Goal: Contribute content: Contribute content

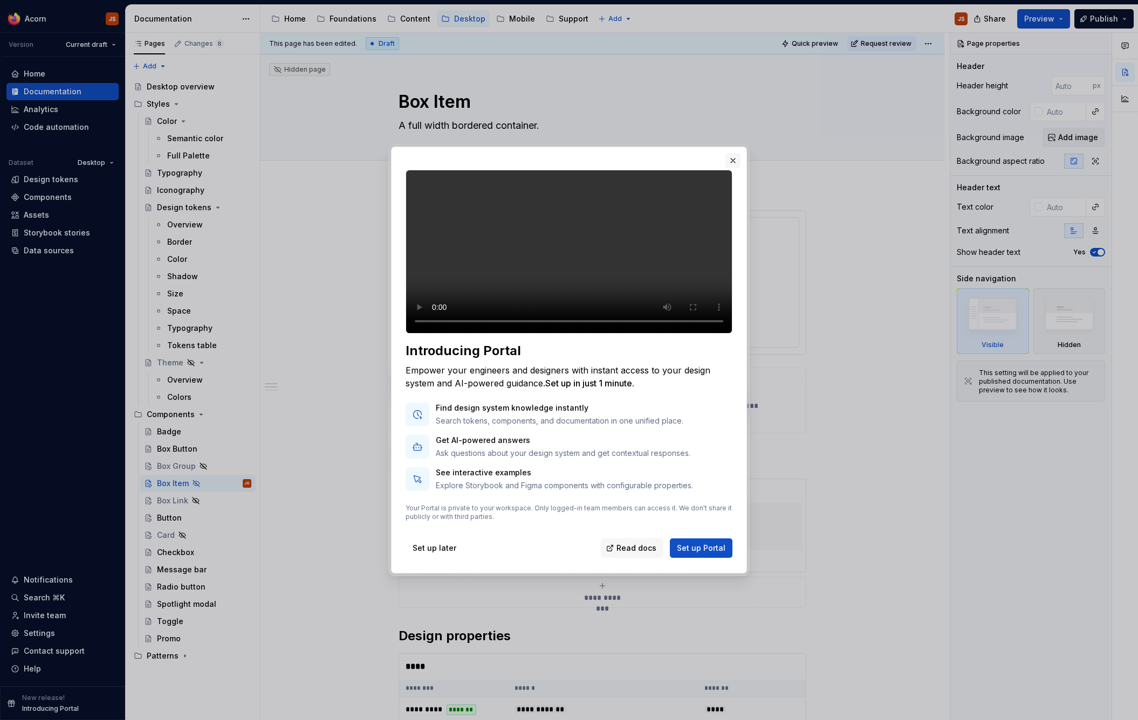
click at [733, 155] on button "button" at bounding box center [732, 160] width 15 height 15
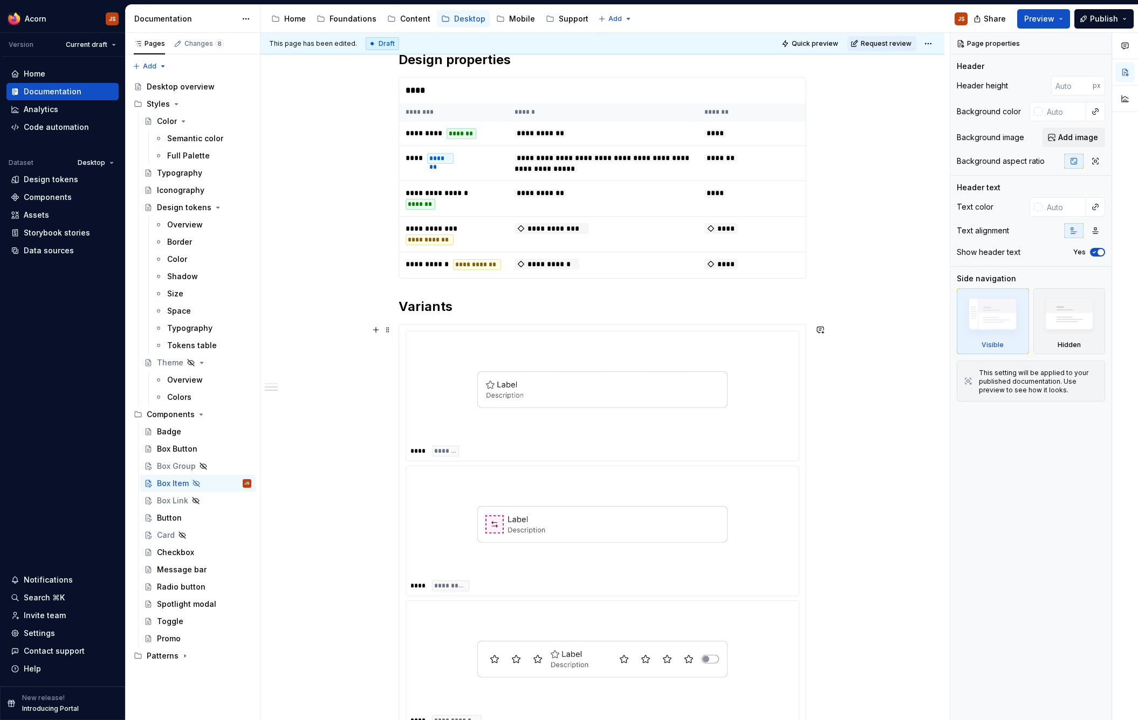
scroll to position [586, 0]
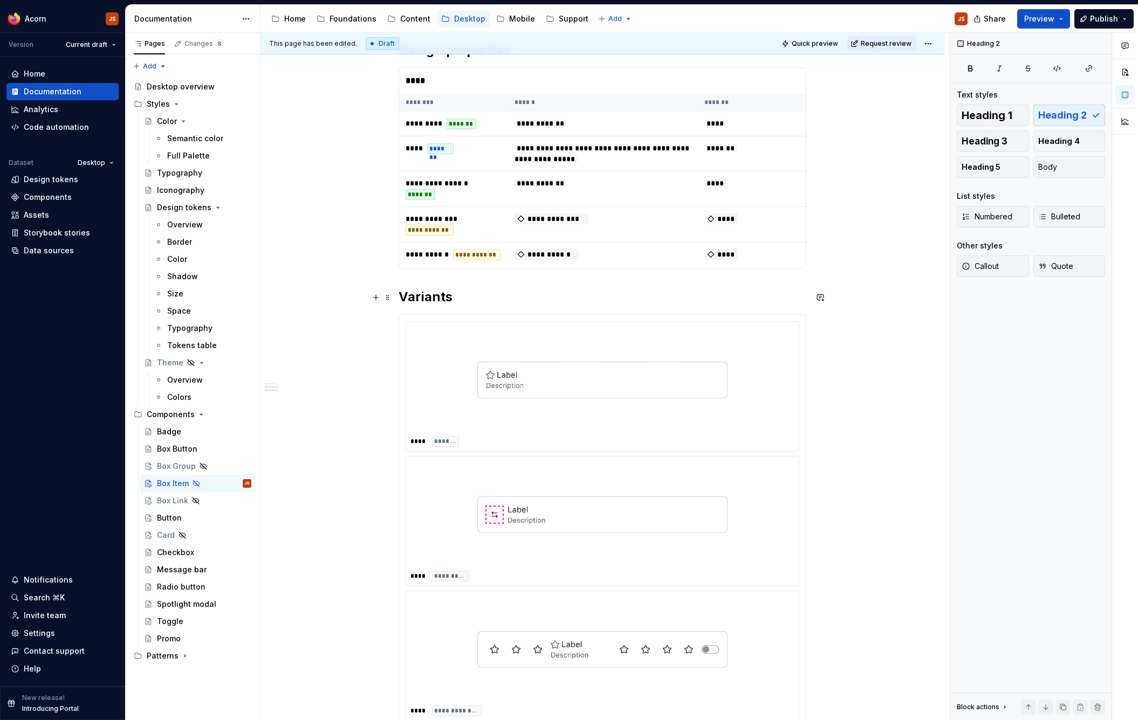
click at [504, 290] on h2 "Variants" at bounding box center [603, 297] width 408 height 17
type textarea "*"
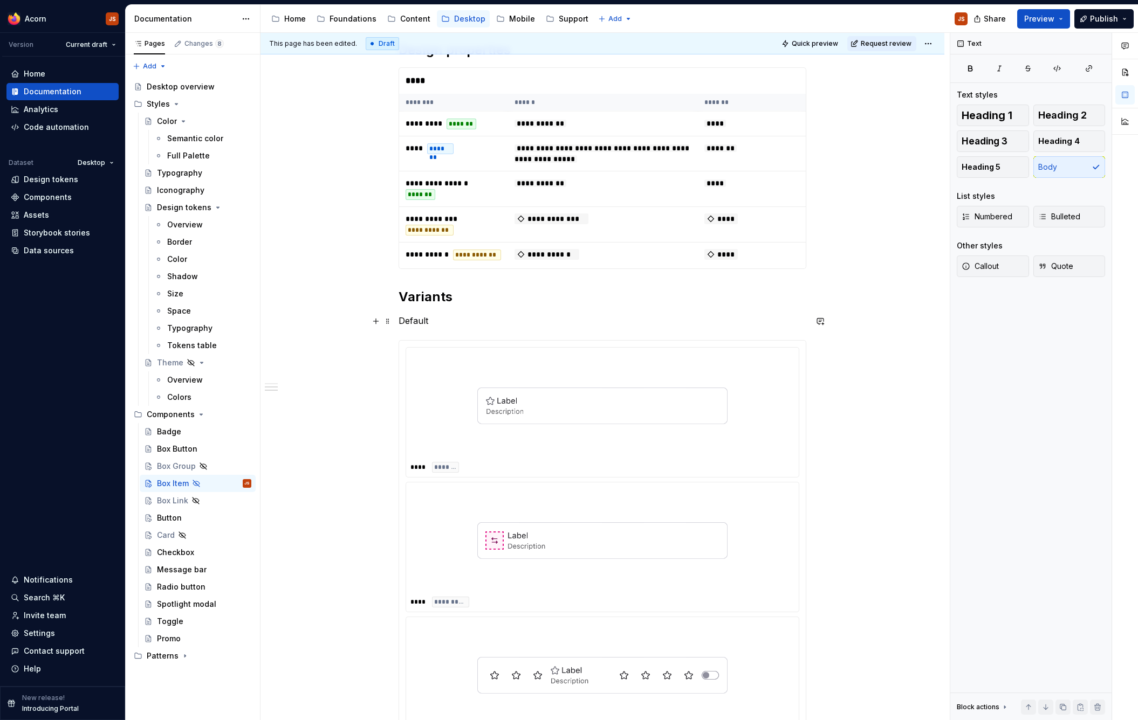
click at [417, 315] on p "Default" at bounding box center [603, 320] width 408 height 13
click at [482, 301] on button "button" at bounding box center [486, 301] width 15 height 15
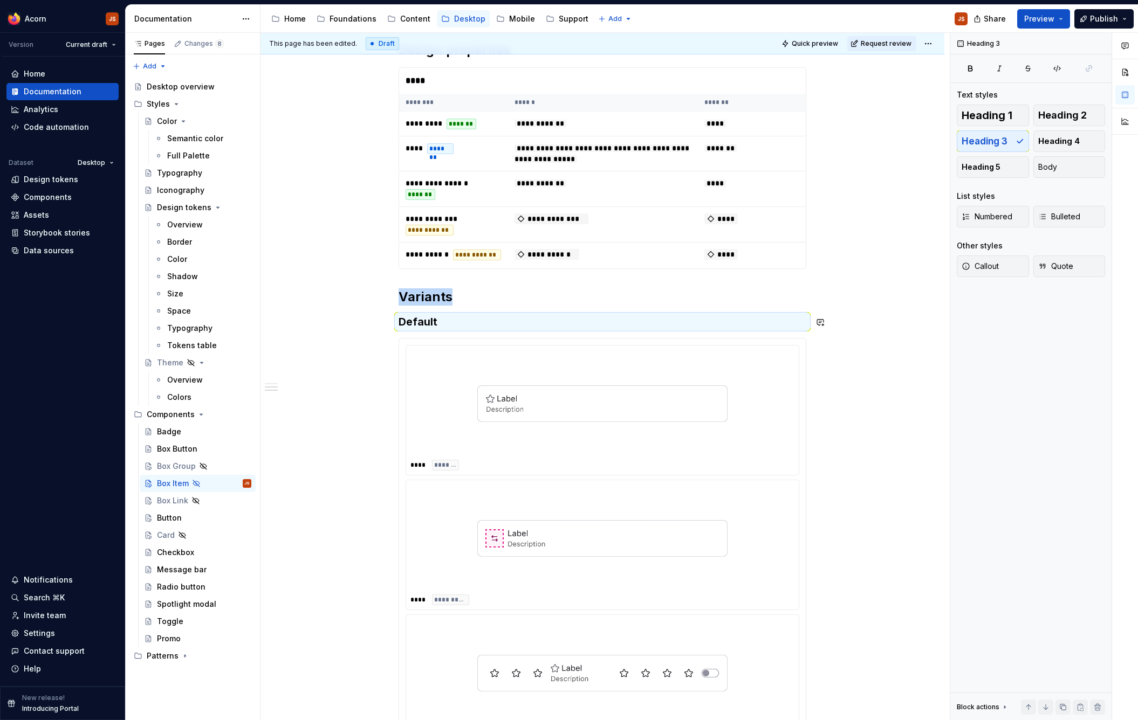
click at [473, 319] on h3 "Default" at bounding box center [603, 321] width 408 height 15
click at [444, 326] on h3 "Default" at bounding box center [603, 321] width 408 height 15
click at [421, 324] on h3 "Default" at bounding box center [603, 321] width 408 height 15
click at [440, 317] on h3 "Default" at bounding box center [603, 321] width 408 height 15
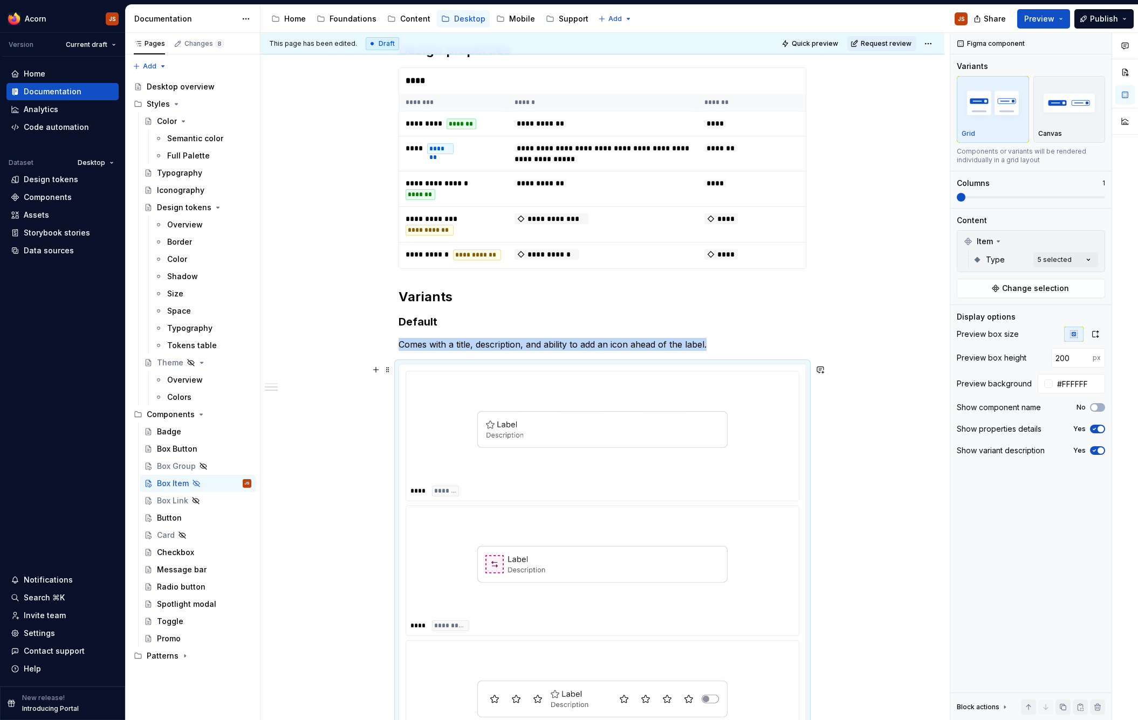
click at [480, 532] on img at bounding box center [602, 564] width 250 height 99
copy p "Comes with a title, description, and ability to add an icon ahead of the label."
click at [1063, 267] on div "Comments Open comments No comments yet Select ‘Comment’ from the block context …" at bounding box center [1044, 377] width 188 height 688
click at [971, 332] on div "Large icon" at bounding box center [985, 329] width 53 height 11
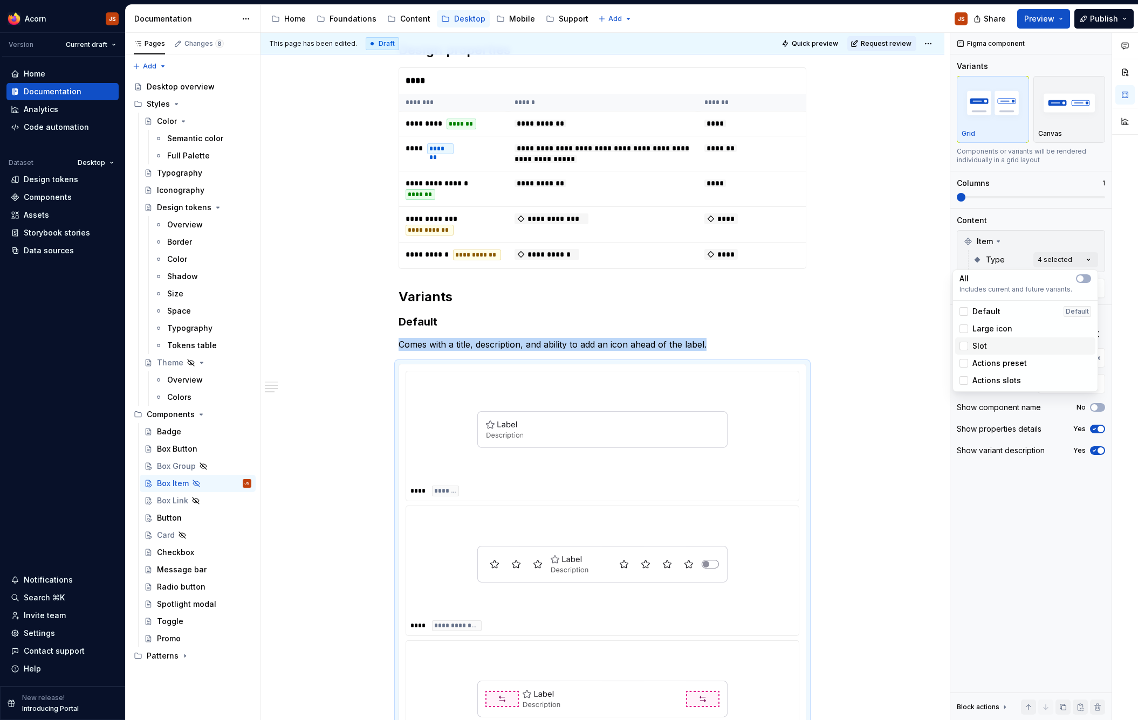
click at [965, 353] on div "Slot" at bounding box center [1025, 346] width 140 height 17
click at [964, 363] on icon at bounding box center [964, 363] width 0 height 0
click at [964, 381] on icon at bounding box center [964, 381] width 0 height 0
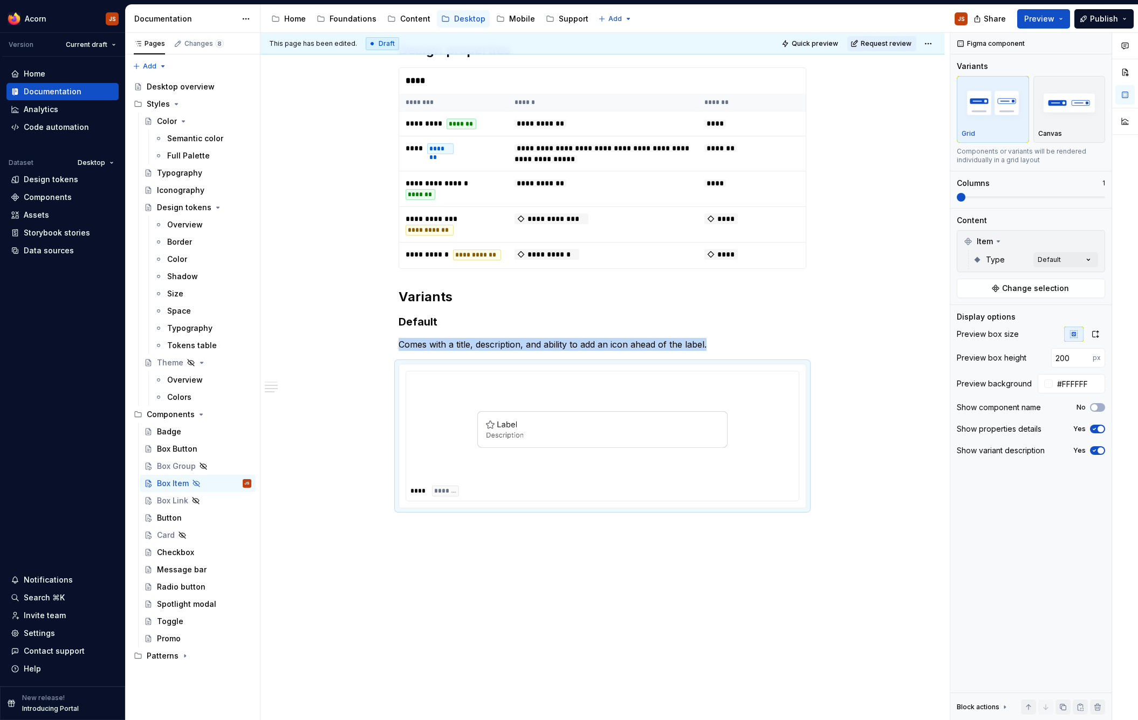
click at [738, 580] on html "Acorn JS Version Current draft Home Documentation Analytics Code automation Dat…" at bounding box center [569, 360] width 1138 height 720
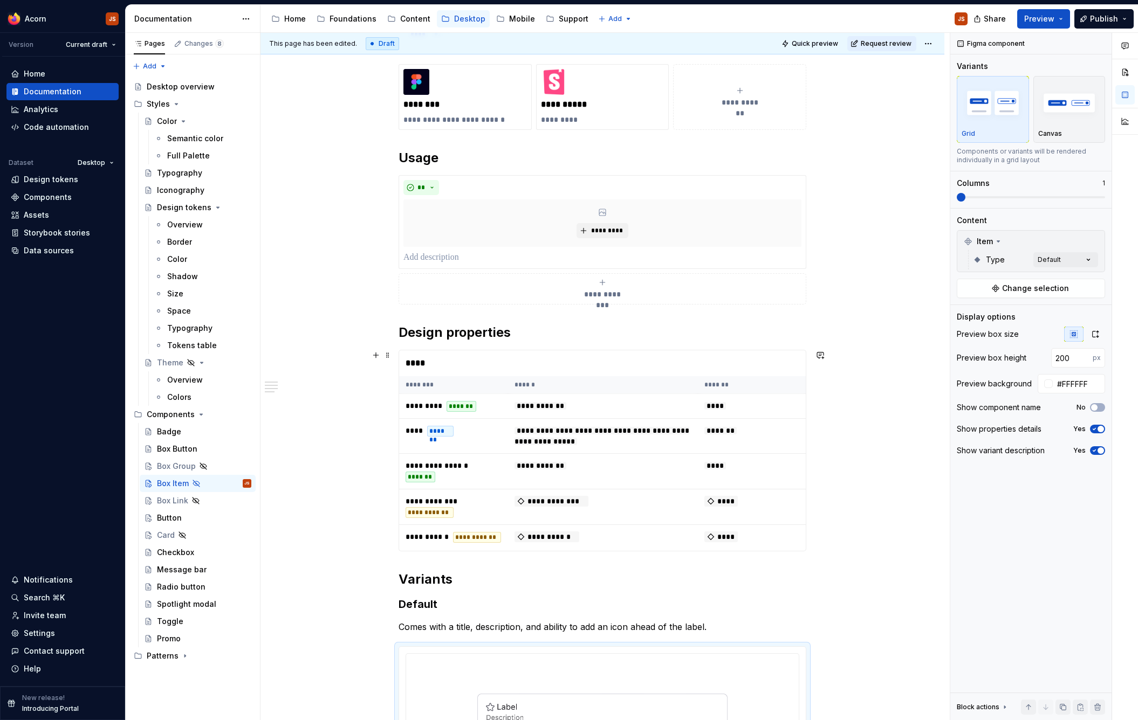
scroll to position [311, 0]
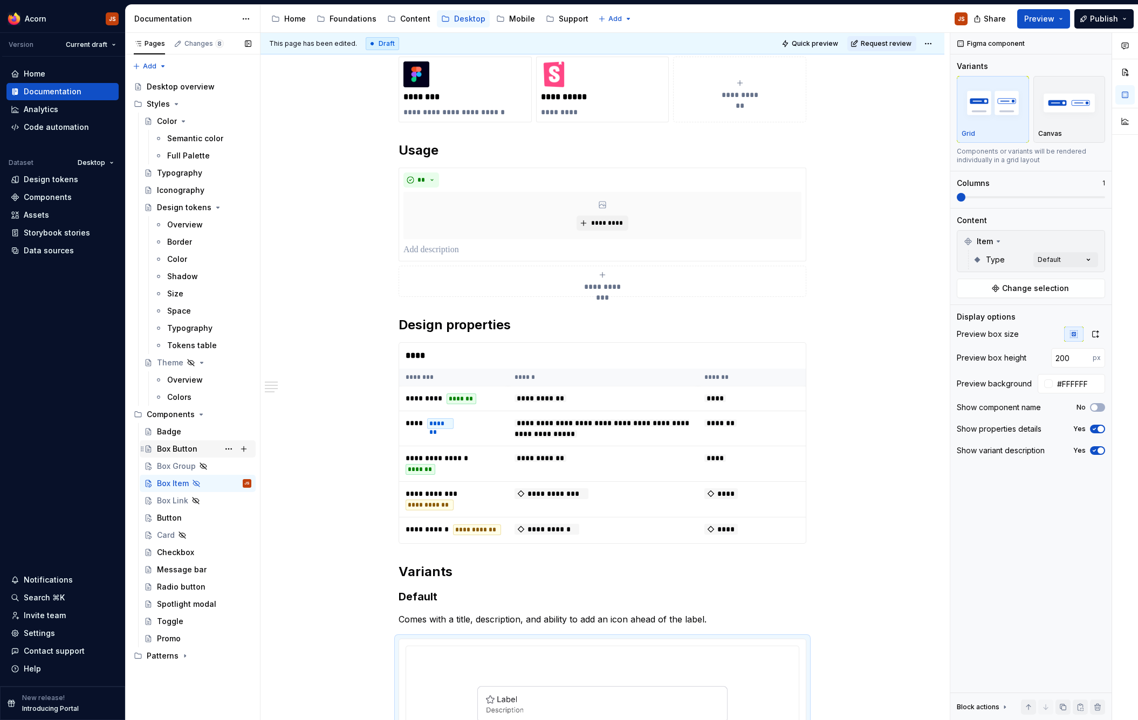
click at [193, 452] on div "Box Button" at bounding box center [177, 449] width 40 height 11
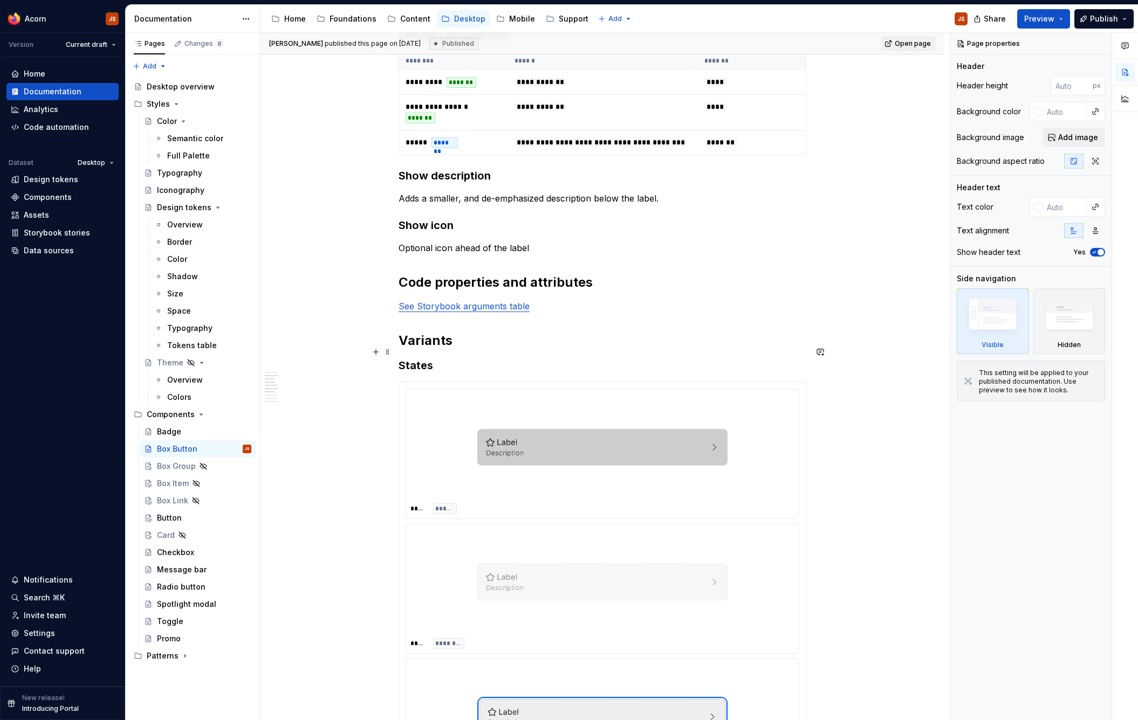
scroll to position [816, 0]
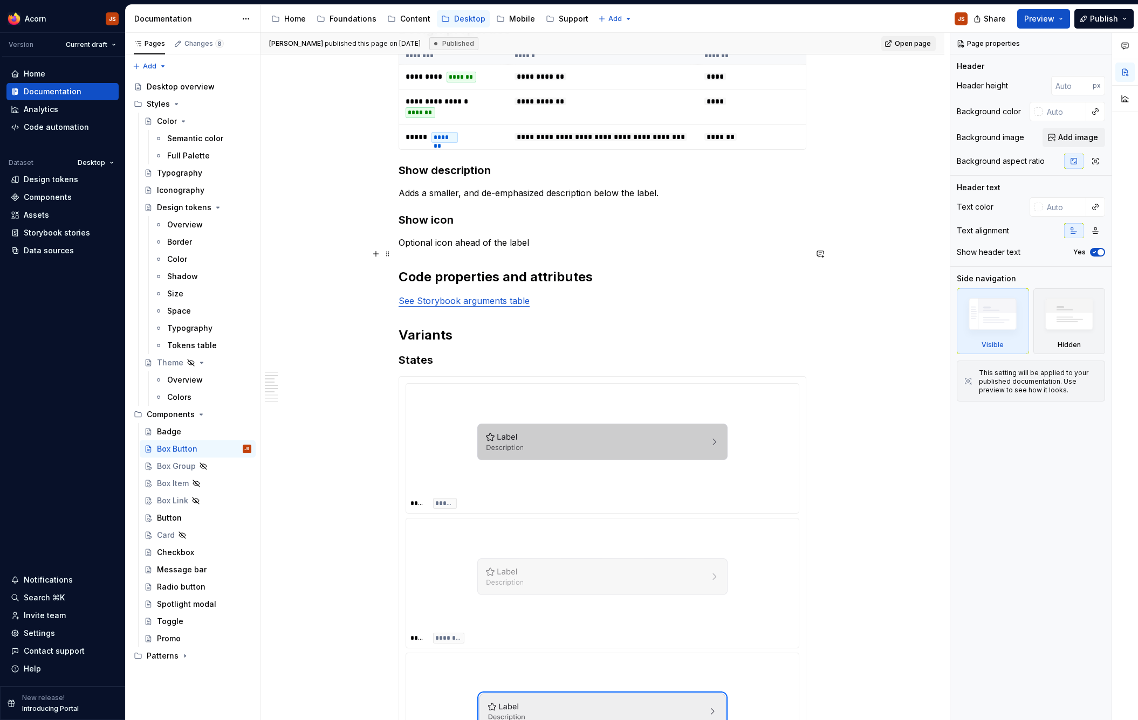
click at [558, 249] on p "Optional icon ahead of the label" at bounding box center [603, 242] width 408 height 13
type textarea "*"
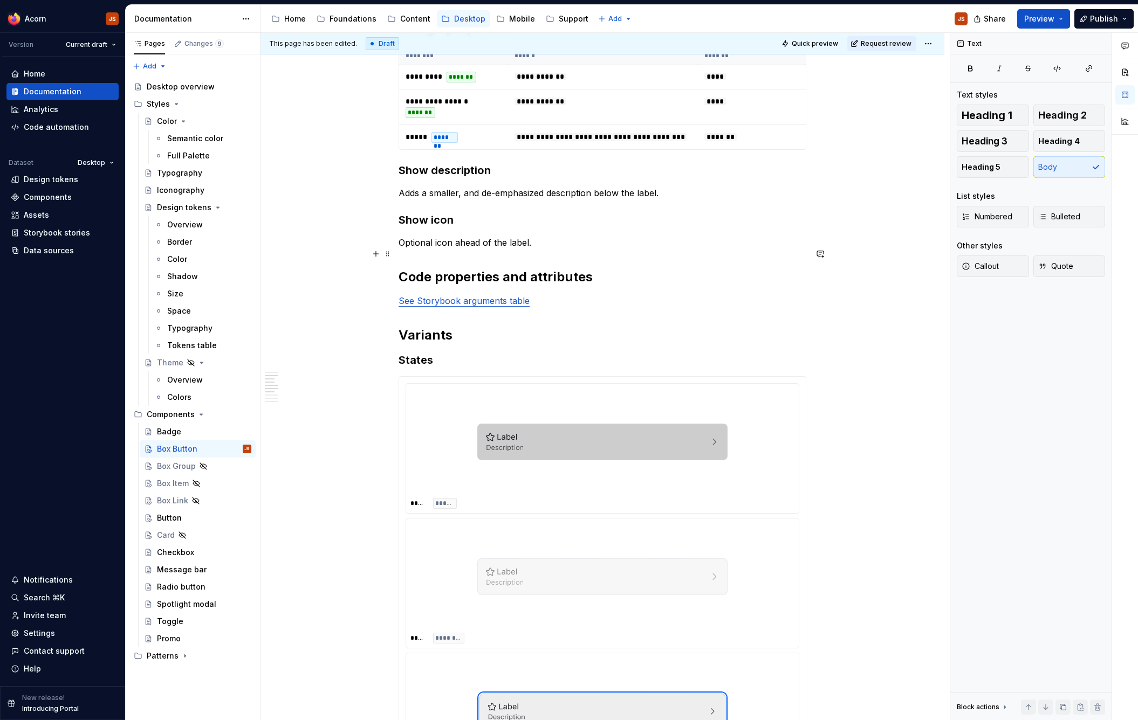
click at [412, 249] on p "Optional icon ahead of the label." at bounding box center [603, 242] width 408 height 13
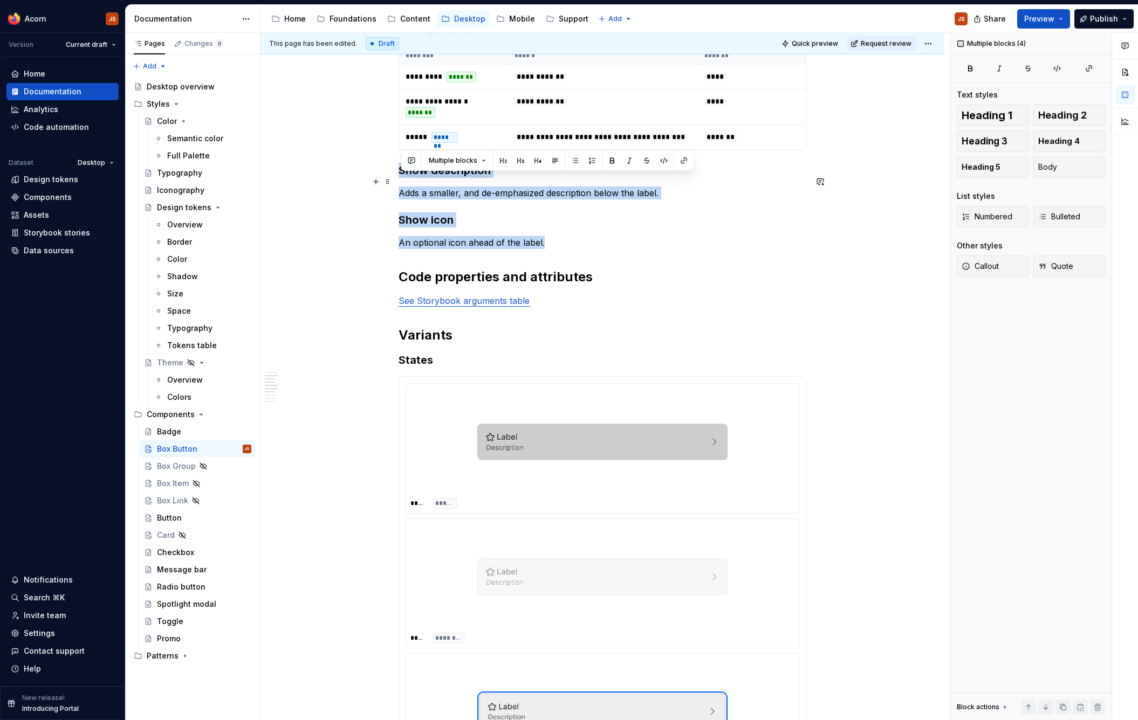
drag, startPoint x: 598, startPoint y: 248, endPoint x: 400, endPoint y: 182, distance: 208.1
click at [400, 182] on div "**********" at bounding box center [602, 393] width 684 height 2051
copy div "Show description Adds a smaller, and de-emphasized description below the label.…"
click at [171, 486] on div "Box Item" at bounding box center [173, 483] width 32 height 11
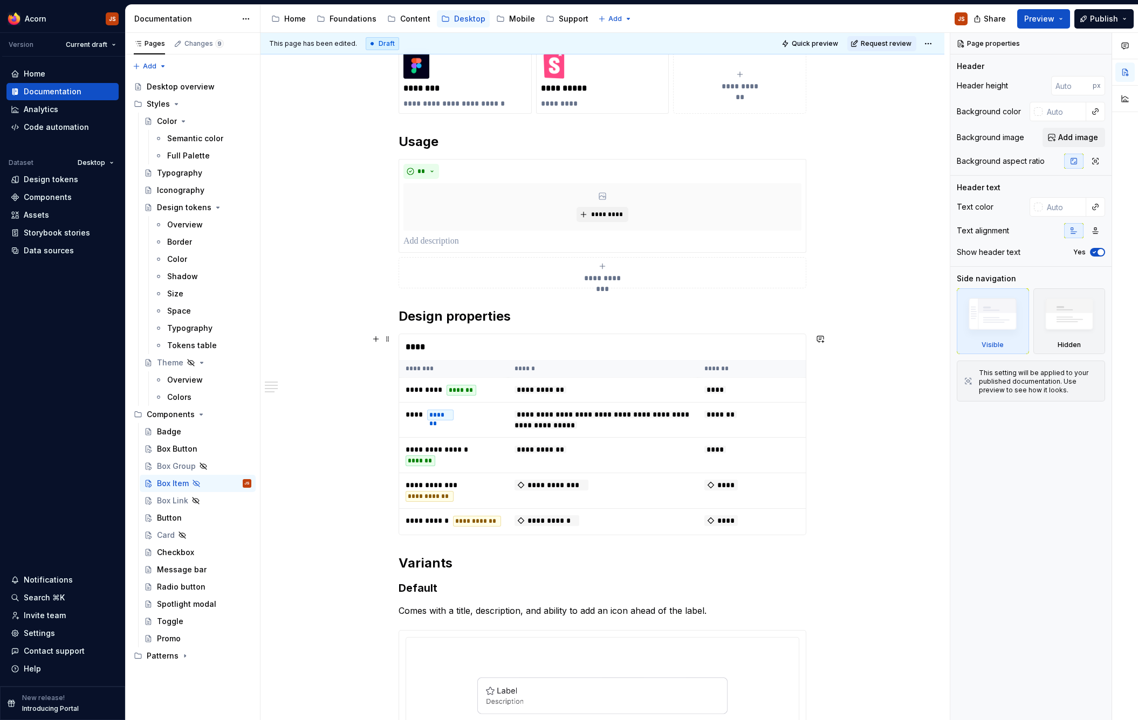
scroll to position [317, 0]
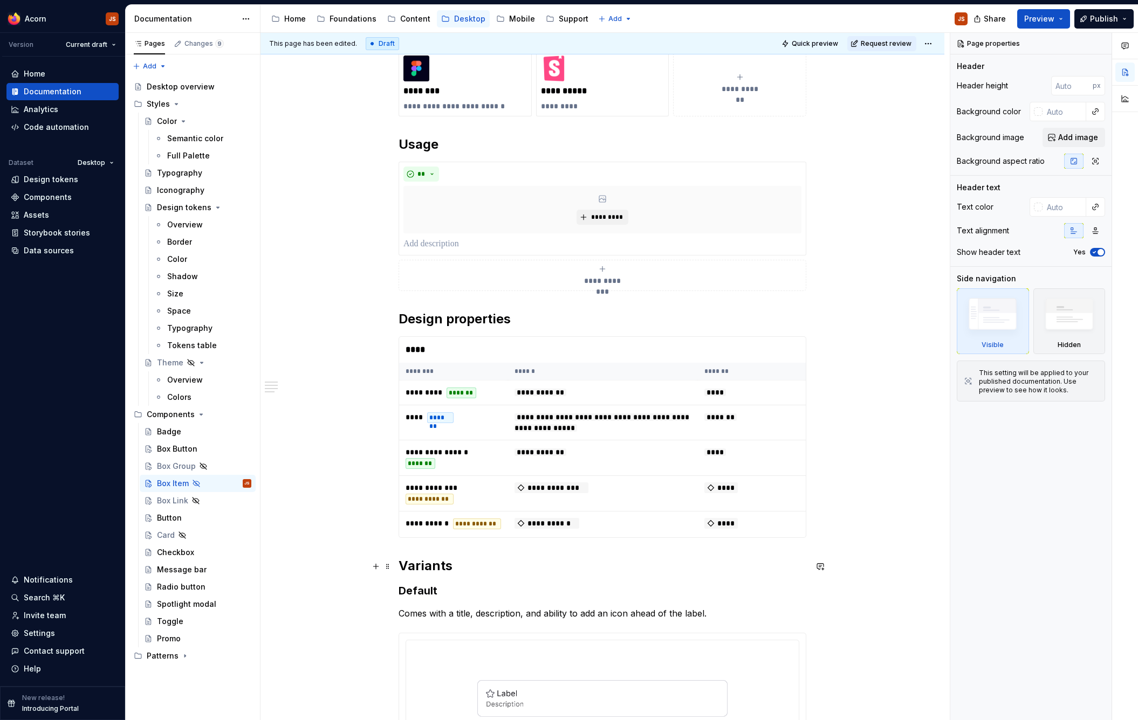
click at [408, 572] on h2 "Variants" at bounding box center [603, 566] width 408 height 17
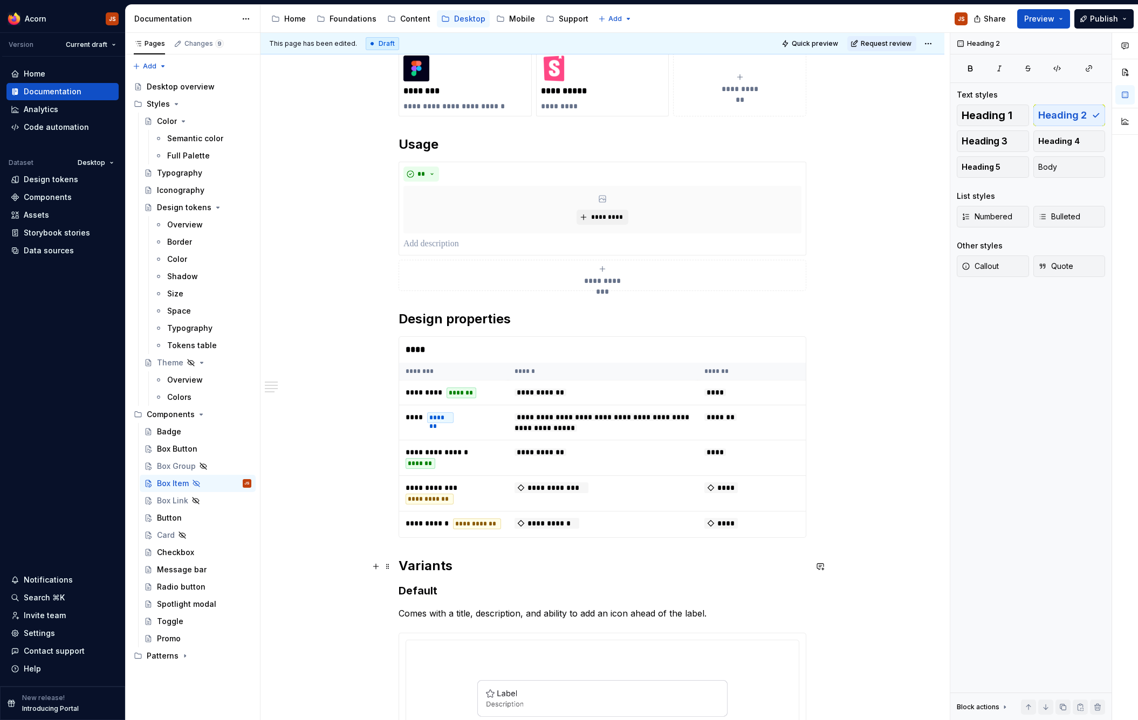
type textarea "*"
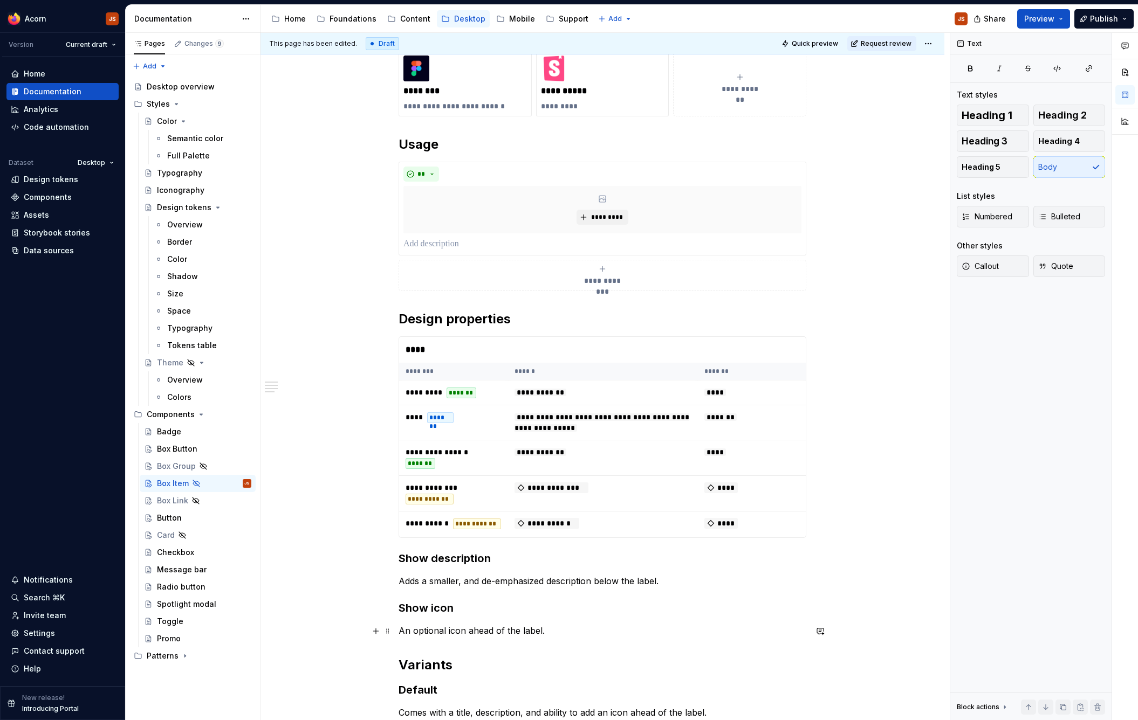
click at [594, 637] on p "An optional icon ahead of the label." at bounding box center [603, 630] width 408 height 13
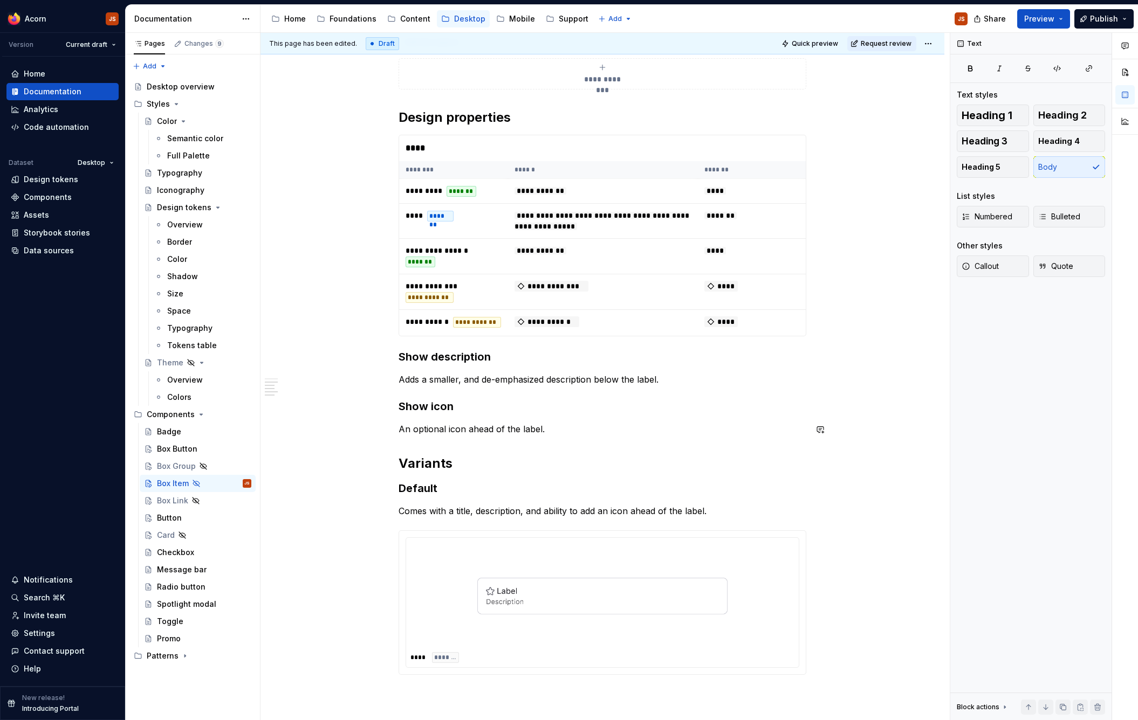
scroll to position [517, 0]
click at [430, 491] on h3 "Default" at bounding box center [603, 490] width 408 height 15
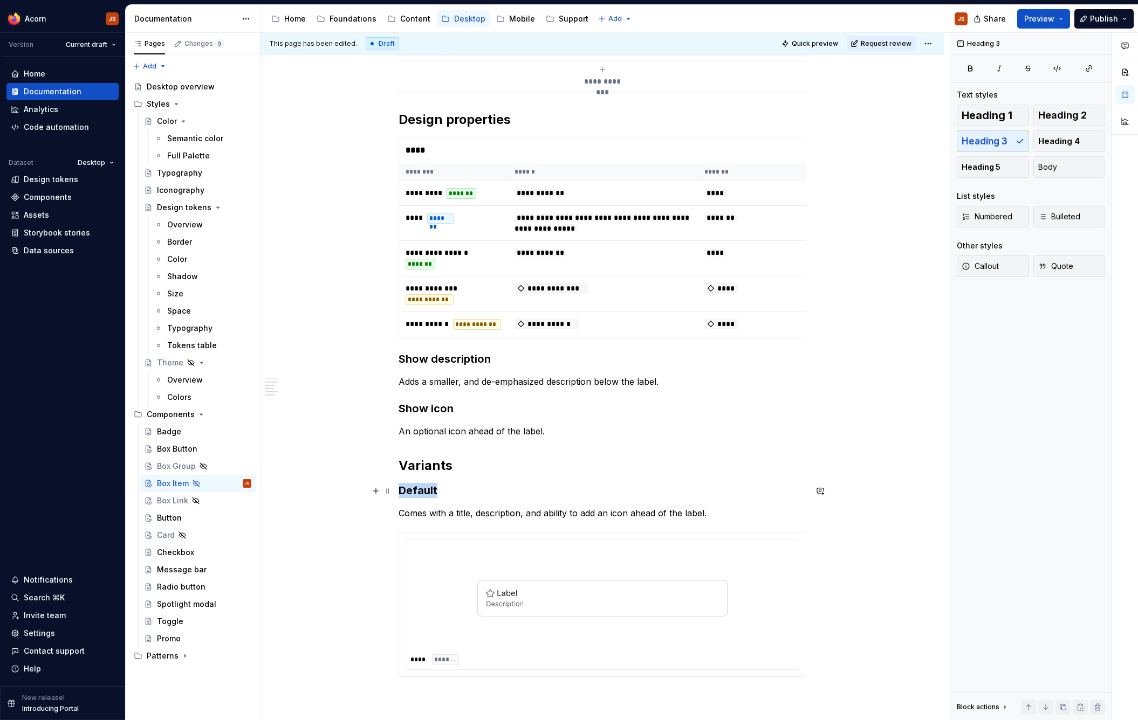
click at [430, 491] on h3 "Default" at bounding box center [603, 490] width 408 height 15
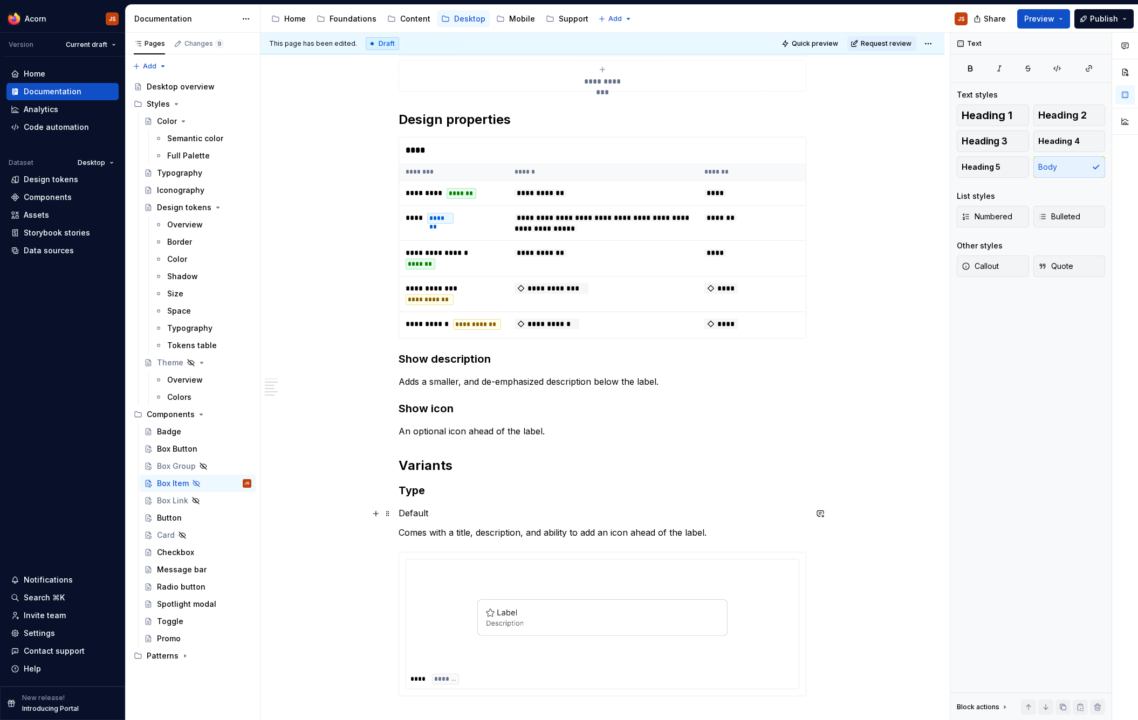
click at [421, 525] on div "**********" at bounding box center [603, 195] width 408 height 1003
click at [369, 514] on div "**********" at bounding box center [602, 297] width 684 height 1258
click at [418, 513] on p "Default" at bounding box center [603, 513] width 408 height 13
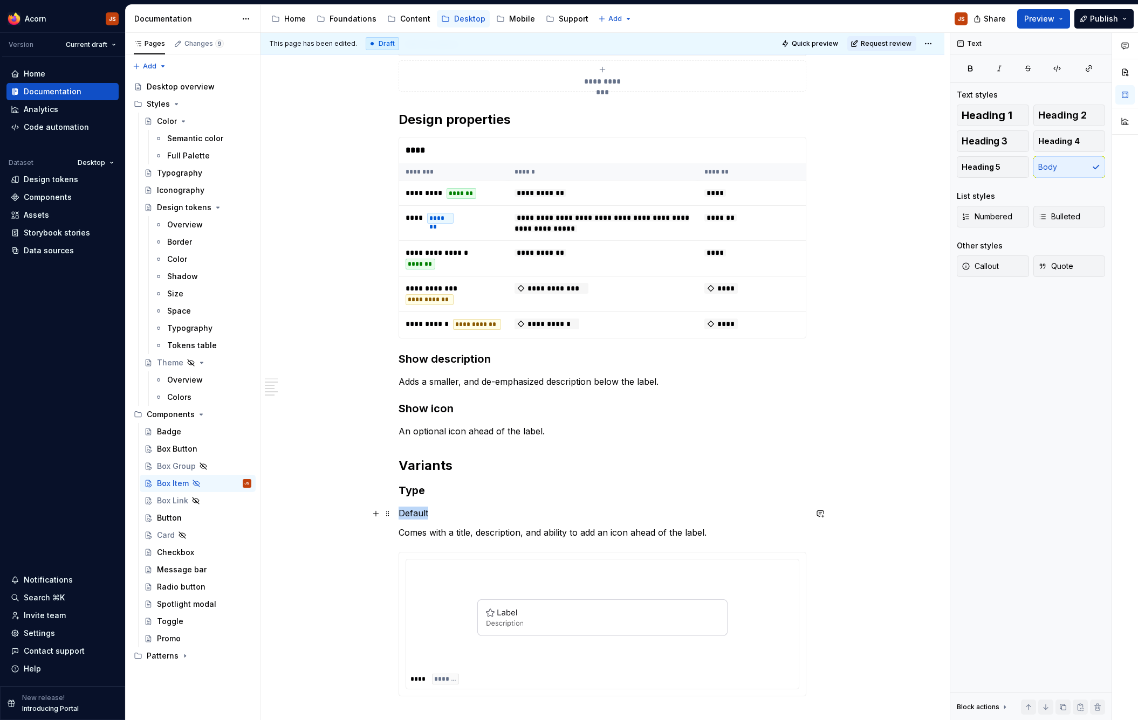
click at [418, 513] on p "Default" at bounding box center [603, 513] width 408 height 13
click at [498, 492] on button "button" at bounding box center [503, 493] width 15 height 15
click at [536, 406] on h3 "Show icon" at bounding box center [603, 408] width 408 height 15
click at [439, 464] on h2 "Variants" at bounding box center [603, 465] width 408 height 17
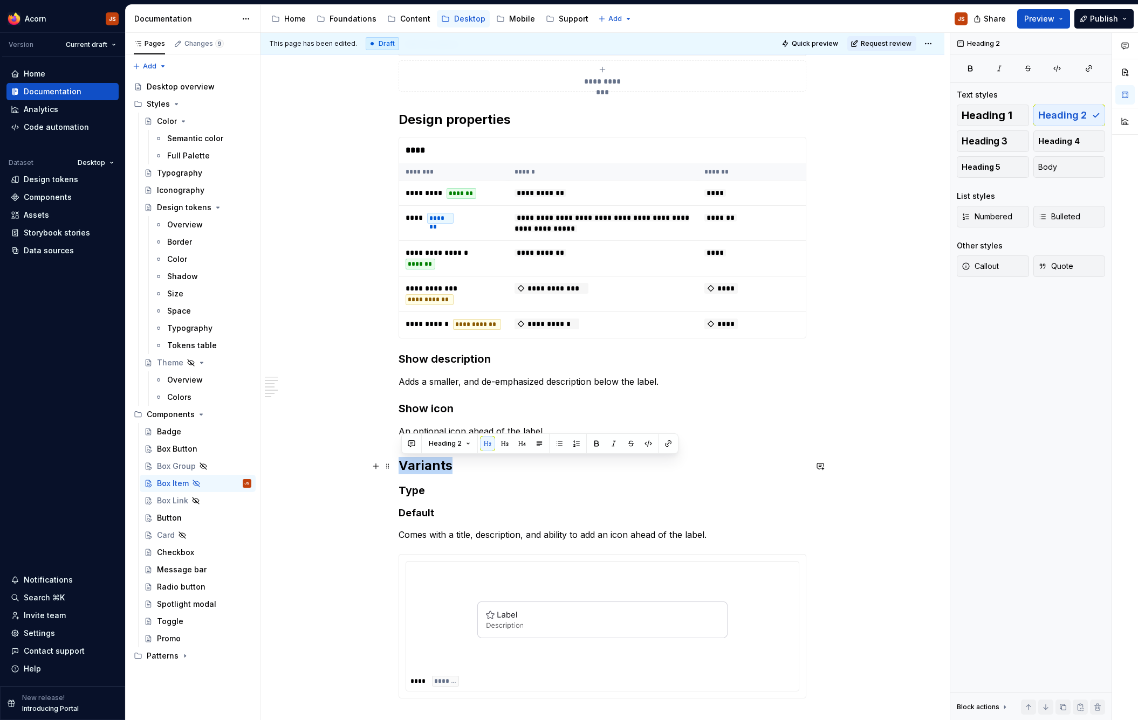
click at [439, 464] on h2 "Variants" at bounding box center [603, 465] width 408 height 17
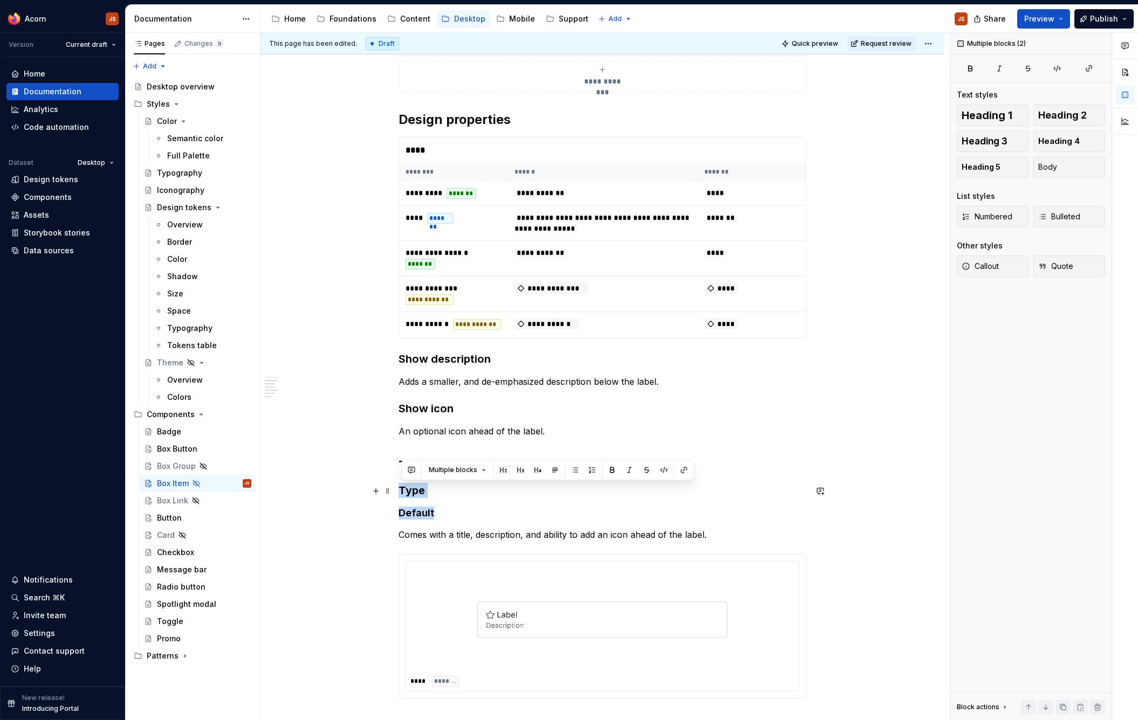
drag, startPoint x: 464, startPoint y: 517, endPoint x: 407, endPoint y: 488, distance: 64.2
click at [402, 495] on div "**********" at bounding box center [603, 196] width 408 height 1005
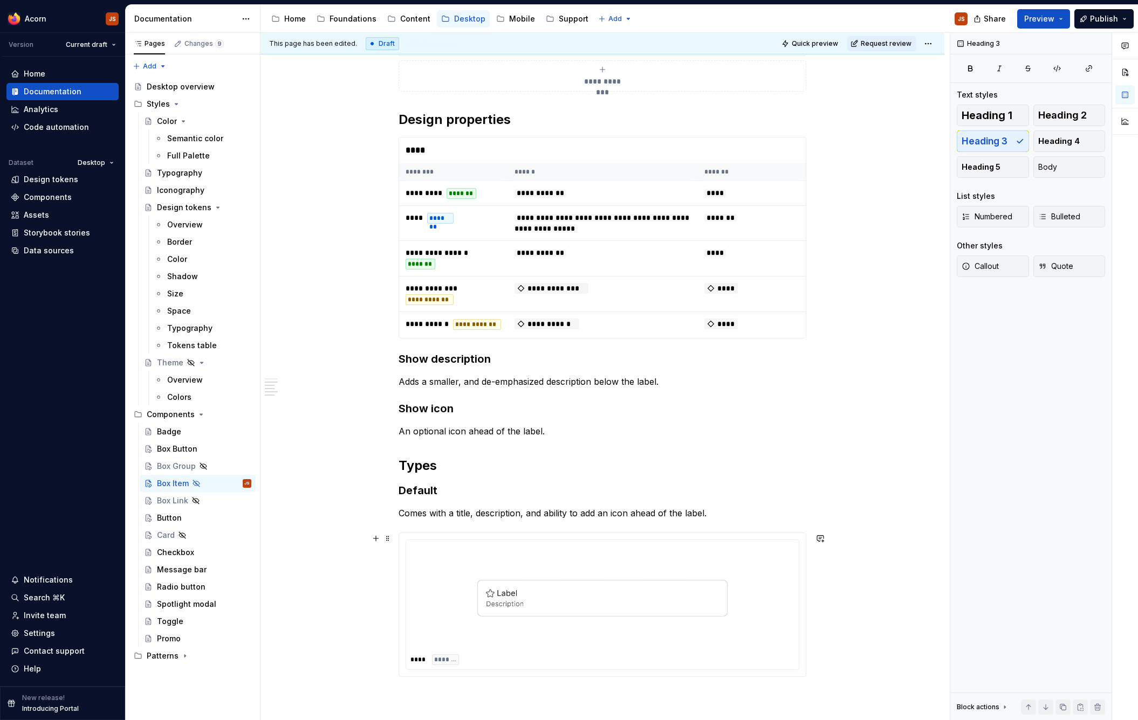
scroll to position [702, 0]
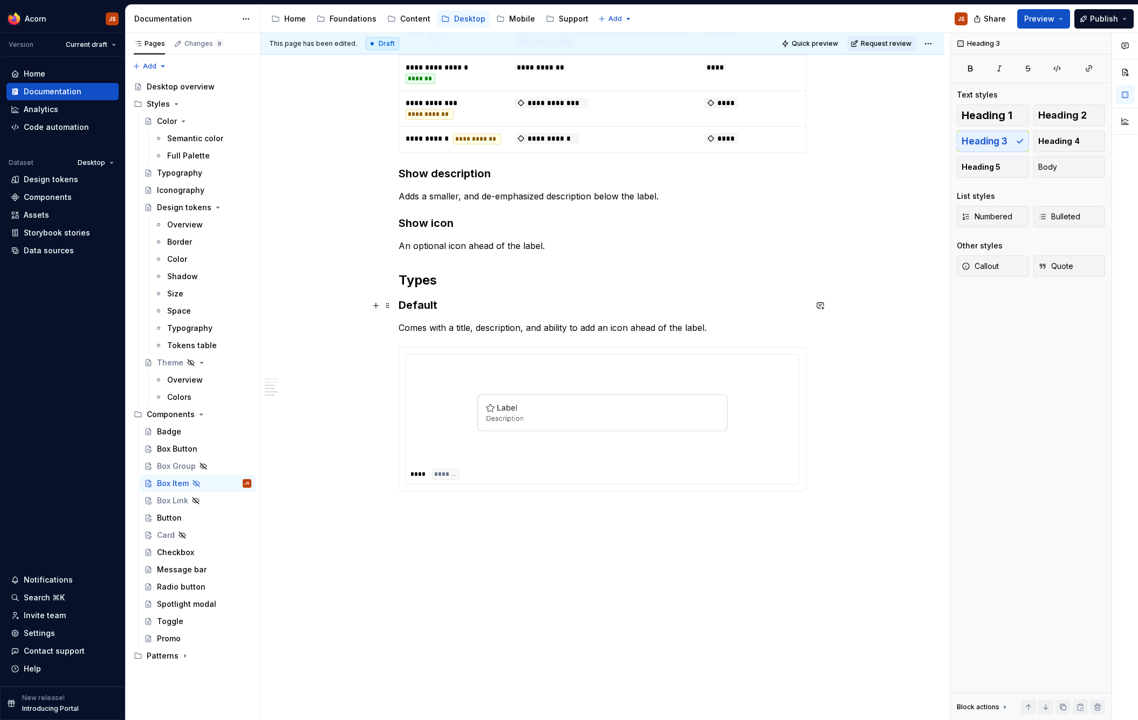
click at [422, 310] on h3 "Default" at bounding box center [603, 305] width 408 height 15
copy h3 "Default"
click at [469, 524] on div "**********" at bounding box center [602, 101] width 684 height 1239
click at [427, 408] on div at bounding box center [602, 413] width 384 height 108
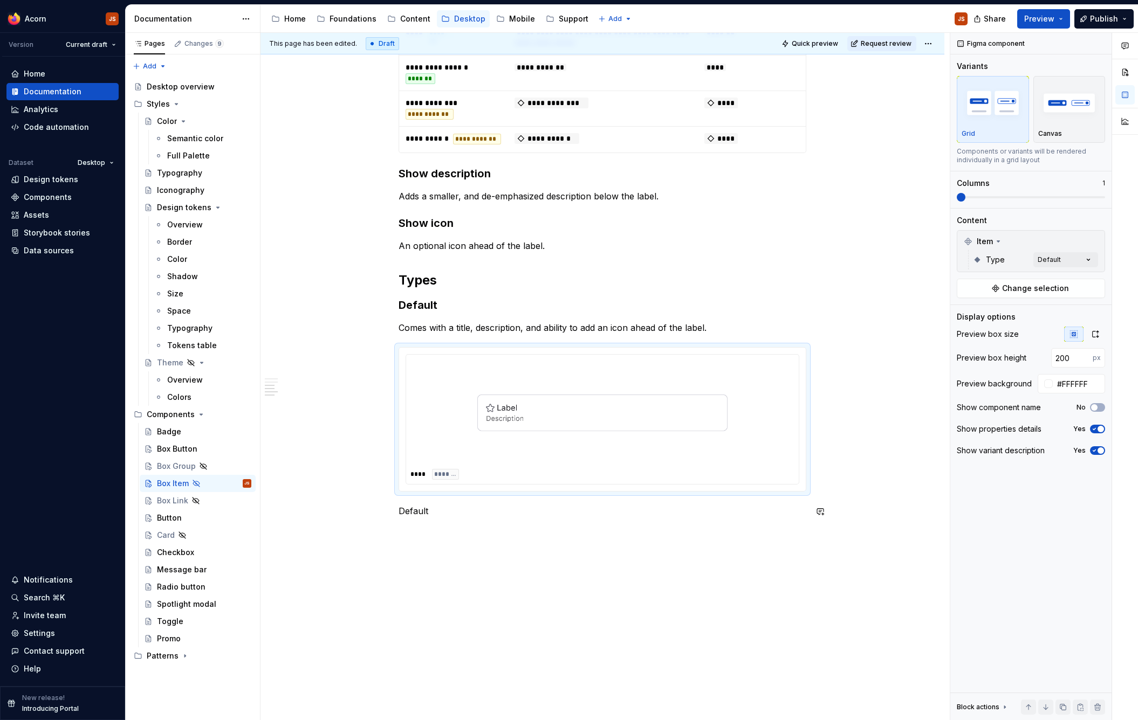
click at [430, 541] on div "**********" at bounding box center [602, 114] width 684 height 1265
click at [442, 492] on div "**** *******" at bounding box center [603, 419] width 408 height 145
click at [441, 566] on div "**********" at bounding box center [602, 114] width 684 height 1265
click at [445, 549] on div at bounding box center [602, 597] width 384 height 108
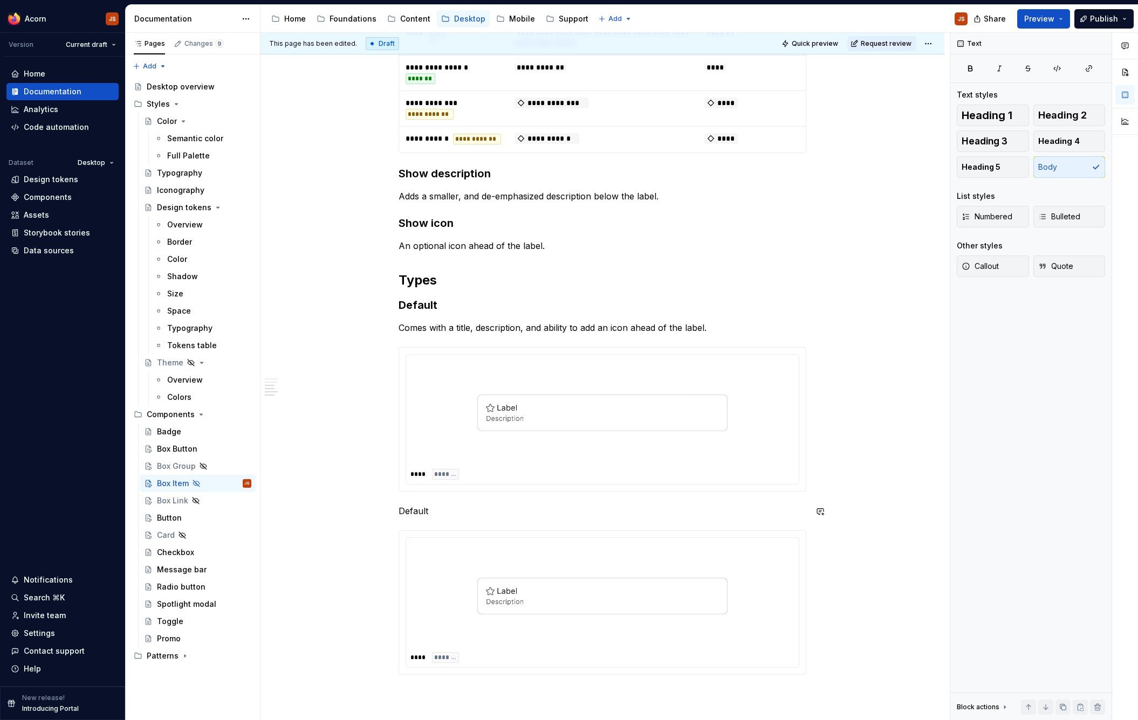
click at [408, 505] on div "**********" at bounding box center [603, 91] width 408 height 1167
click at [482, 495] on button "button" at bounding box center [486, 491] width 15 height 15
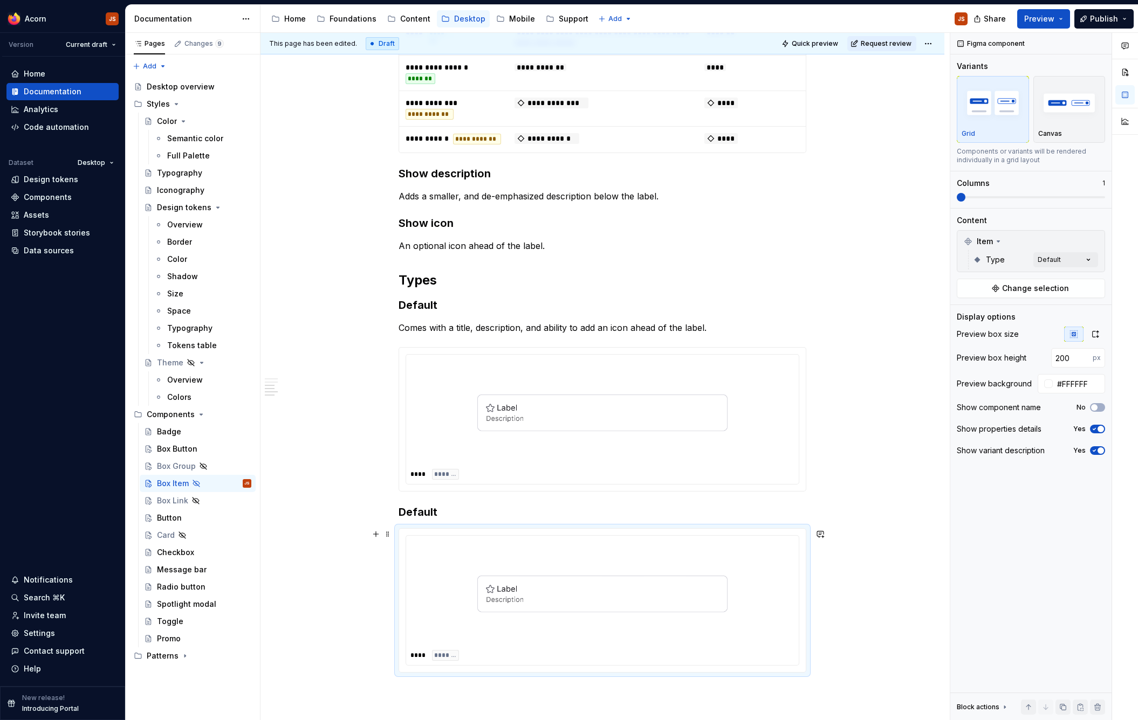
click at [502, 578] on img at bounding box center [602, 594] width 250 height 99
click at [1061, 255] on div "Comments Open comments No comments yet Select ‘Comment’ from the block context …" at bounding box center [1044, 377] width 188 height 688
click at [999, 328] on span "Large icon" at bounding box center [992, 329] width 40 height 11
click at [978, 312] on span "Default" at bounding box center [986, 311] width 28 height 11
click at [487, 509] on html "Acorn JS Version Current draft Home Documentation Analytics Code automation Dat…" at bounding box center [569, 360] width 1138 height 720
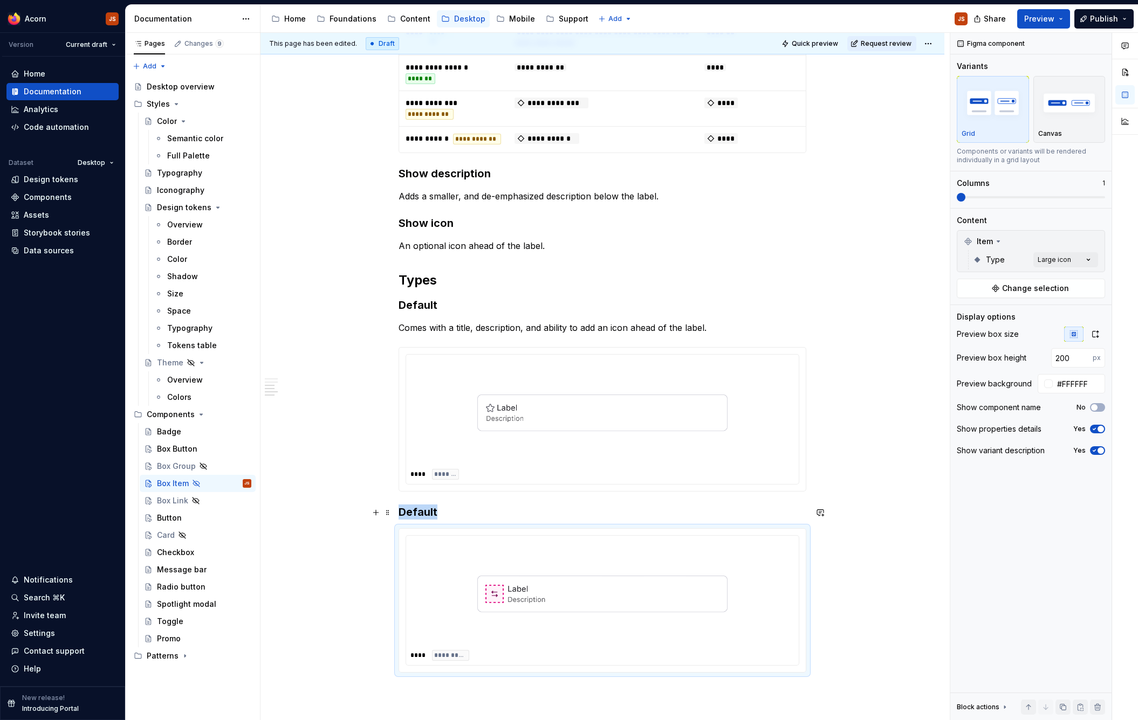
click at [440, 519] on h3 "Default" at bounding box center [603, 512] width 408 height 15
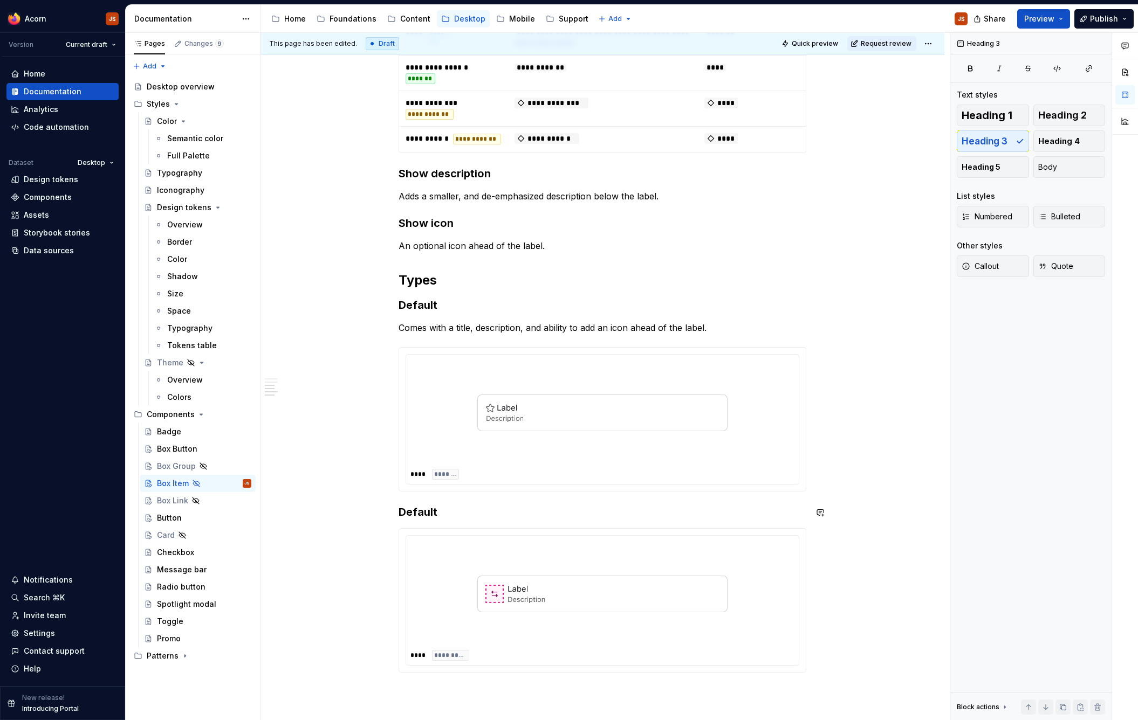
click at [440, 519] on h3 "Default" at bounding box center [603, 512] width 408 height 15
click at [473, 537] on p "Uses a larger icon ahead of the description instead." at bounding box center [603, 534] width 408 height 13
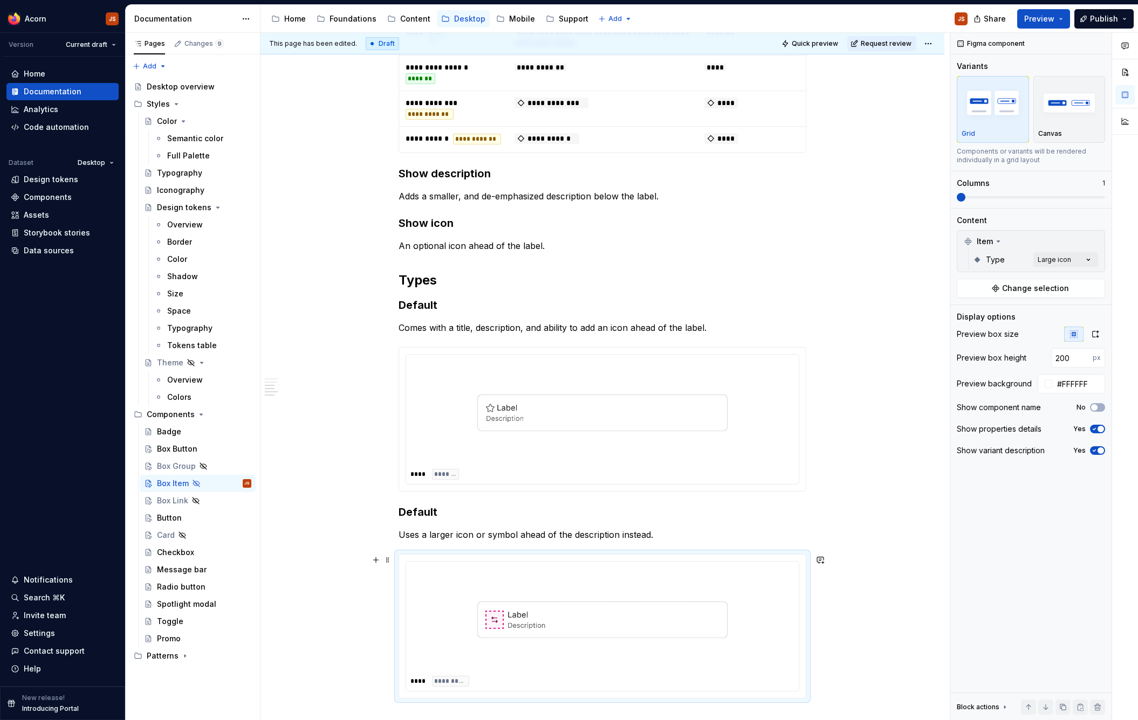
click at [502, 619] on img at bounding box center [602, 620] width 250 height 99
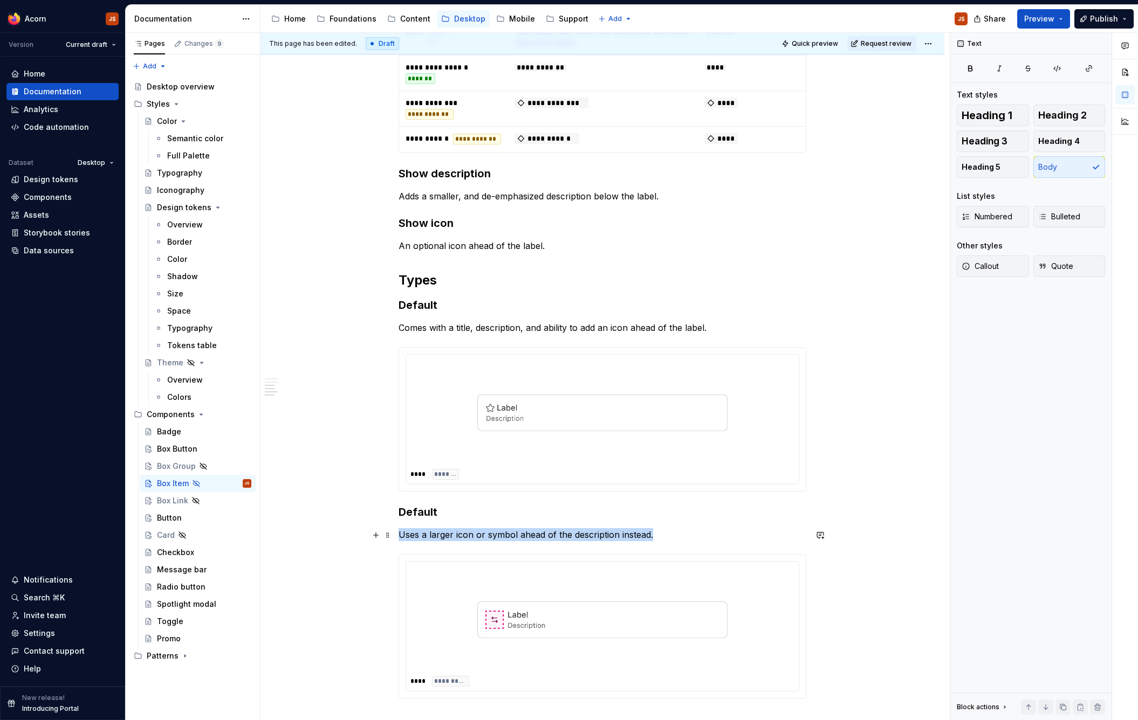
click at [478, 538] on p "Uses a larger icon or symbol ahead of the description instead." at bounding box center [603, 534] width 408 height 13
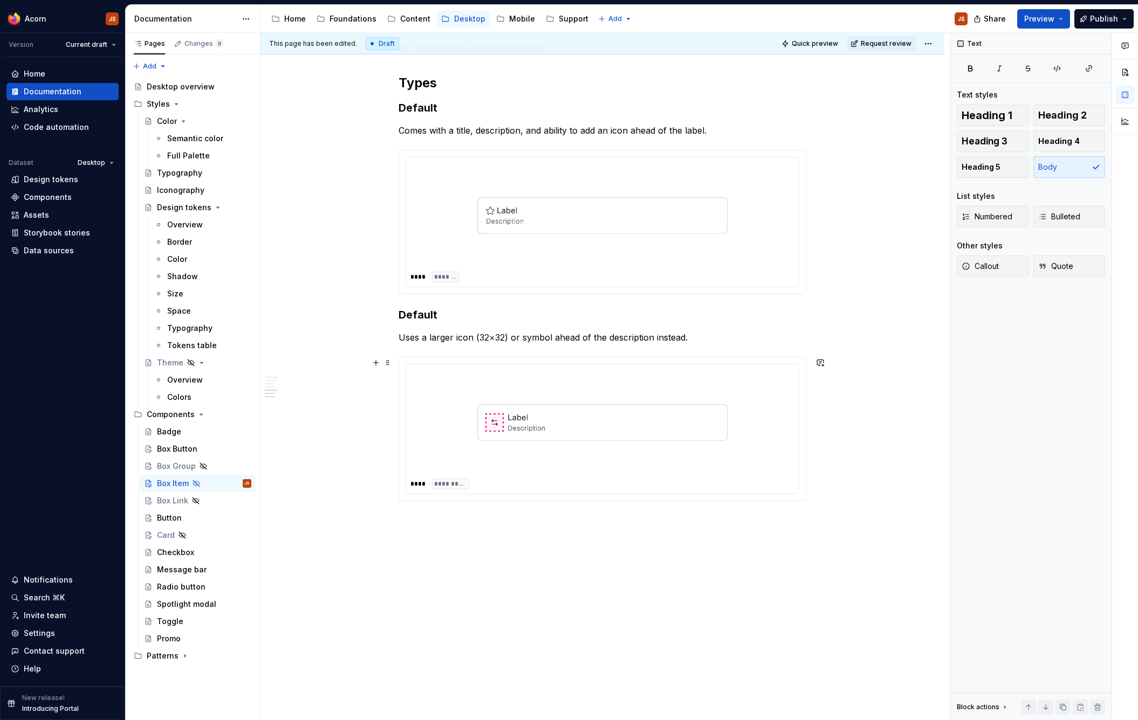
scroll to position [904, 0]
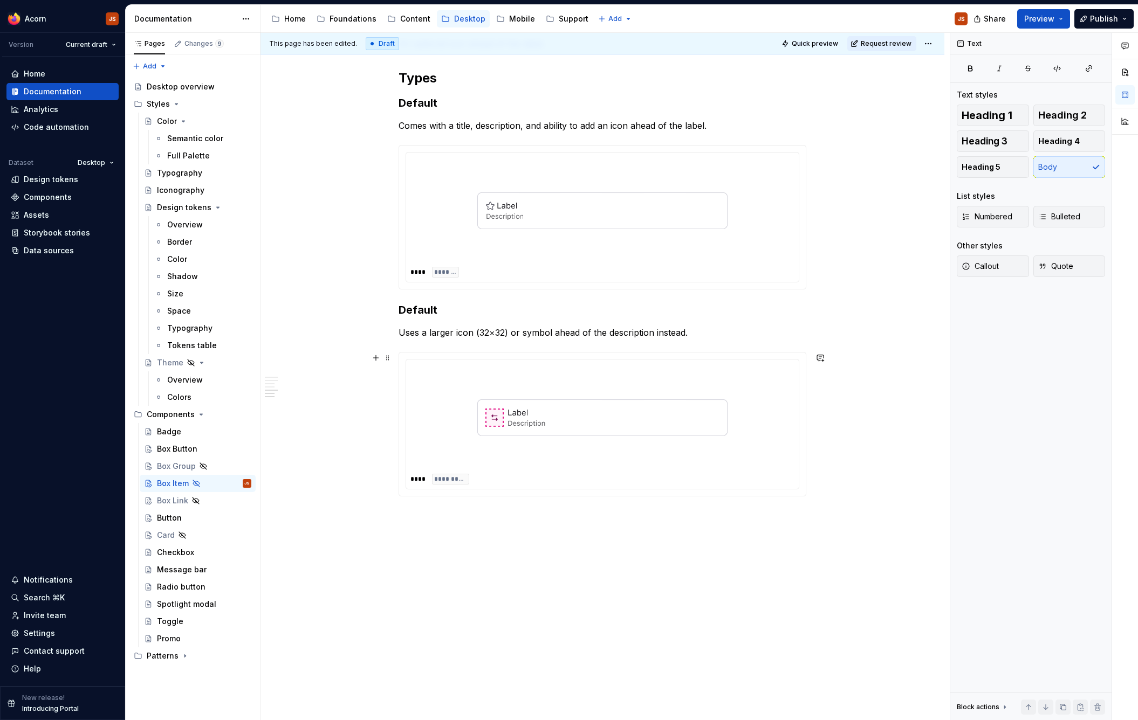
click at [490, 562] on div "**********" at bounding box center [602, 16] width 684 height 1472
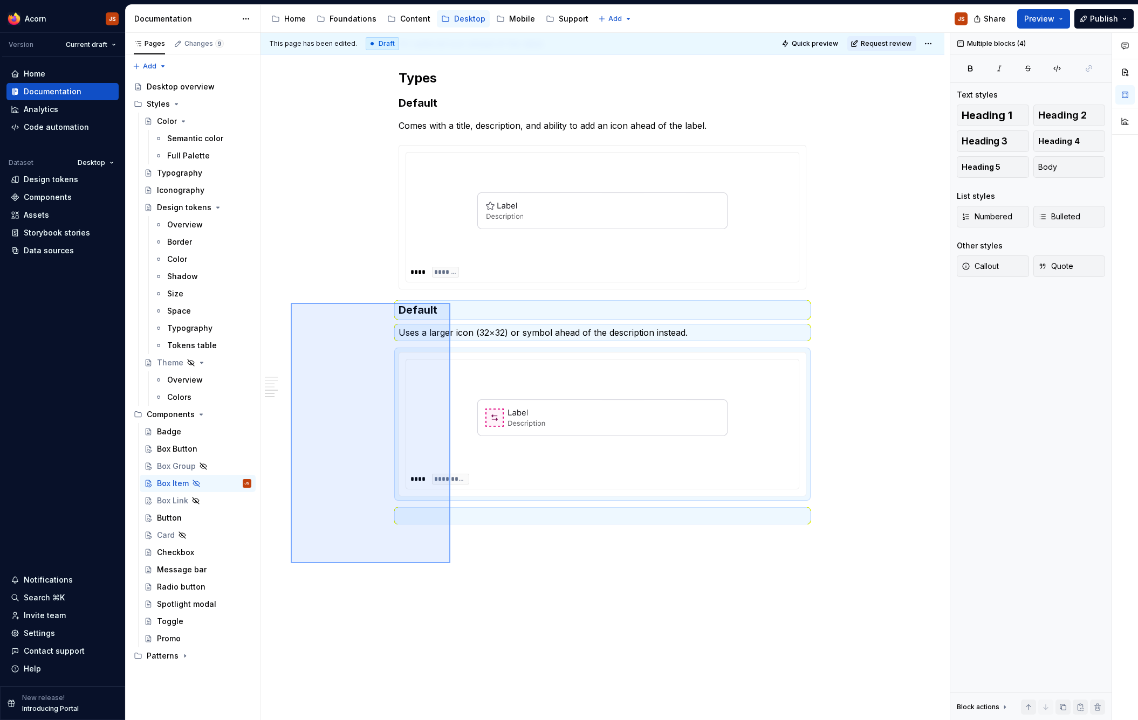
drag, startPoint x: 450, startPoint y: 564, endPoint x: 291, endPoint y: 300, distance: 308.3
click at [291, 300] on div "**********" at bounding box center [604, 377] width 689 height 688
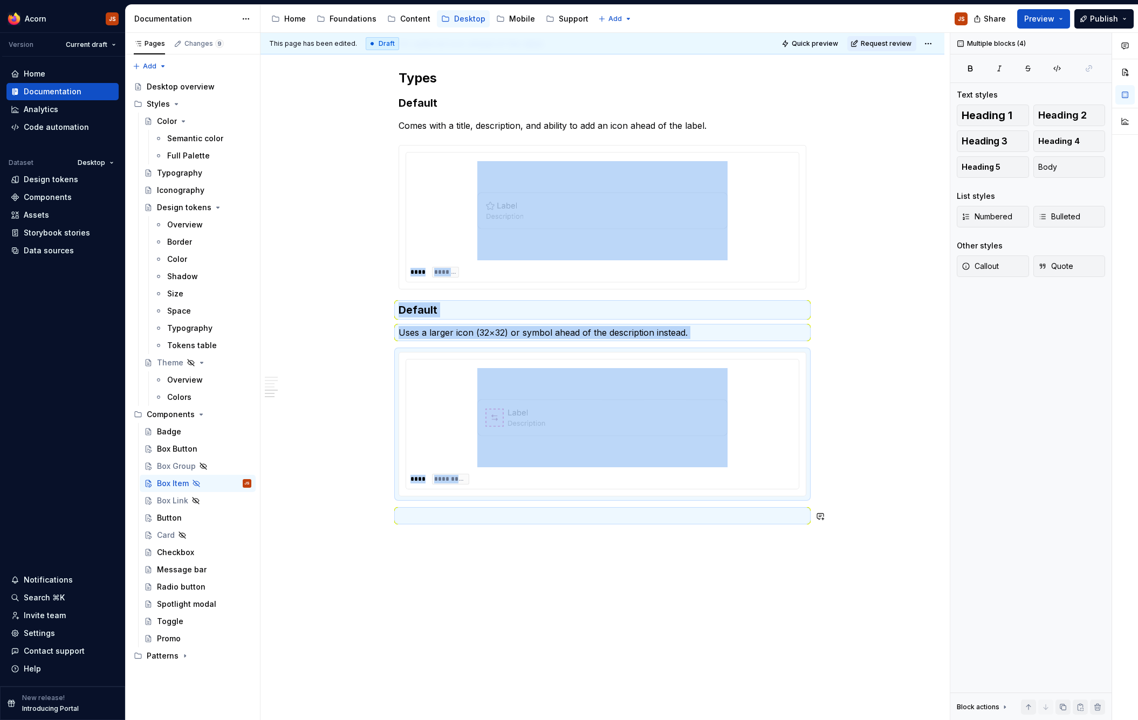
copy div "**********"
click at [473, 569] on div "**********" at bounding box center [602, 16] width 684 height 1472
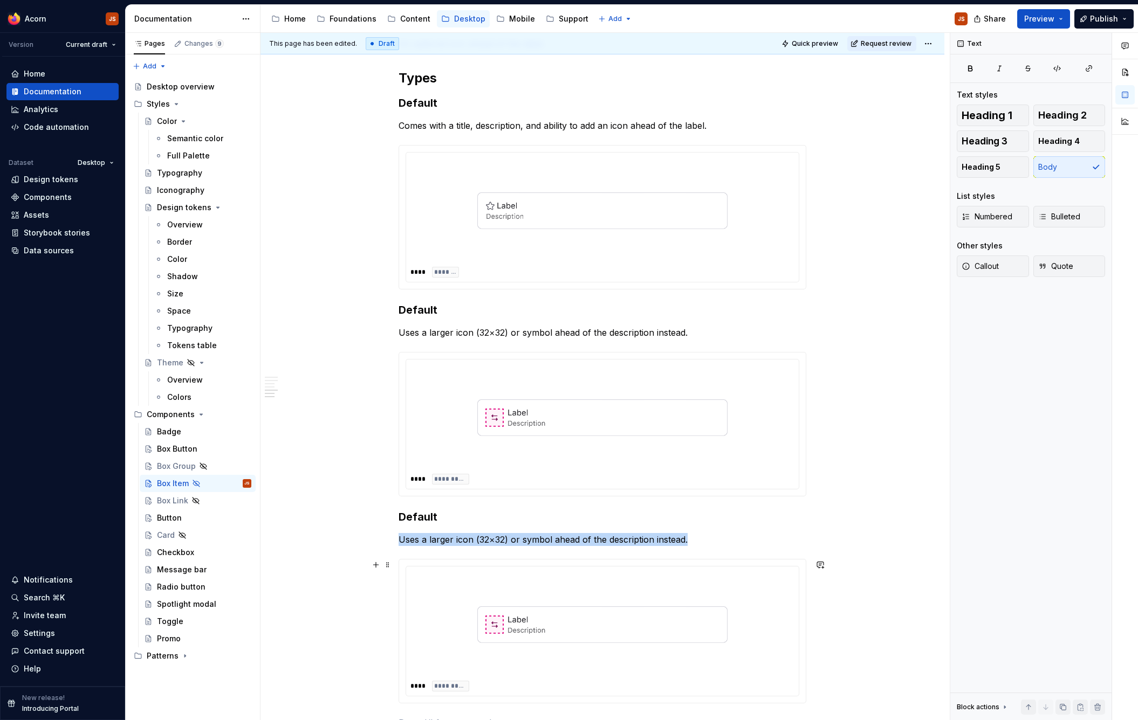
click at [489, 567] on div "**********" at bounding box center [602, 631] width 393 height 129
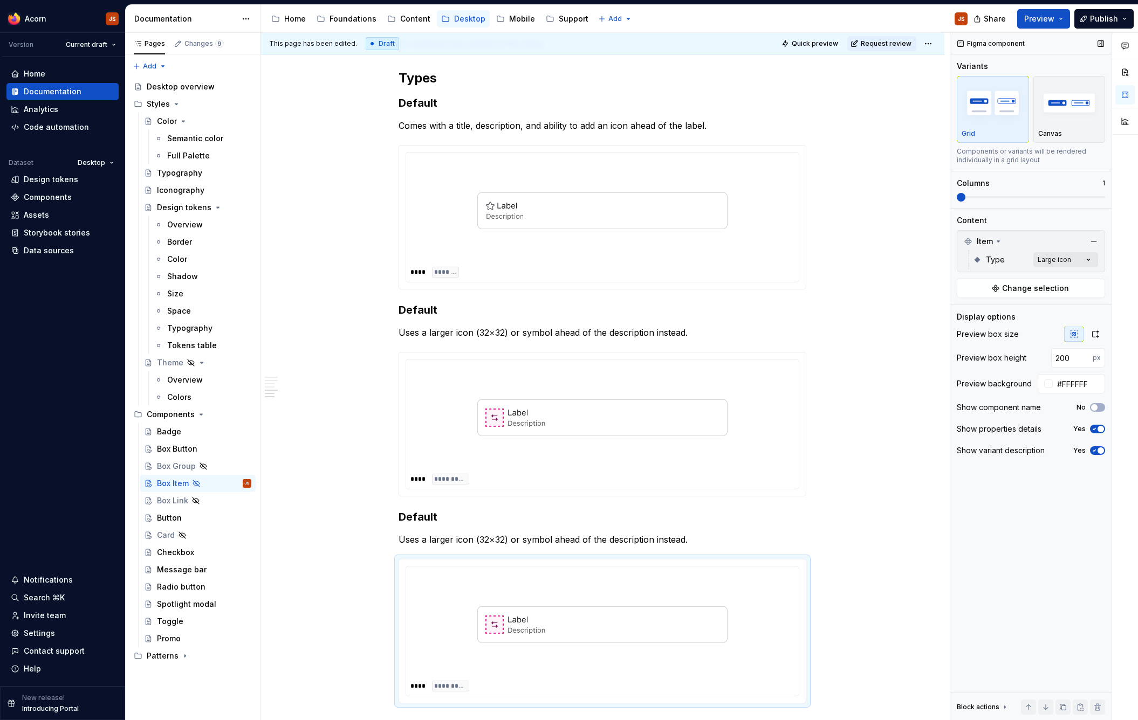
click at [1069, 253] on div "Comments Open comments No comments yet Select ‘Comment’ from the block context …" at bounding box center [1044, 377] width 188 height 688
click at [976, 351] on span "Slot" at bounding box center [979, 346] width 15 height 11
click at [964, 329] on polyline at bounding box center [964, 329] width 0 height 0
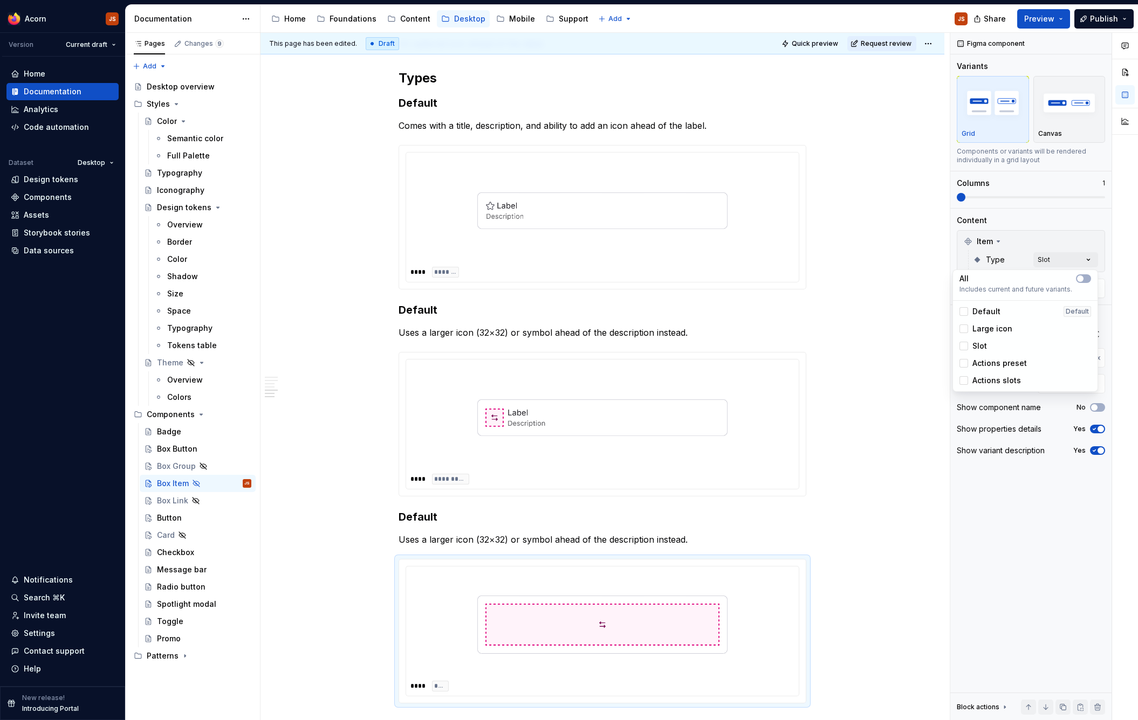
click at [431, 520] on html "Acorn JS Version Current draft Home Documentation Analytics Code automation Dat…" at bounding box center [569, 360] width 1138 height 720
click at [431, 520] on h3 "Default" at bounding box center [603, 517] width 408 height 15
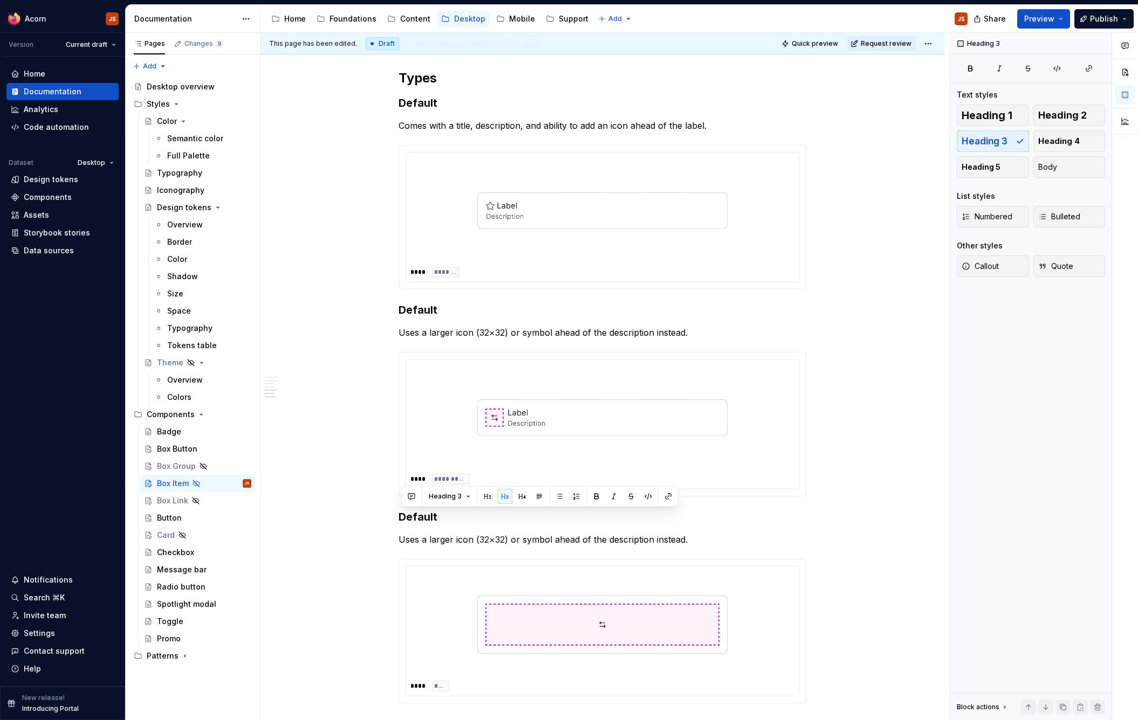
click at [431, 520] on h3 "Default" at bounding box center [603, 517] width 408 height 15
click at [431, 540] on p "Uses a larger icon (32×32) or symbol ahead of the description instead." at bounding box center [603, 539] width 408 height 13
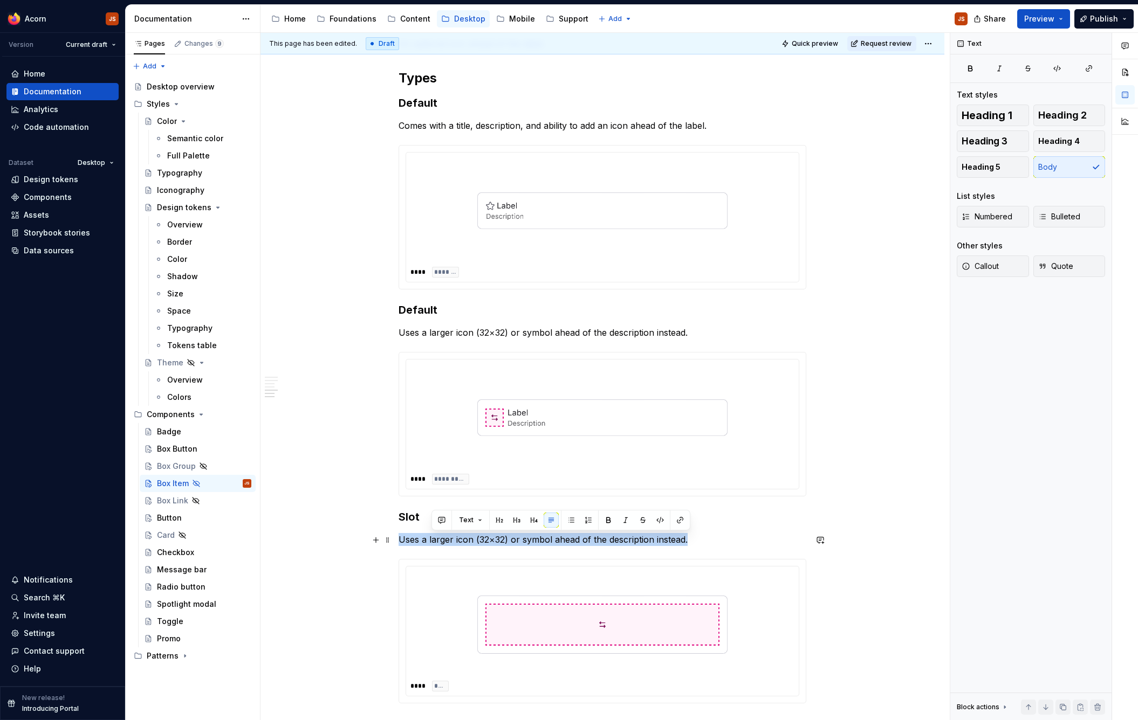
click at [431, 540] on p "Uses a larger icon (32×32) or symbol ahead of the description instead." at bounding box center [603, 539] width 408 height 13
click at [419, 542] on p "Retains the bordered box look" at bounding box center [603, 539] width 408 height 13
click at [780, 540] on p "Slot your own composition that will be retained within the bordered box look" at bounding box center [603, 539] width 408 height 13
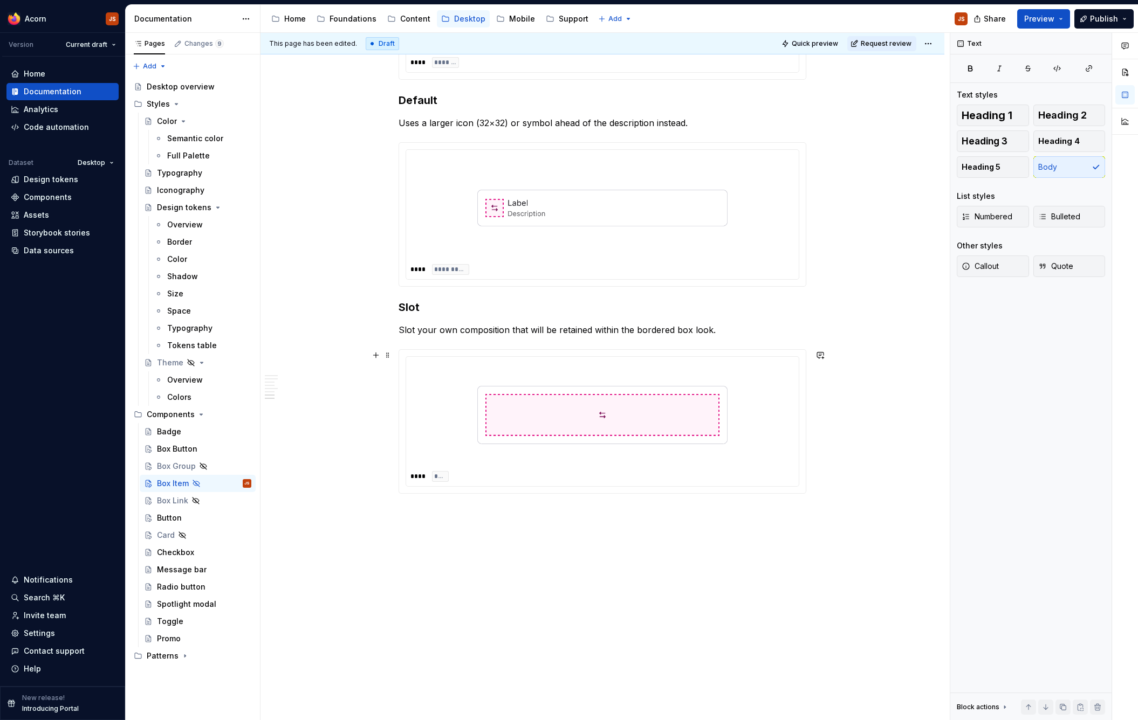
scroll to position [1142, 0]
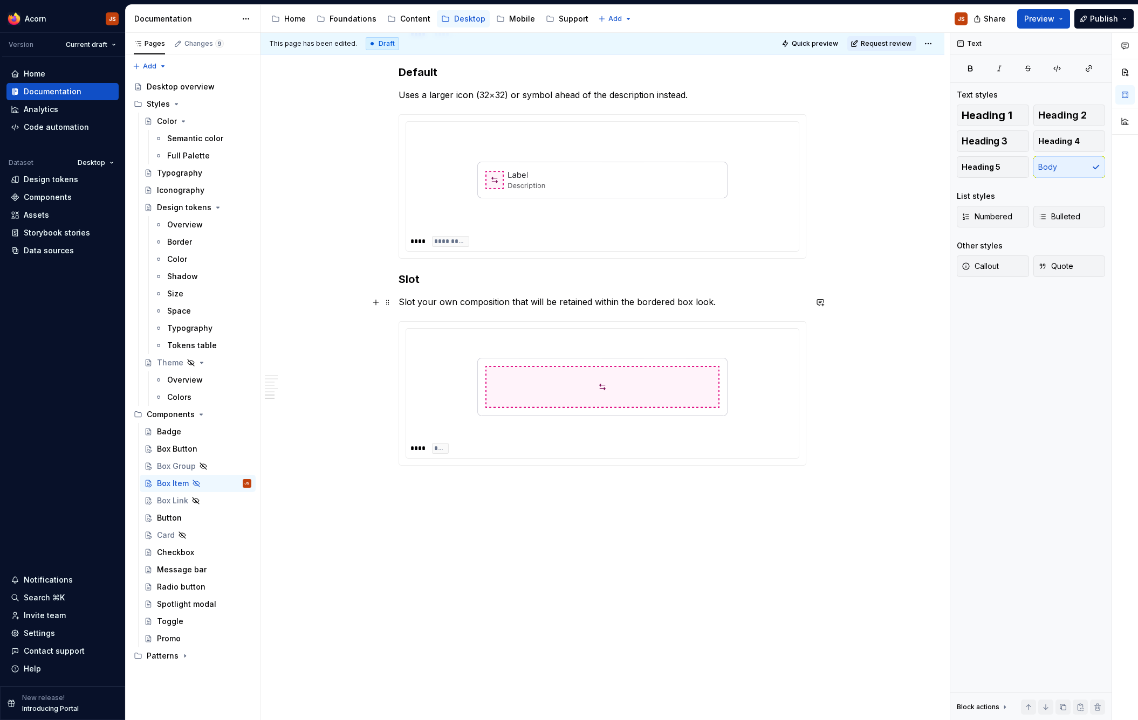
click at [415, 305] on p "Slot your own composition that will be retained within the bordered box look." at bounding box center [603, 302] width 408 height 13
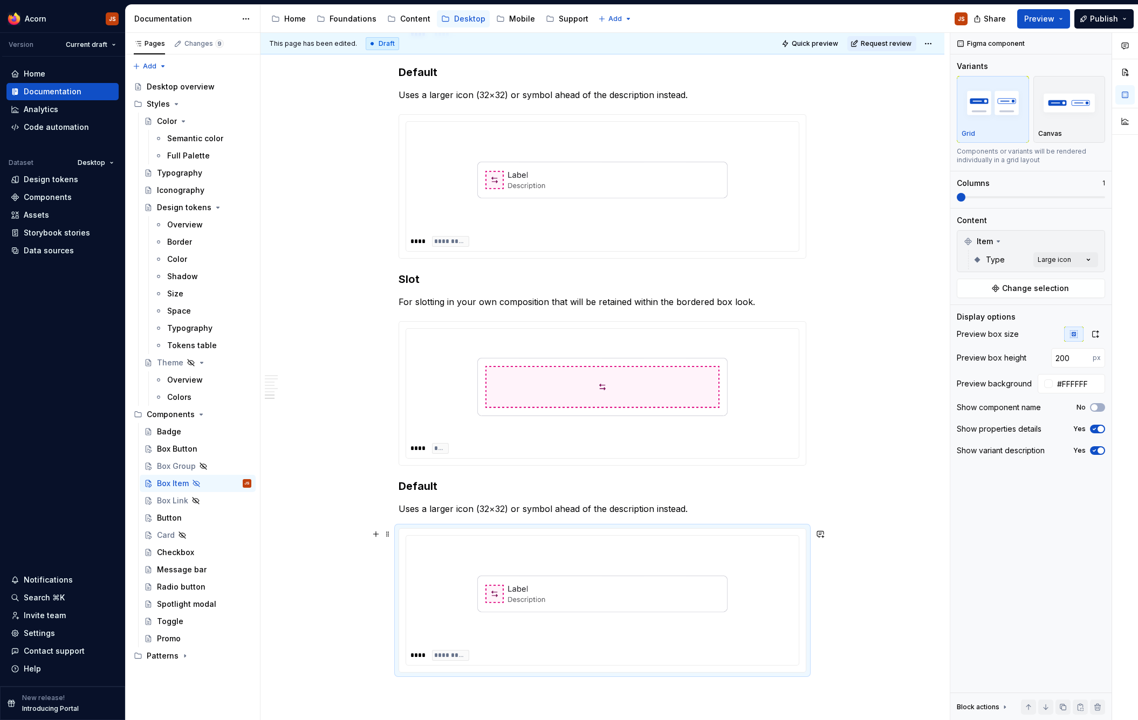
click at [466, 580] on div at bounding box center [602, 594] width 384 height 108
click at [1086, 250] on div "Item" at bounding box center [1030, 241] width 143 height 17
click at [1072, 247] on div "Item" at bounding box center [1030, 241] width 143 height 17
click at [1063, 257] on div "Comments Open comments No comments yet Select ‘Comment’ from the block context …" at bounding box center [1044, 377] width 188 height 688
click at [1007, 367] on span "Actions preset" at bounding box center [999, 363] width 54 height 11
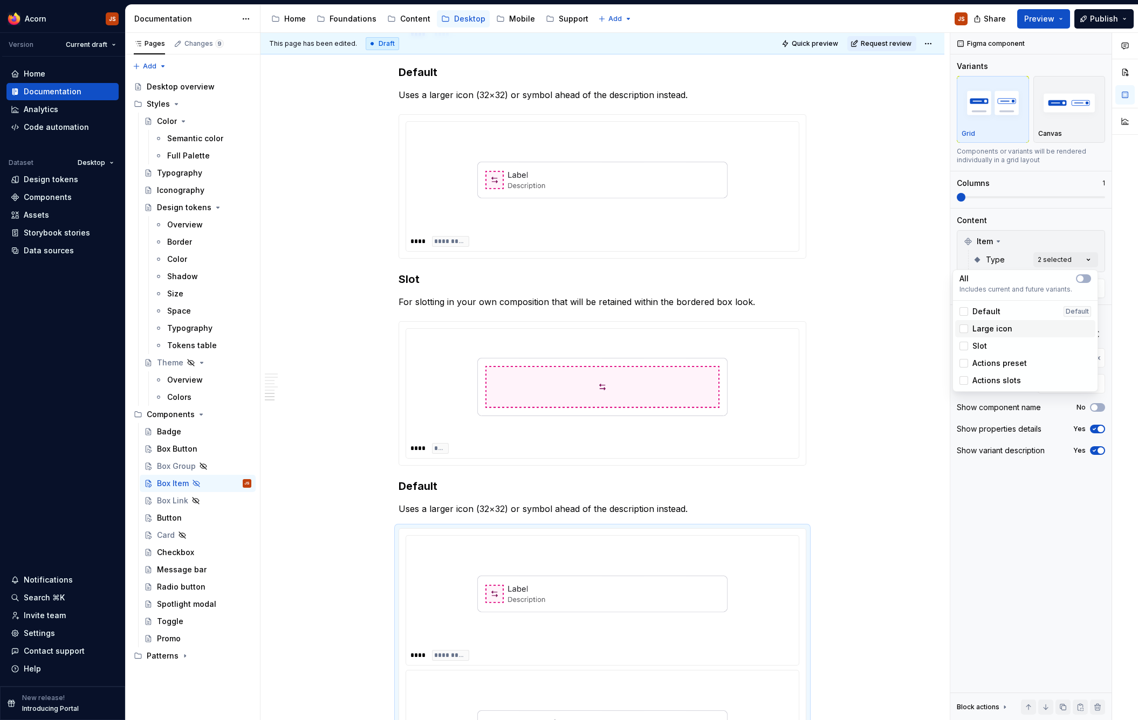
click at [985, 334] on div "Large icon" at bounding box center [1025, 328] width 140 height 17
click at [1005, 366] on span "Actions preset" at bounding box center [999, 363] width 54 height 11
click at [997, 383] on span "Actions slots" at bounding box center [996, 380] width 49 height 11
click at [1000, 359] on span "Actions preset" at bounding box center [999, 363] width 54 height 11
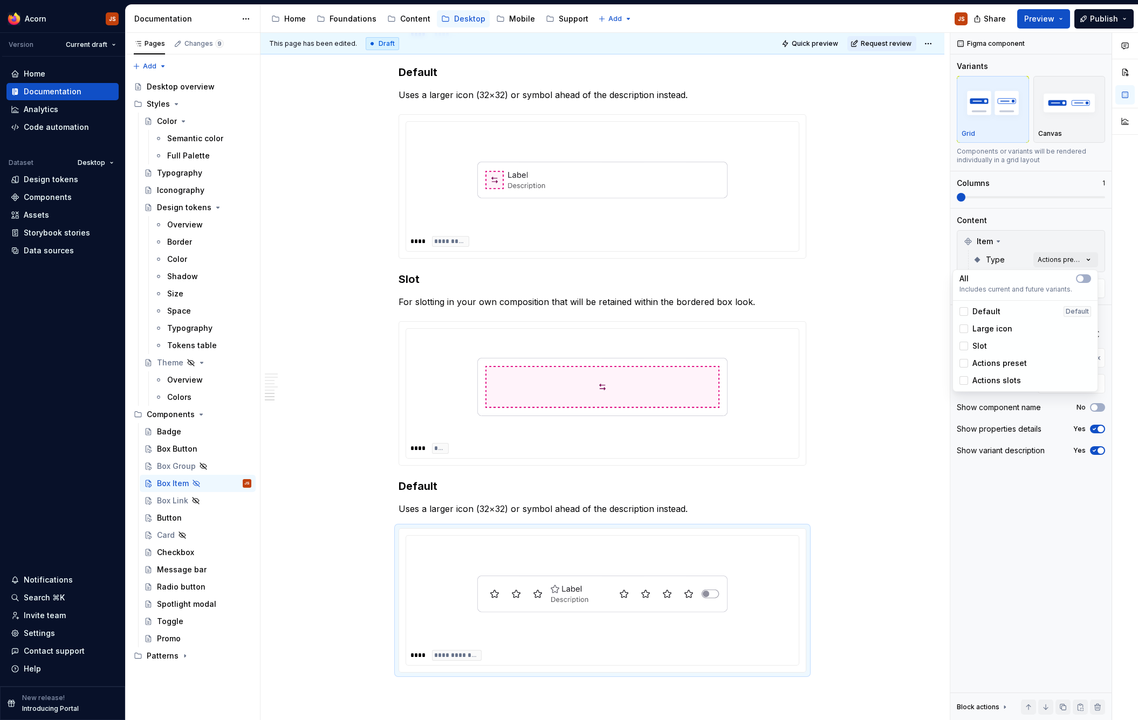
click at [497, 501] on html "Acorn JS Version Current draft Home Documentation Analytics Code automation Dat…" at bounding box center [569, 360] width 1138 height 720
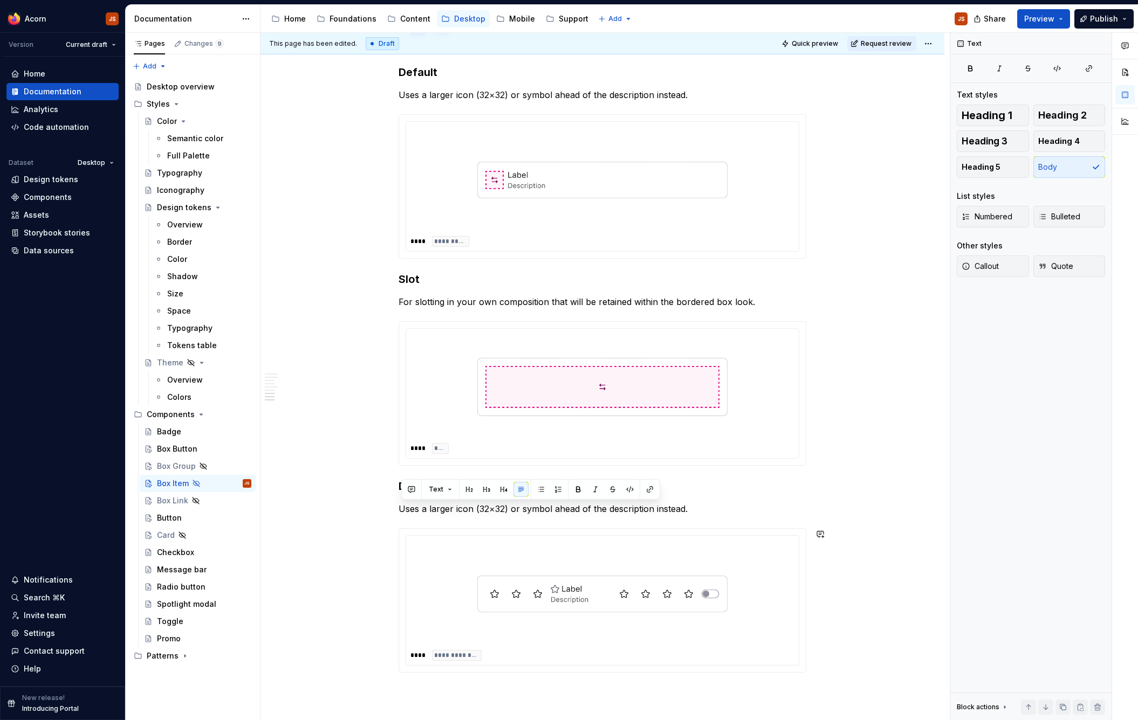
click at [424, 493] on h3 "Default" at bounding box center [603, 486] width 408 height 15
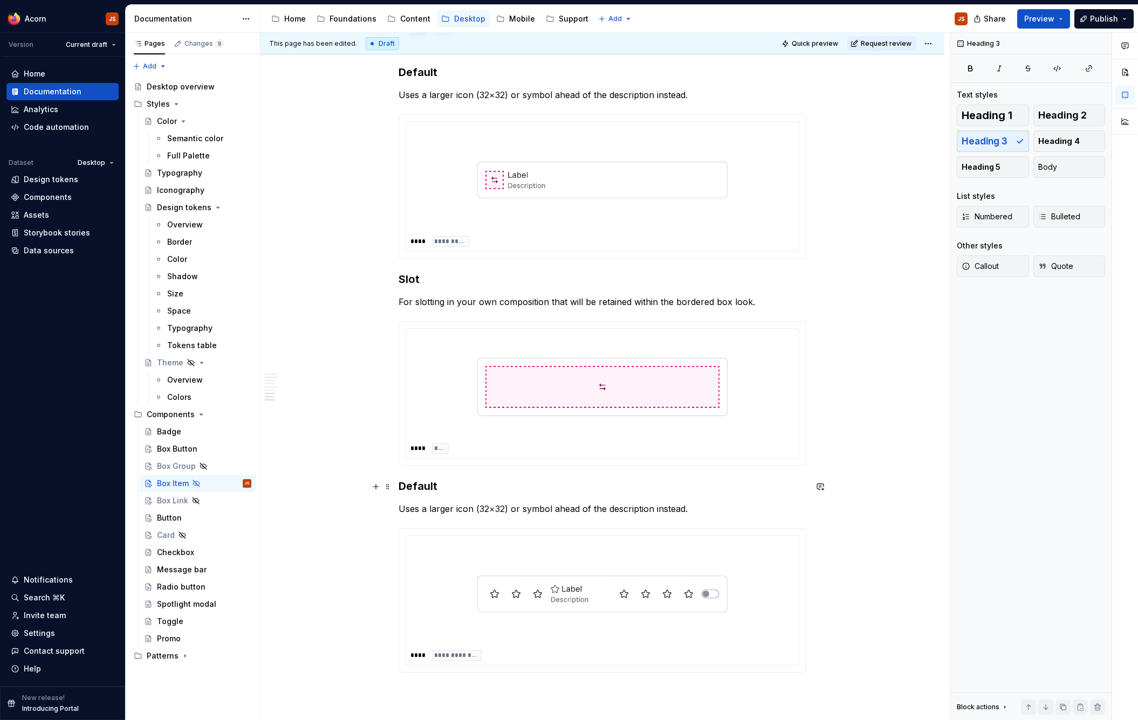
click at [424, 493] on h3 "Default" at bounding box center [603, 486] width 408 height 15
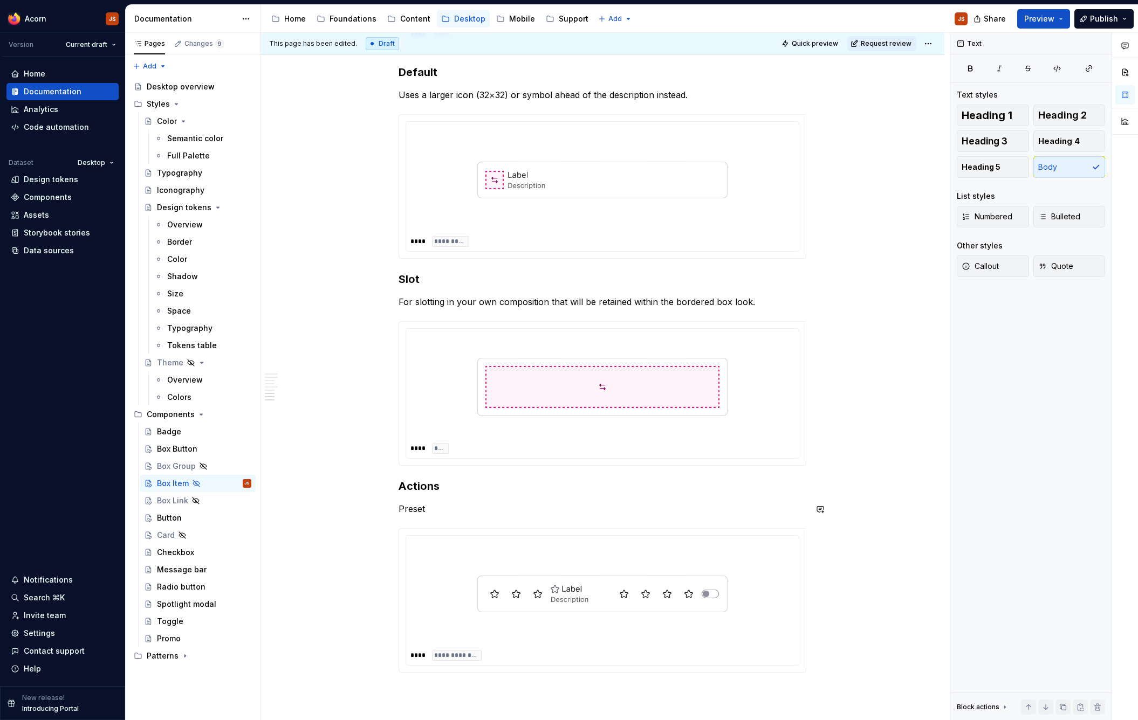
click at [485, 492] on button "button" at bounding box center [486, 489] width 15 height 15
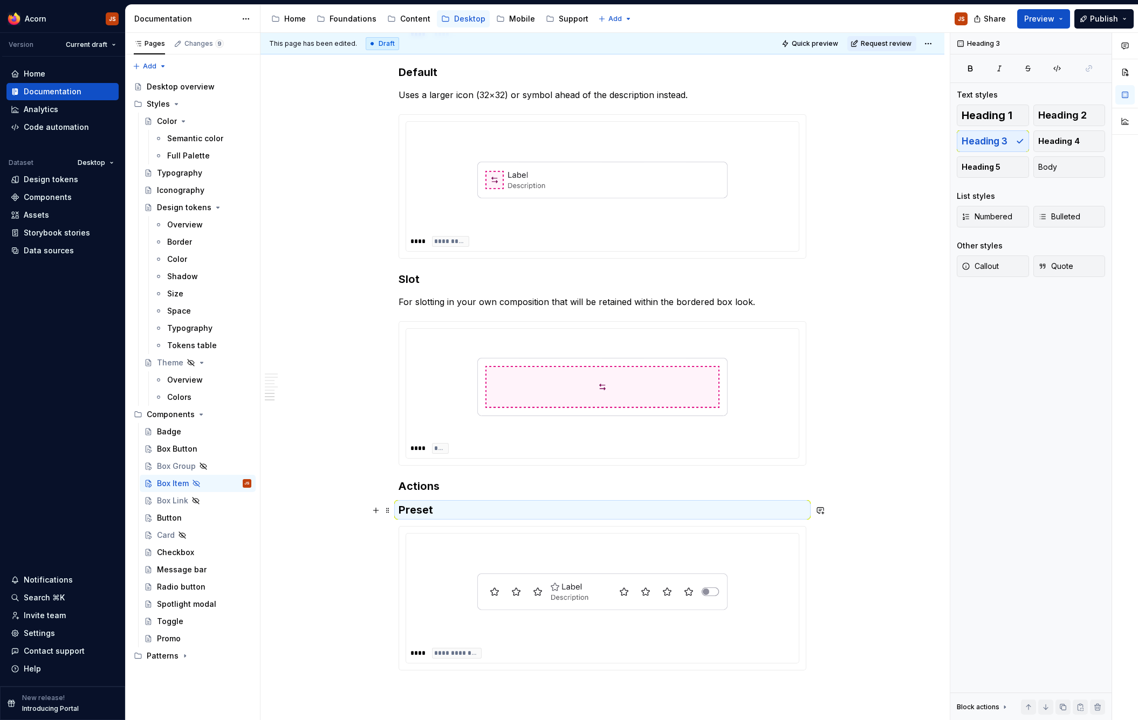
click at [421, 512] on h3 "Preset" at bounding box center [603, 510] width 408 height 15
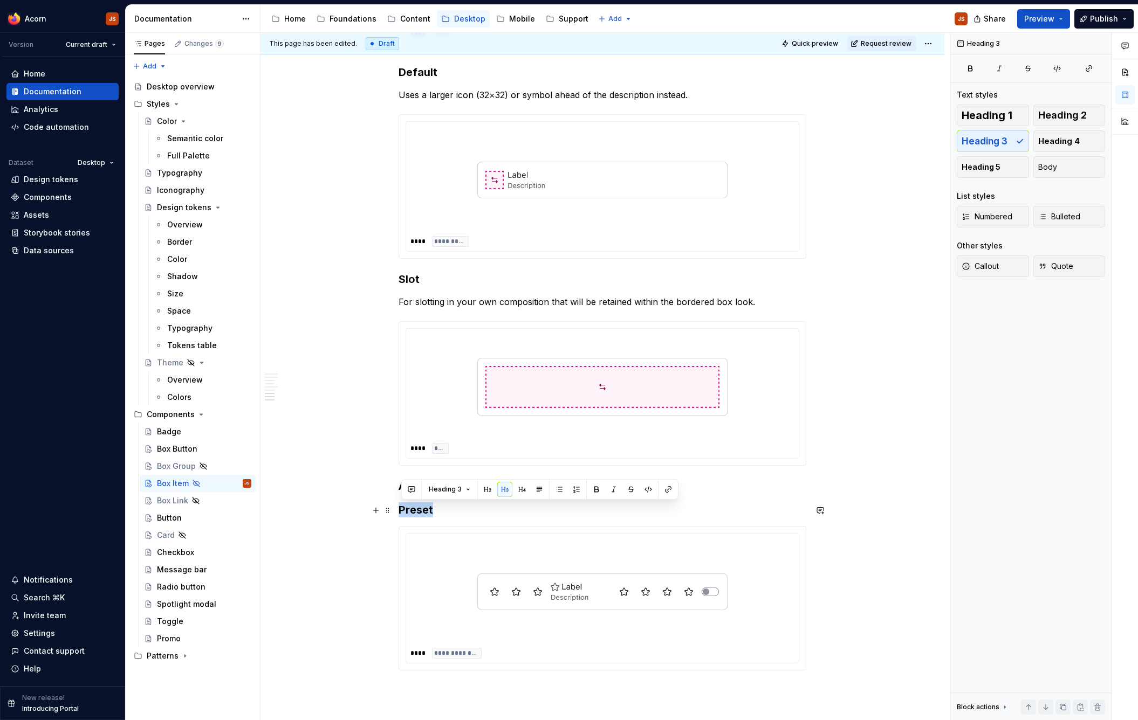
click at [421, 512] on h3 "Preset" at bounding box center [603, 510] width 408 height 15
click at [523, 489] on button "button" at bounding box center [521, 489] width 15 height 15
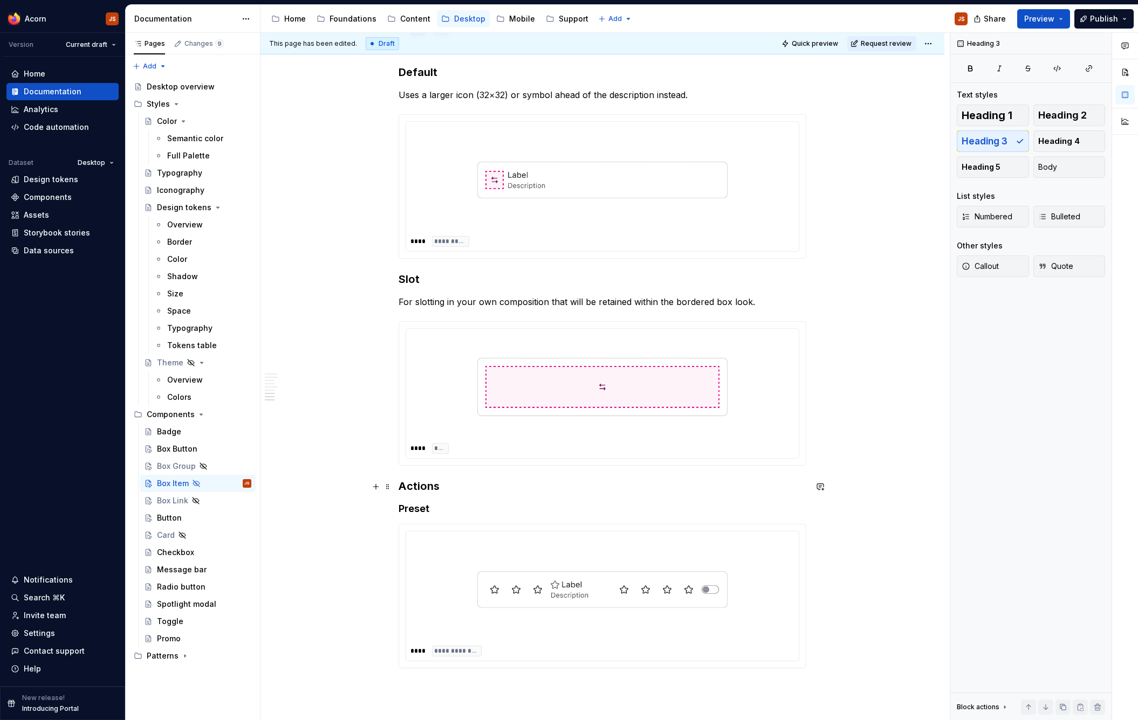
click at [468, 491] on h3 "Actions" at bounding box center [603, 486] width 408 height 15
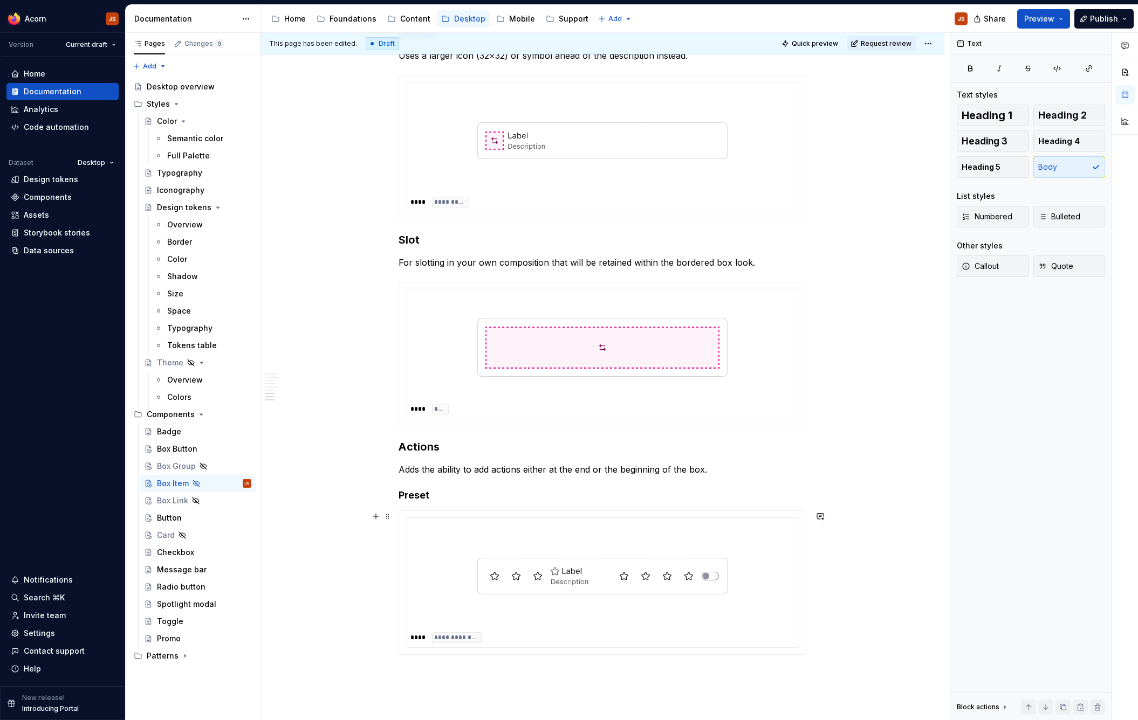
scroll to position [1180, 0]
click at [437, 495] on h4 "Preset" at bounding box center [603, 497] width 408 height 13
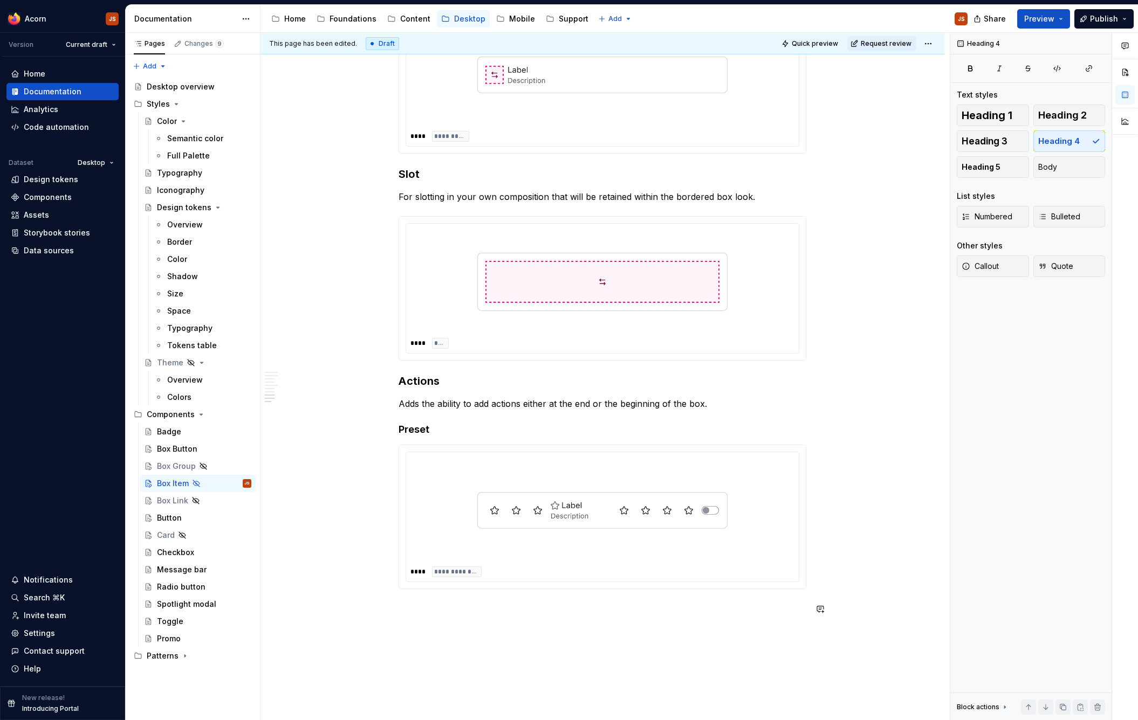
scroll to position [1249, 0]
click at [425, 425] on h4 "Preset" at bounding box center [603, 428] width 408 height 13
click at [449, 429] on h4 "Preset" at bounding box center [603, 428] width 408 height 13
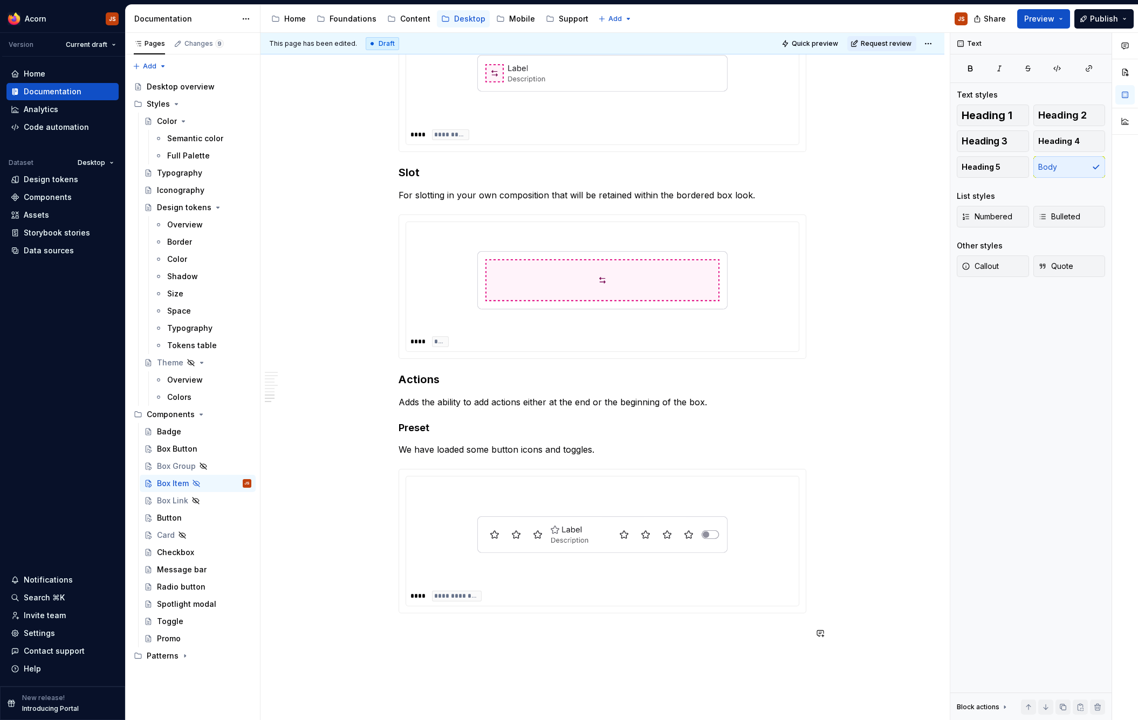
drag, startPoint x: 565, startPoint y: 454, endPoint x: 782, endPoint y: 450, distance: 217.4
click at [759, 451] on p "We have loaded some button icons and toggles." at bounding box center [603, 449] width 408 height 13
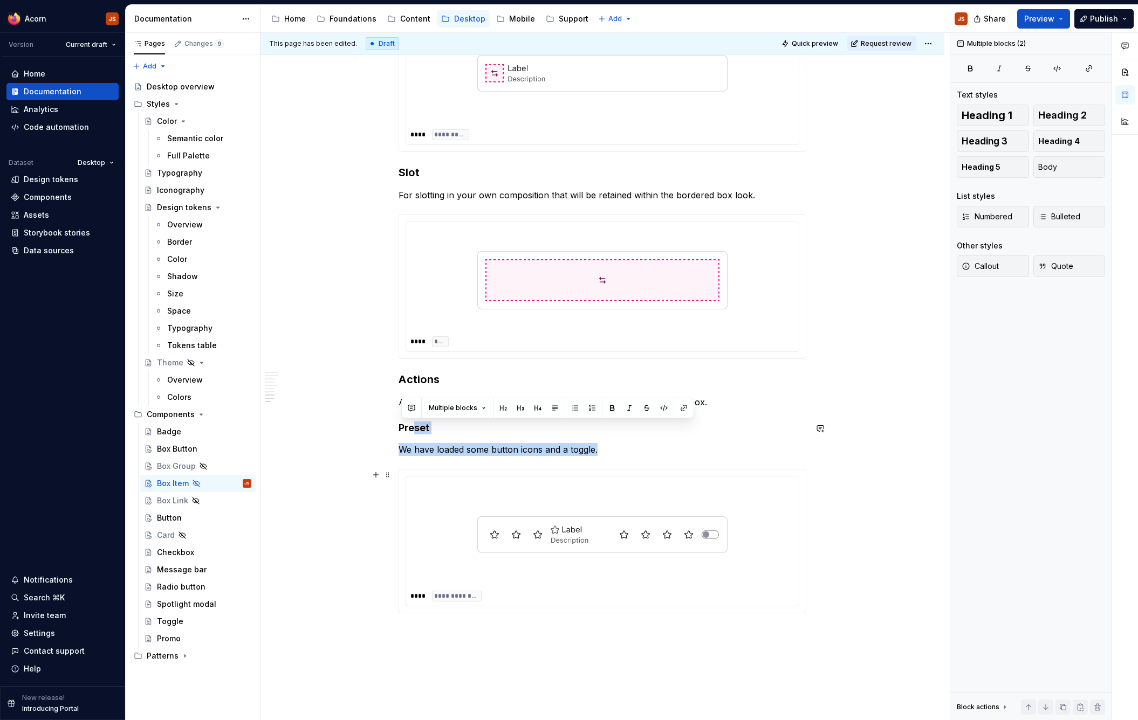
drag, startPoint x: 419, startPoint y: 427, endPoint x: 481, endPoint y: 594, distance: 178.3
click at [444, 548] on div at bounding box center [602, 535] width 384 height 108
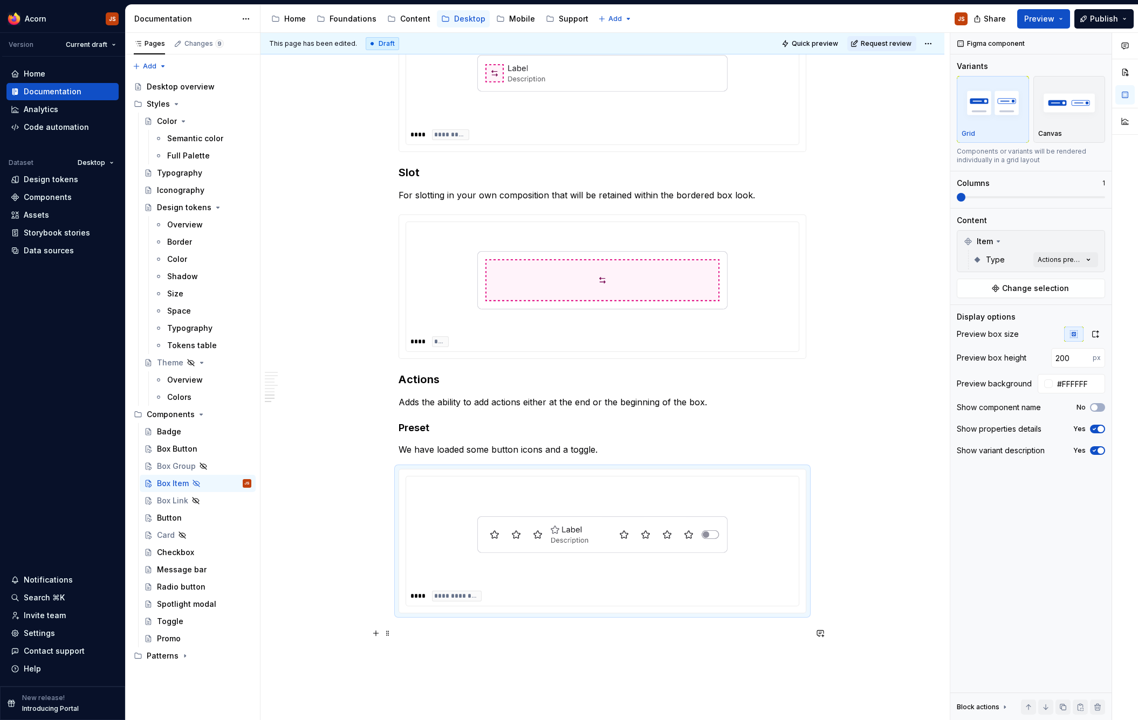
click at [489, 560] on img at bounding box center [602, 534] width 250 height 99
copy p "We have loaded some button icons and a toggle."
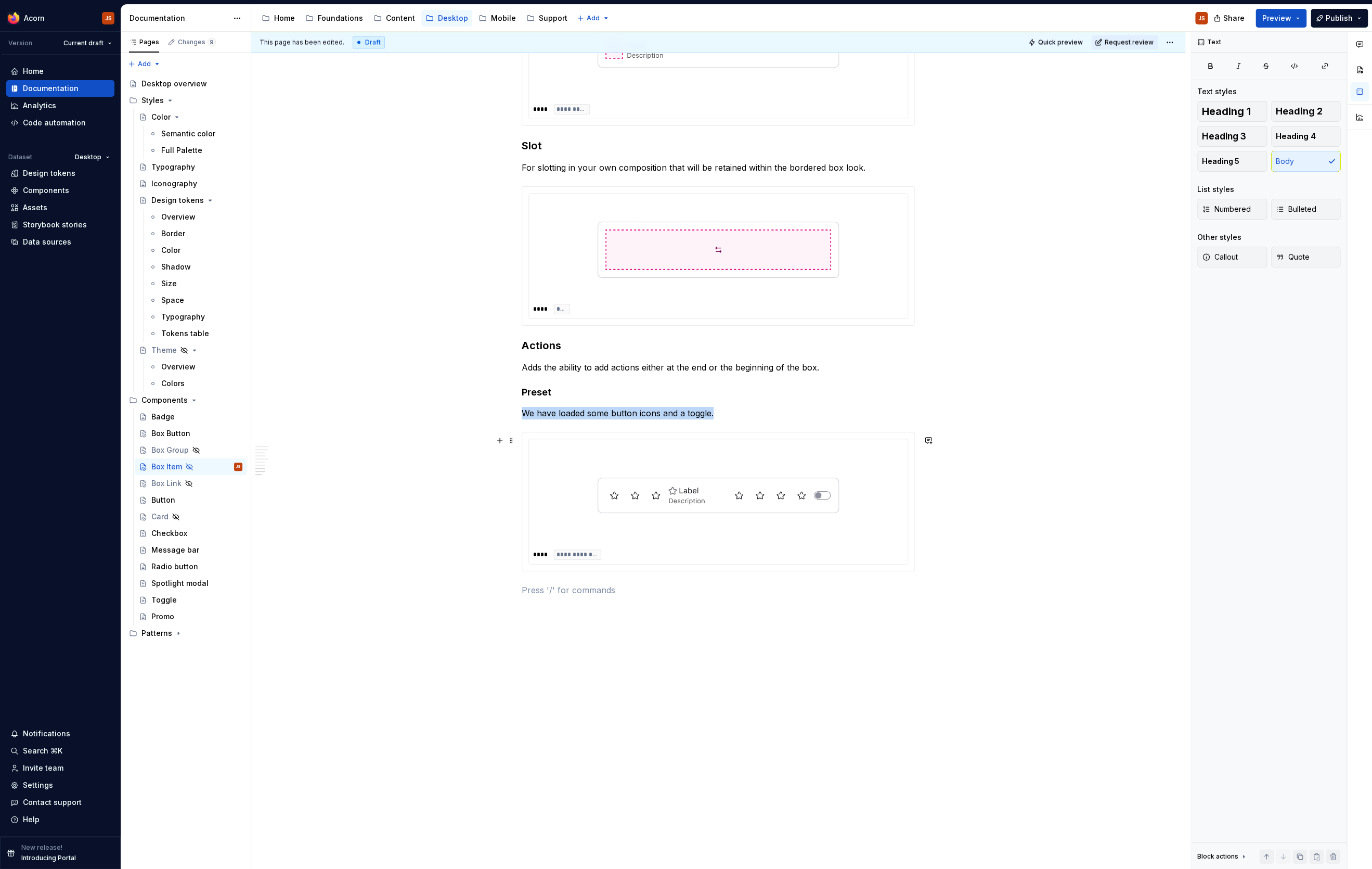
click at [574, 491] on div at bounding box center [718, 495] width 370 height 104
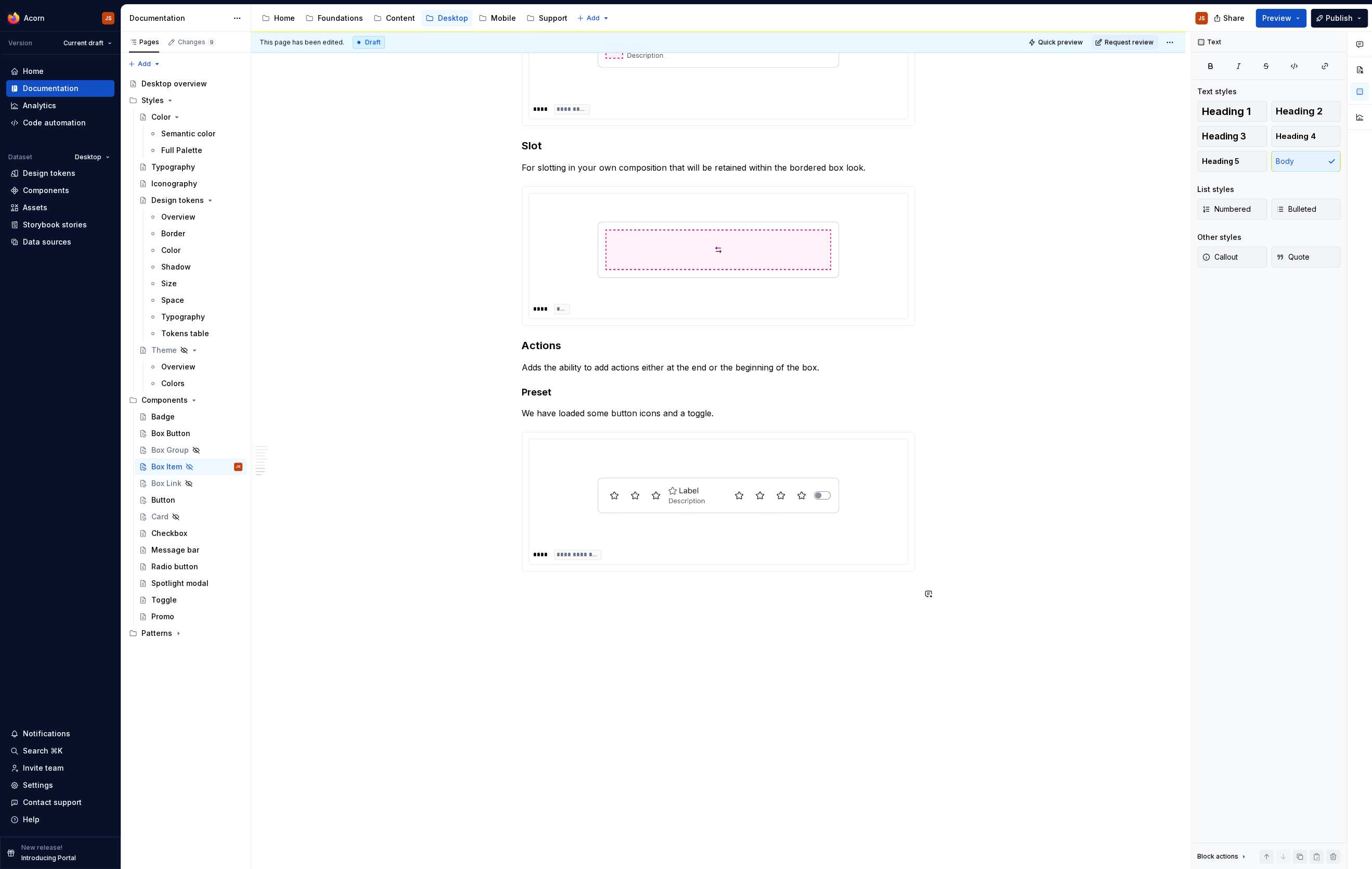
click at [570, 530] on div at bounding box center [718, 495] width 370 height 104
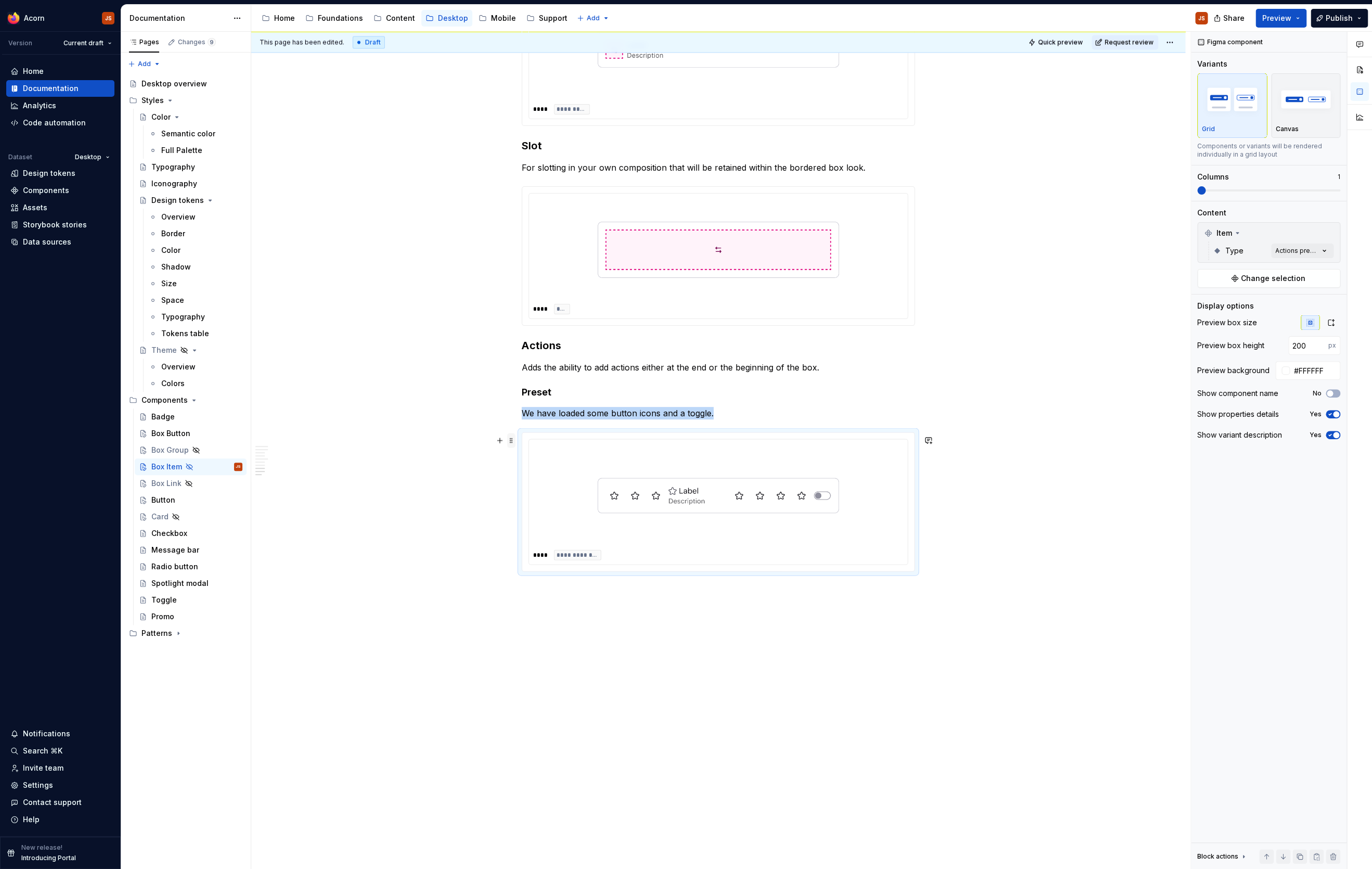
click at [514, 433] on span at bounding box center [511, 440] width 9 height 14
click at [525, 455] on icon at bounding box center [521, 455] width 9 height 9
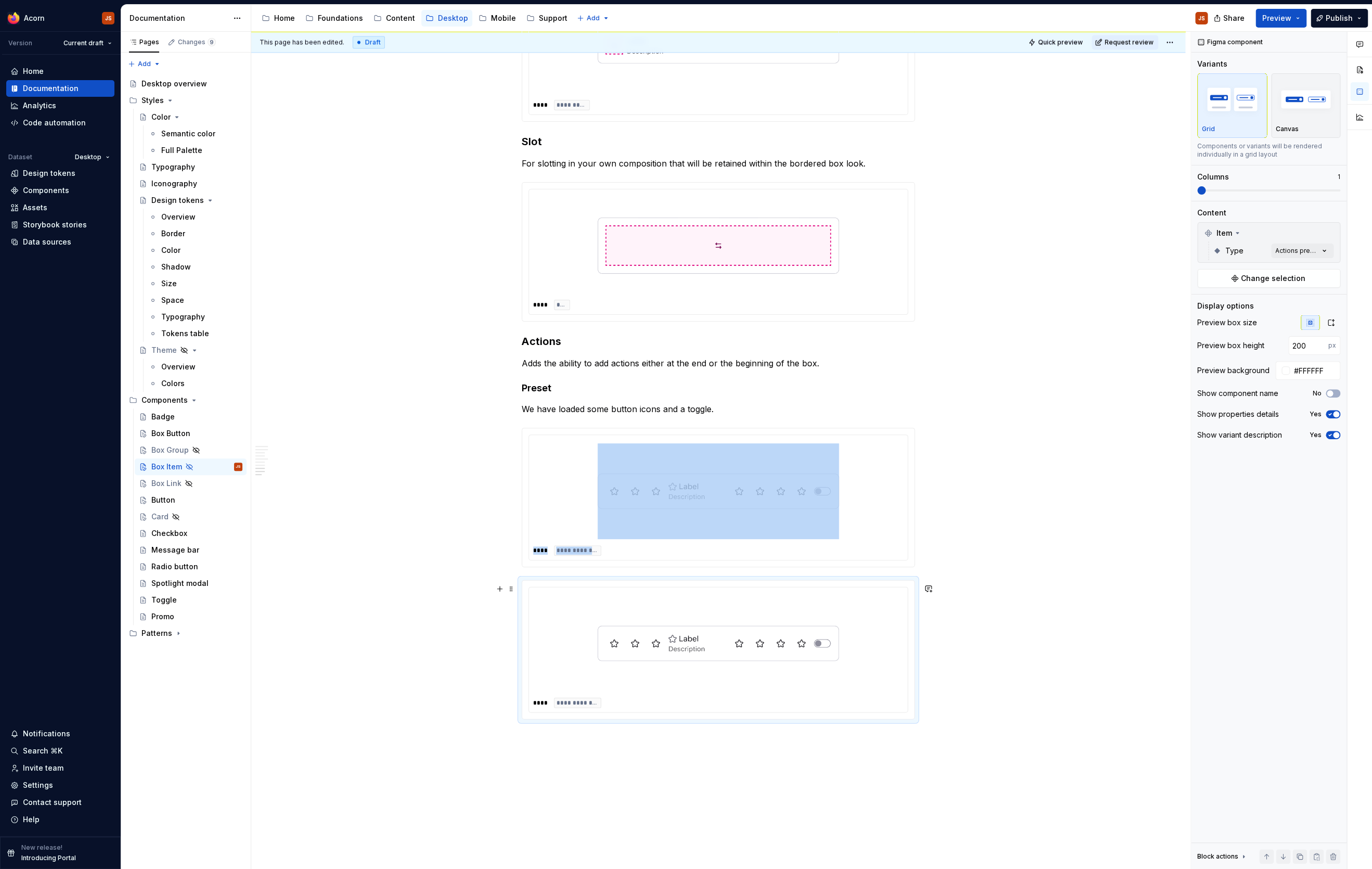
click at [769, 638] on img at bounding box center [718, 642] width 241 height 95
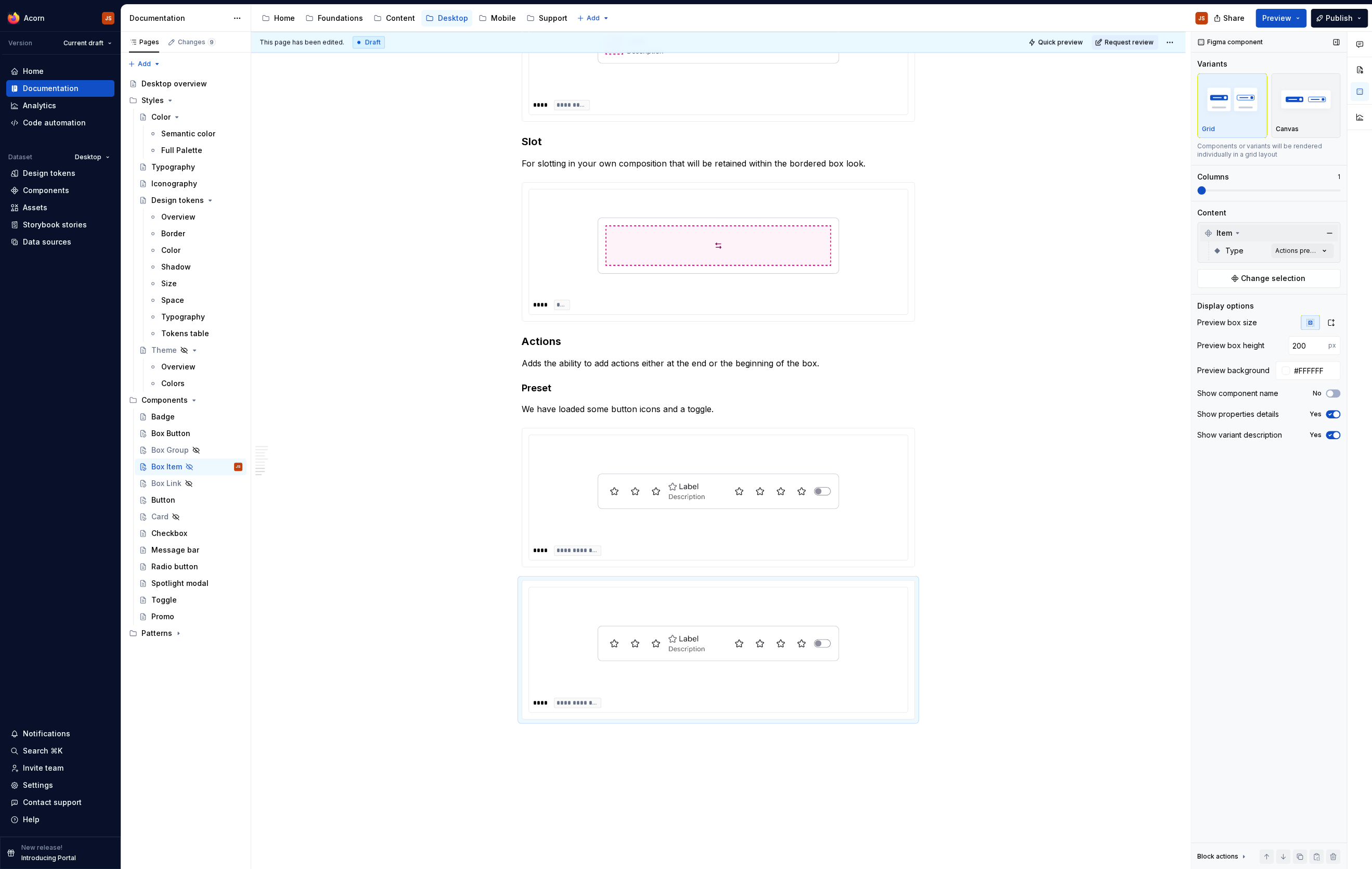
click at [1096, 239] on div "Item" at bounding box center [1268, 232] width 138 height 16
click at [1096, 224] on div "Item" at bounding box center [1268, 232] width 143 height 22
click at [1096, 228] on div "Item" at bounding box center [1268, 232] width 138 height 16
click at [1096, 262] on div "Item Type Actions preset" at bounding box center [1268, 242] width 143 height 41
click at [1096, 250] on div "Comments Open comments No comments yet Select ‘Comment’ from the block context …" at bounding box center [1281, 450] width 181 height 837
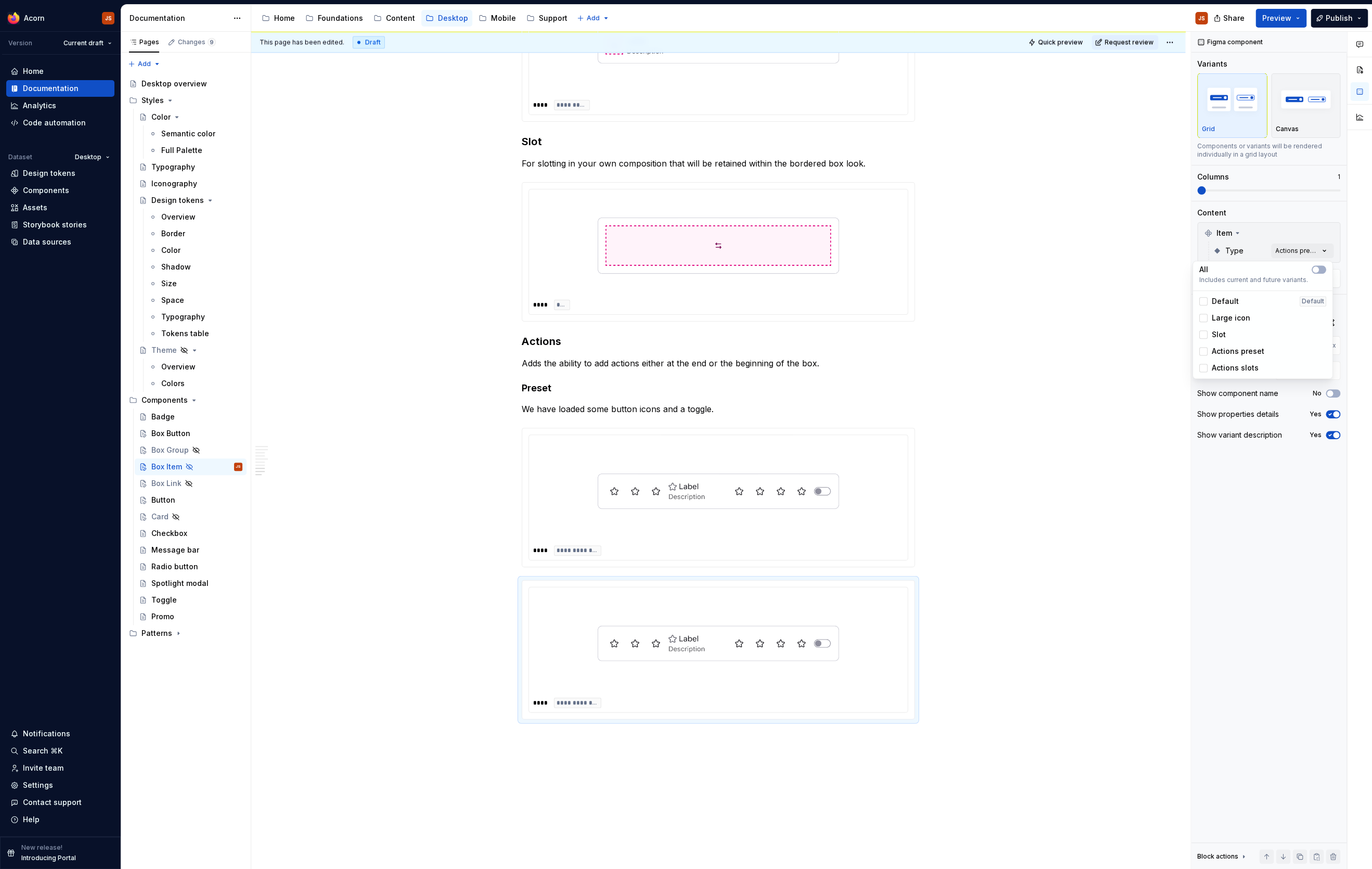
click at [1096, 372] on span "Actions slots" at bounding box center [1235, 367] width 47 height 11
click at [1096, 351] on span "Actions preset" at bounding box center [1238, 351] width 52 height 11
click at [563, 387] on html "Acorn JS Version Current draft Home Documentation Analytics Code automation Dat…" at bounding box center [686, 434] width 1372 height 869
click at [563, 387] on h4 "Preset" at bounding box center [718, 388] width 393 height 13
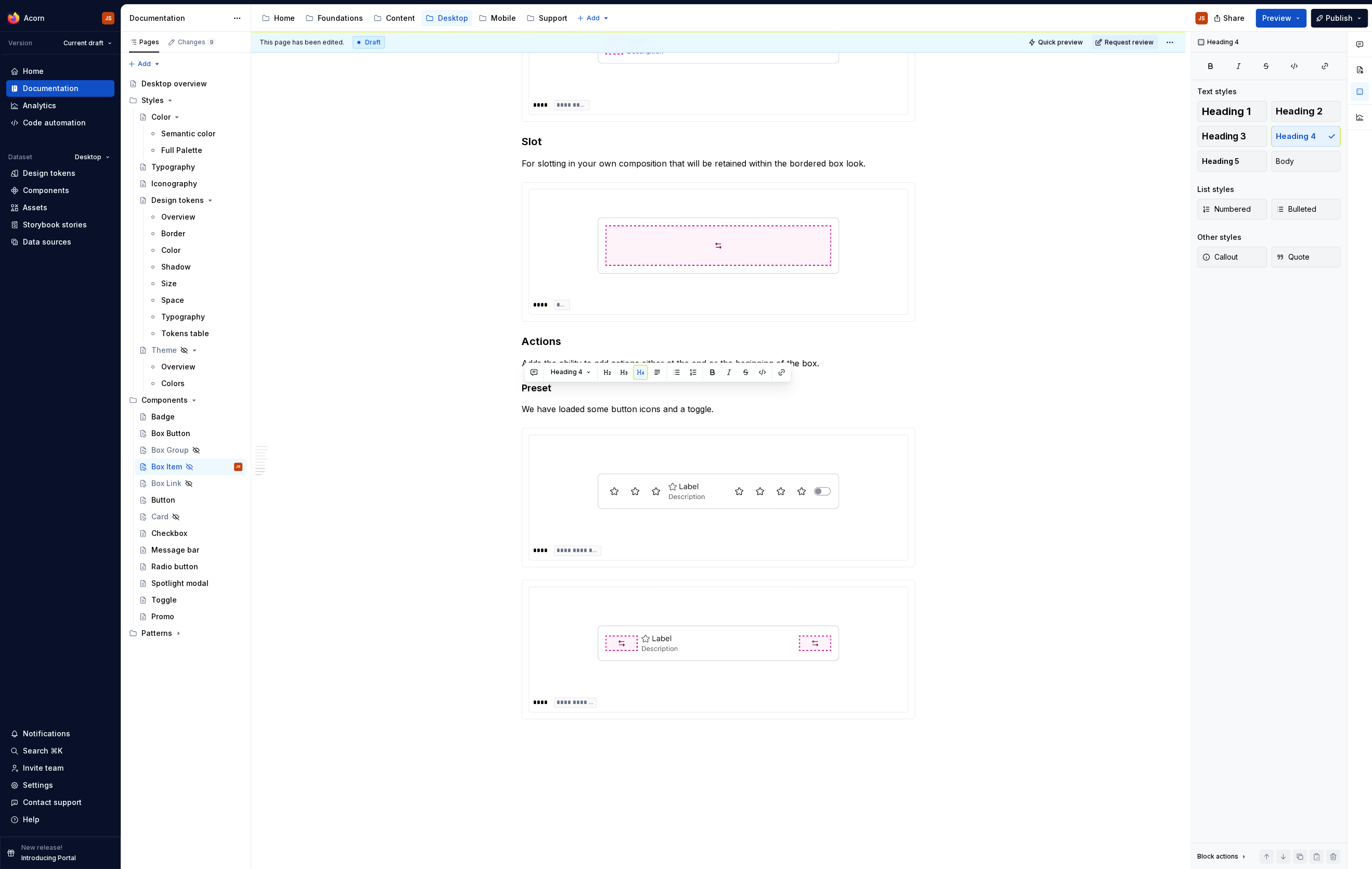
click at [563, 387] on h4 "Preset" at bounding box center [718, 388] width 393 height 13
click at [535, 414] on p "We have loaded some button icons and a toggle." at bounding box center [718, 408] width 393 height 13
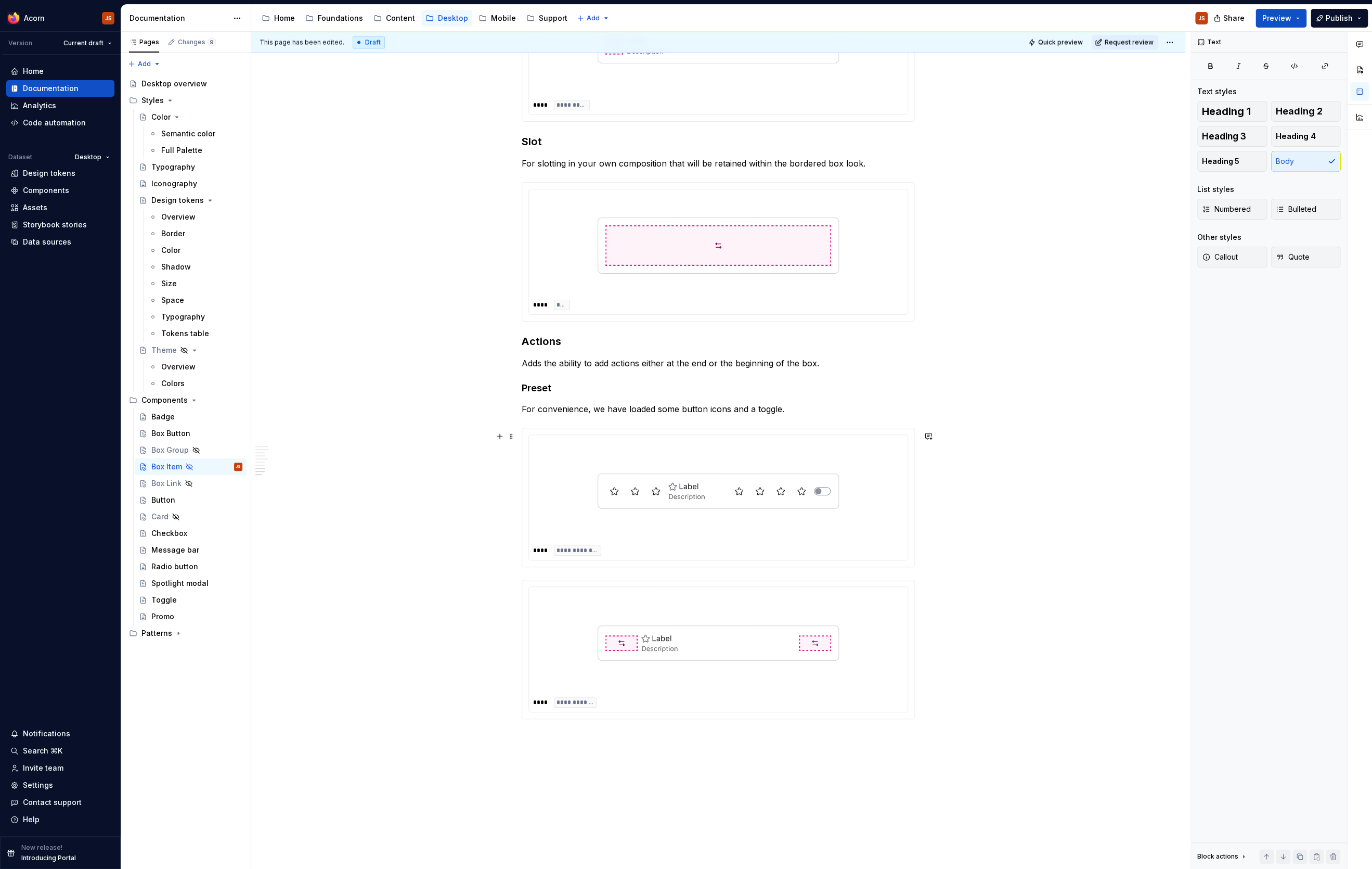
drag, startPoint x: 525, startPoint y: 400, endPoint x: 573, endPoint y: 382, distance: 51.3
click at [573, 382] on div "**********" at bounding box center [720, 450] width 939 height 837
copy p "Adds the ability to add actions either at the end or the beginning of the box."
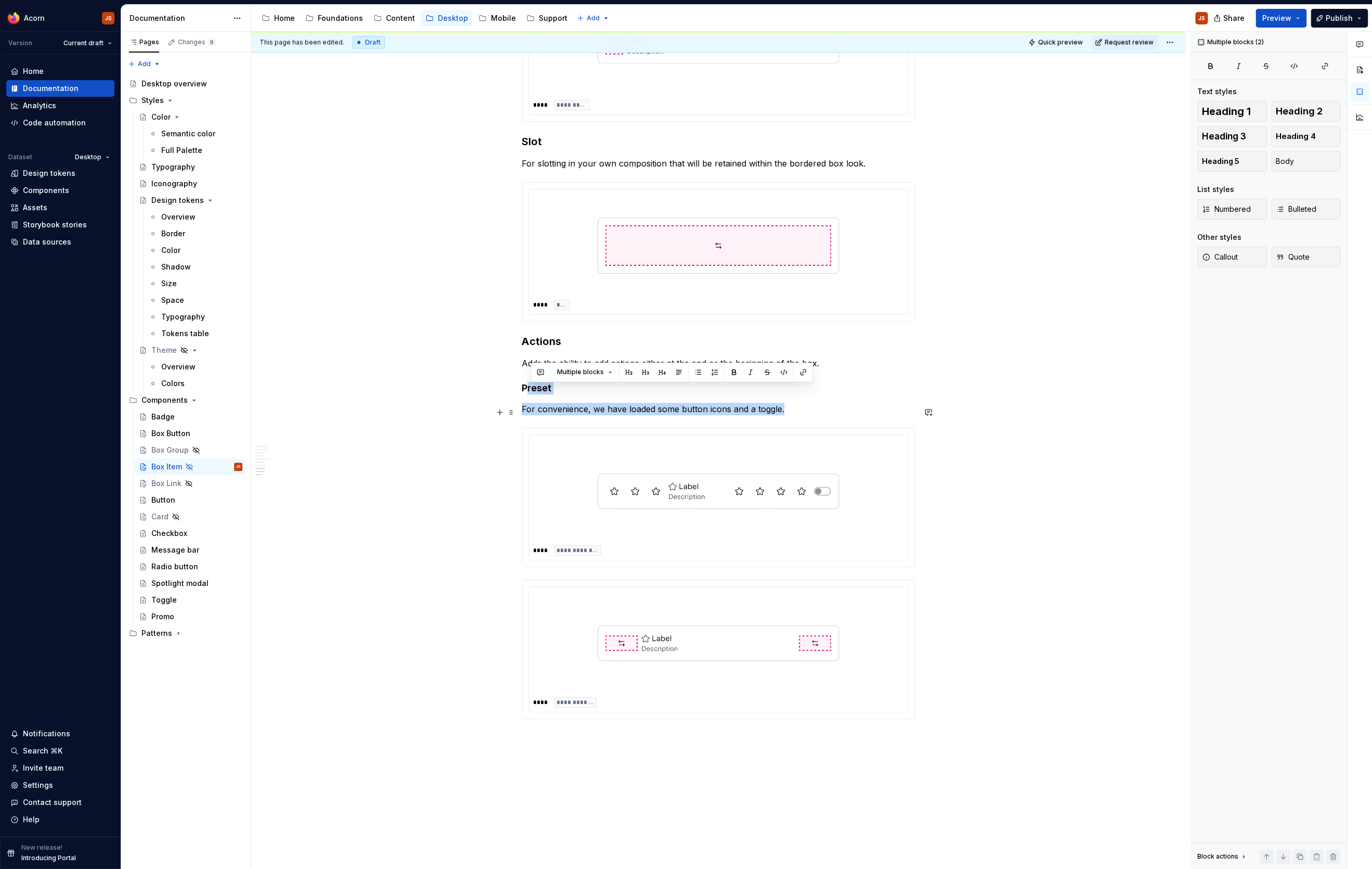
drag, startPoint x: 527, startPoint y: 392, endPoint x: 569, endPoint y: 419, distance: 49.9
click at [575, 394] on h4 "Preset" at bounding box center [718, 388] width 393 height 13
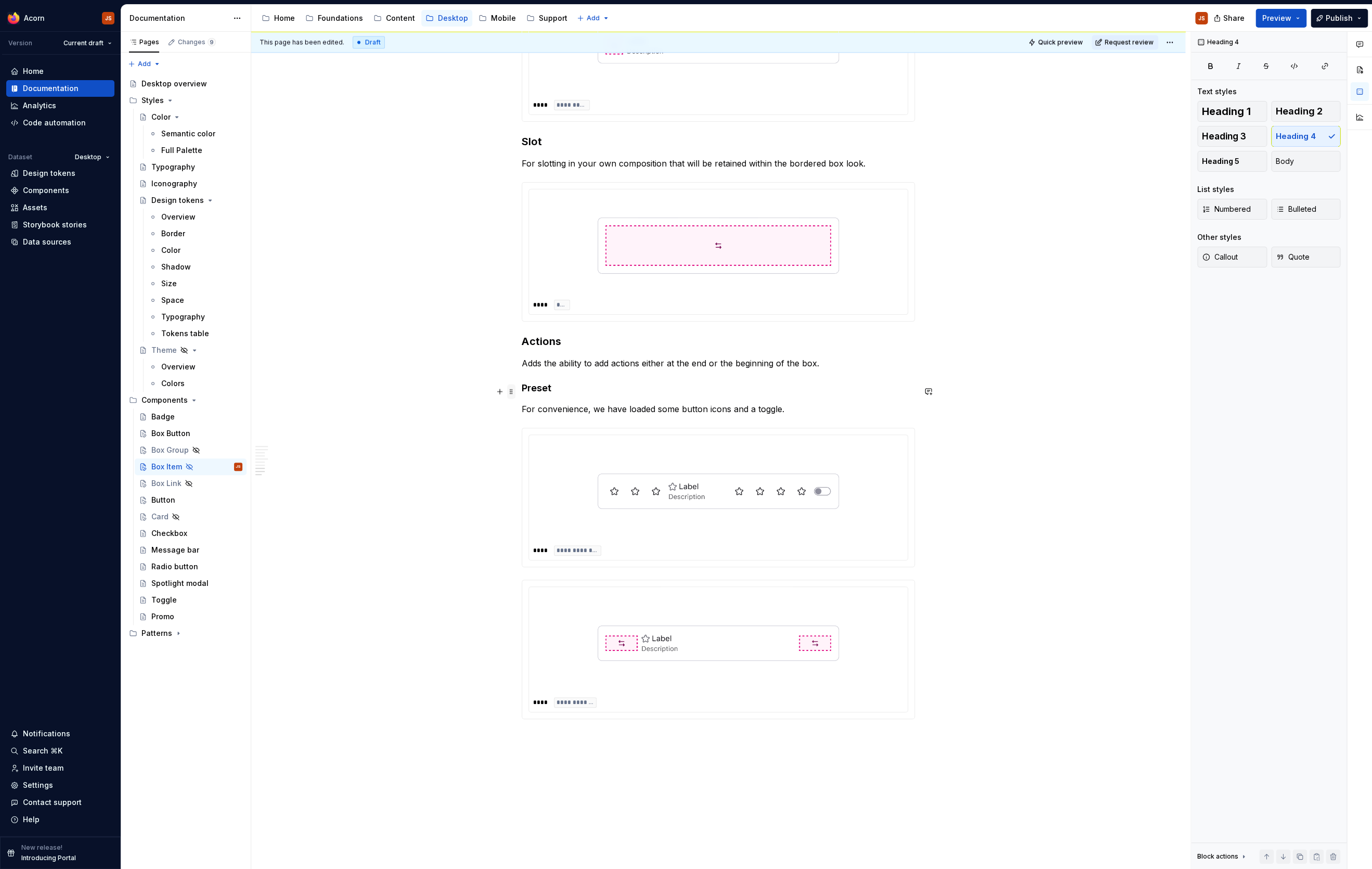
click at [512, 392] on span at bounding box center [511, 391] width 9 height 14
click at [521, 414] on icon at bounding box center [521, 410] width 9 height 9
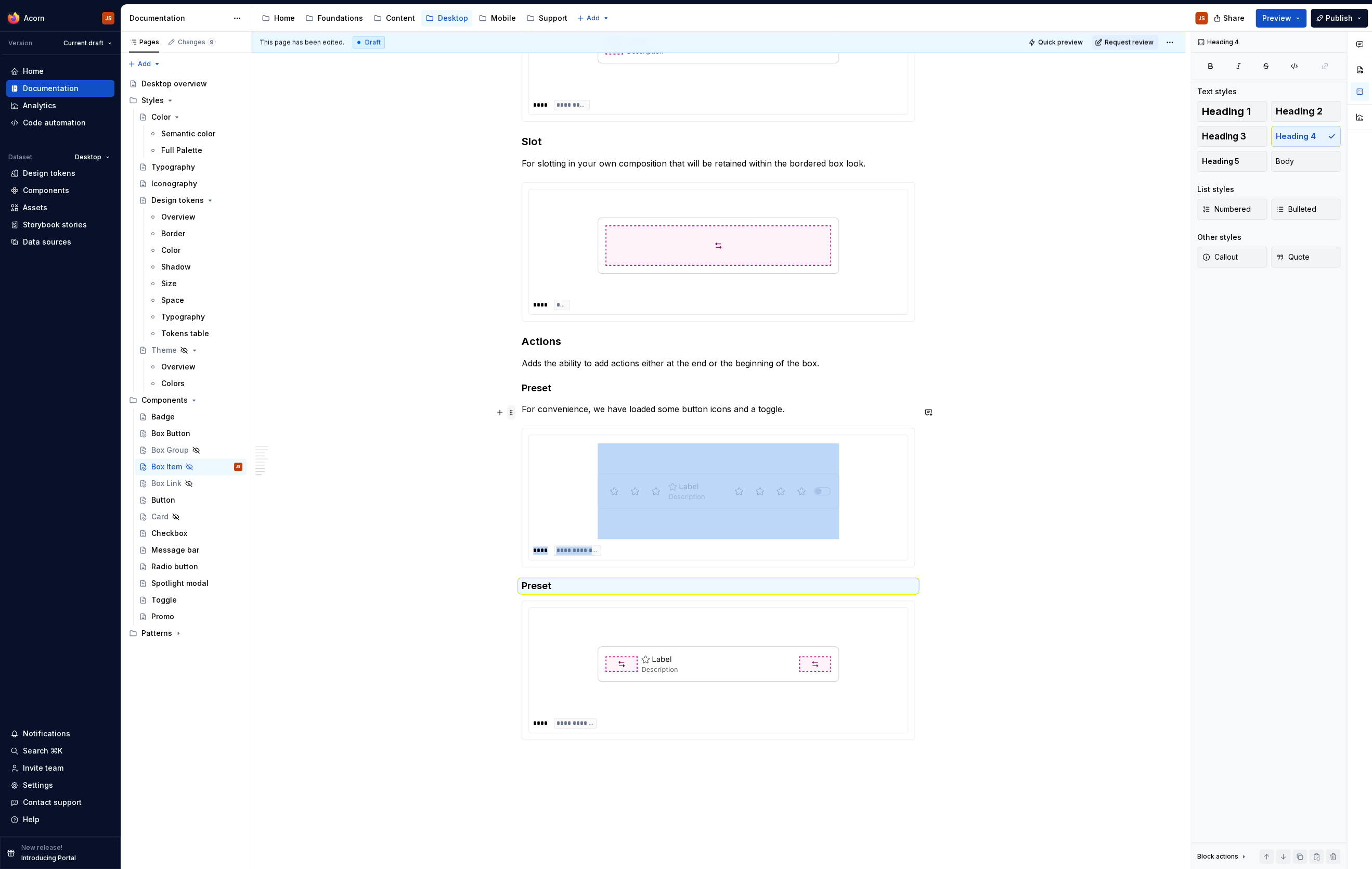
click at [512, 414] on span at bounding box center [511, 412] width 9 height 14
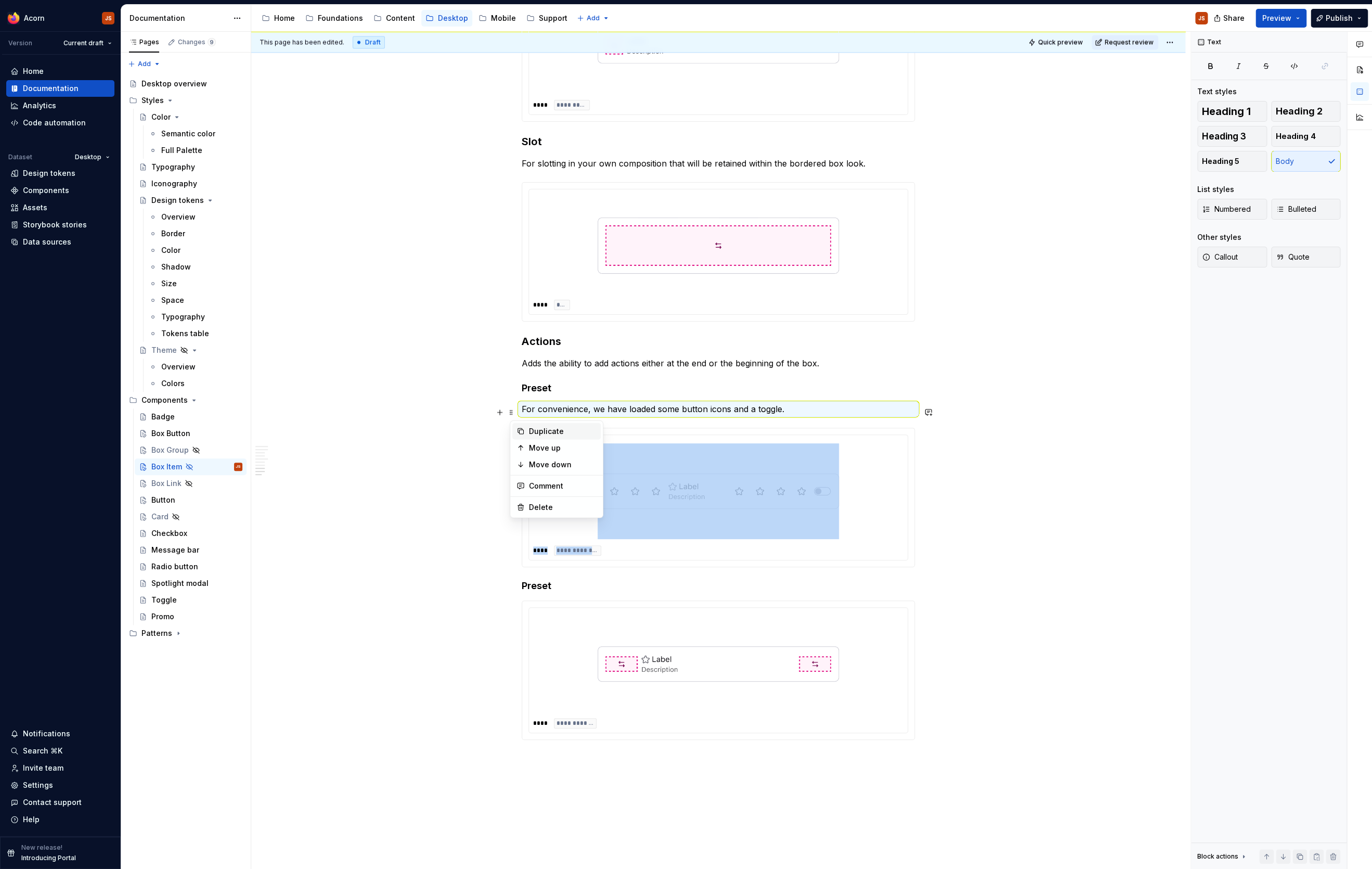
click at [517, 426] on div "Duplicate" at bounding box center [556, 430] width 89 height 16
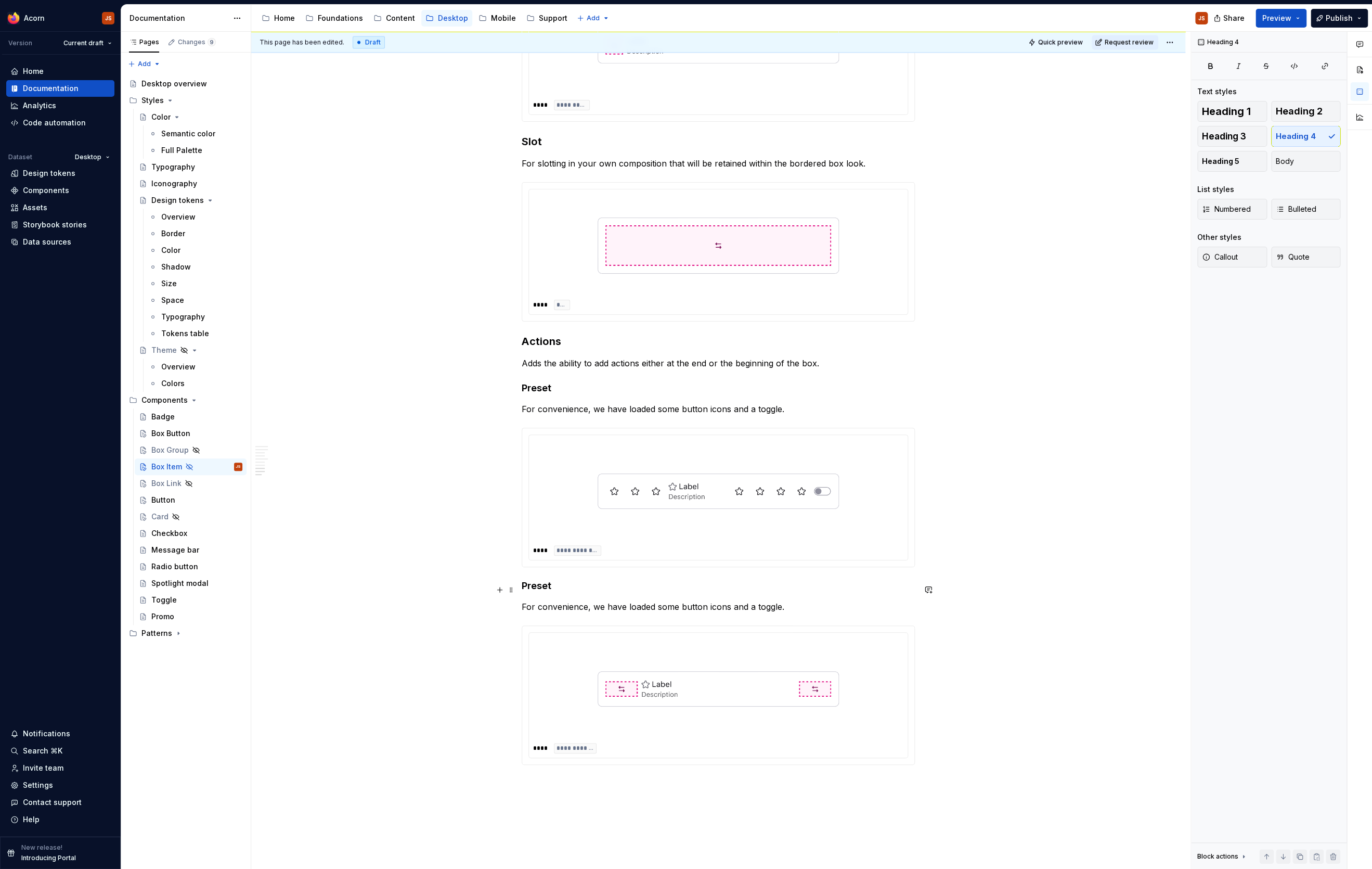
click at [528, 592] on h4 "Preset" at bounding box center [718, 585] width 393 height 13
click at [538, 609] on p "For convenience, we have loaded some button icons and a toggle." at bounding box center [718, 606] width 393 height 13
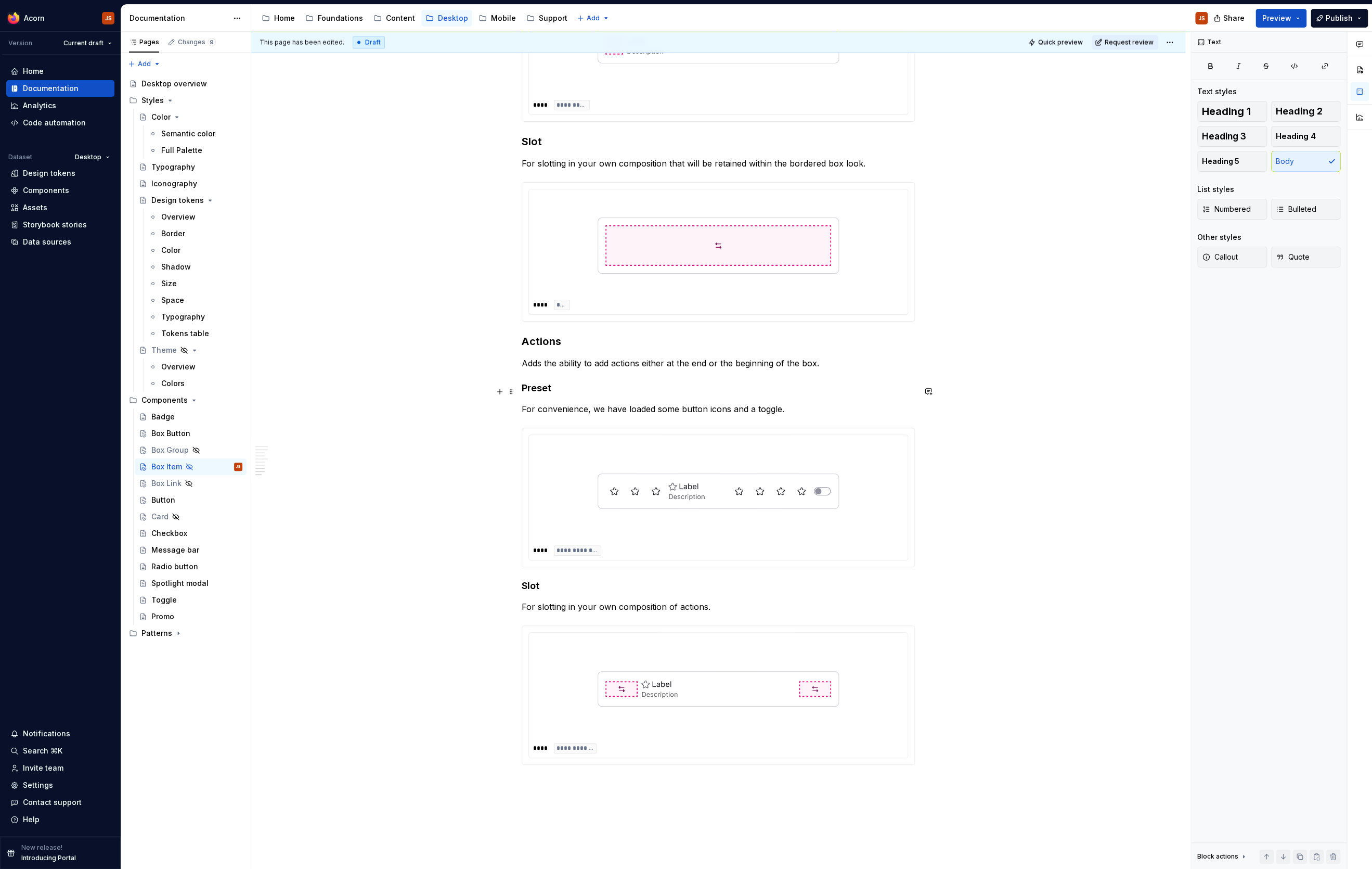
click at [610, 387] on h4 "Preset" at bounding box center [718, 388] width 393 height 13
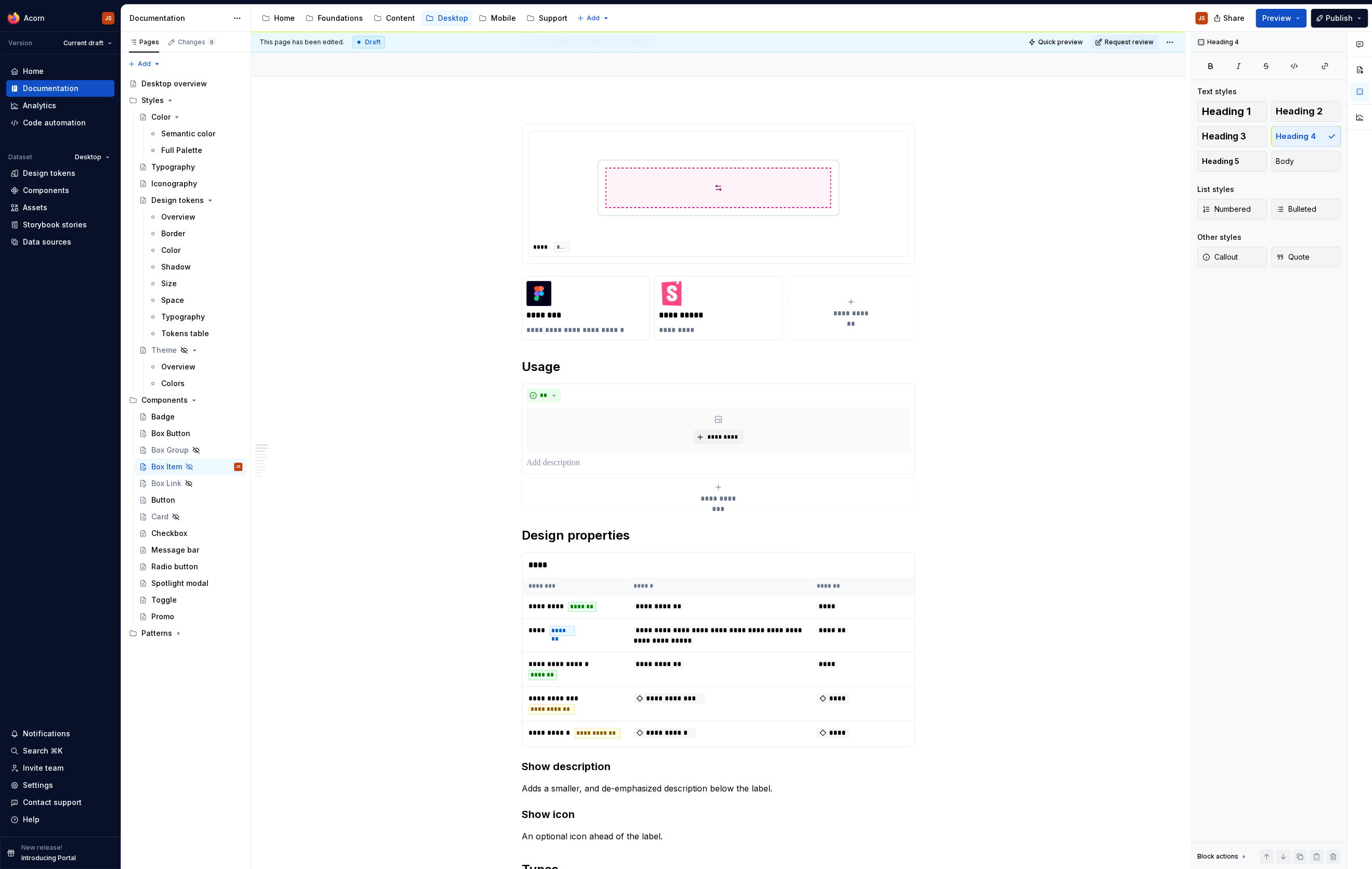
scroll to position [0, 0]
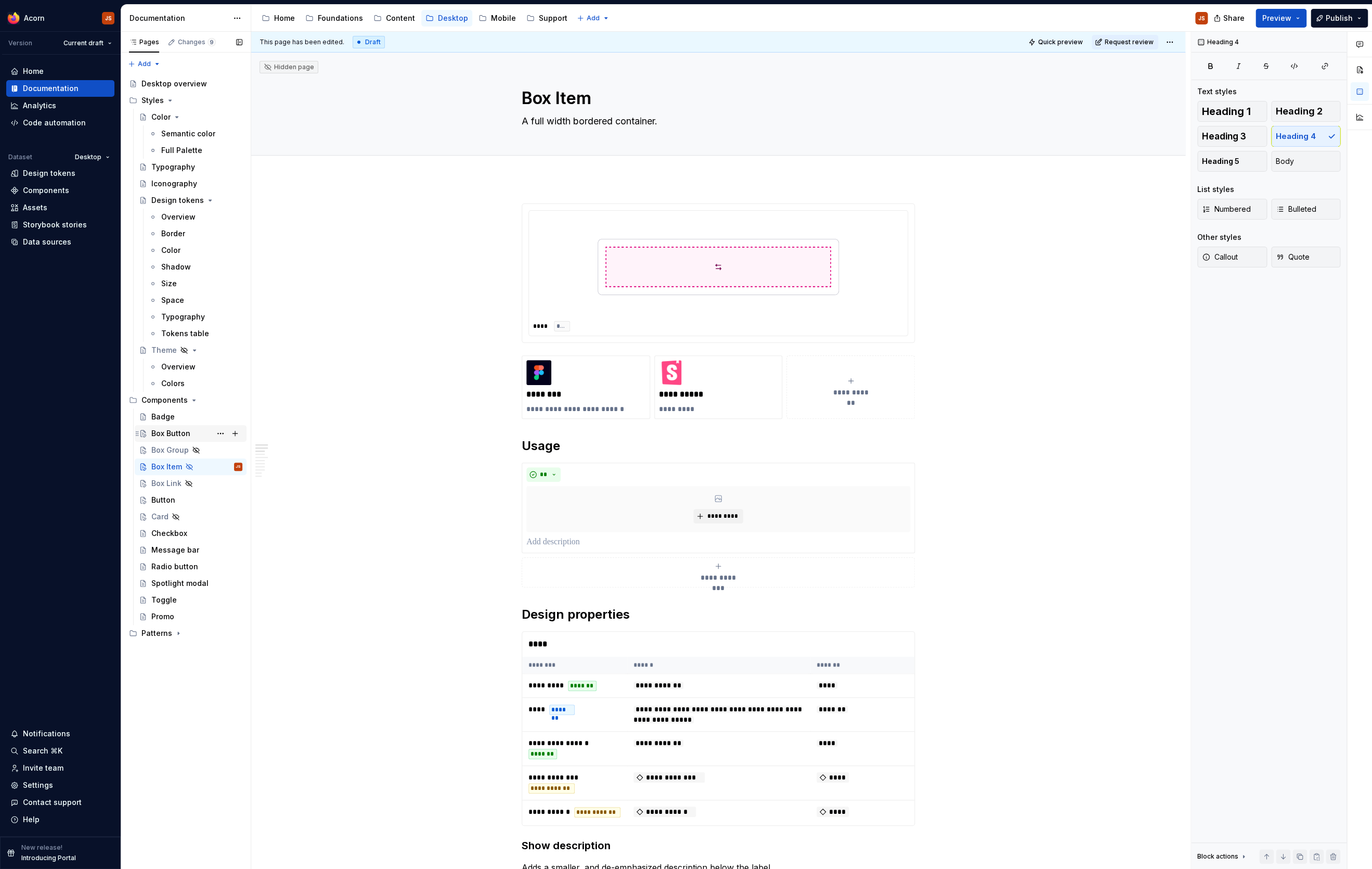
click at [156, 434] on div "Box Button" at bounding box center [171, 433] width 39 height 11
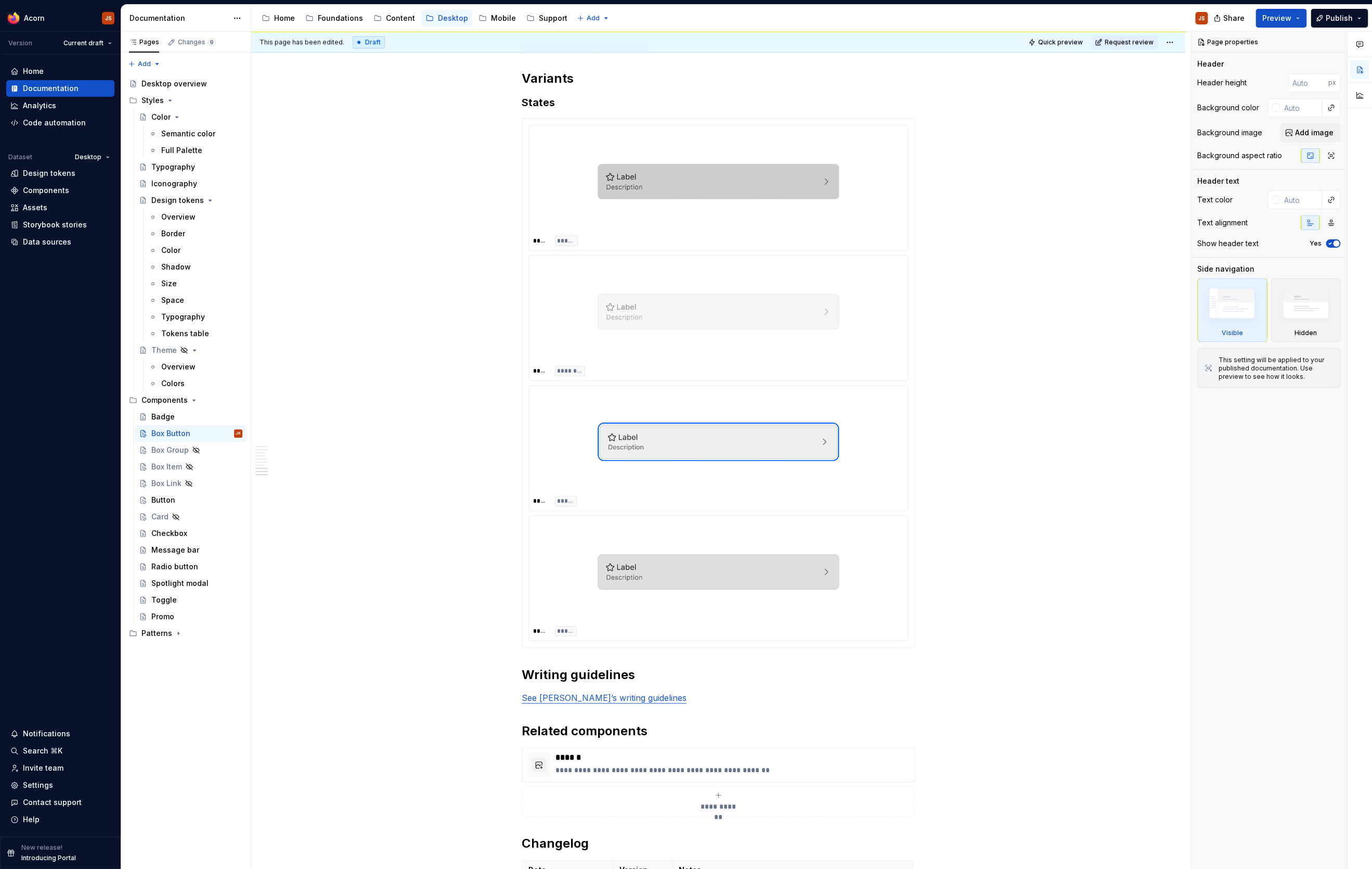
scroll to position [1355, 0]
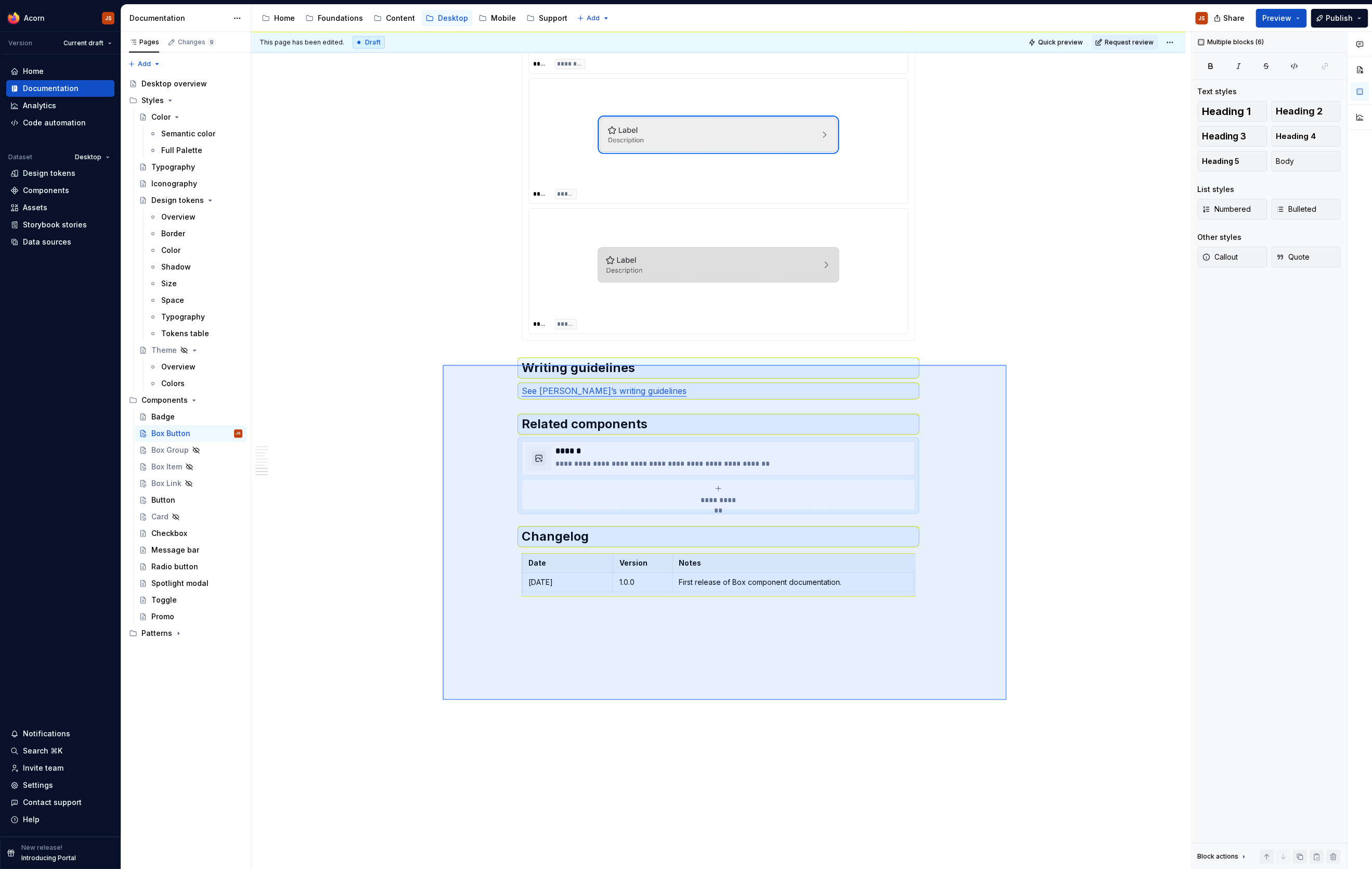
drag, startPoint x: 1007, startPoint y: 699, endPoint x: 442, endPoint y: 364, distance: 656.8
click at [442, 364] on div "**********" at bounding box center [720, 450] width 939 height 837
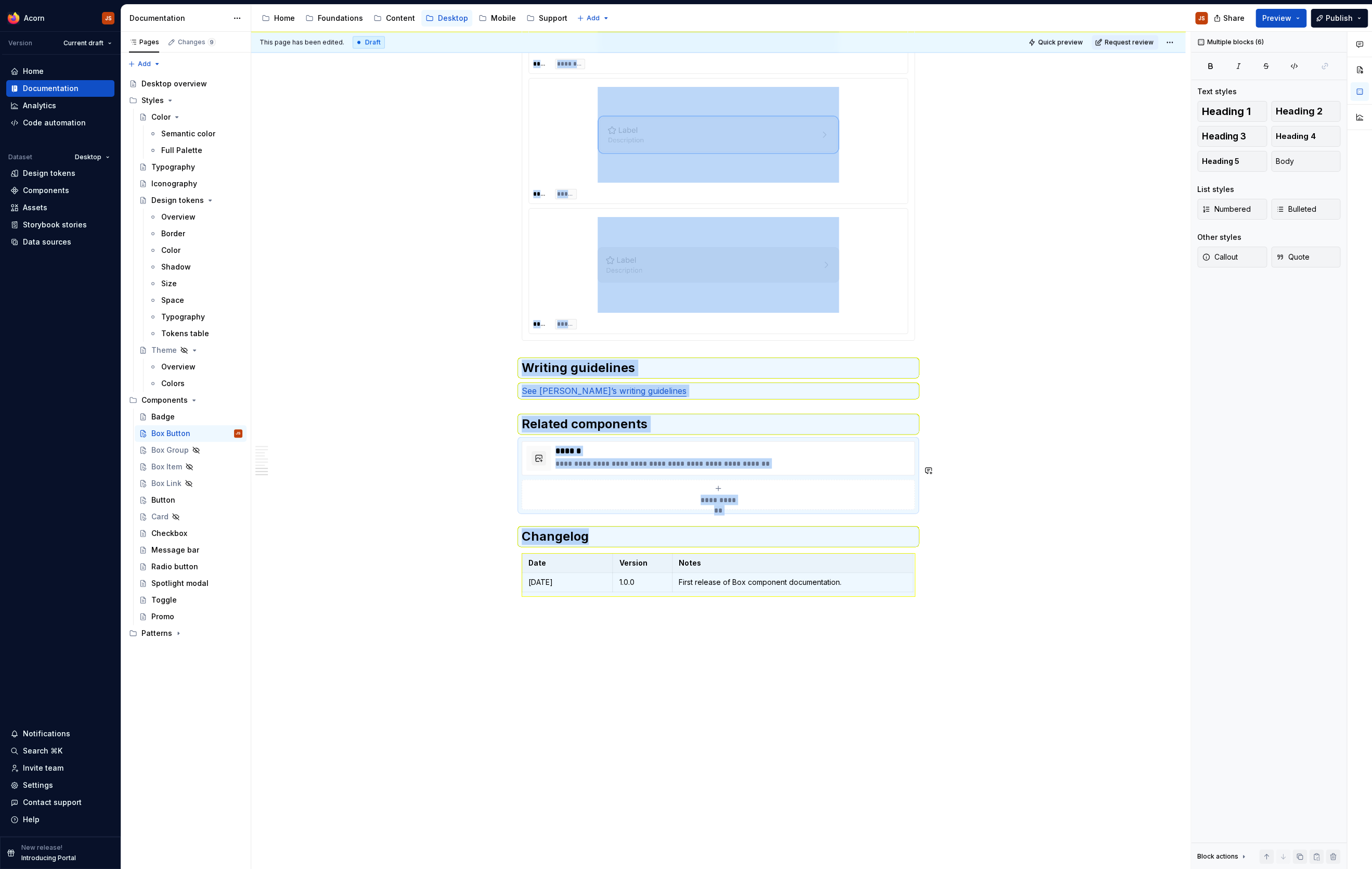
copy div "**********"
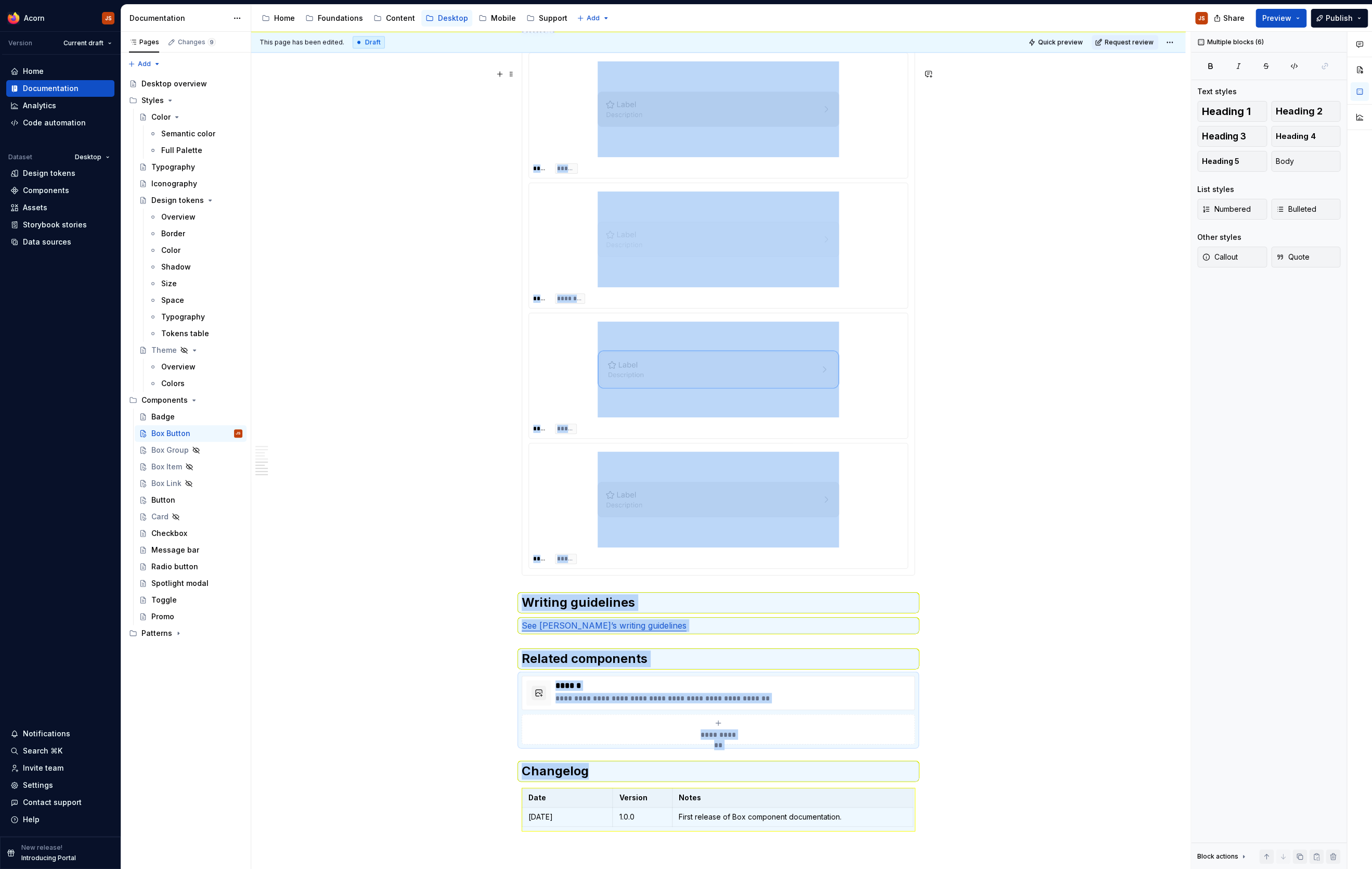
scroll to position [1046, 0]
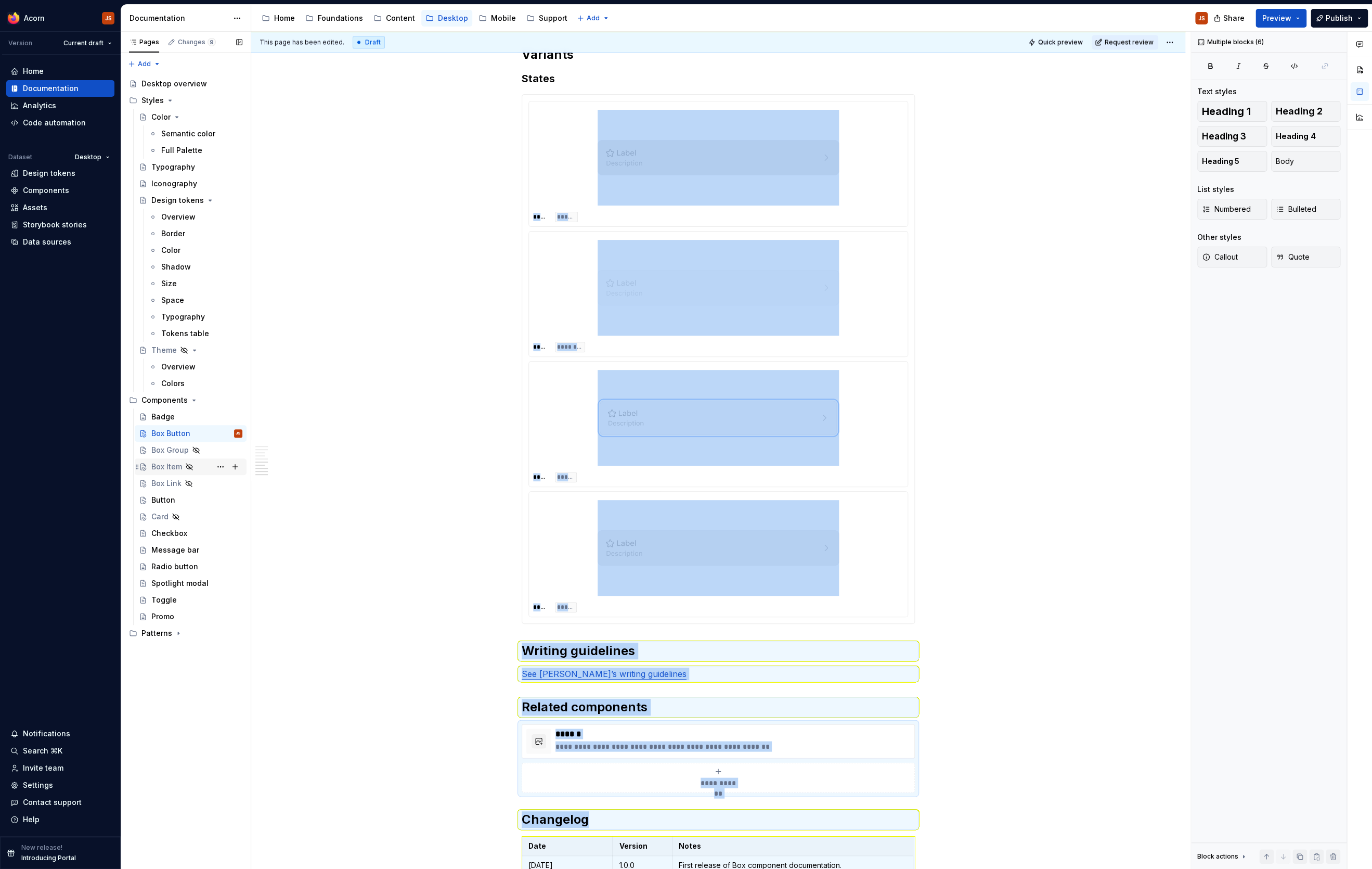
click at [168, 461] on div "Box Item" at bounding box center [197, 466] width 91 height 14
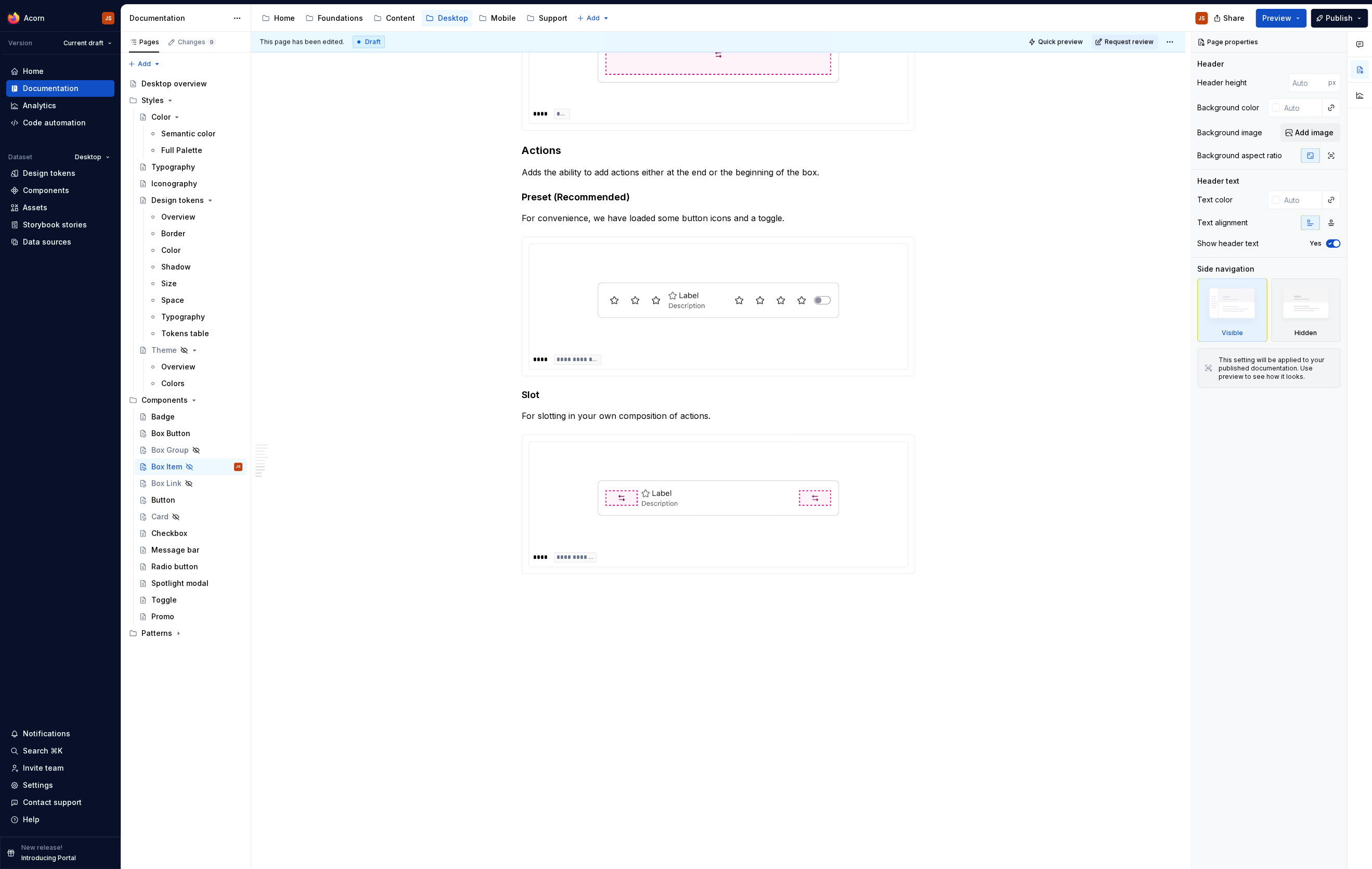
scroll to position [1428, 0]
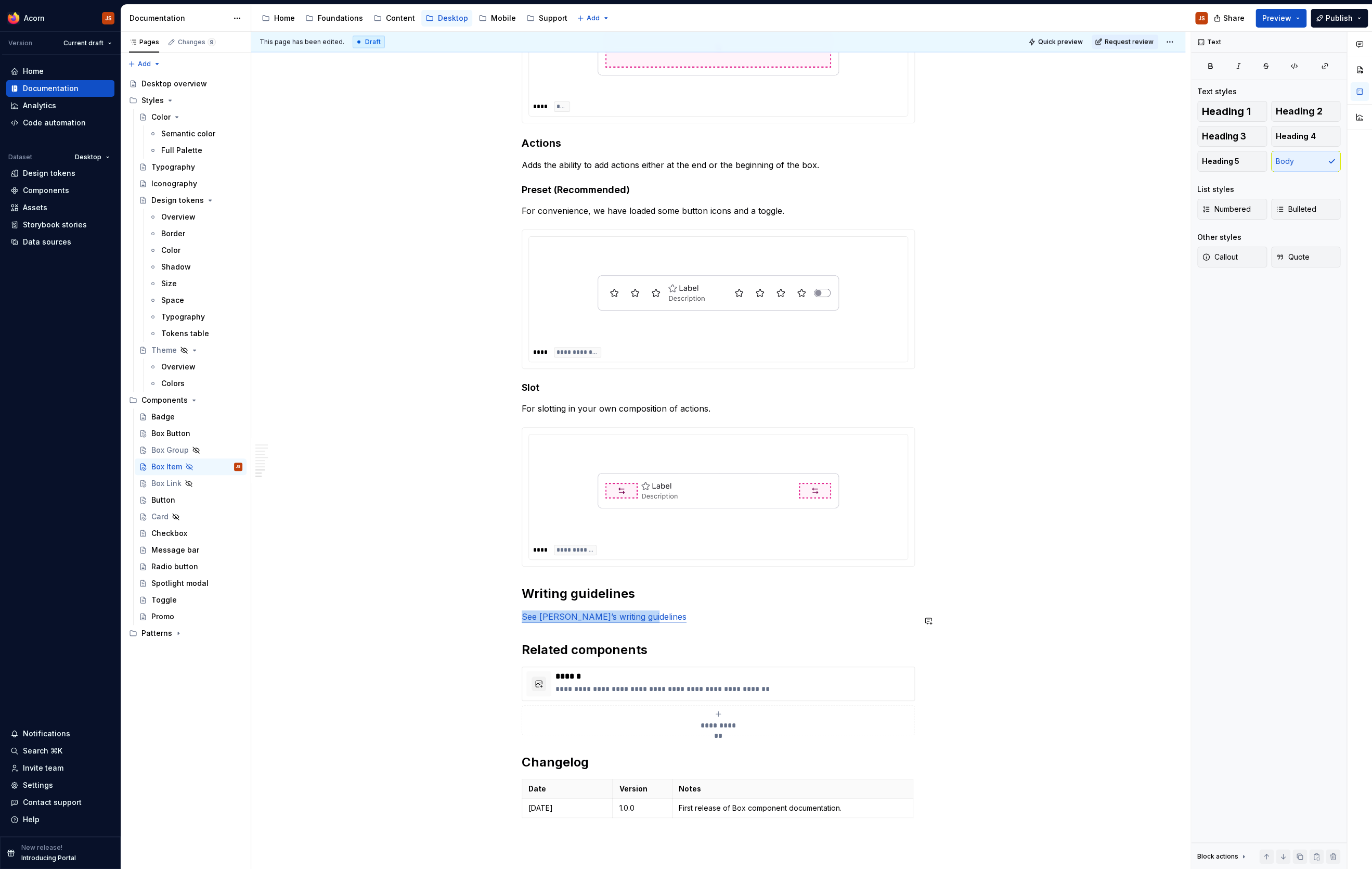
drag, startPoint x: 732, startPoint y: 632, endPoint x: 464, endPoint y: 617, distance: 268.4
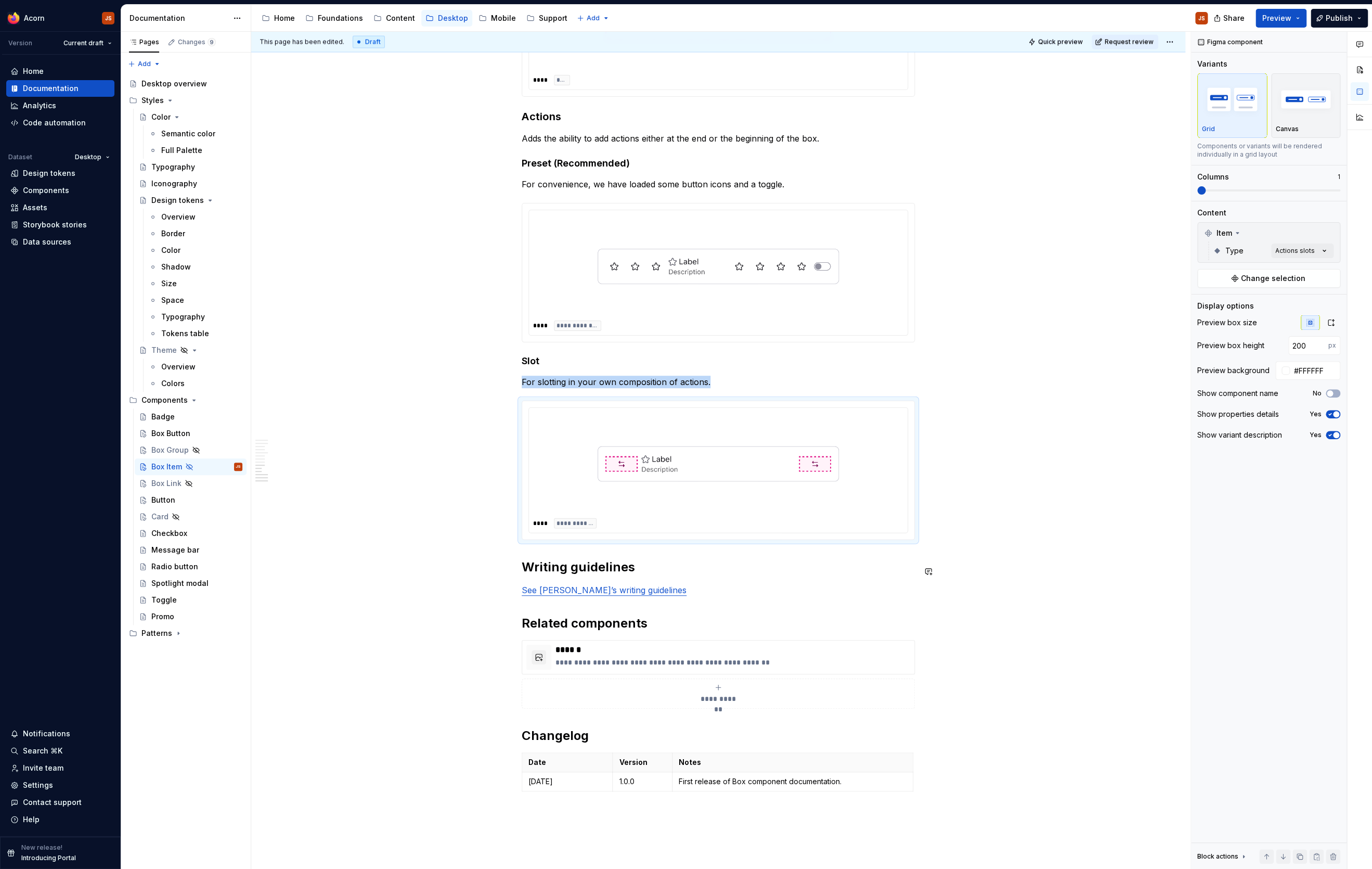
scroll to position [1465, 0]
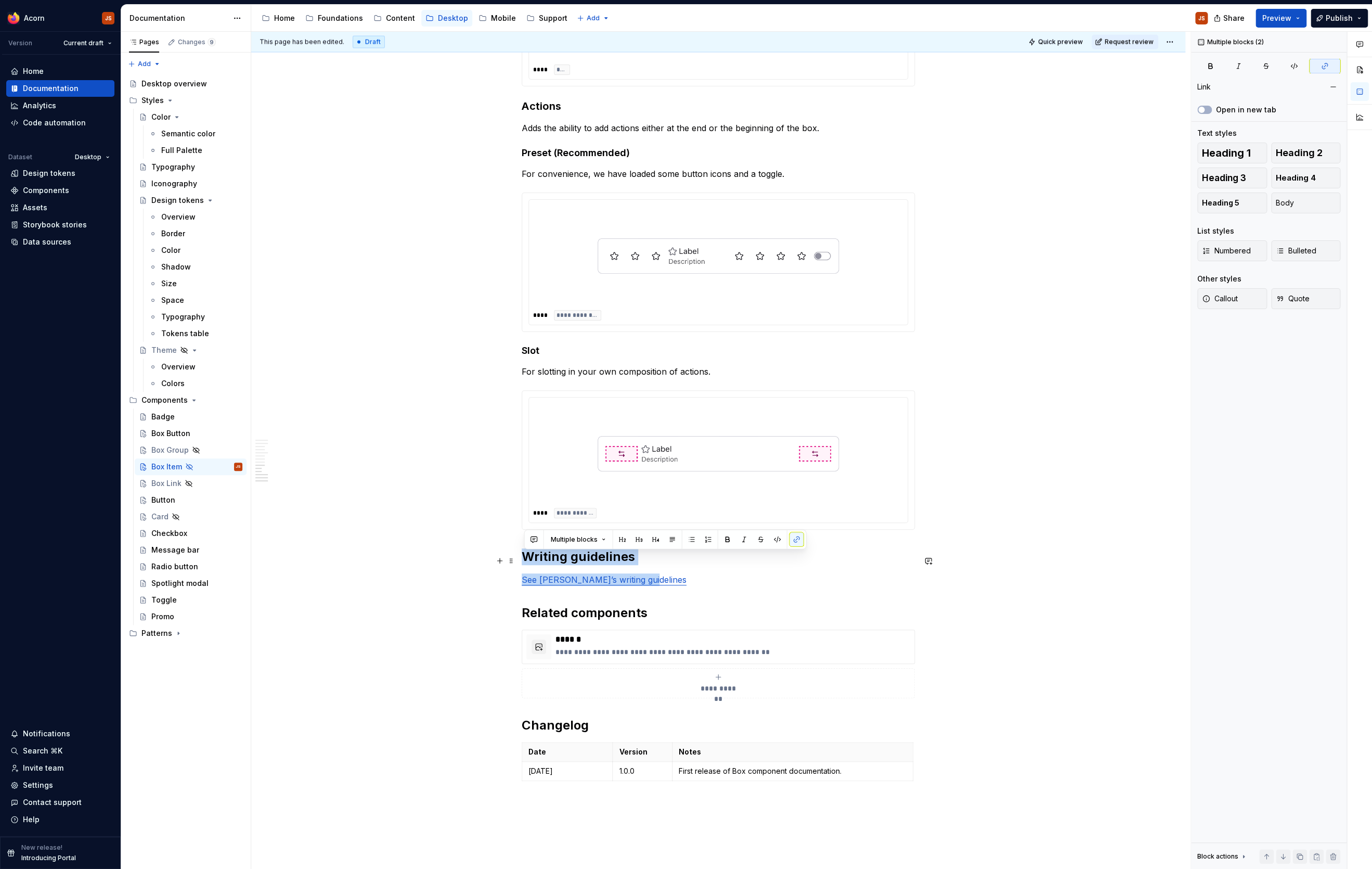
drag, startPoint x: 758, startPoint y: 592, endPoint x: 449, endPoint y: 564, distance: 310.3
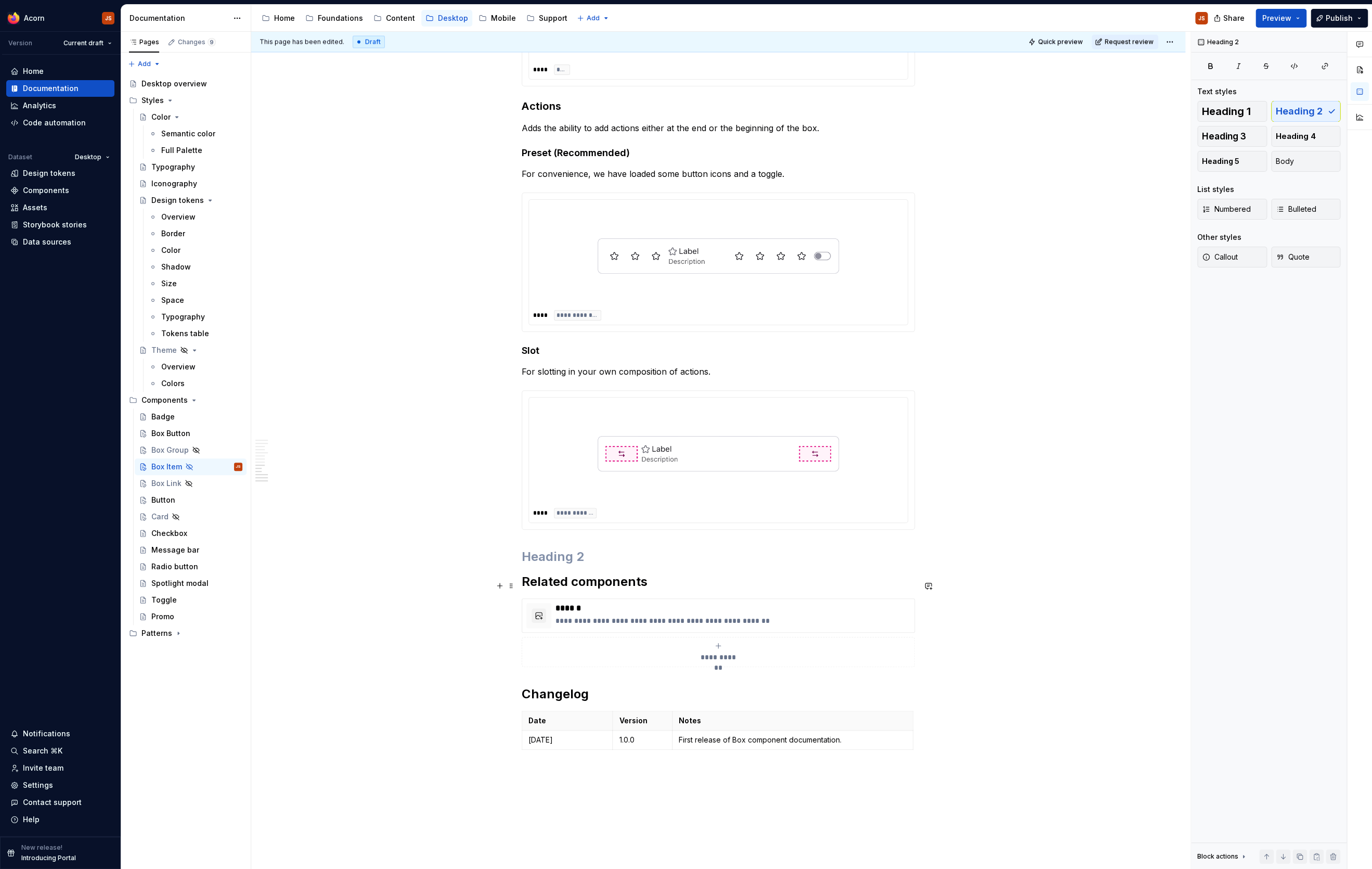
click at [525, 582] on h2 "Related components" at bounding box center [718, 581] width 393 height 16
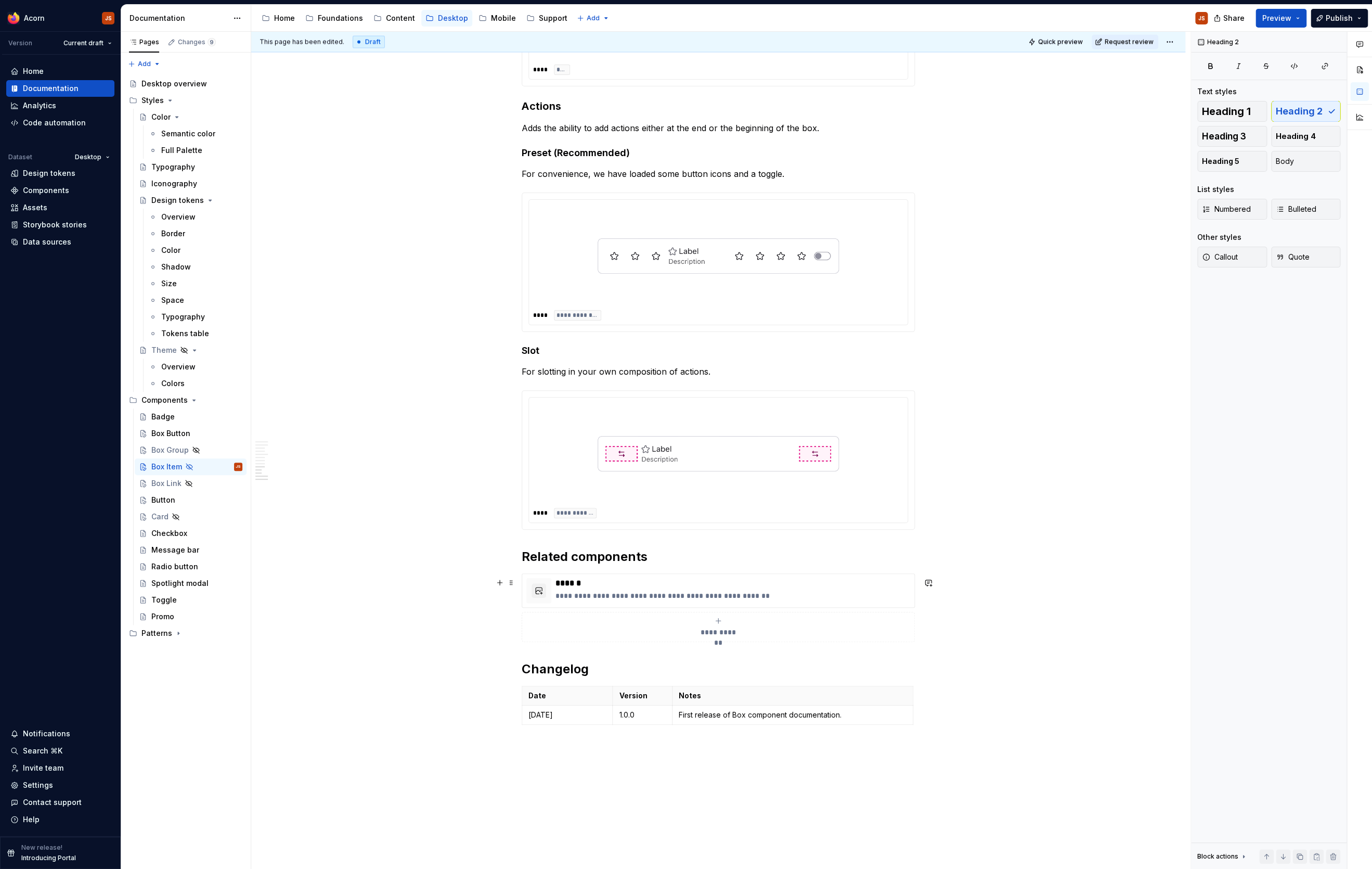
click at [719, 630] on div "**********" at bounding box center [718, 627] width 384 height 21
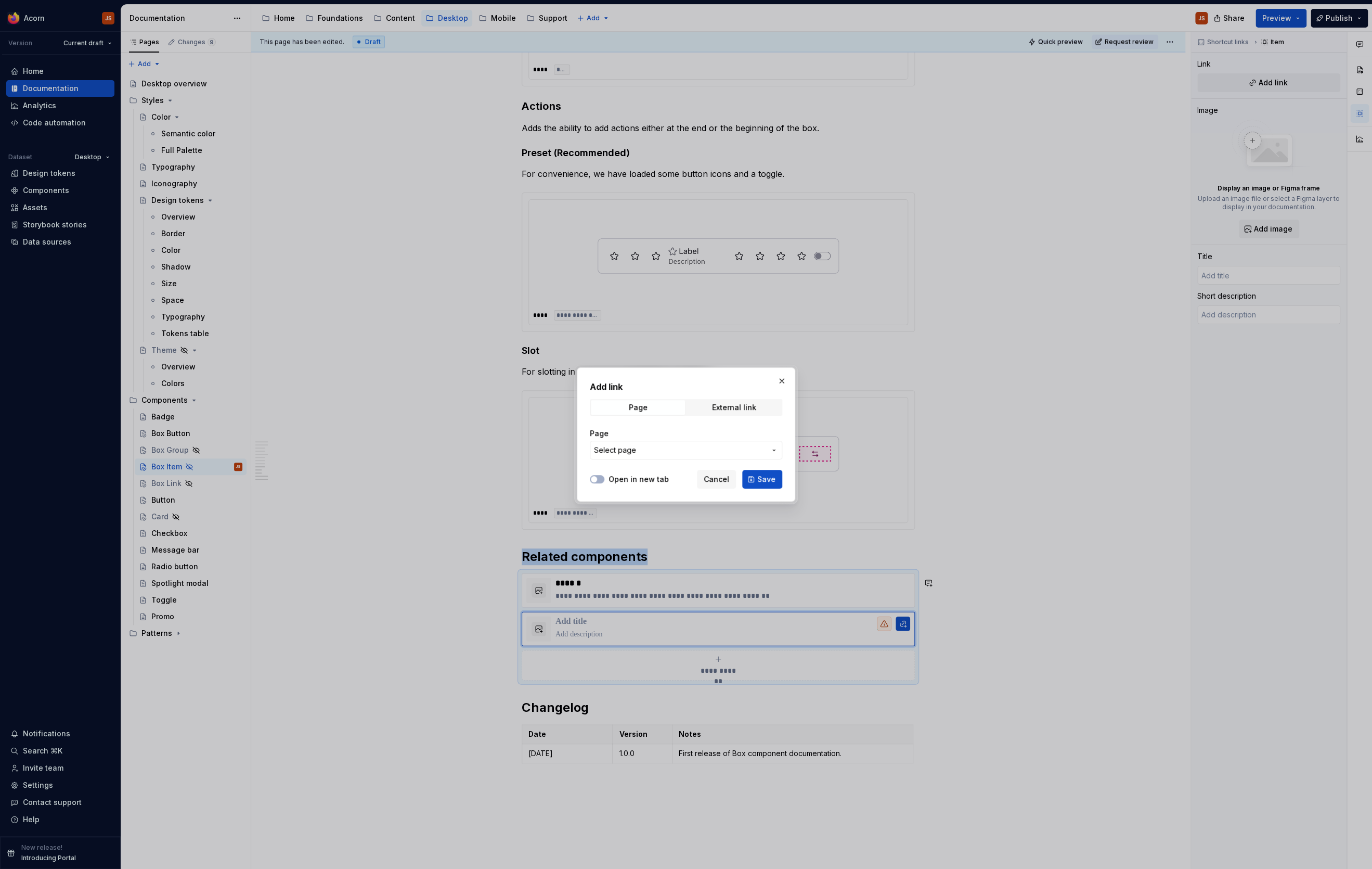
click at [610, 605] on body "Acorn JS Version Current draft Home Documentation Analytics Code automation Dat…" at bounding box center [686, 434] width 1372 height 869
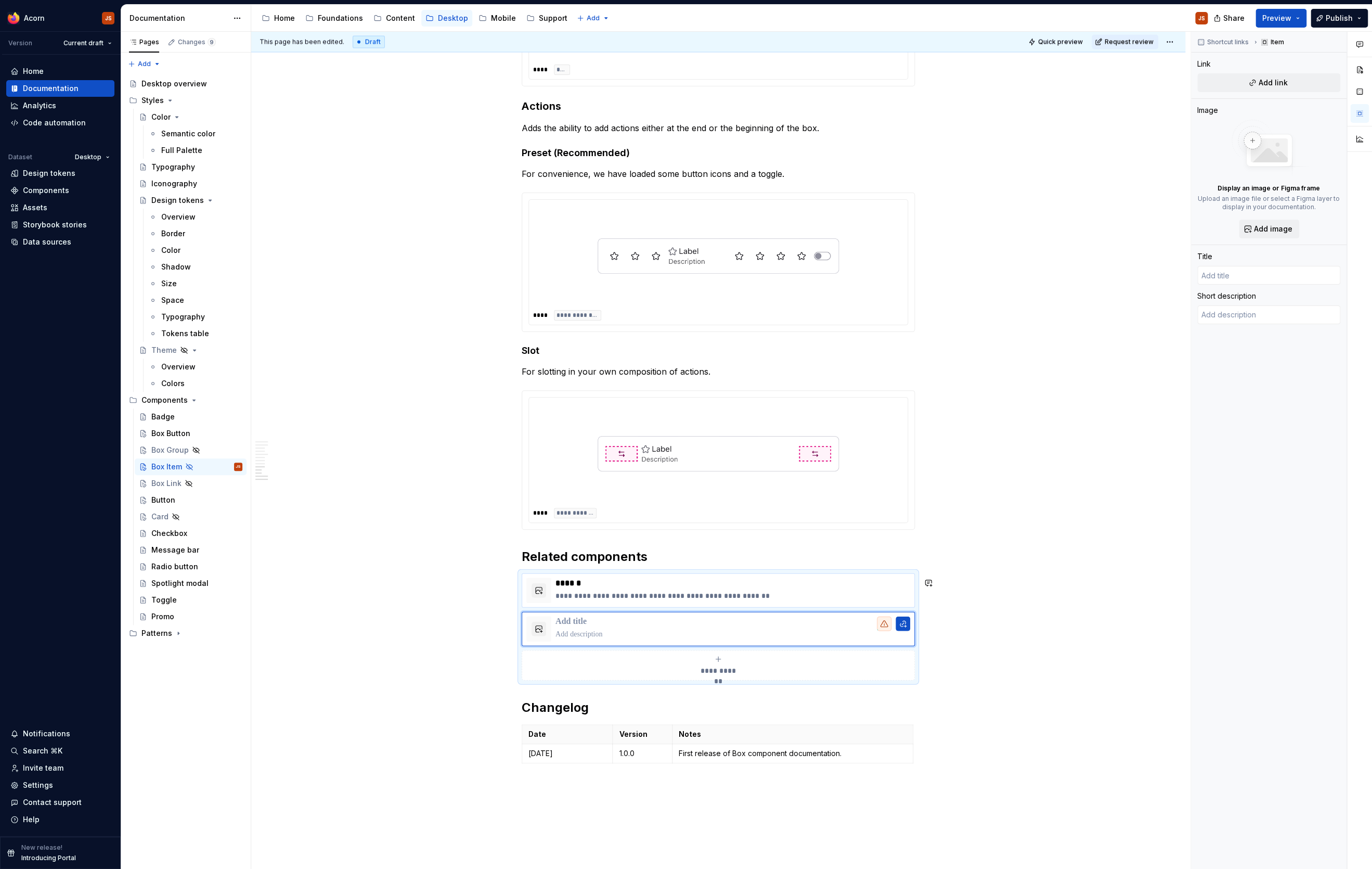
click at [578, 588] on p "******" at bounding box center [733, 583] width 355 height 11
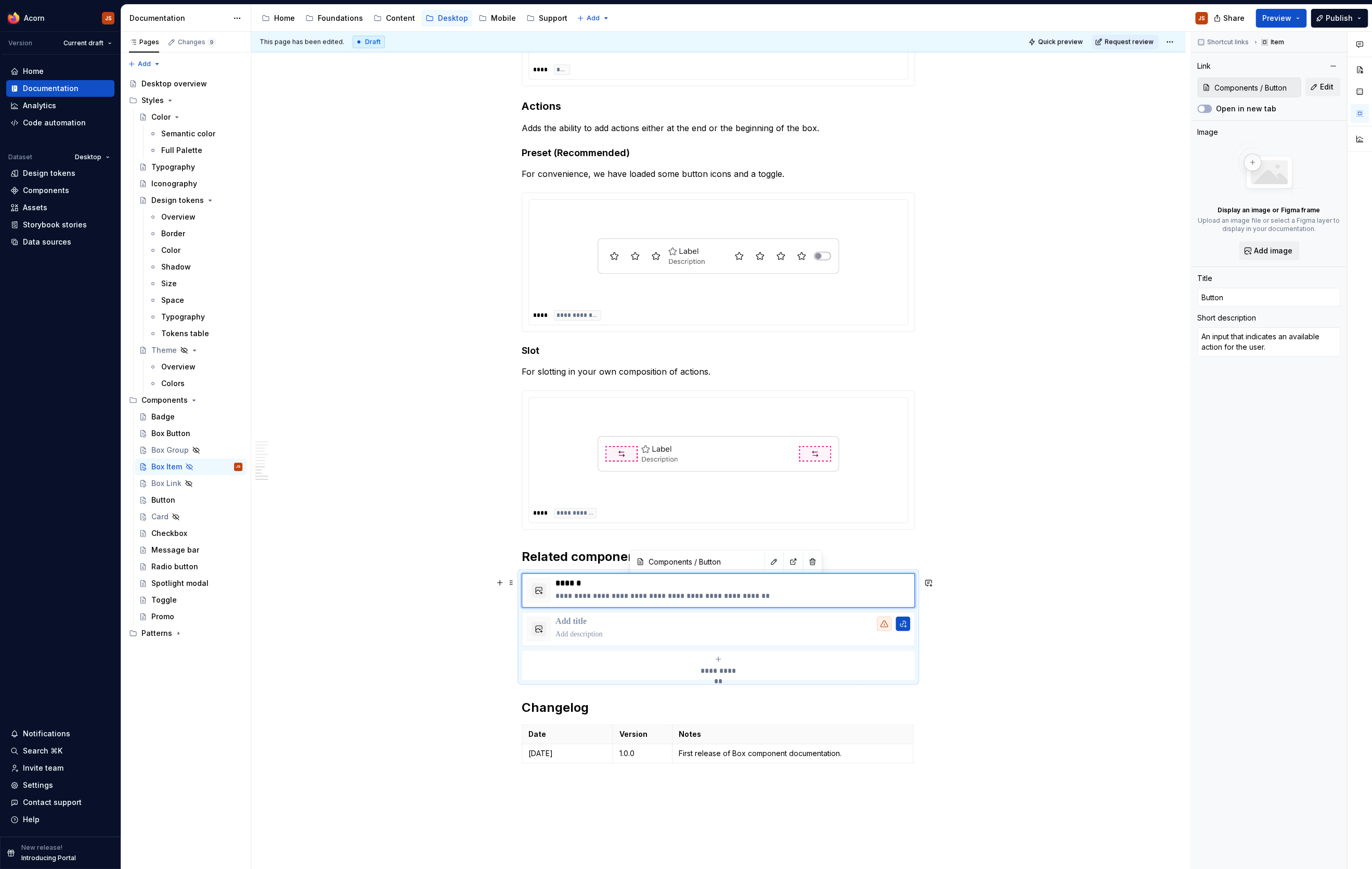
type textarea "*"
type input "Button"
type textarea "An input that indicates an available action for the user."
click at [767, 561] on button "button" at bounding box center [773, 560] width 14 height 14
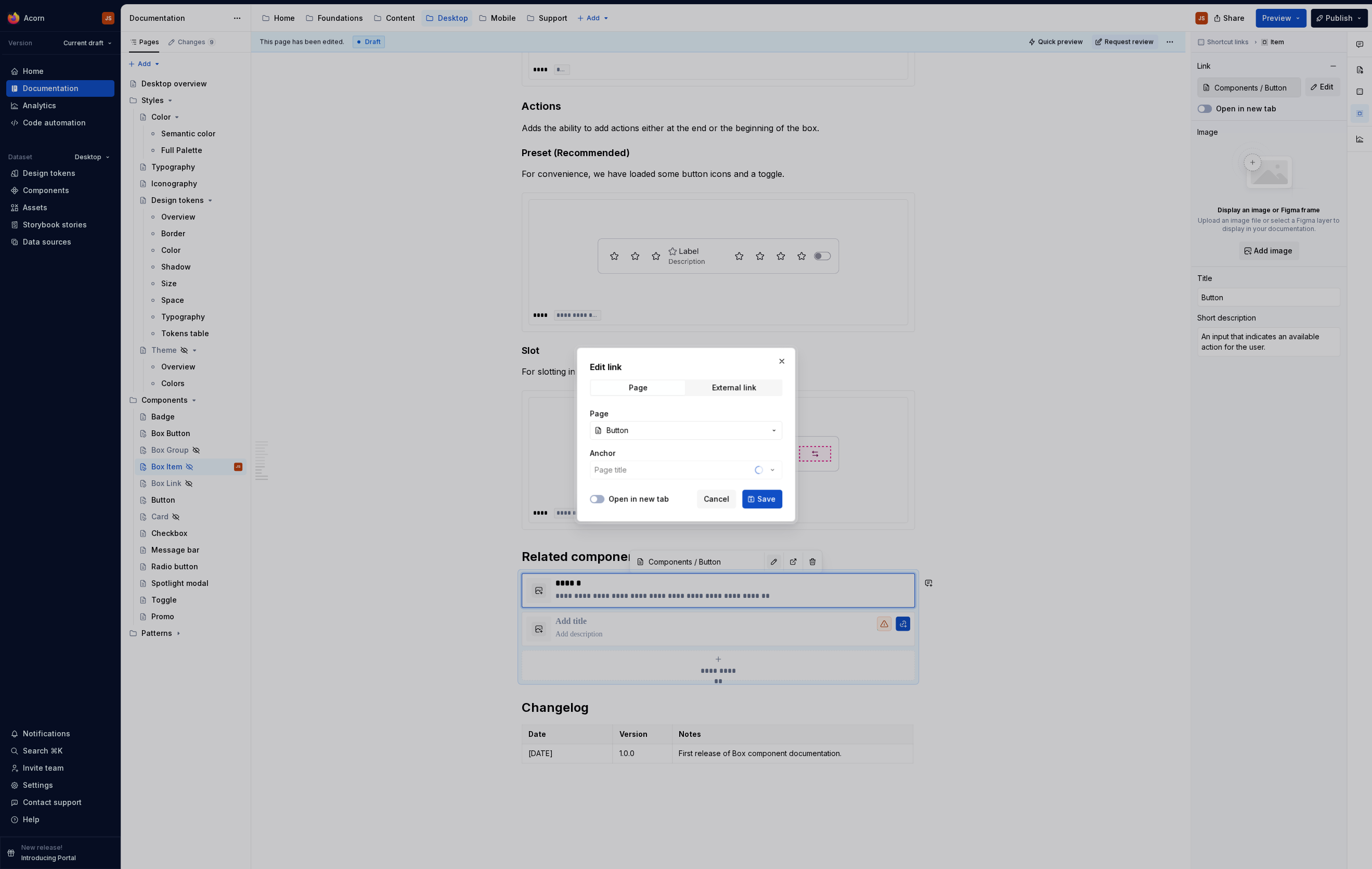
type textarea "*"
click at [644, 436] on button "Button" at bounding box center [686, 429] width 193 height 18
type input "box b"
click at [636, 512] on span "Box B [PERSON_NAME]" at bounding box center [698, 505] width 213 height 16
click at [764, 502] on span "Save" at bounding box center [766, 499] width 18 height 11
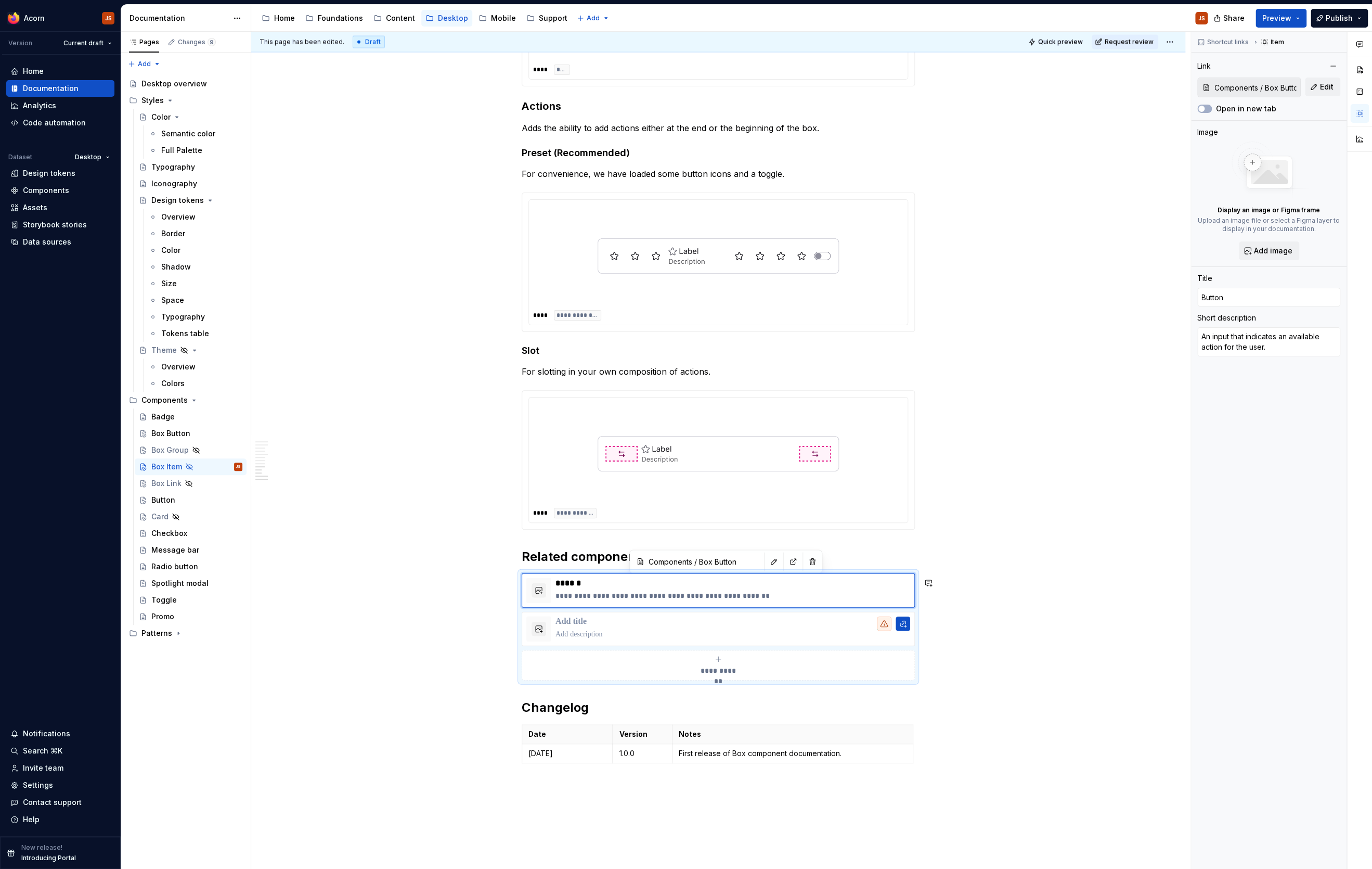
type textarea "*"
type input "Components / Box Button"
click at [586, 639] on p at bounding box center [733, 634] width 355 height 11
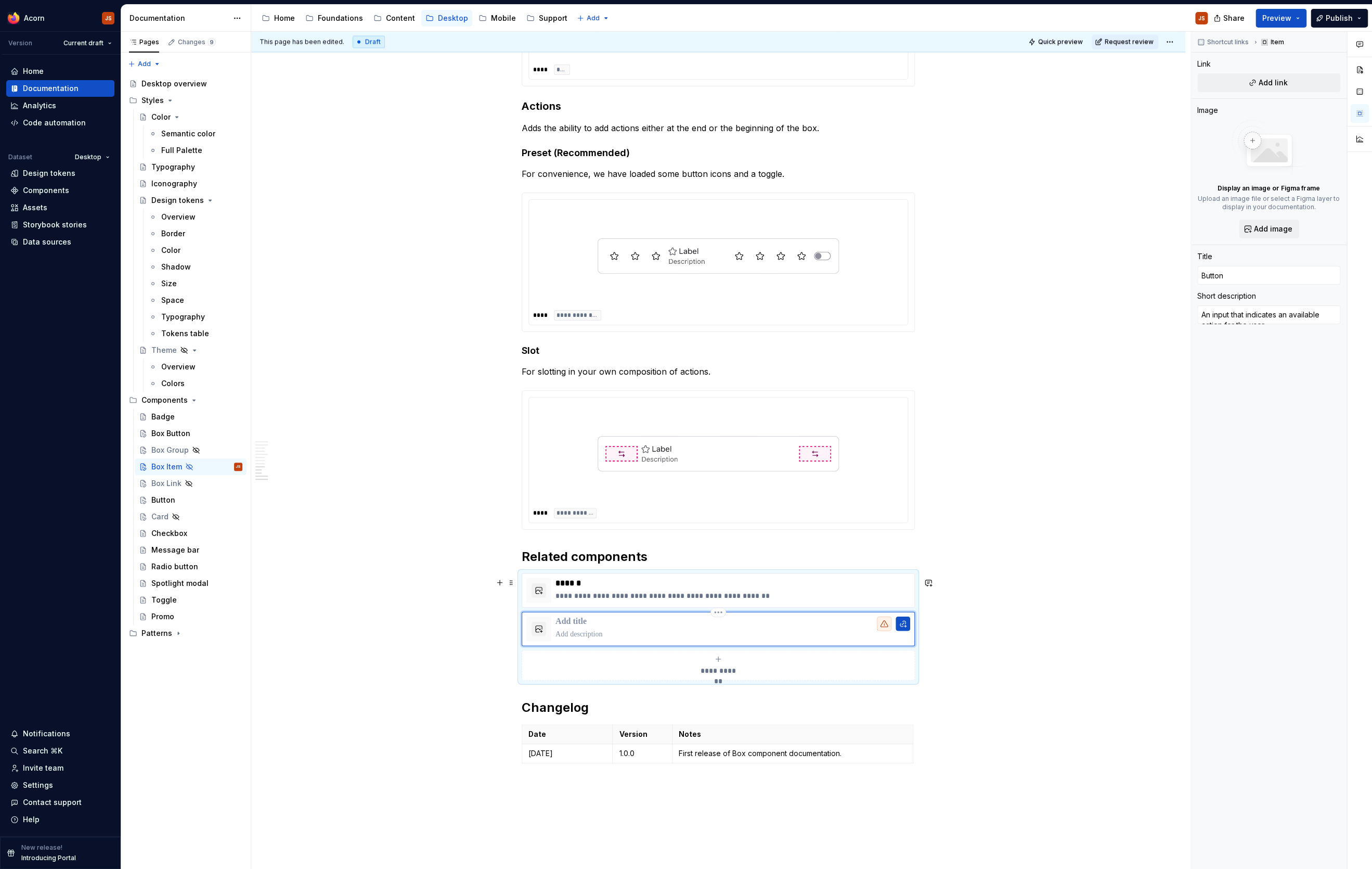
type textarea "*"
click at [903, 631] on button "button" at bounding box center [902, 623] width 14 height 14
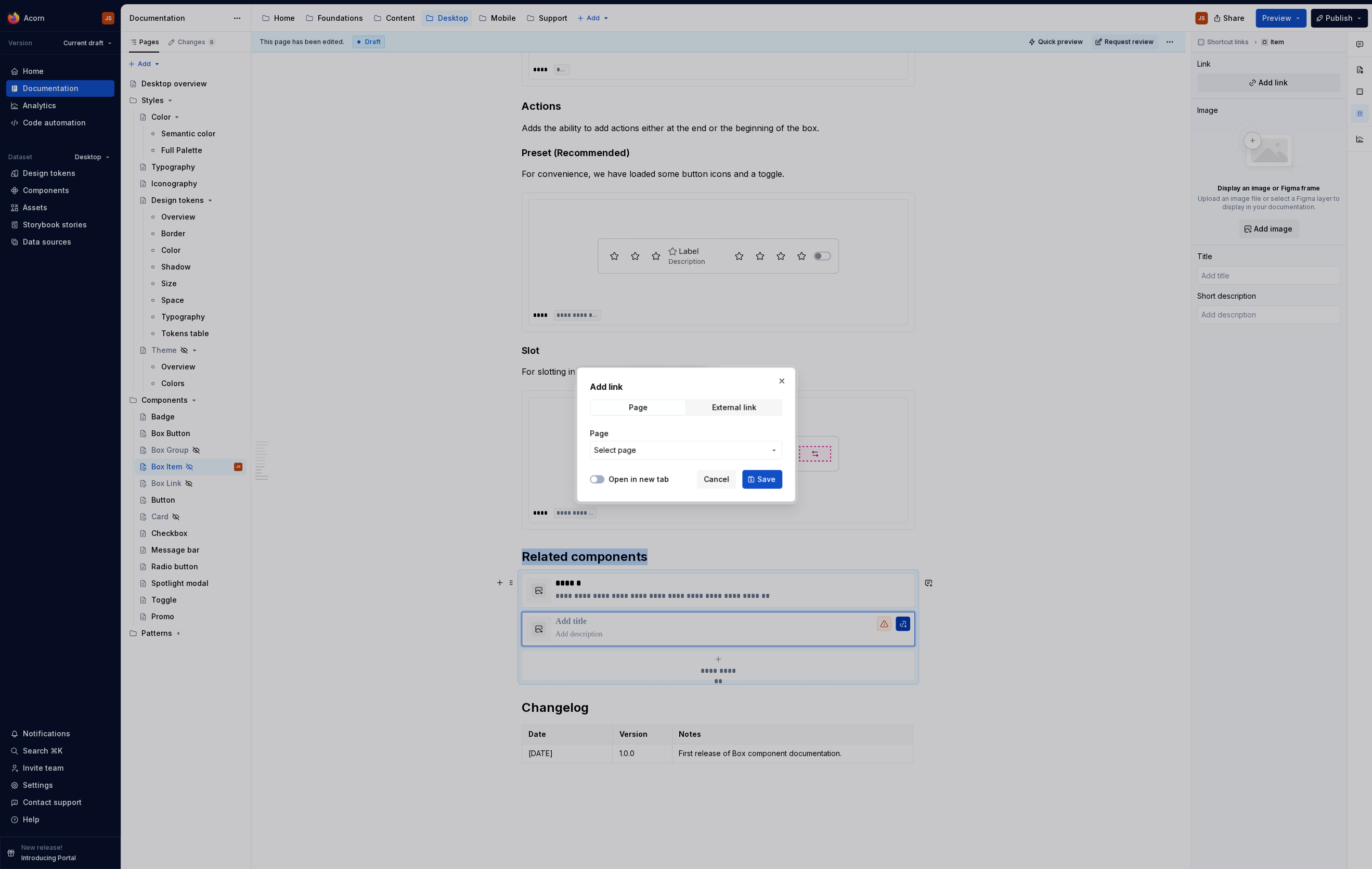
type textarea "*"
click at [672, 450] on span "Select page" at bounding box center [680, 449] width 172 height 11
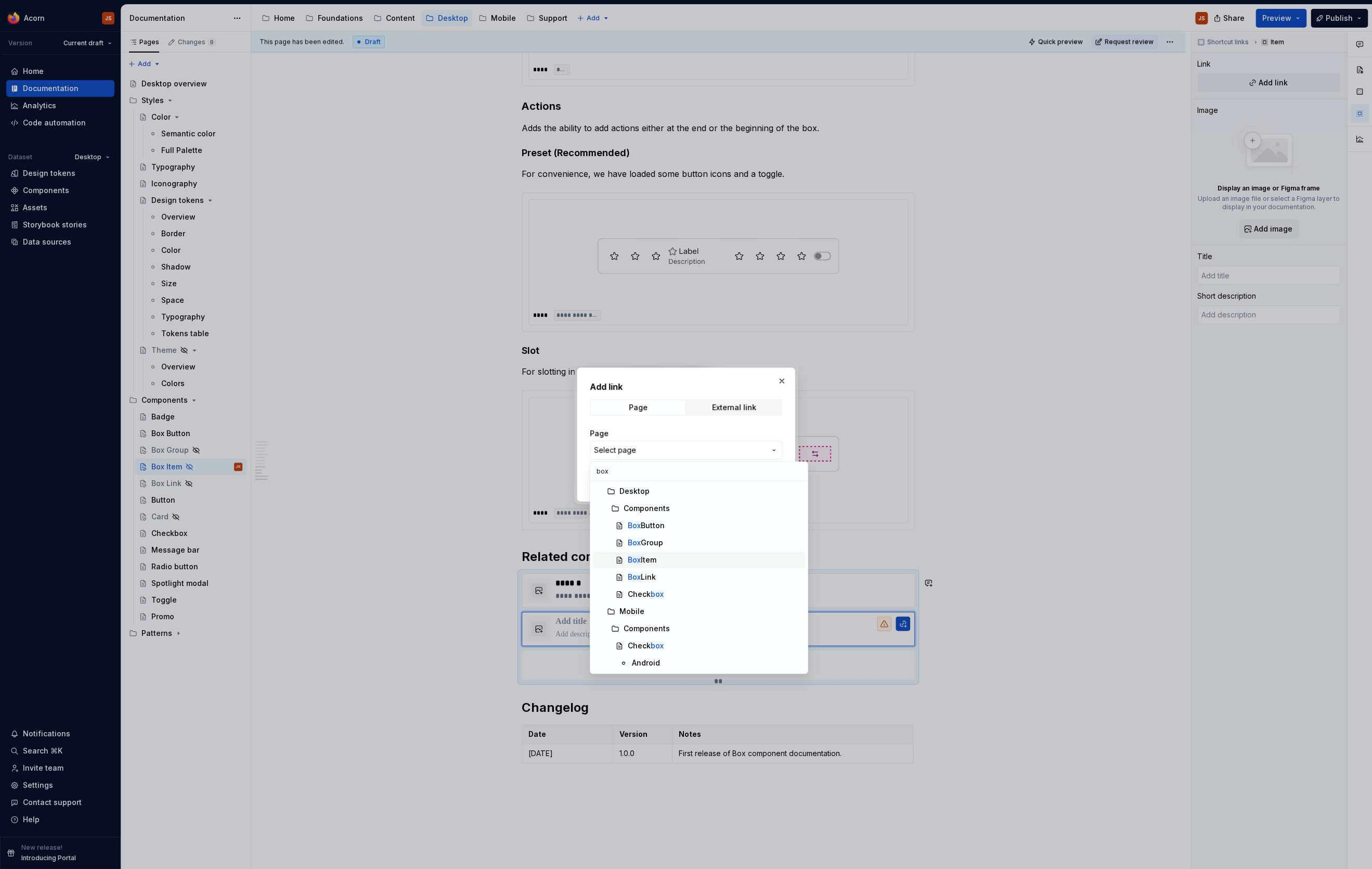
type input "box"
click at [710, 559] on div "Box Item" at bounding box center [714, 559] width 174 height 11
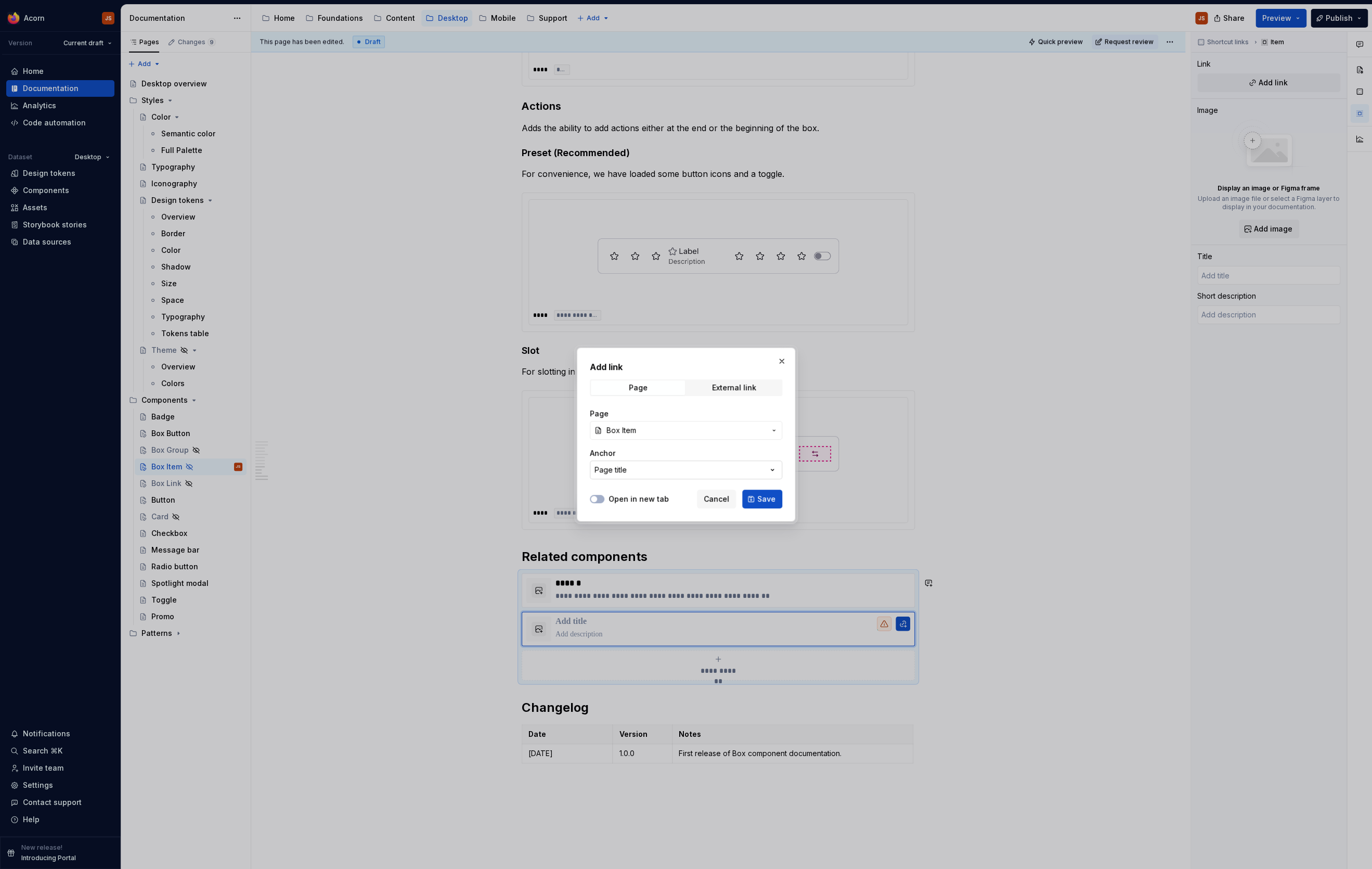
click at [696, 464] on button "Page title" at bounding box center [686, 469] width 193 height 18
click at [652, 426] on div "Add link Page External link Page Box Item Anchor Page title Open in new tab Can…" at bounding box center [686, 434] width 1372 height 869
click at [652, 426] on span "Box Item" at bounding box center [686, 430] width 159 height 11
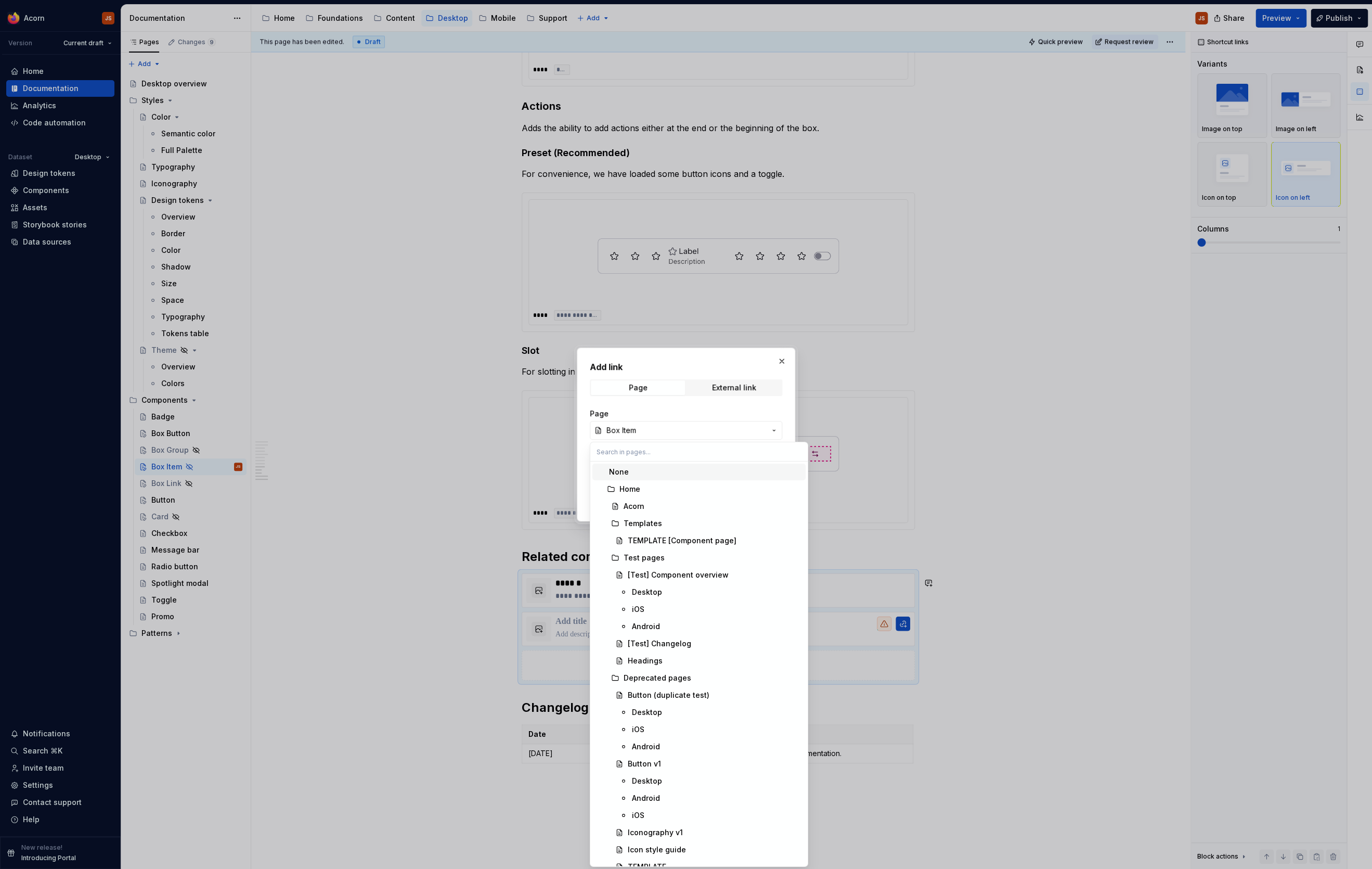
click at [652, 445] on input "text" at bounding box center [698, 450] width 217 height 18
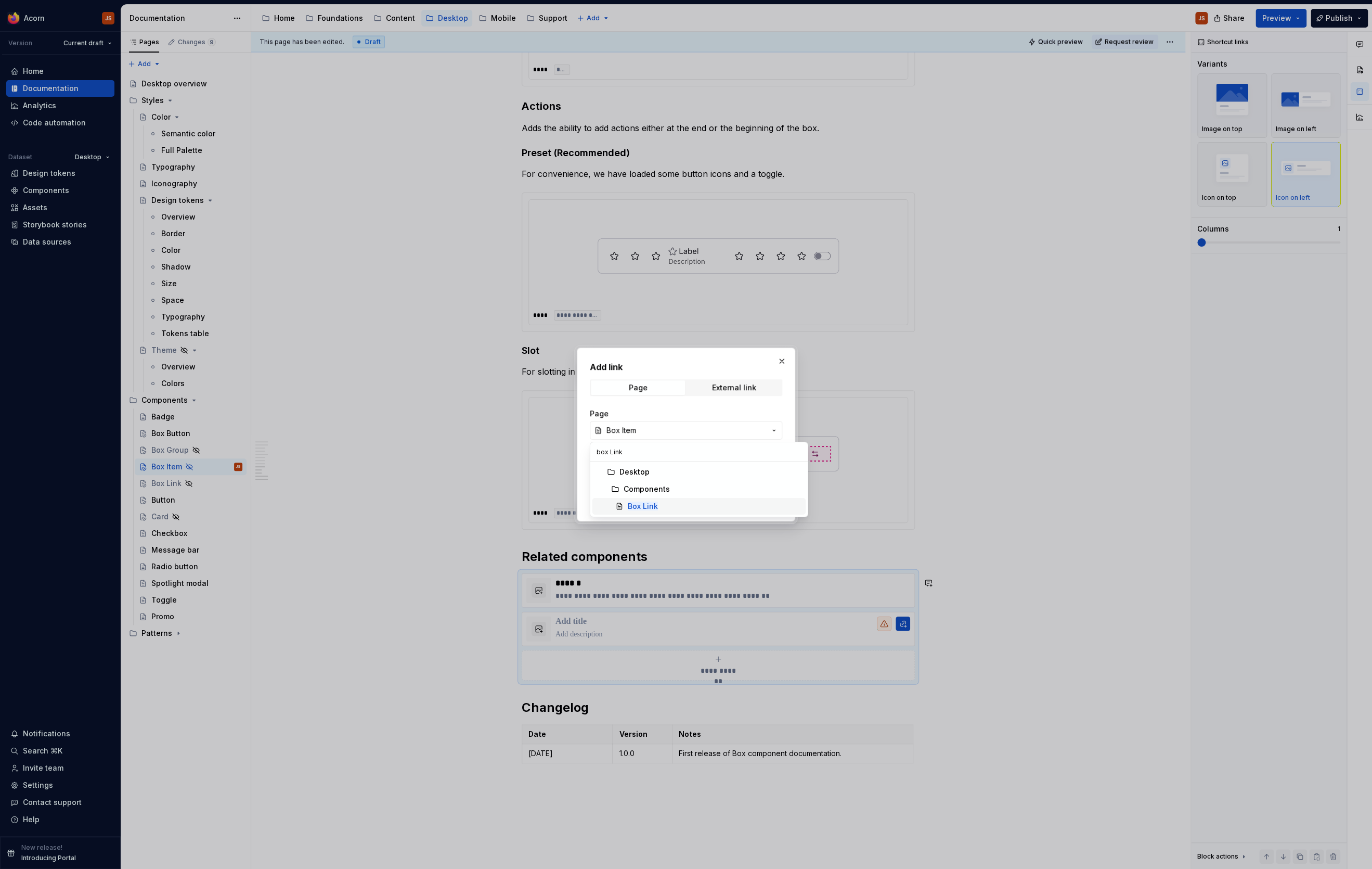
type input "box Link"
click at [630, 504] on mark "Box Link" at bounding box center [642, 505] width 30 height 9
click at [774, 493] on button "Save" at bounding box center [763, 498] width 40 height 18
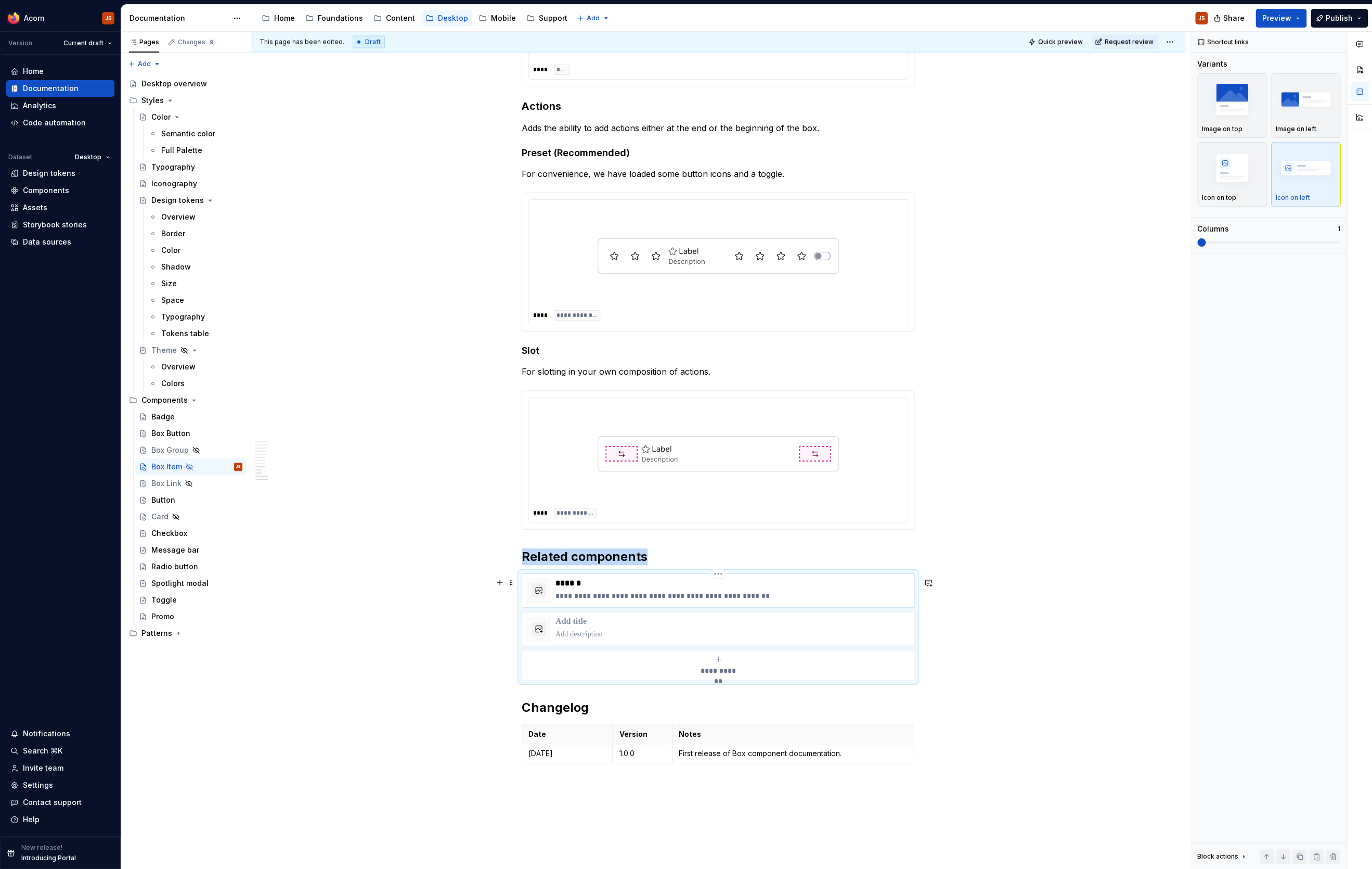
click at [634, 587] on p "******" at bounding box center [733, 583] width 355 height 11
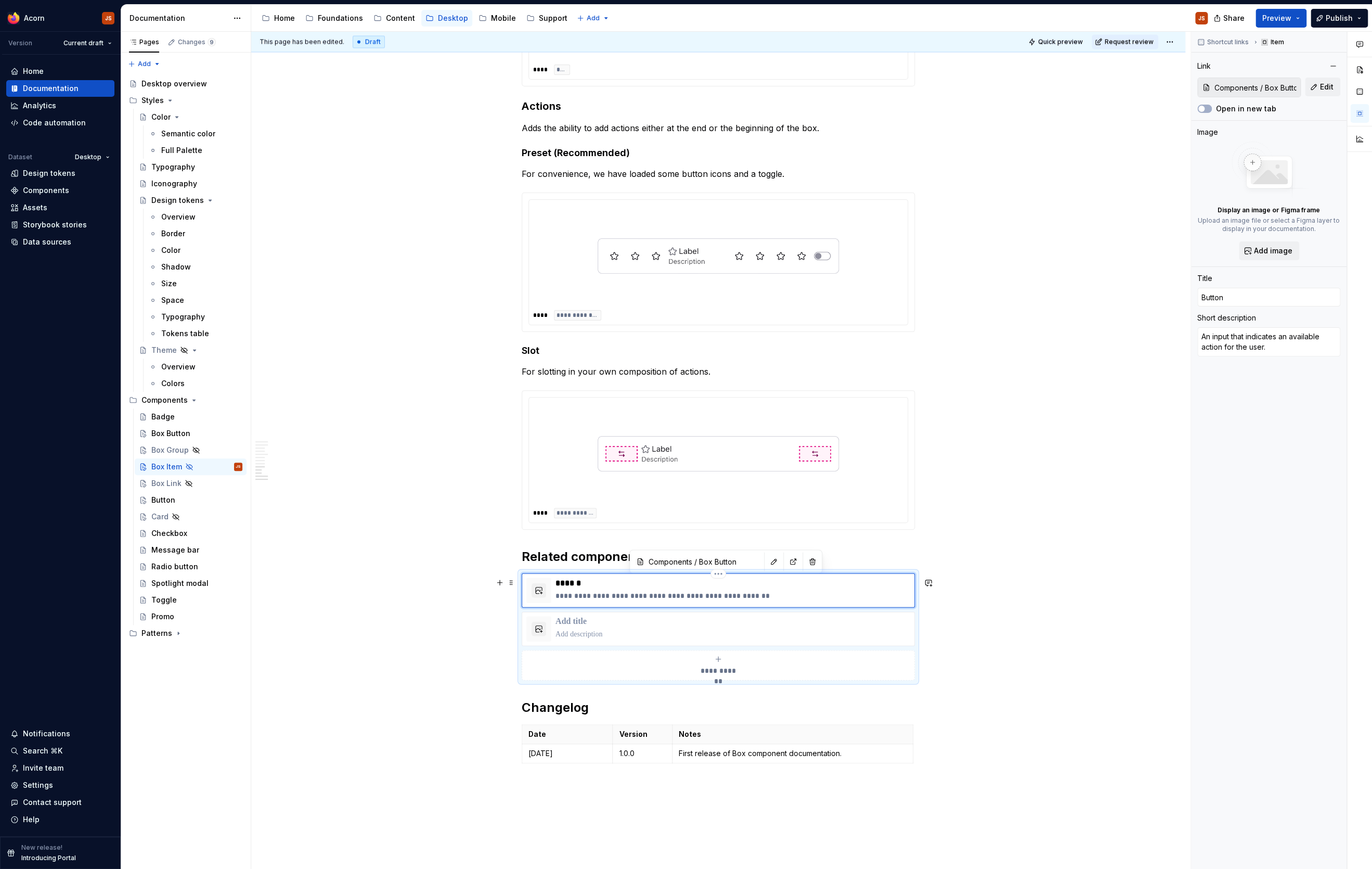
click at [634, 587] on p "******" at bounding box center [733, 583] width 355 height 11
type textarea "*"
type input "B"
type textarea "*"
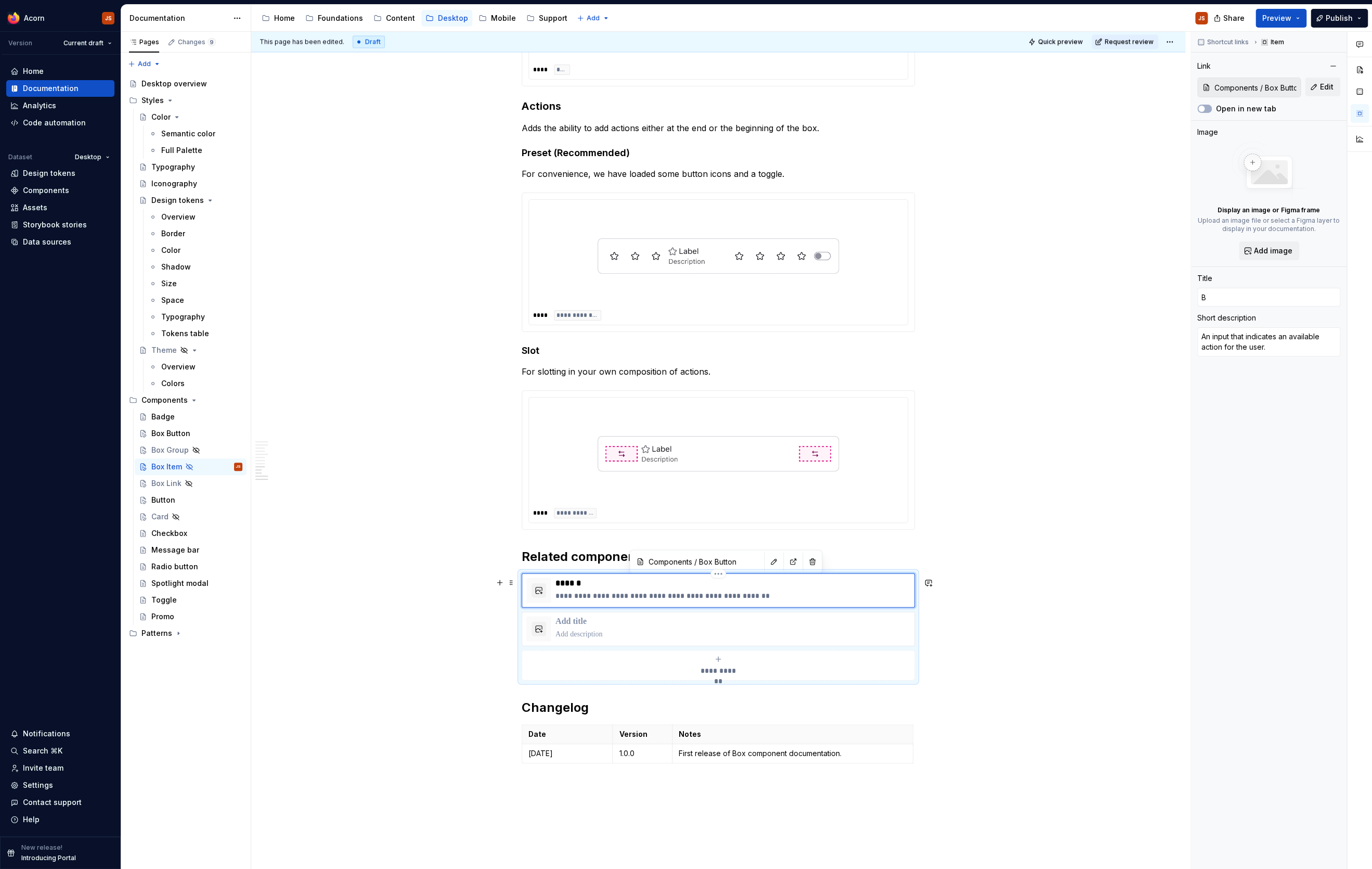
type input "Bo"
type textarea "*"
type input "Box"
type textarea "*"
type input "Box"
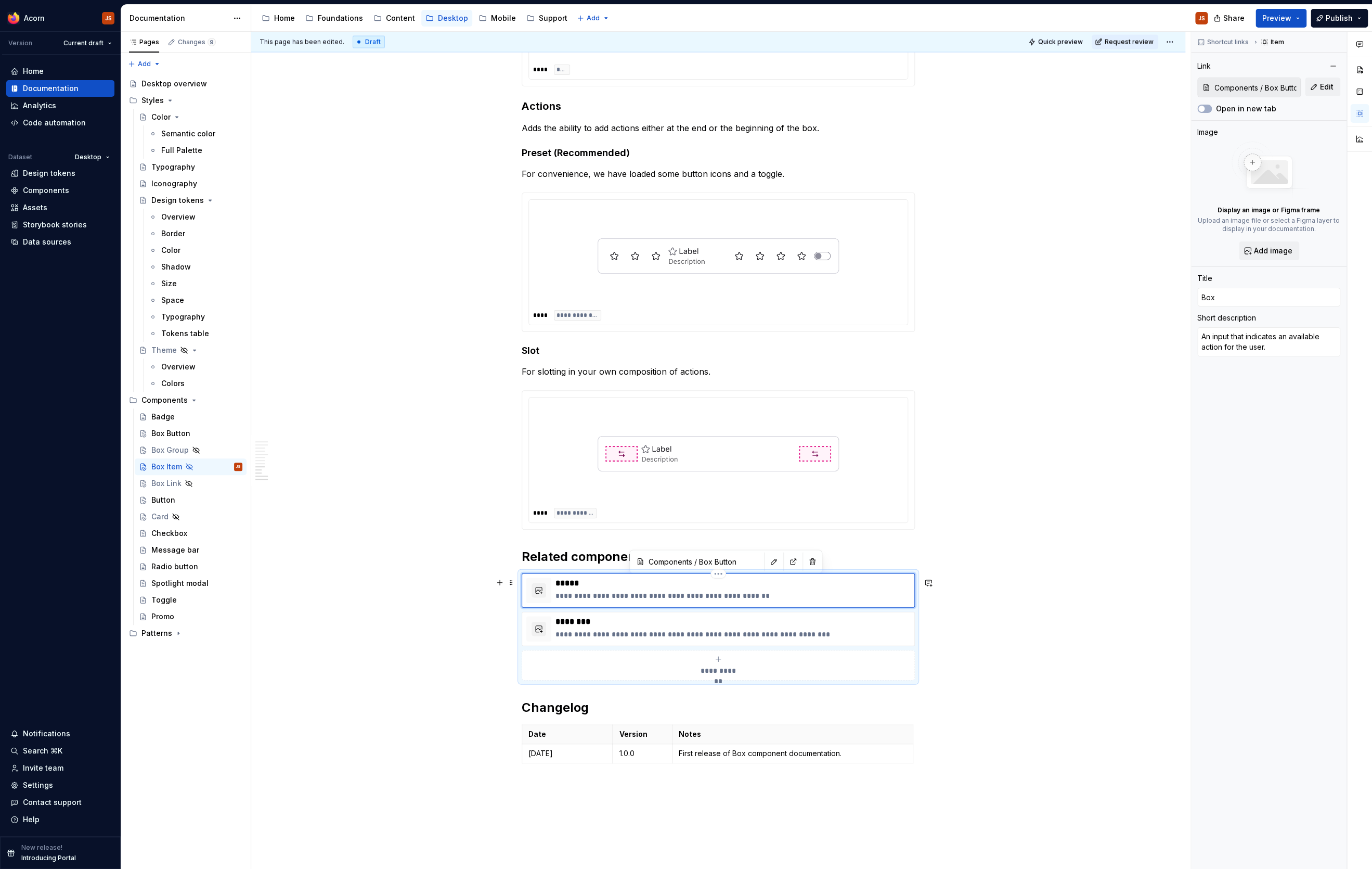
type textarea "*"
type input "Box B"
type textarea "*"
type input "Box Bu"
type textarea "*"
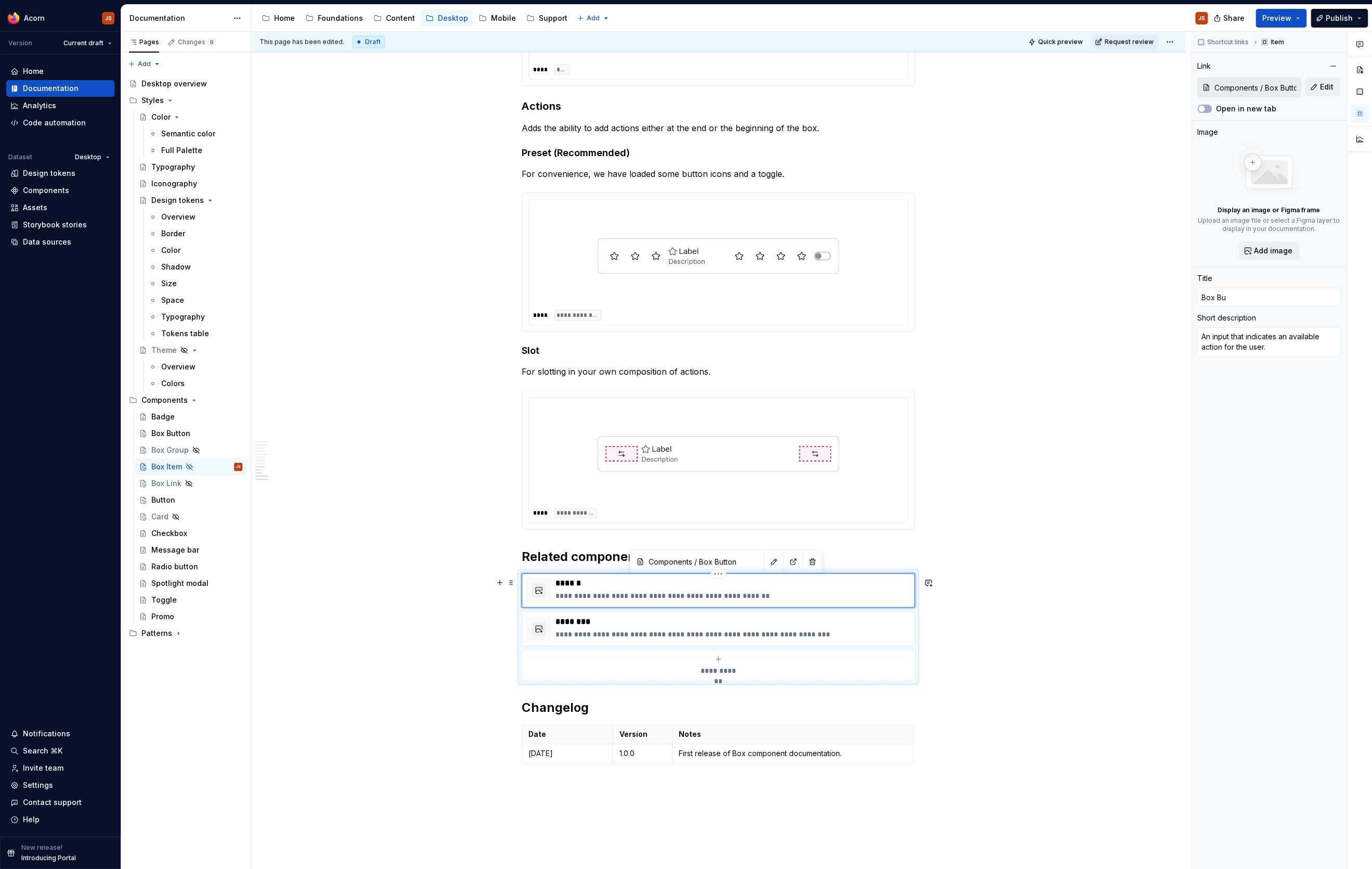
type input "Box But"
type textarea "*"
type input "Box Butt"
type textarea "*"
type input "Box Butto"
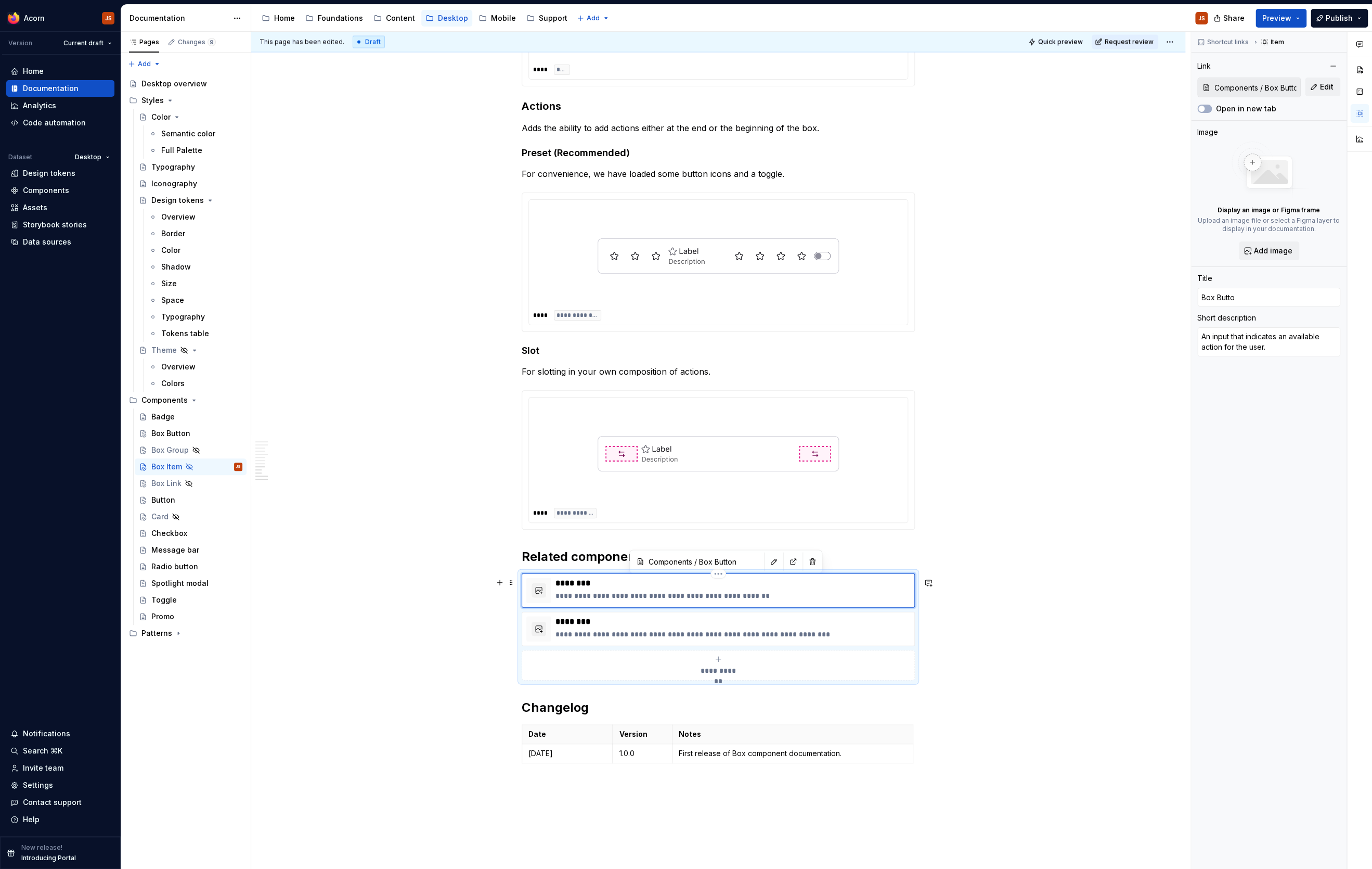
type textarea "*"
type input "Box Button"
click at [1096, 325] on div "Short description An input that indicates an available action for the user." at bounding box center [1268, 335] width 143 height 45
click at [1096, 346] on textarea "An input that indicates an available action for the user." at bounding box center [1268, 341] width 143 height 29
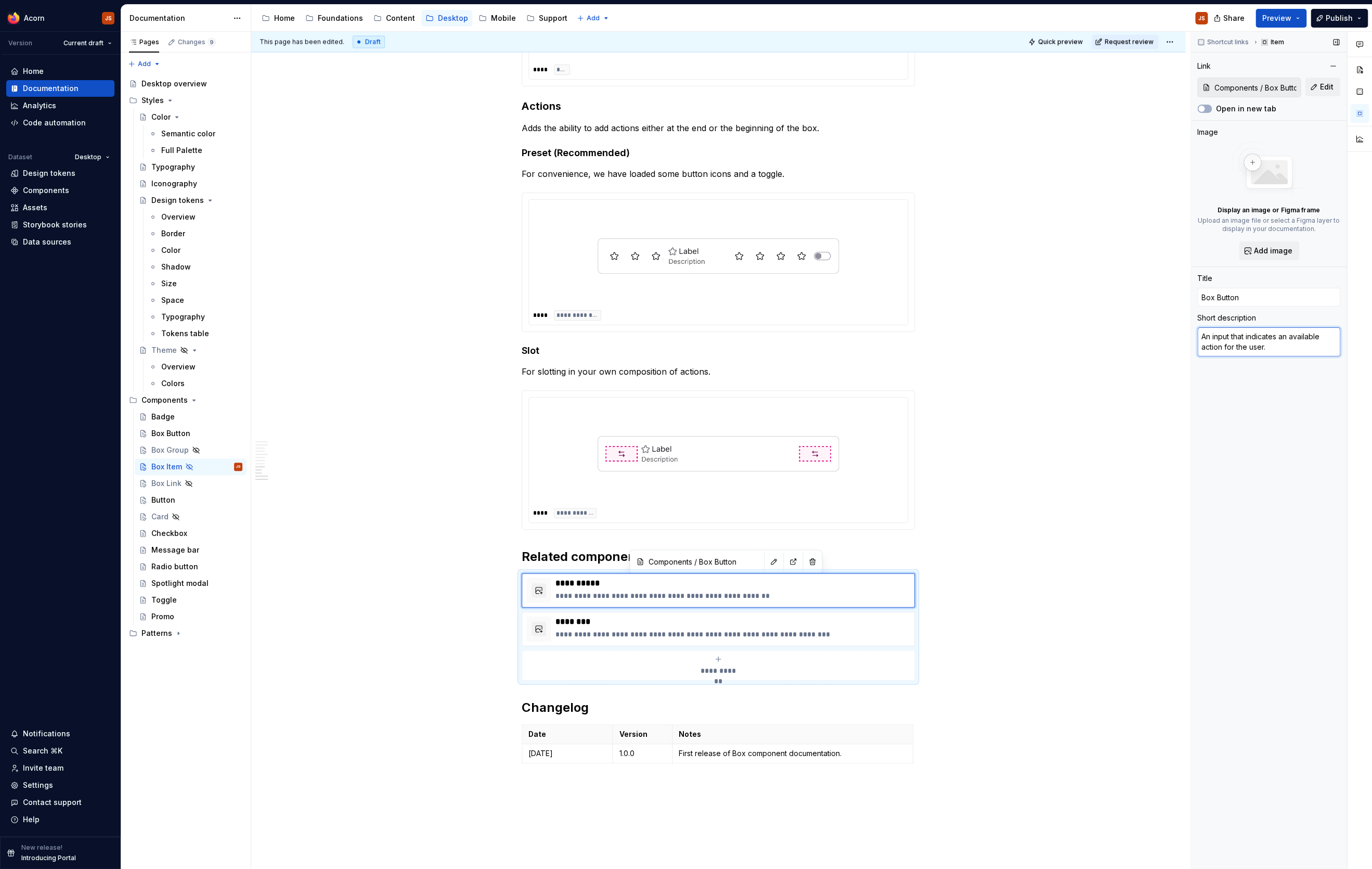
click at [1096, 346] on textarea "An input that indicates an available action for the user." at bounding box center [1268, 341] width 143 height 29
type textarea "*"
click at [682, 635] on p "**********" at bounding box center [733, 634] width 355 height 11
type textarea "*"
type input "Components / Box Link"
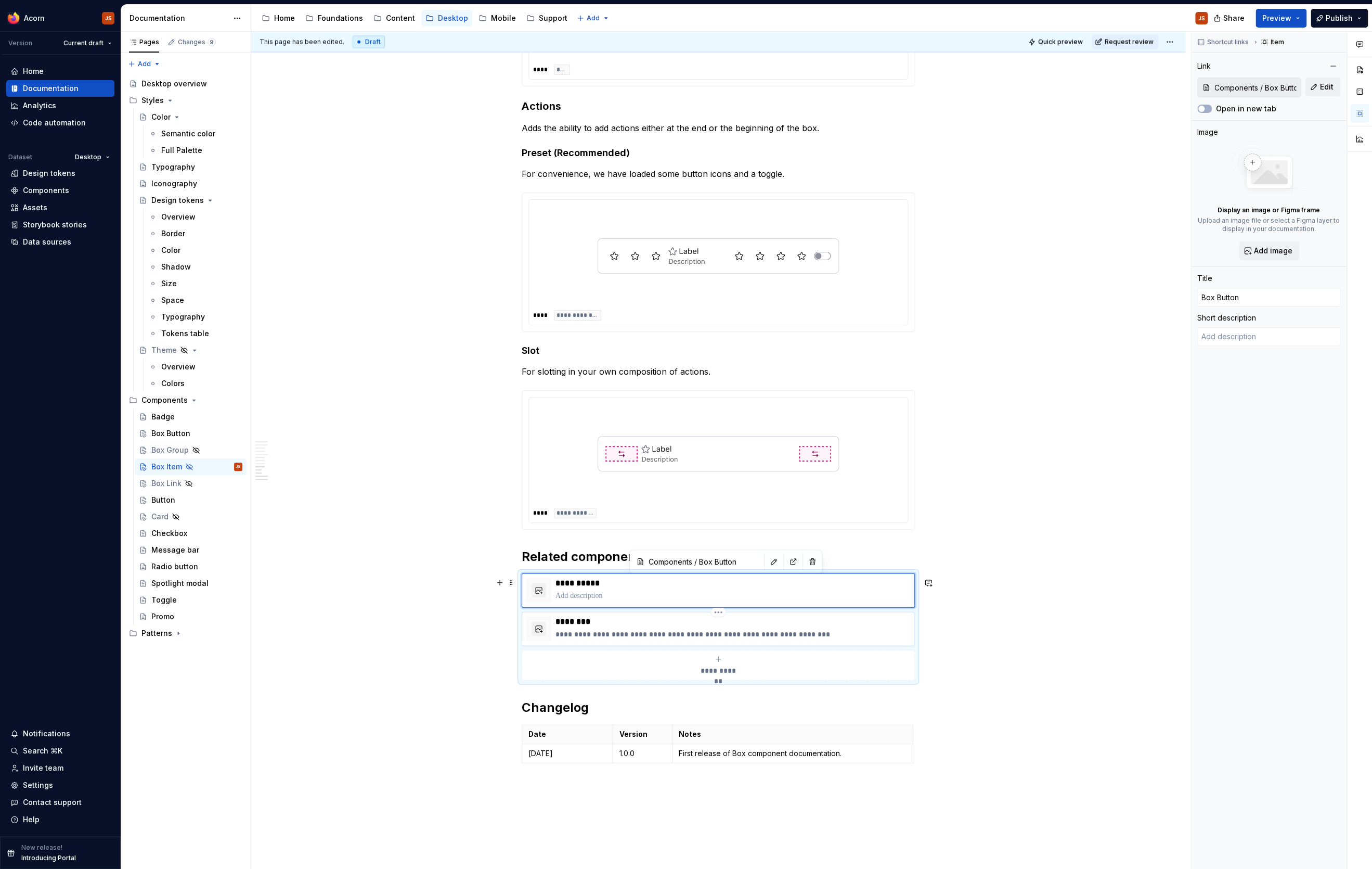
type input "Components / Box Link"
type input "Box Link"
type textarea "A link styled as a full width bordered container, much like a Box Button."
click at [650, 612] on div "**********" at bounding box center [718, 626] width 393 height 107
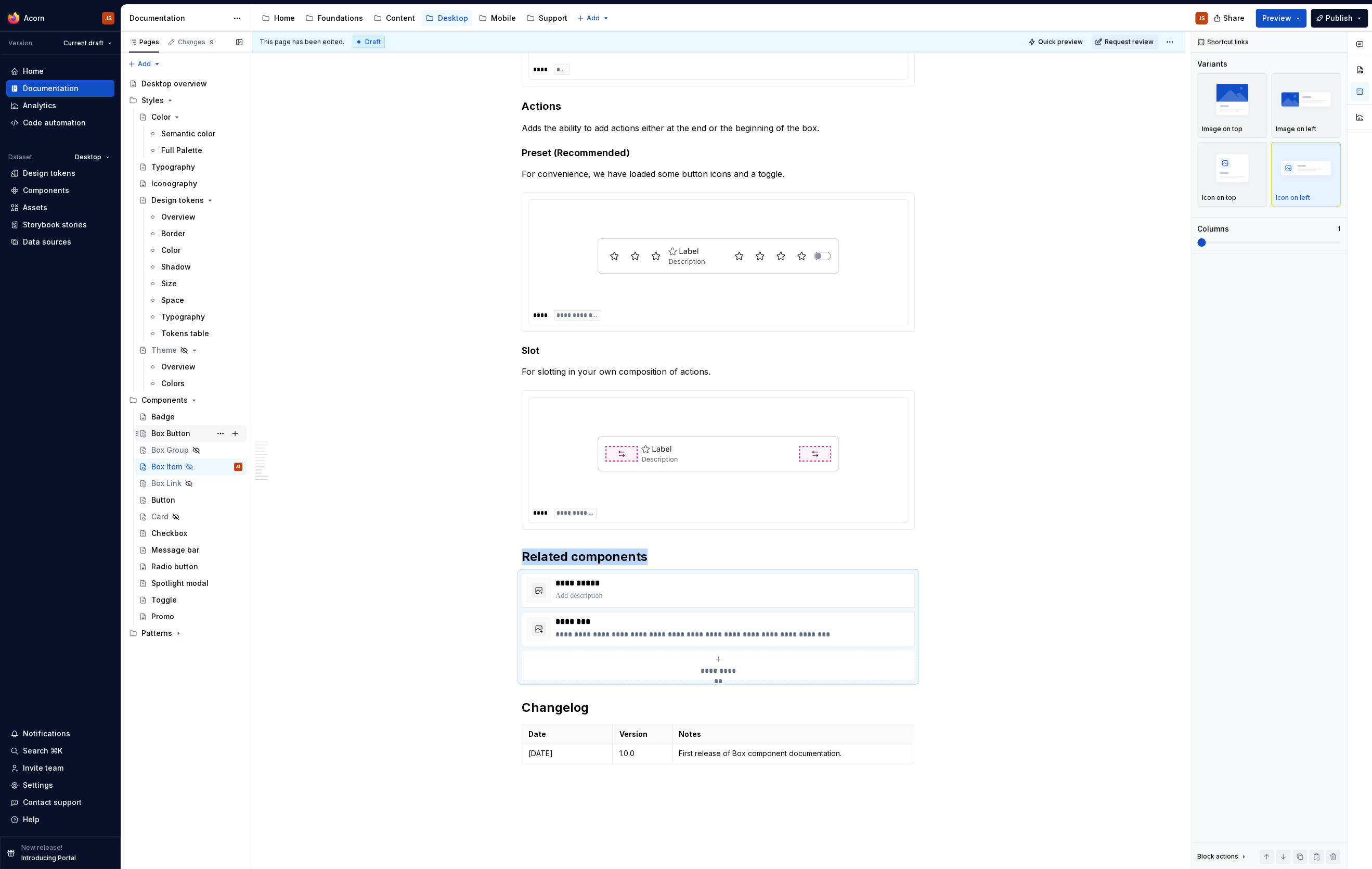
click at [175, 434] on div "Box Button" at bounding box center [171, 433] width 39 height 11
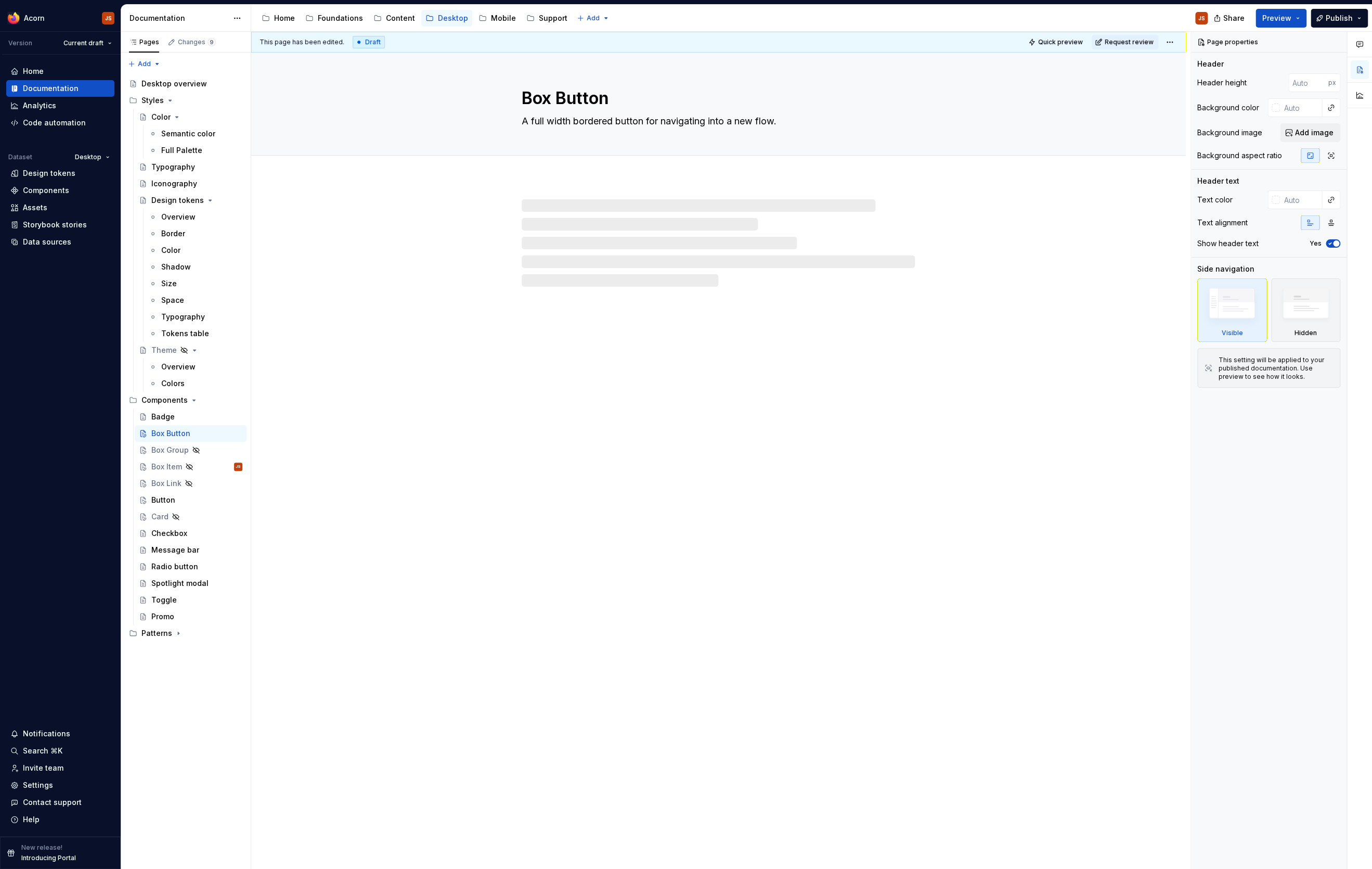
click at [600, 122] on textarea "A full width bordered button for navigating into a new flow." at bounding box center [716, 122] width 393 height 17
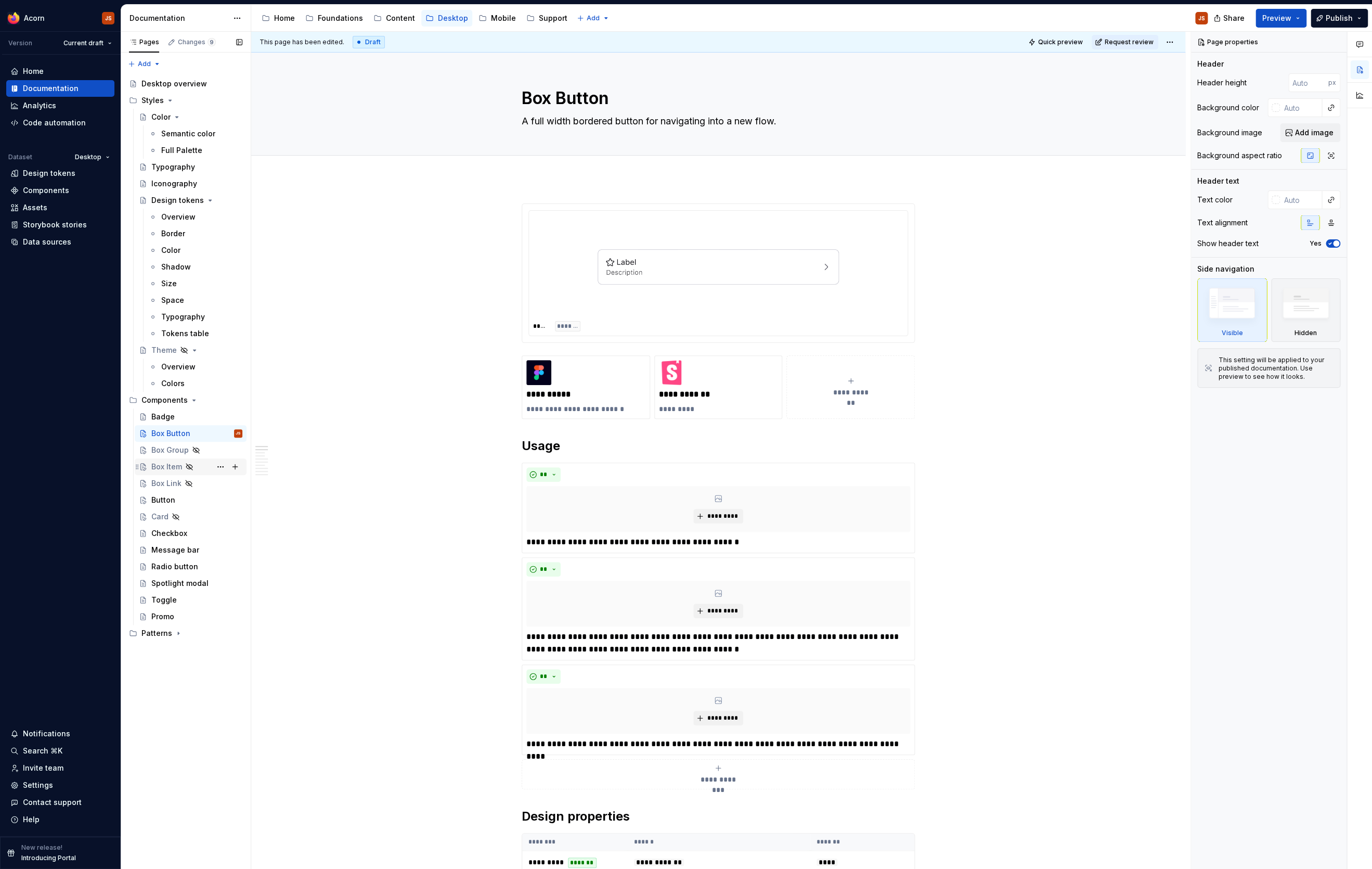
click at [179, 467] on div "Box Item" at bounding box center [167, 466] width 31 height 11
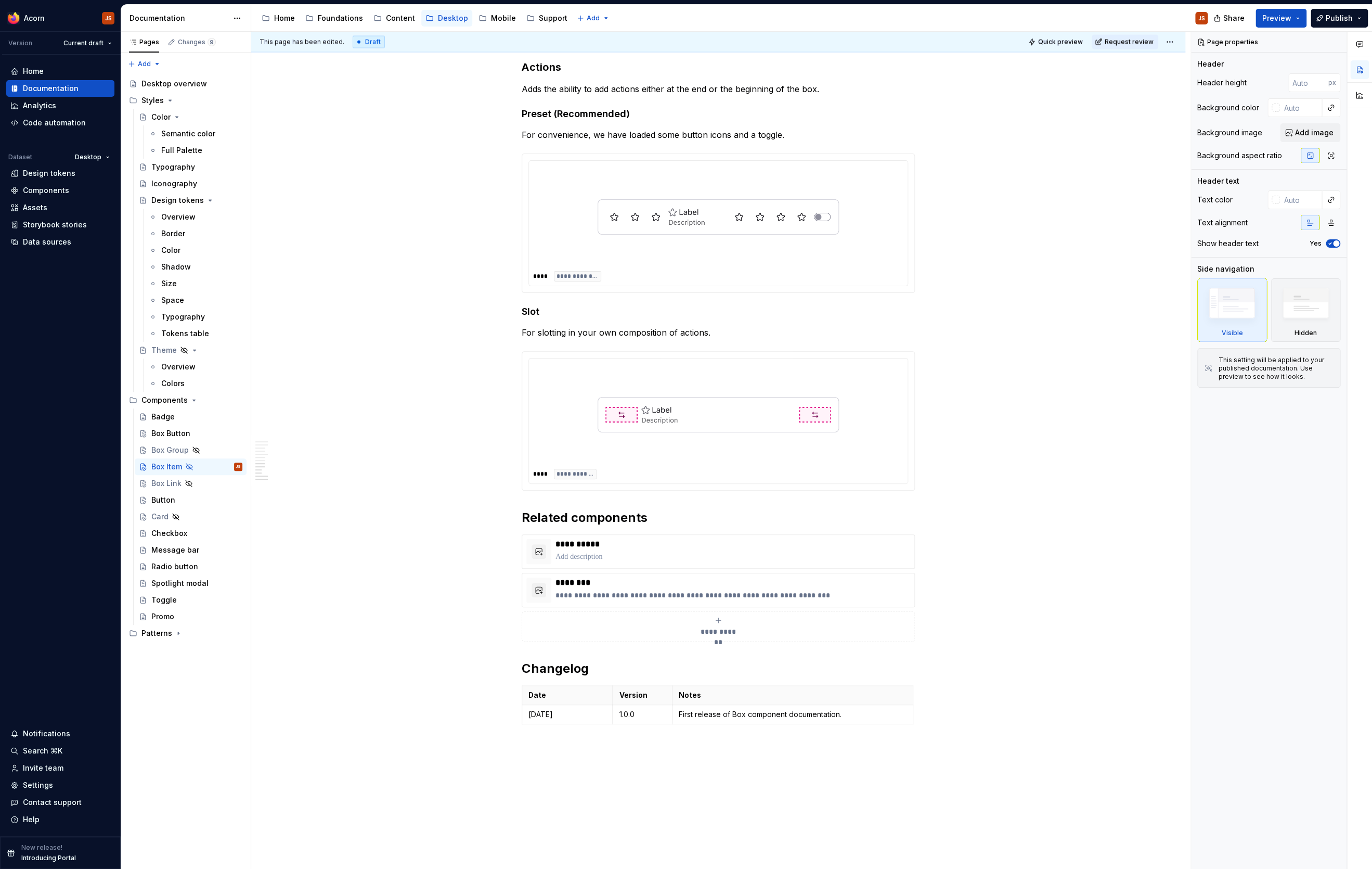
scroll to position [1643, 0]
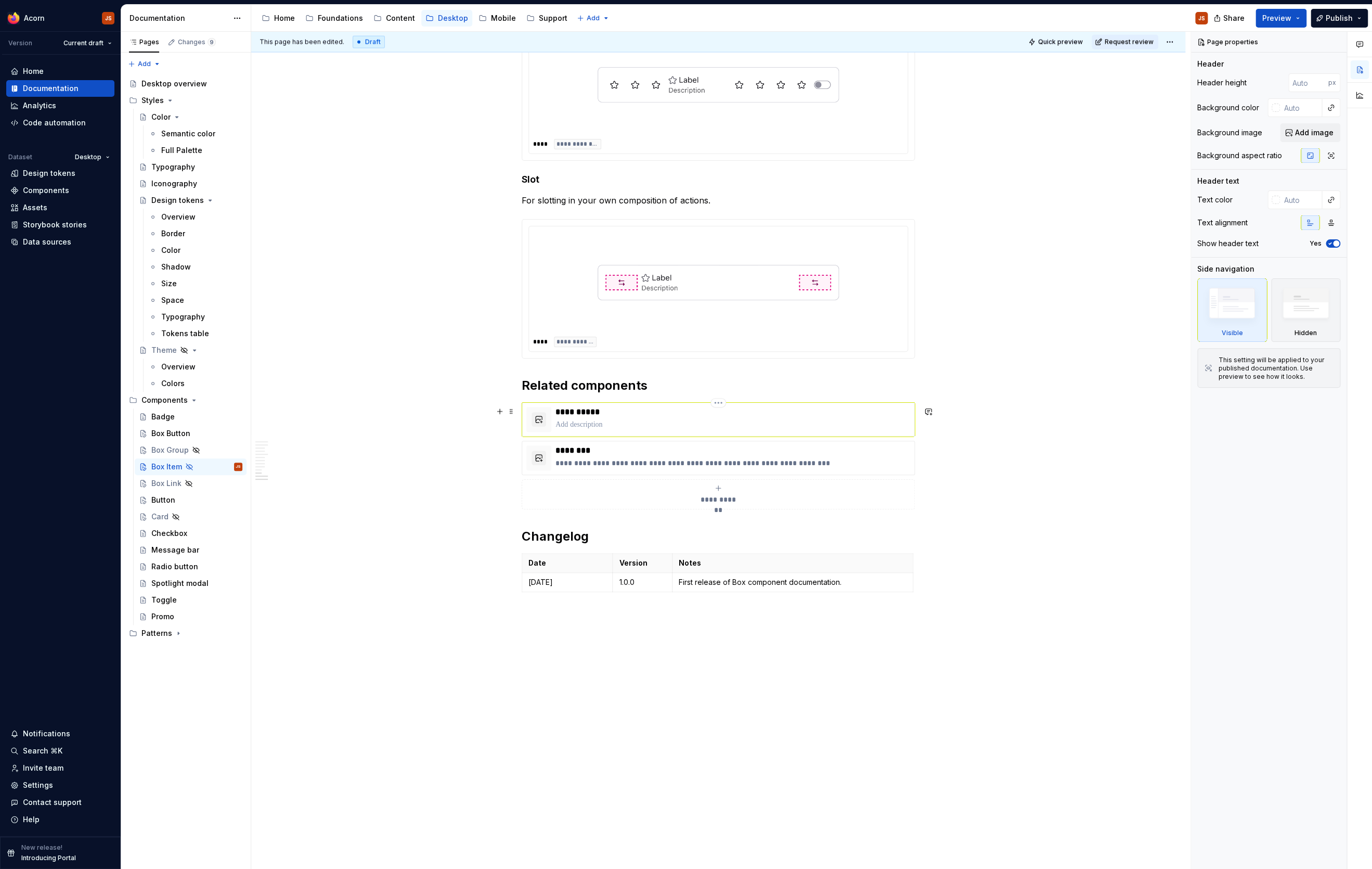
click at [611, 421] on p at bounding box center [733, 424] width 355 height 11
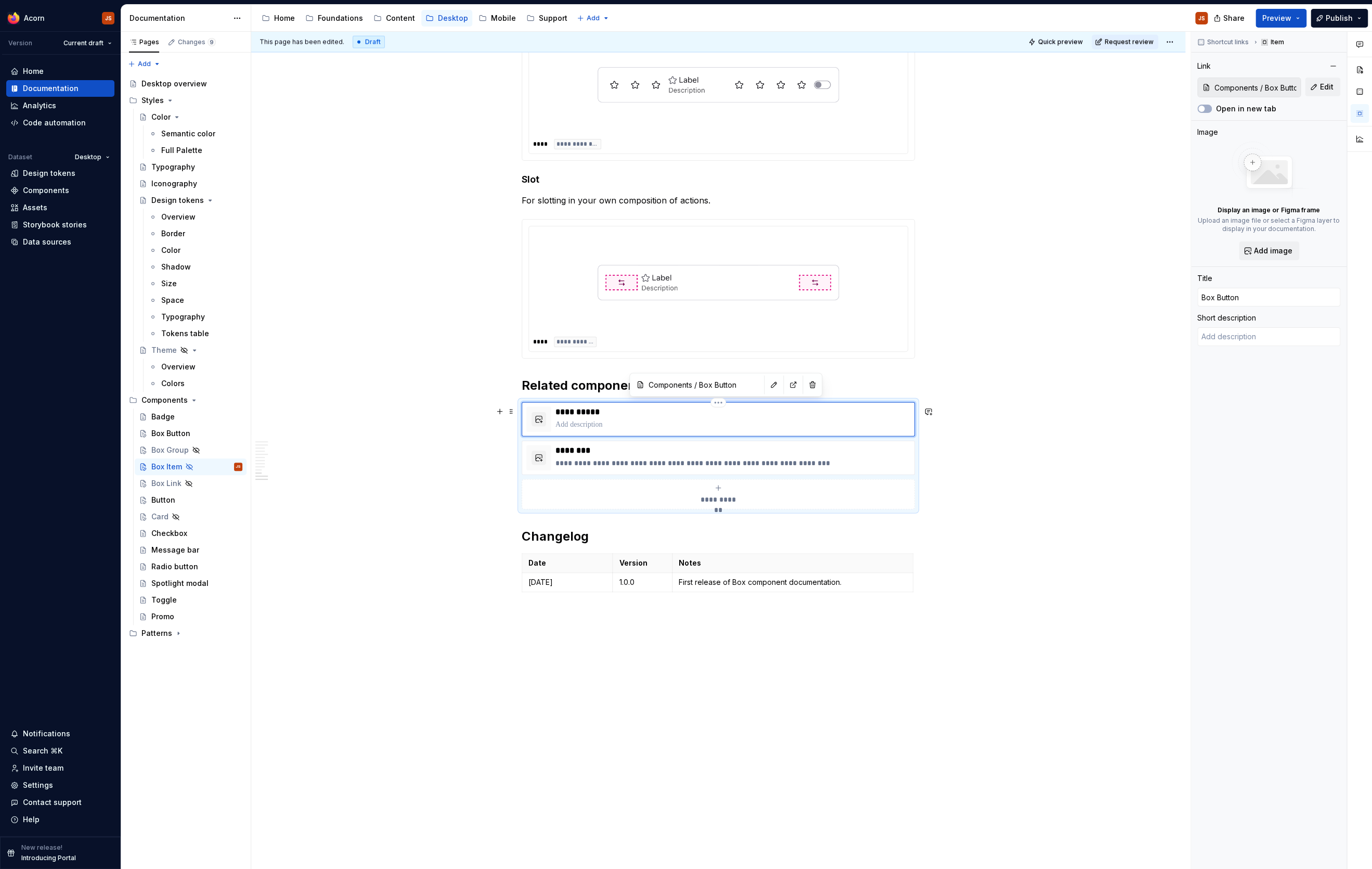
type textarea "*"
type textarea "A full width bordered button for navigating into a new flow."
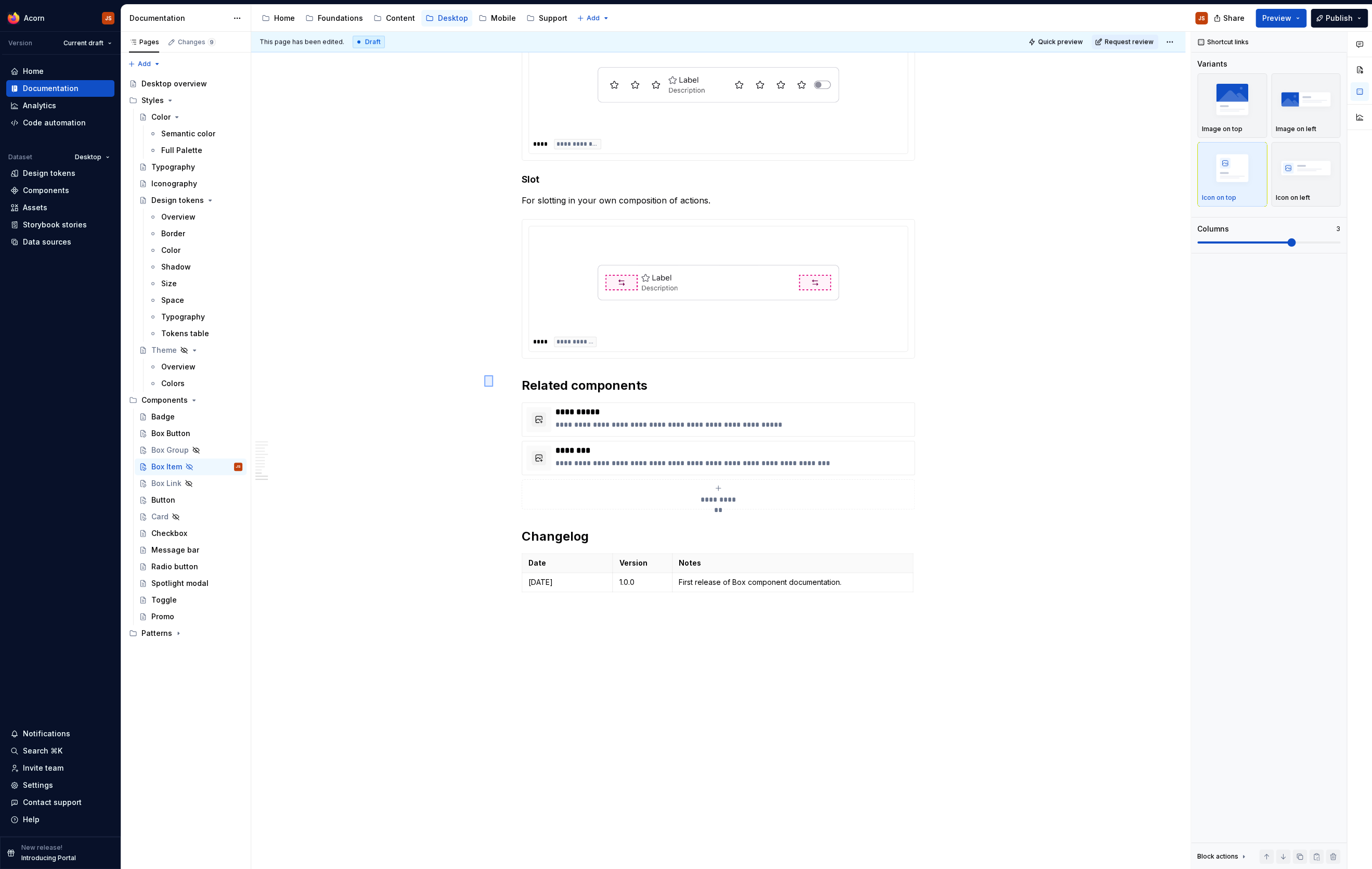
drag, startPoint x: 484, startPoint y: 375, endPoint x: 604, endPoint y: 504, distance: 176.2
click at [604, 504] on div "**********" at bounding box center [720, 450] width 939 height 837
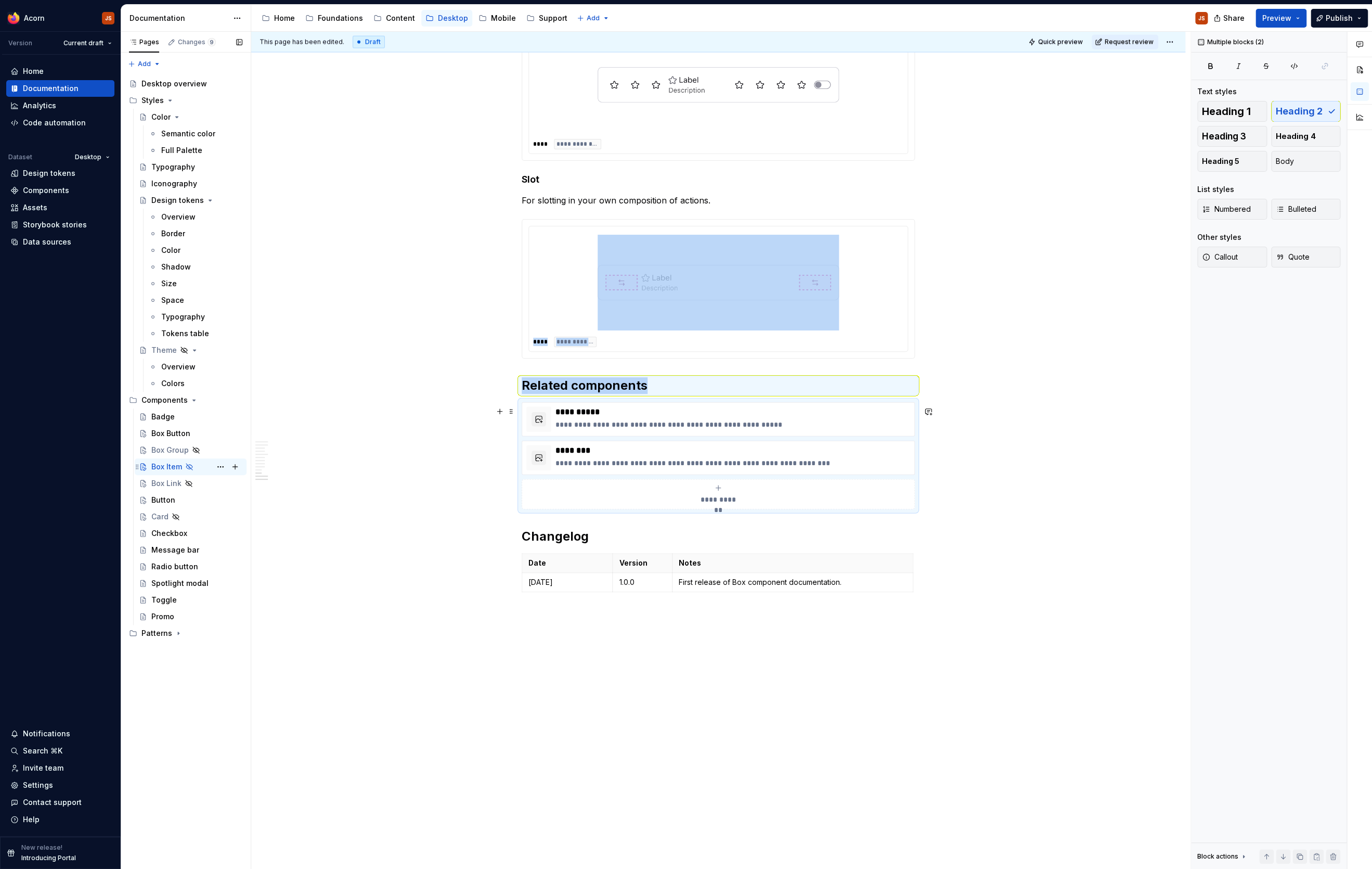
copy div "**********"
click at [170, 432] on div "Box Button" at bounding box center [171, 433] width 39 height 11
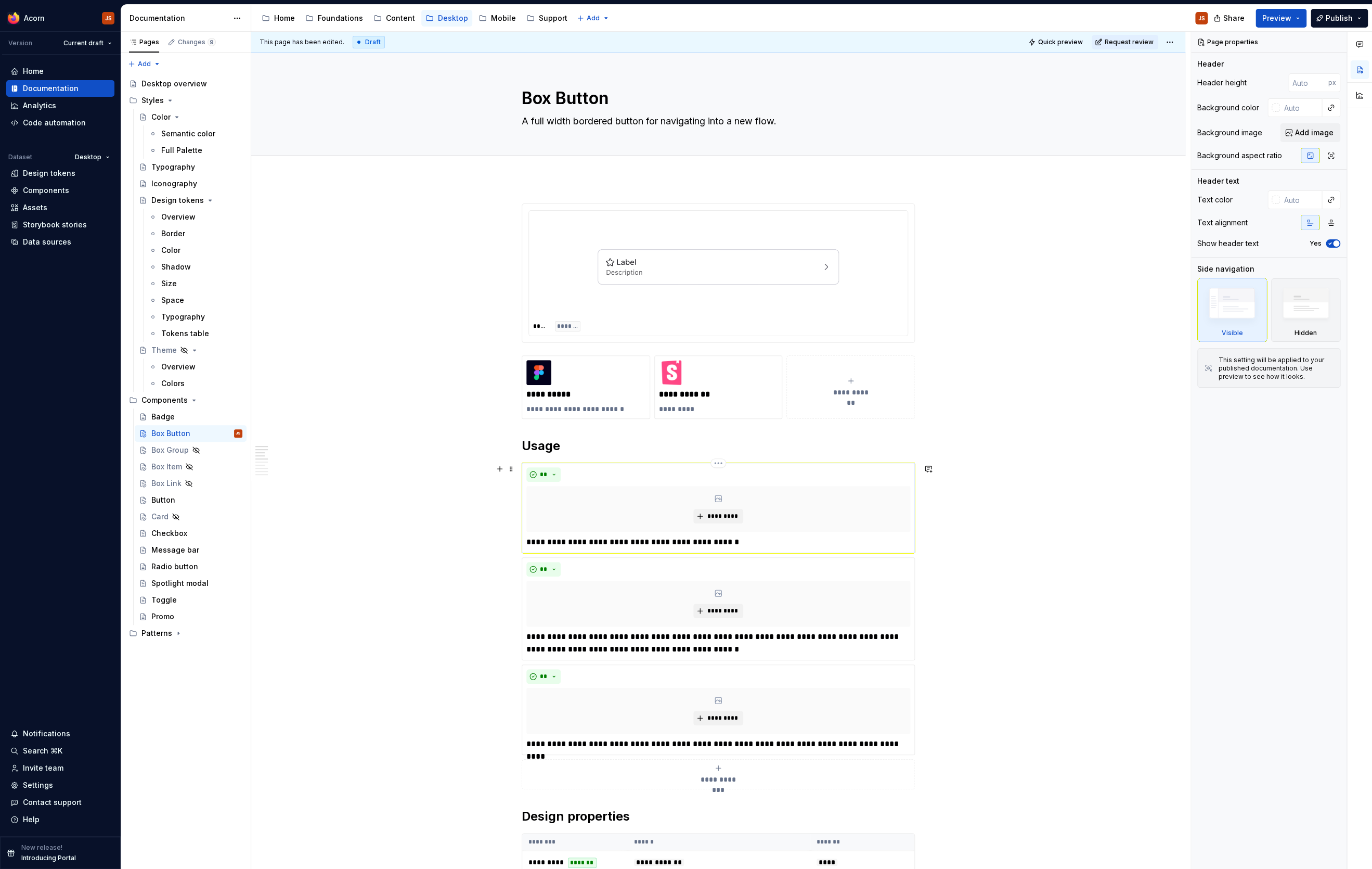
scroll to position [1355, 0]
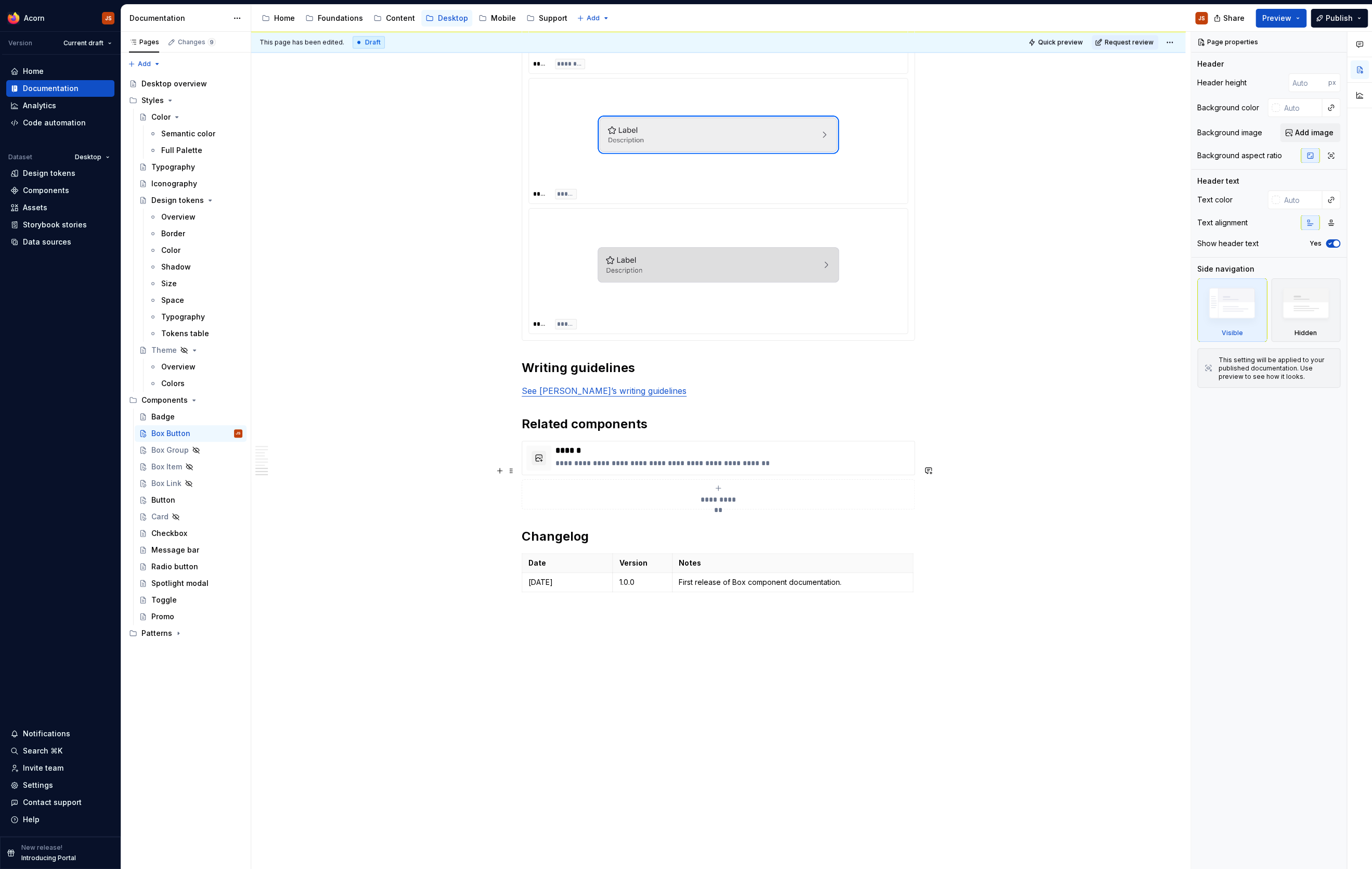
click at [737, 495] on span "**********" at bounding box center [718, 499] width 45 height 11
type textarea "*"
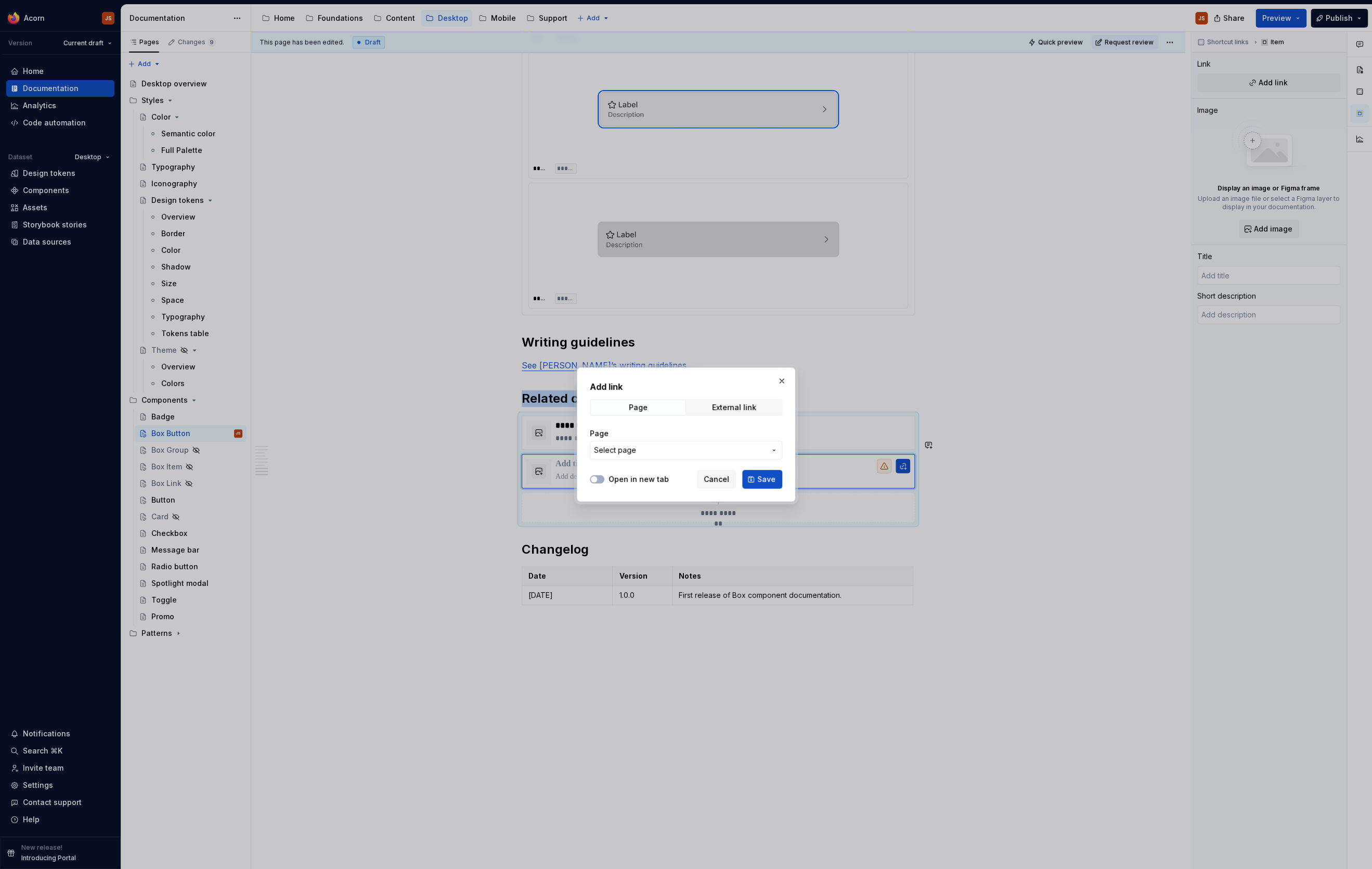
click at [653, 449] on span "Select page" at bounding box center [680, 449] width 172 height 11
type input "box link"
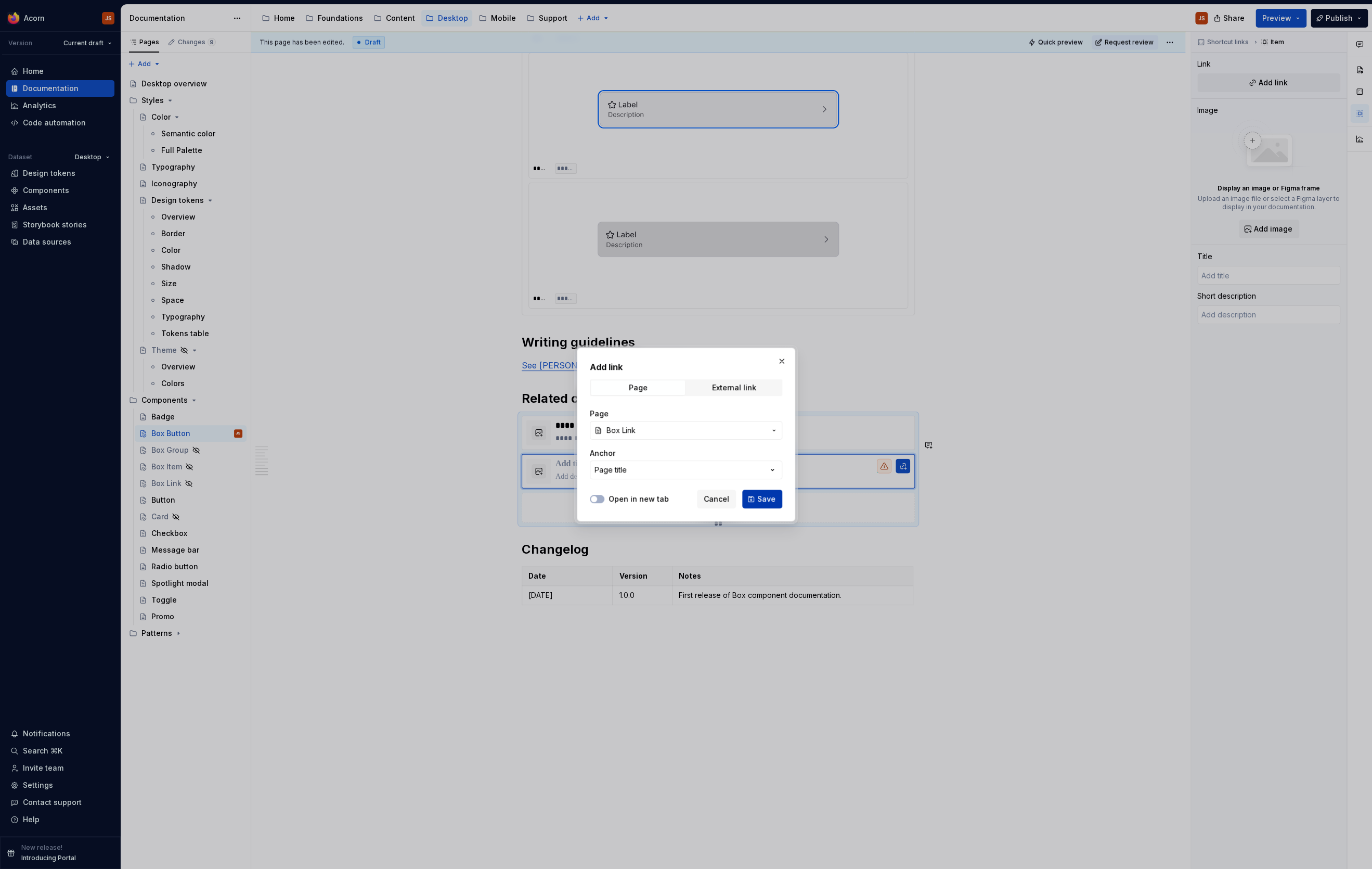
click at [764, 492] on button "Save" at bounding box center [763, 498] width 40 height 18
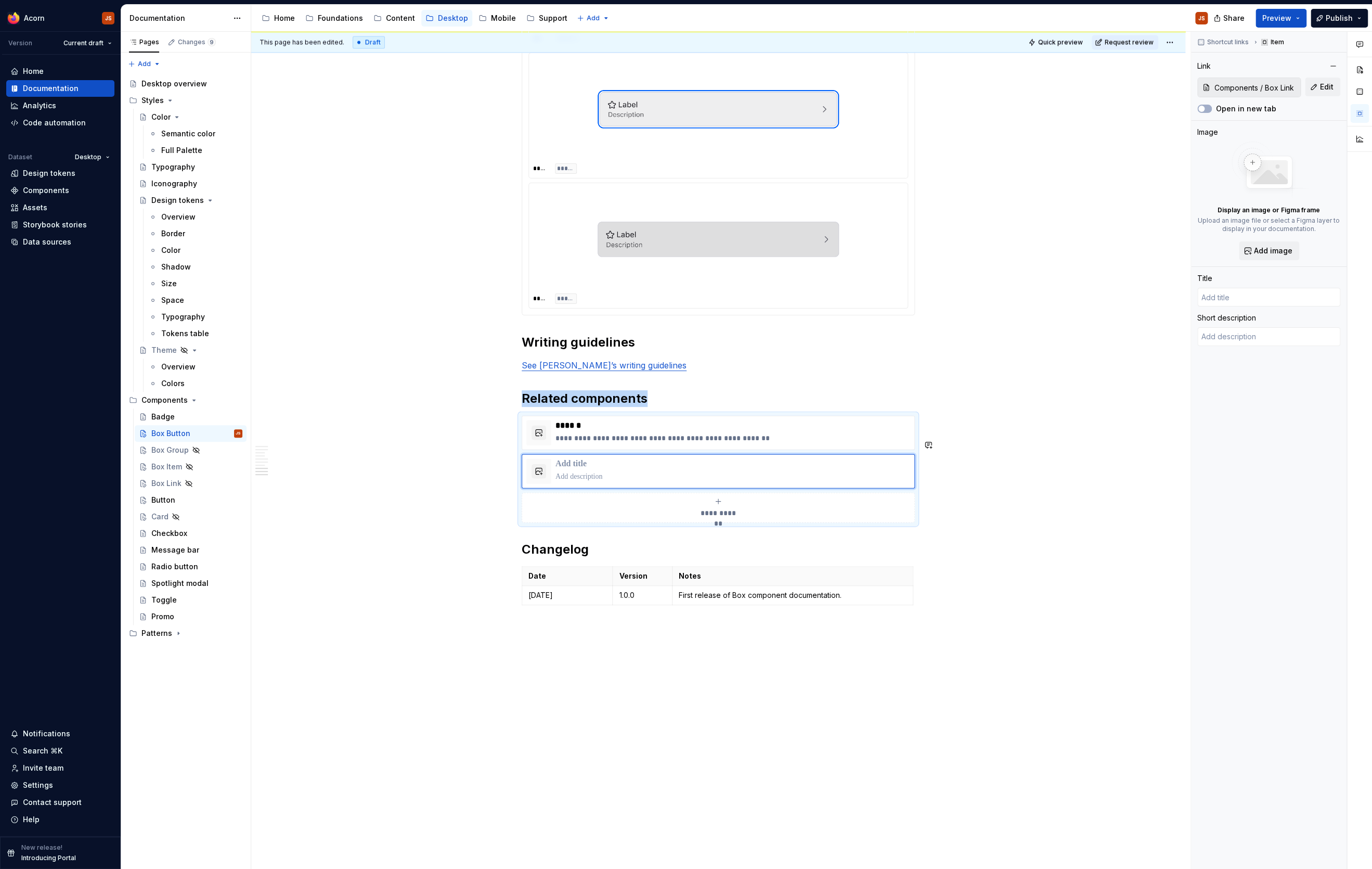
type textarea "*"
type input "Box Link"
type textarea "A link styled as a full width bordered container, much like a Box Button."
click at [680, 518] on div "**********" at bounding box center [718, 507] width 384 height 21
type textarea "*"
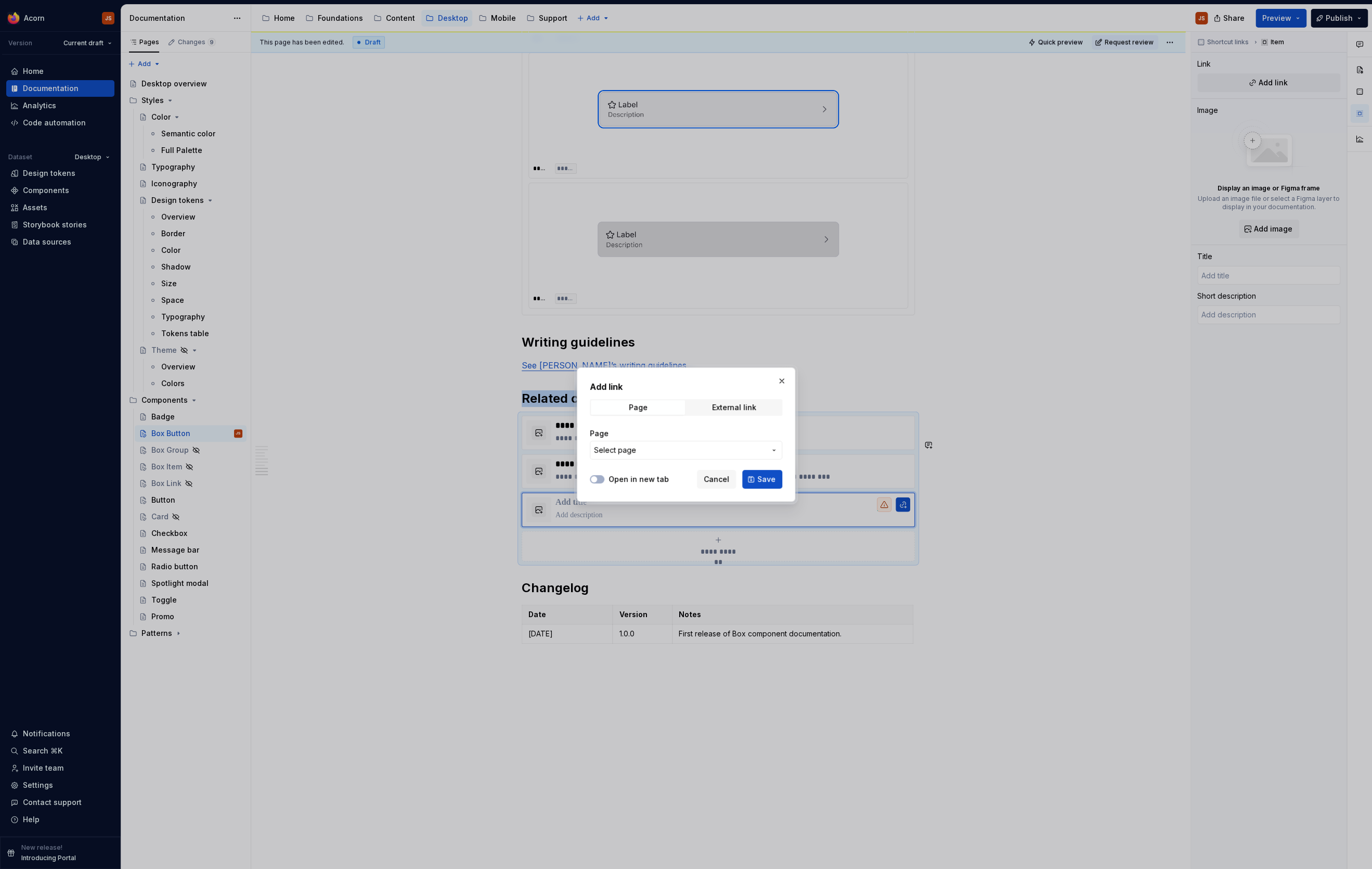
click at [683, 455] on button "Select page" at bounding box center [686, 449] width 193 height 18
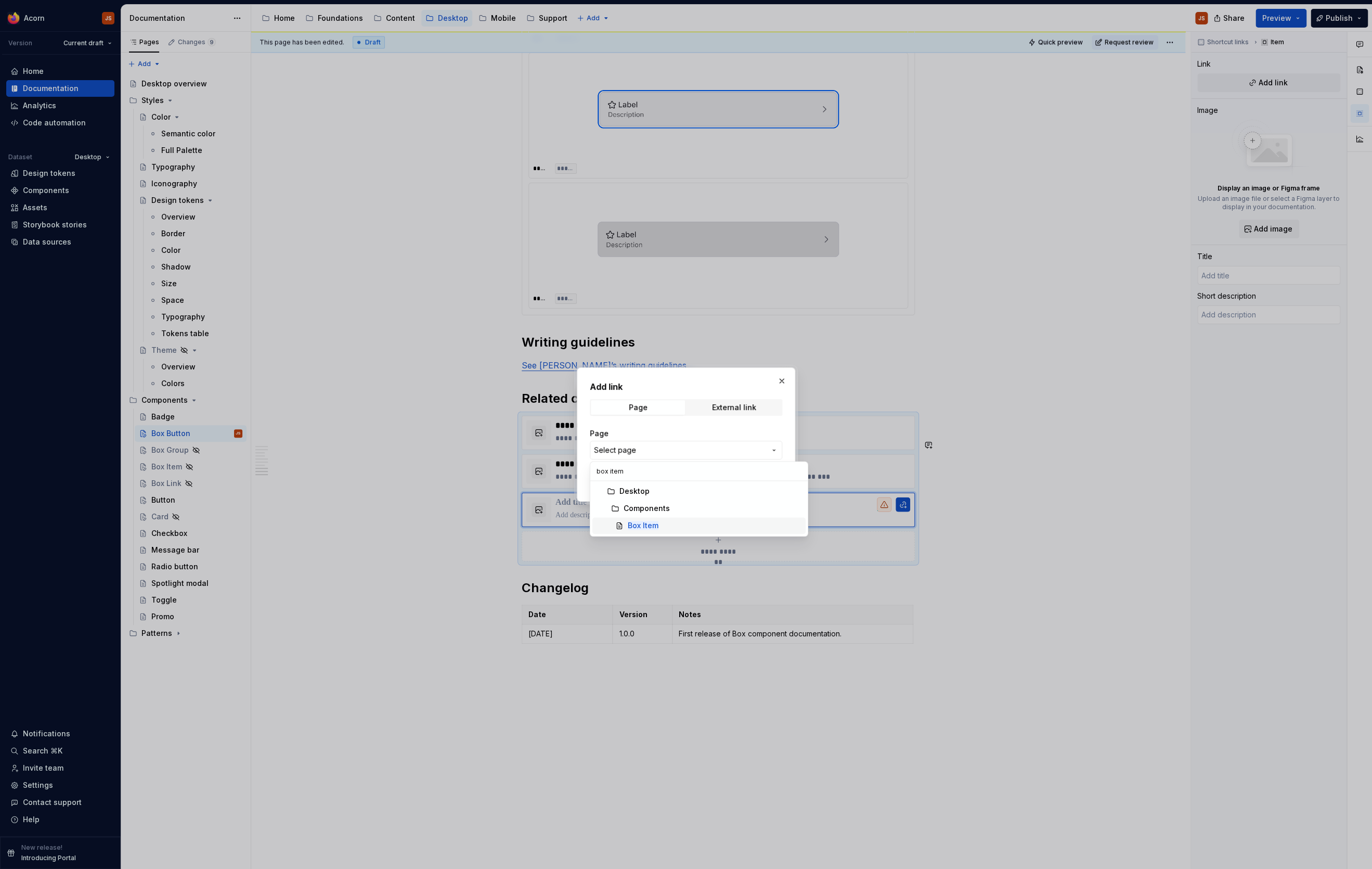
type input "box item"
click at [659, 522] on div "Box Item" at bounding box center [714, 525] width 174 height 11
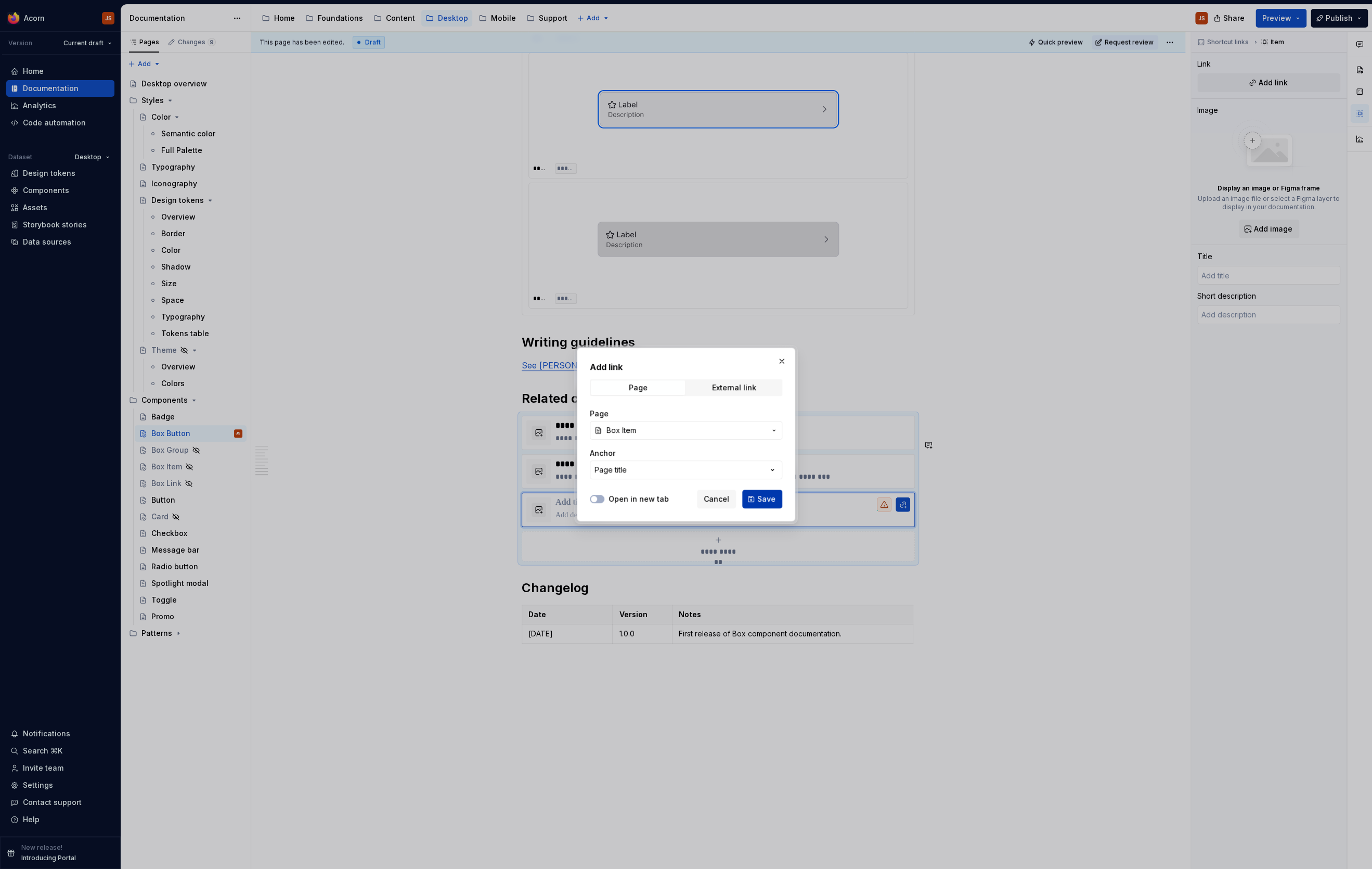
click at [754, 497] on button "Save" at bounding box center [763, 498] width 40 height 18
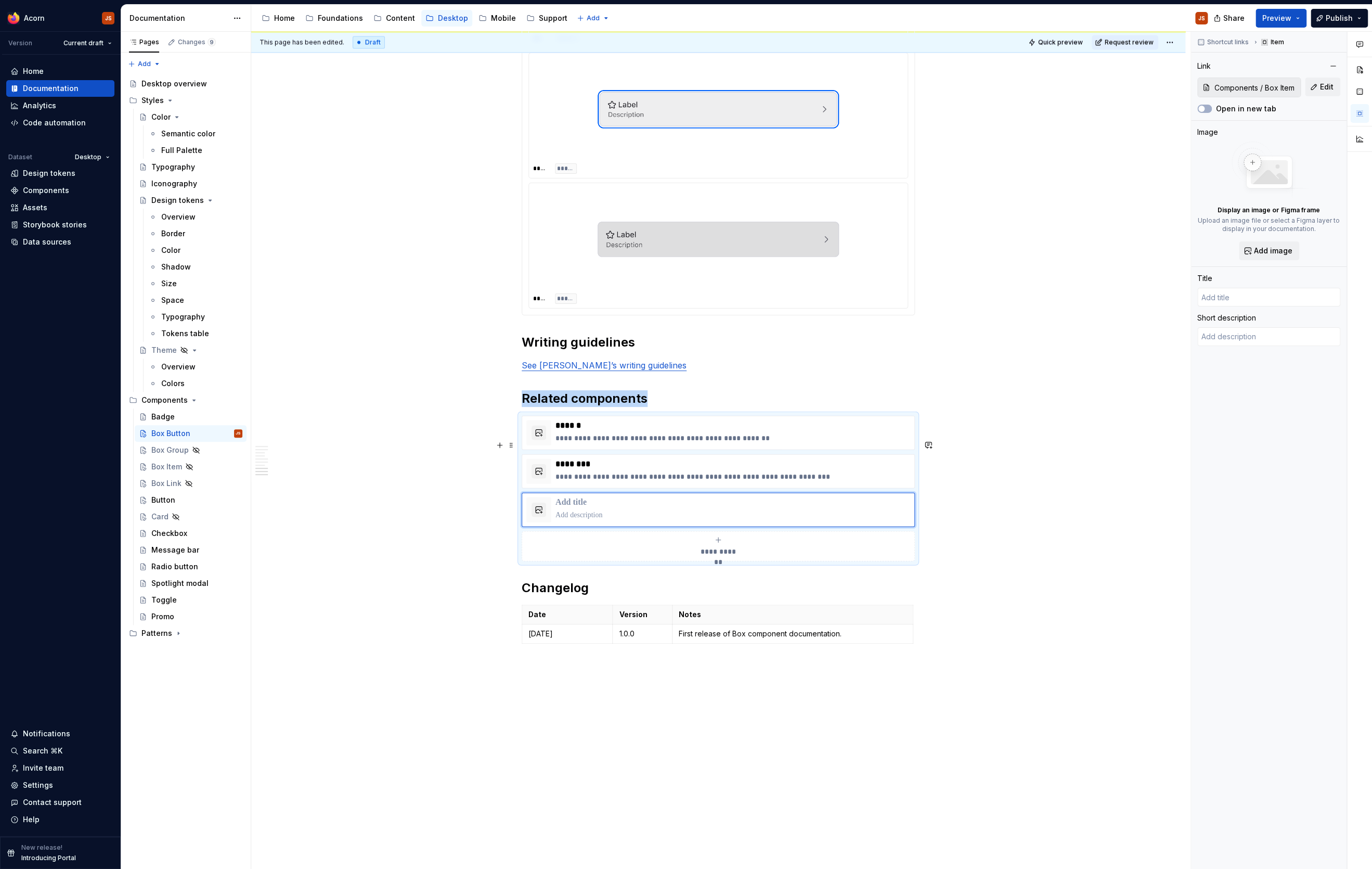
type textarea "*"
type input "Box Item"
type textarea "A full width bordered container."
click at [705, 556] on span "**********" at bounding box center [718, 551] width 45 height 11
type textarea "*"
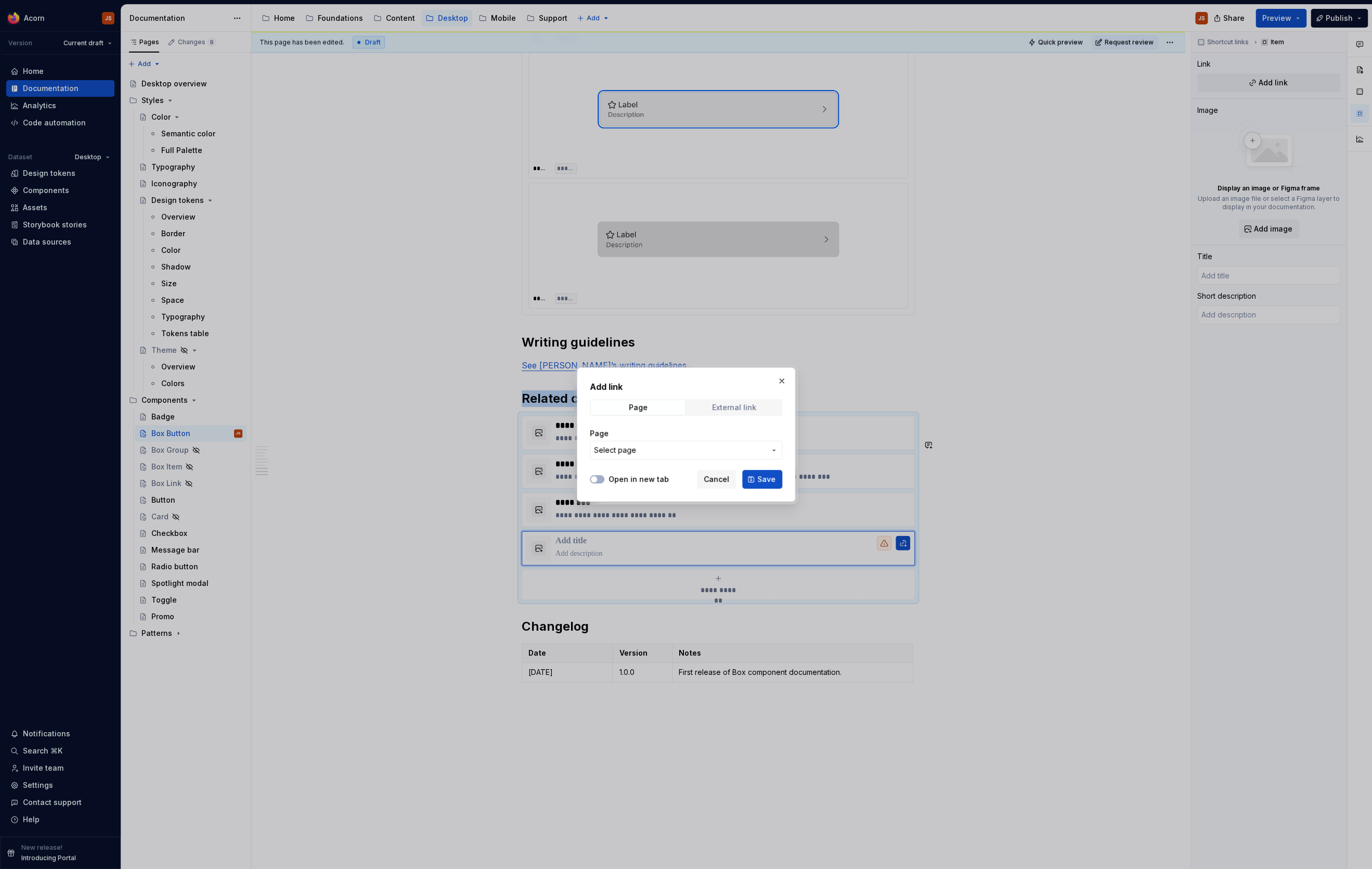
click at [707, 413] on span "External link" at bounding box center [734, 407] width 94 height 14
click at [662, 445] on input "URL" at bounding box center [686, 449] width 193 height 18
click at [668, 406] on span "Page" at bounding box center [638, 407] width 94 height 14
click at [679, 457] on button "Select page" at bounding box center [686, 449] width 193 height 18
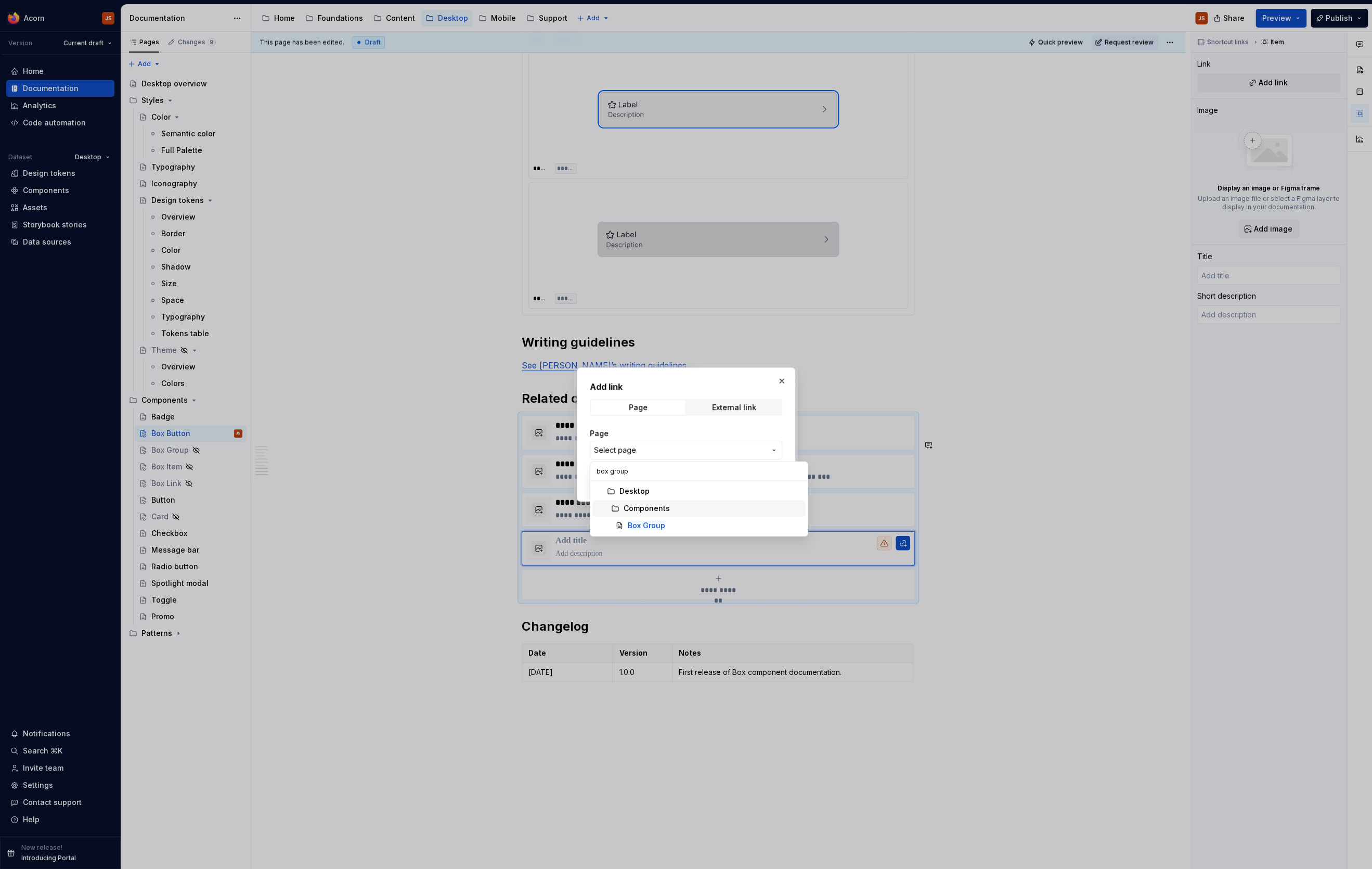
type input "box group"
click at [646, 518] on span "Box Group" at bounding box center [698, 525] width 213 height 16
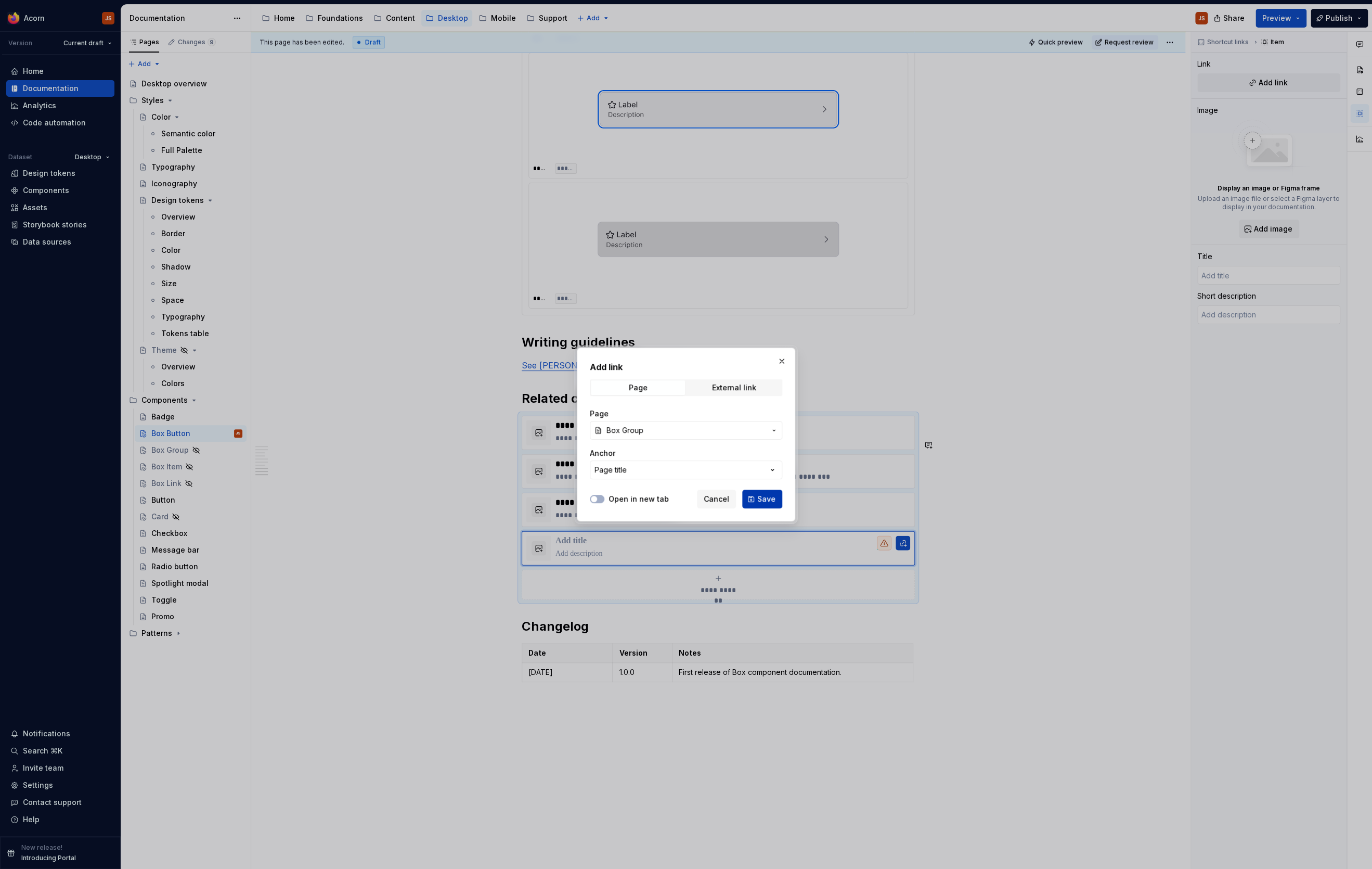
click at [761, 498] on span "Save" at bounding box center [766, 499] width 18 height 11
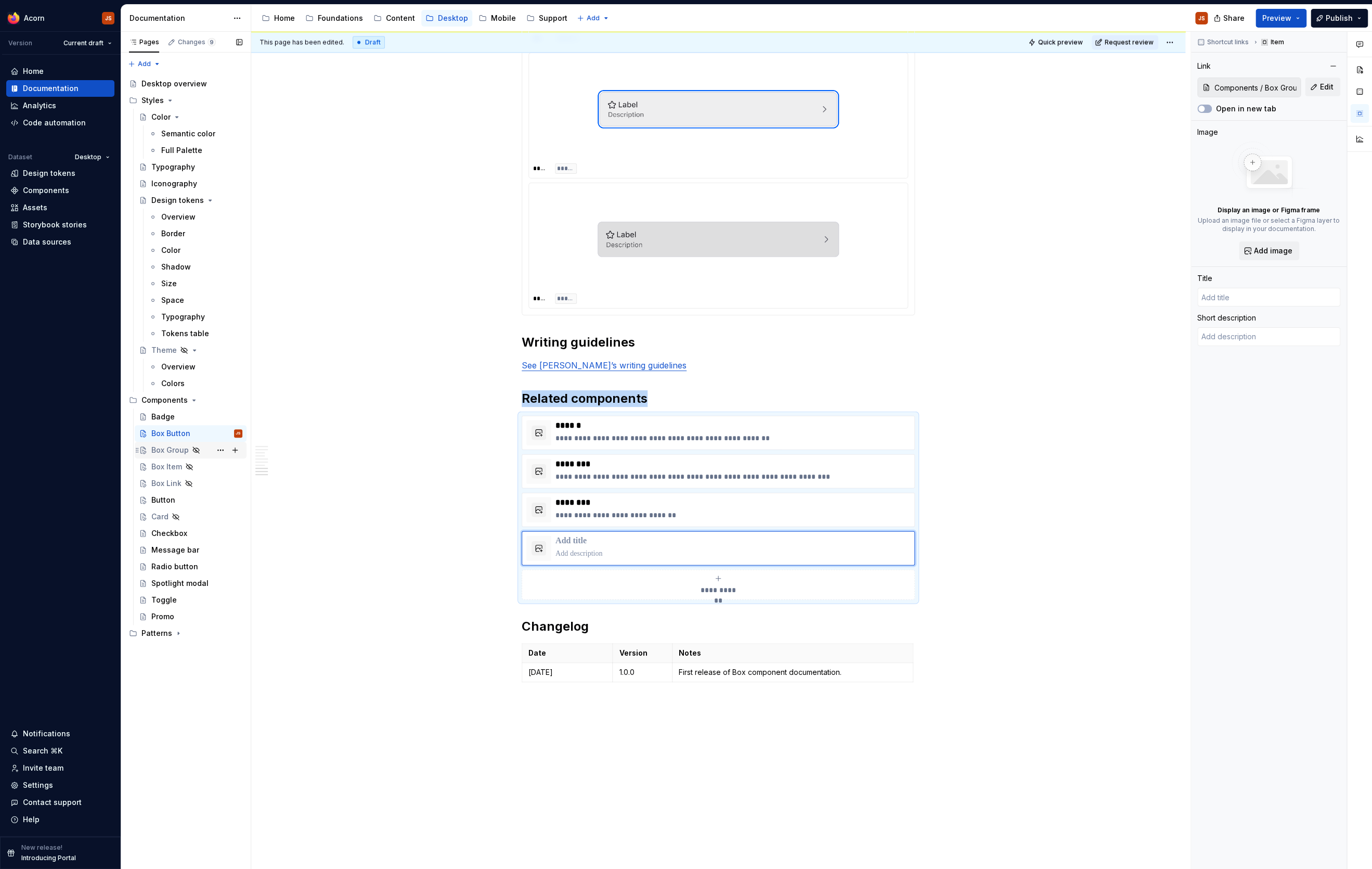
type textarea "*"
type input "Box Group"
click at [168, 452] on div "Box Group" at bounding box center [170, 449] width 38 height 11
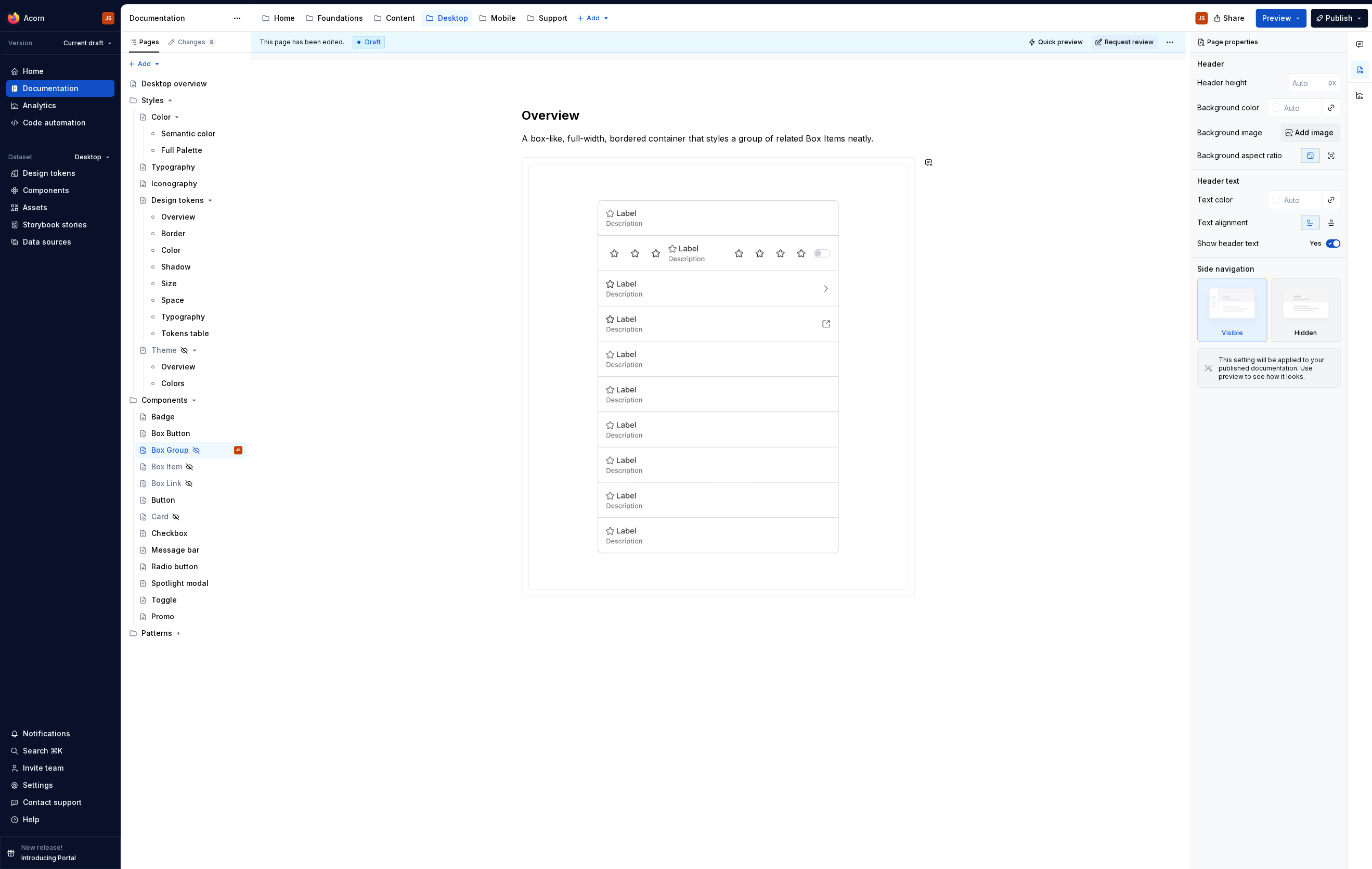
click at [660, 694] on div "Overview A box-like, full-width, bordered container that styles a group of rela…" at bounding box center [717, 475] width 934 height 787
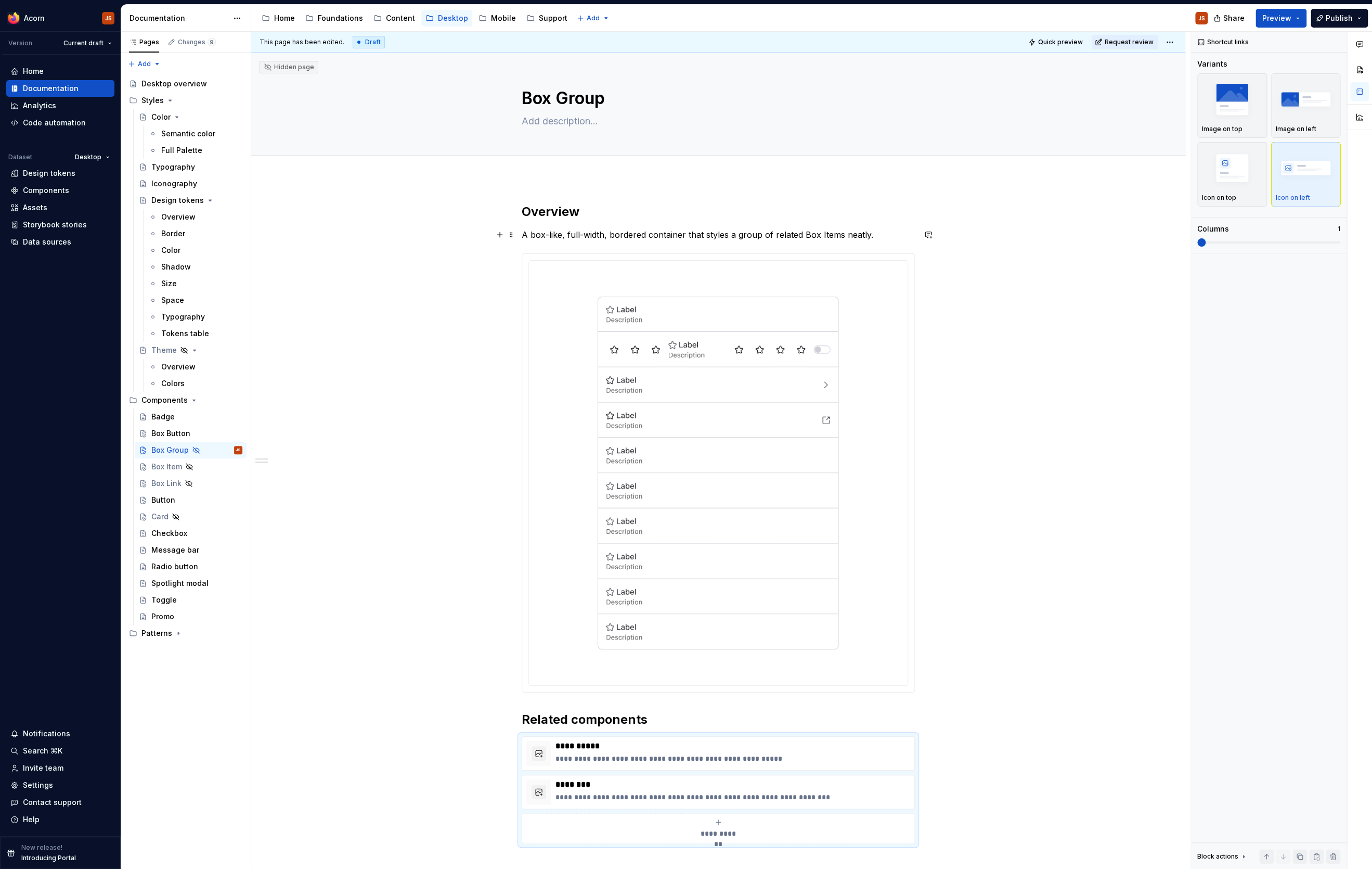
click at [602, 239] on p "A box-like, full-width, bordered container that styles a group of related Box I…" at bounding box center [718, 234] width 393 height 13
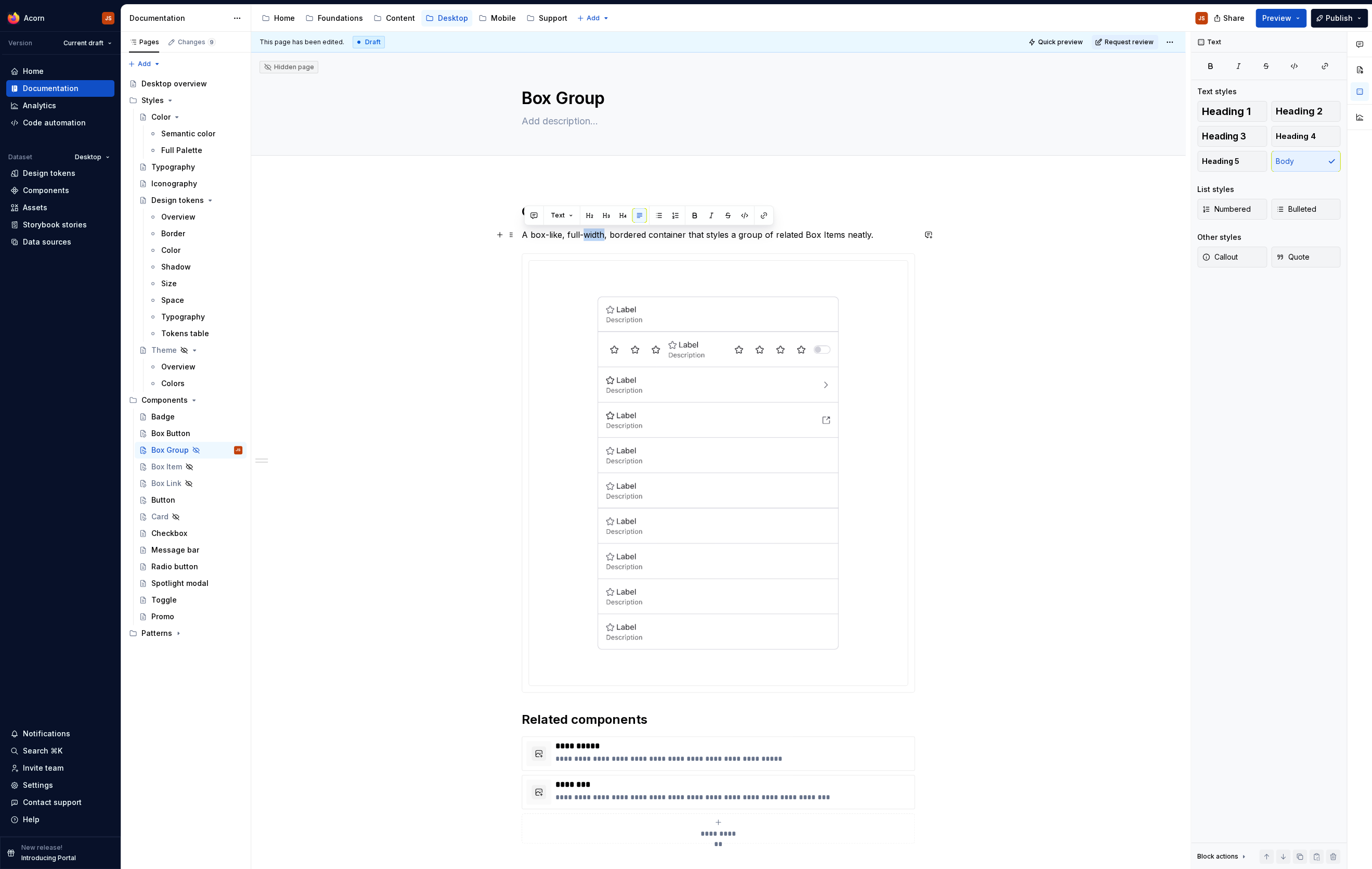
click at [602, 239] on p "A box-like, full-width, bordered container that styles a group of related Box I…" at bounding box center [718, 234] width 393 height 13
click at [597, 122] on textarea at bounding box center [716, 122] width 393 height 17
paste textarea "A box-like, full-width, bordered container that styles a group of related Box I…"
type textarea "*"
type textarea "A box-like, full-width, bordered container that styles a group of related Box I…"
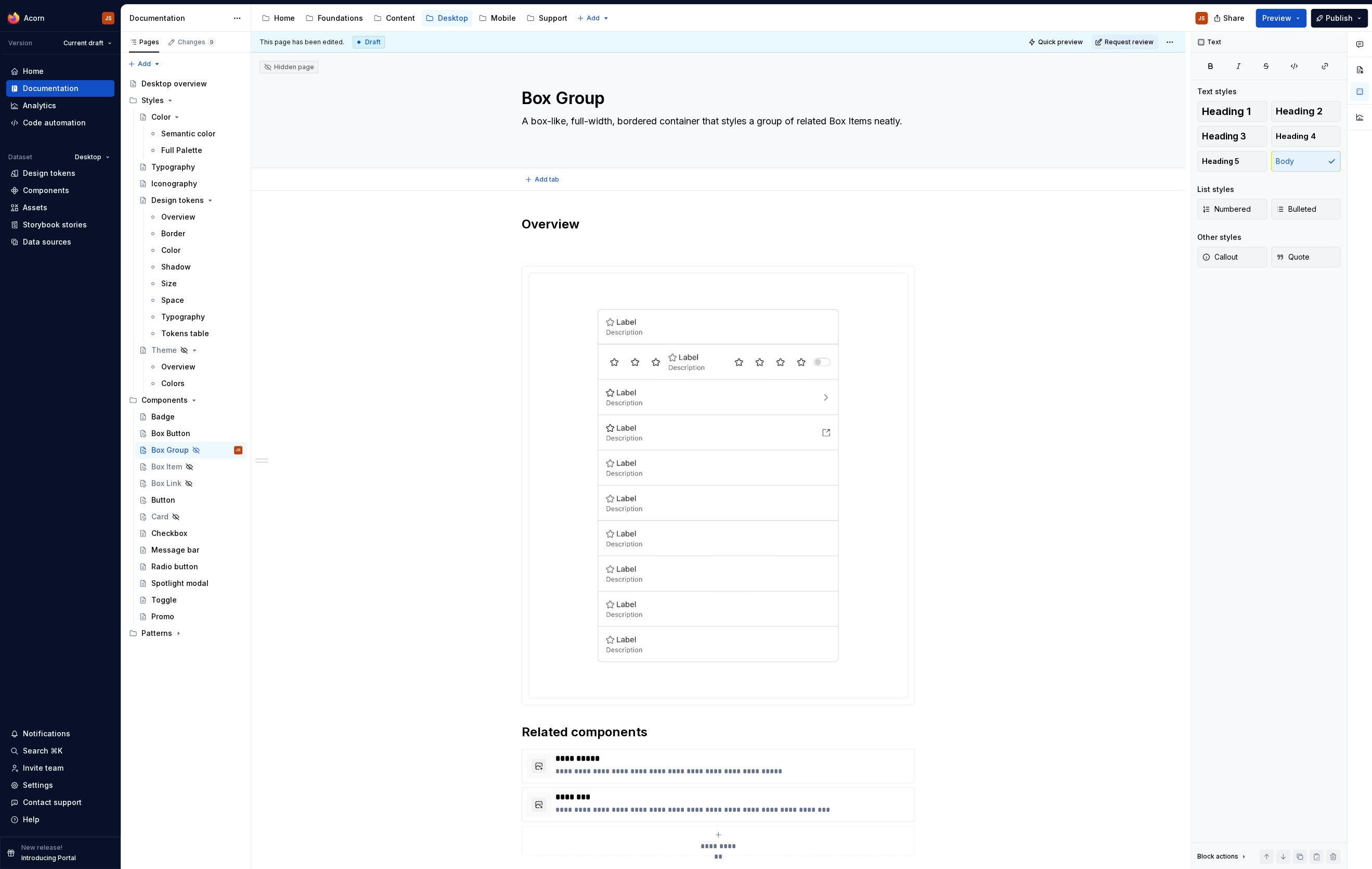
type textarea "*"
type textarea "A box-like, full-width, bordered container that styles a group of related Box I…"
click at [617, 266] on div at bounding box center [718, 485] width 393 height 439
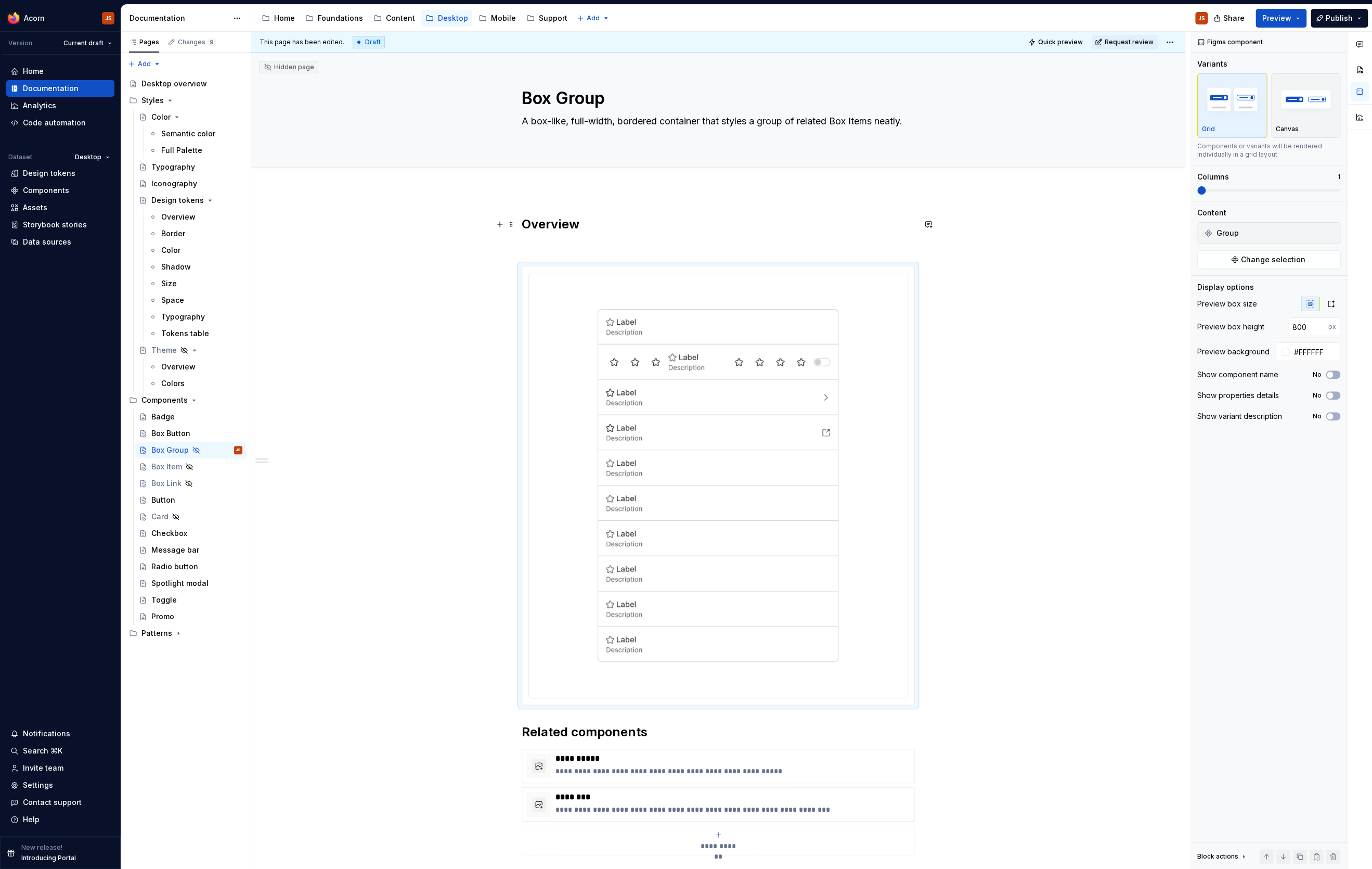
click at [530, 228] on h2 "Overview" at bounding box center [718, 224] width 393 height 16
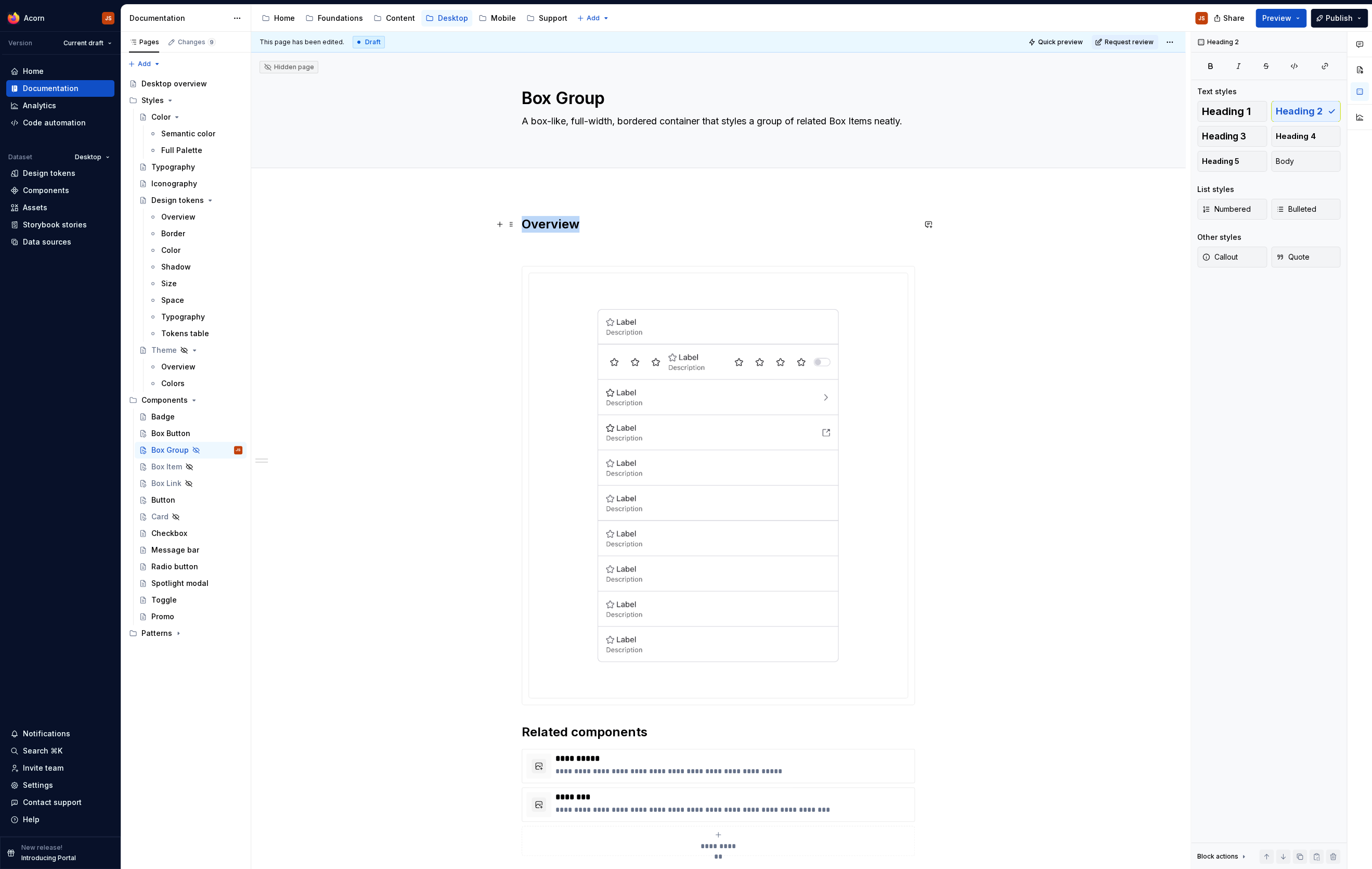
click at [530, 228] on h2 "Overview" at bounding box center [718, 224] width 393 height 16
click at [525, 227] on h2 at bounding box center [718, 224] width 393 height 16
click at [518, 227] on div "**********" at bounding box center [717, 660] width 934 height 937
click at [515, 224] on span at bounding box center [511, 224] width 9 height 14
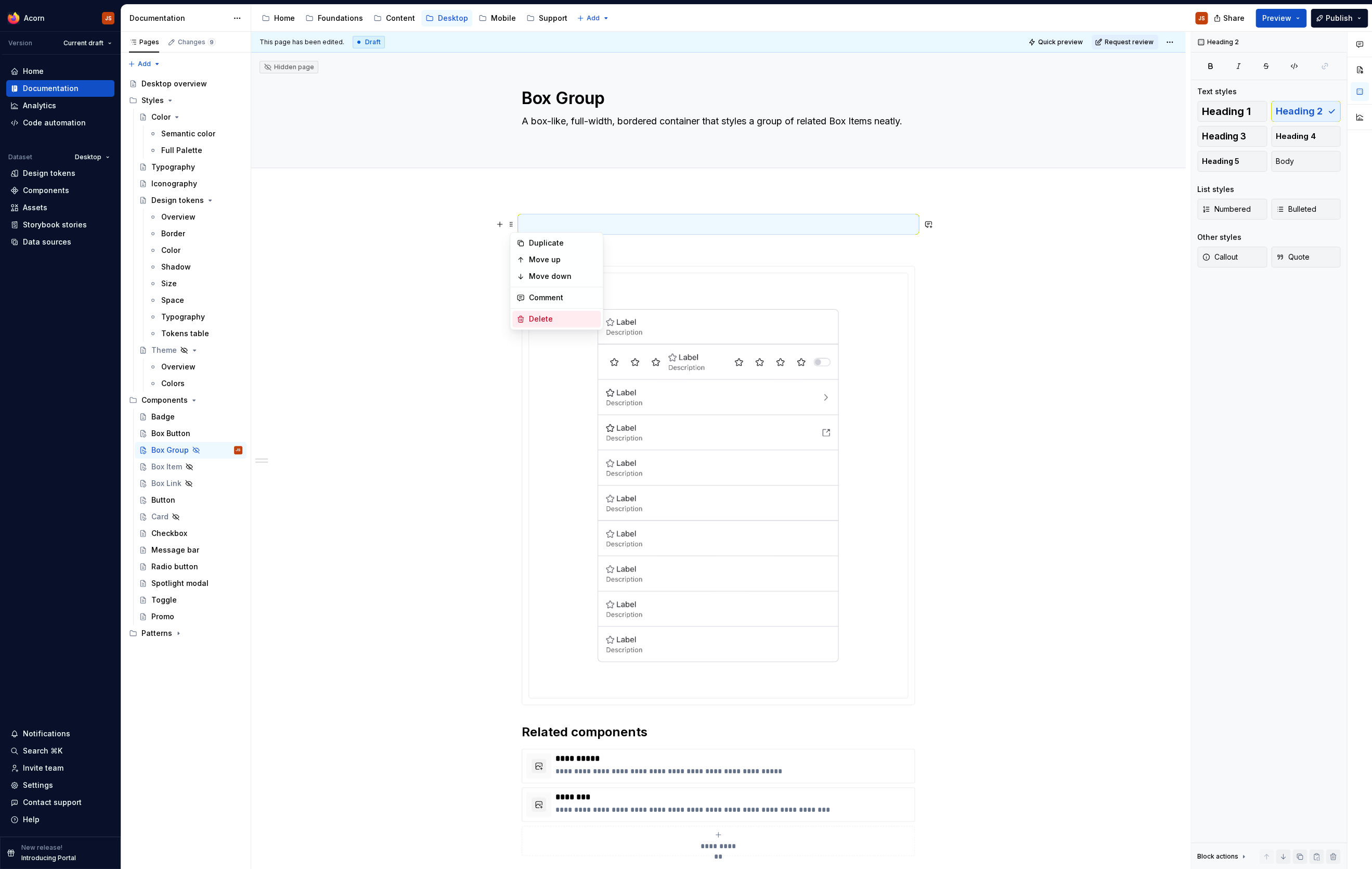
click at [540, 322] on div "Delete" at bounding box center [562, 318] width 67 height 11
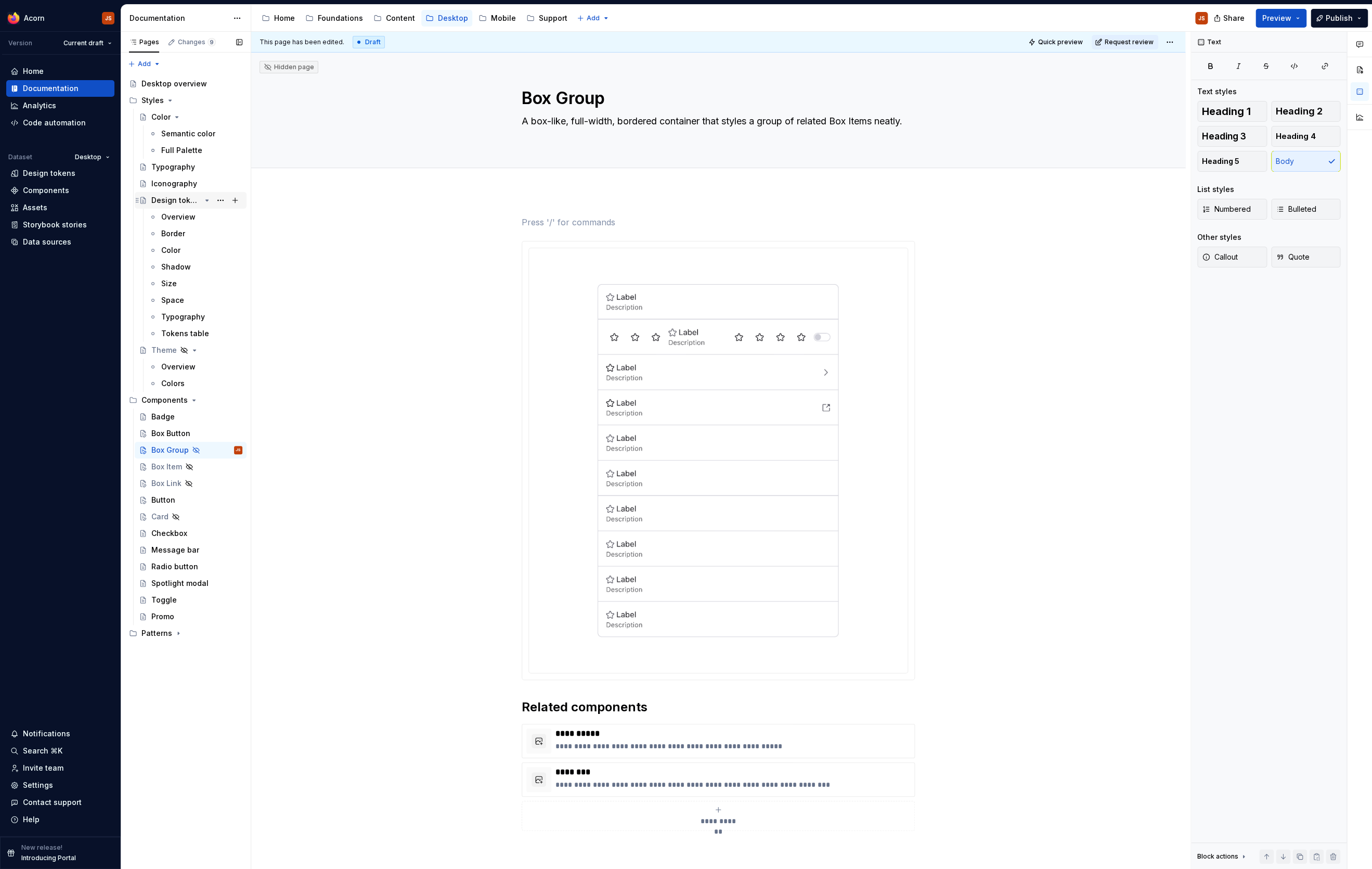
click at [151, 197] on div "Design tokens" at bounding box center [175, 200] width 49 height 11
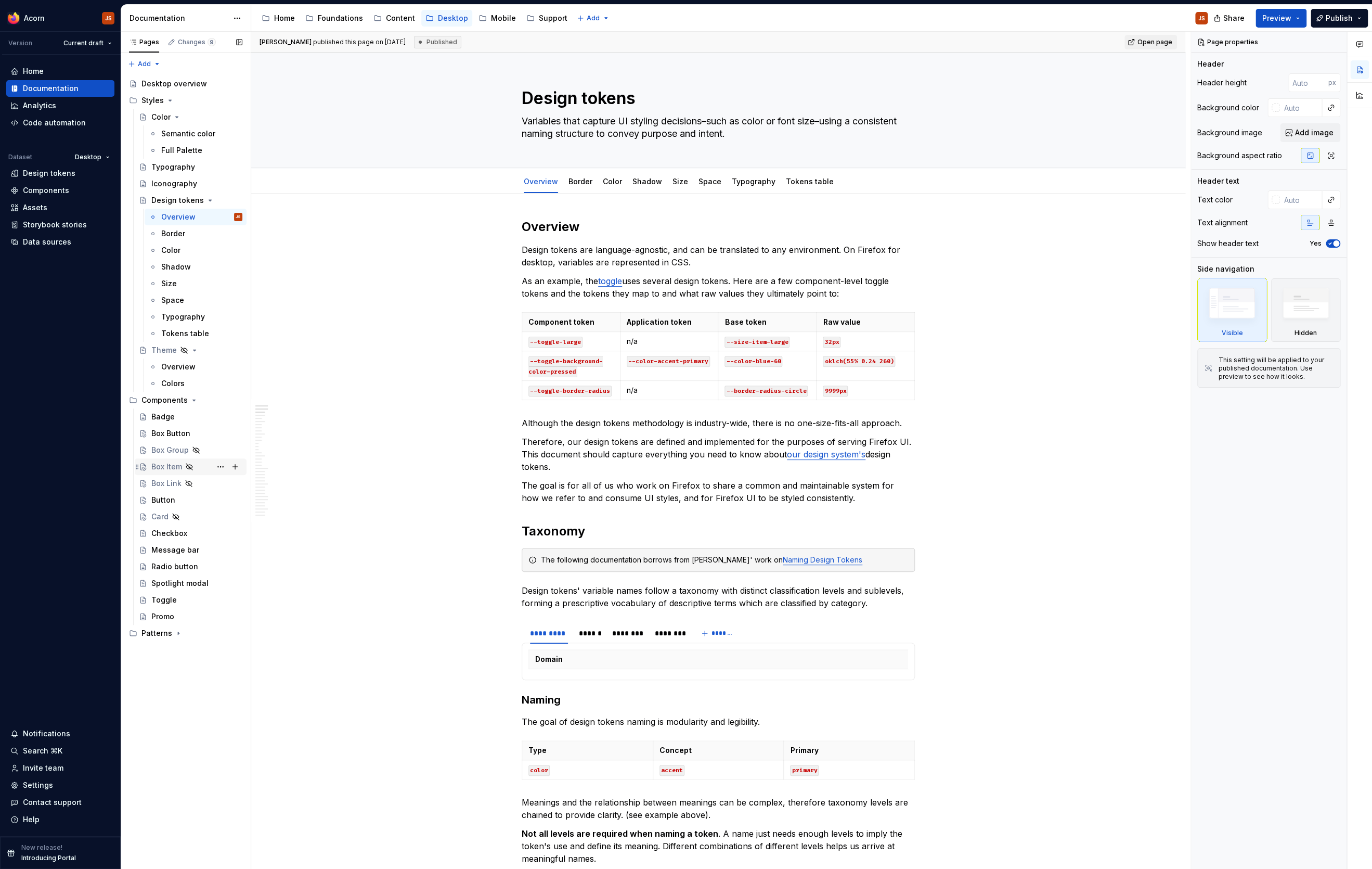
click at [156, 466] on div "Box Item" at bounding box center [167, 466] width 31 height 11
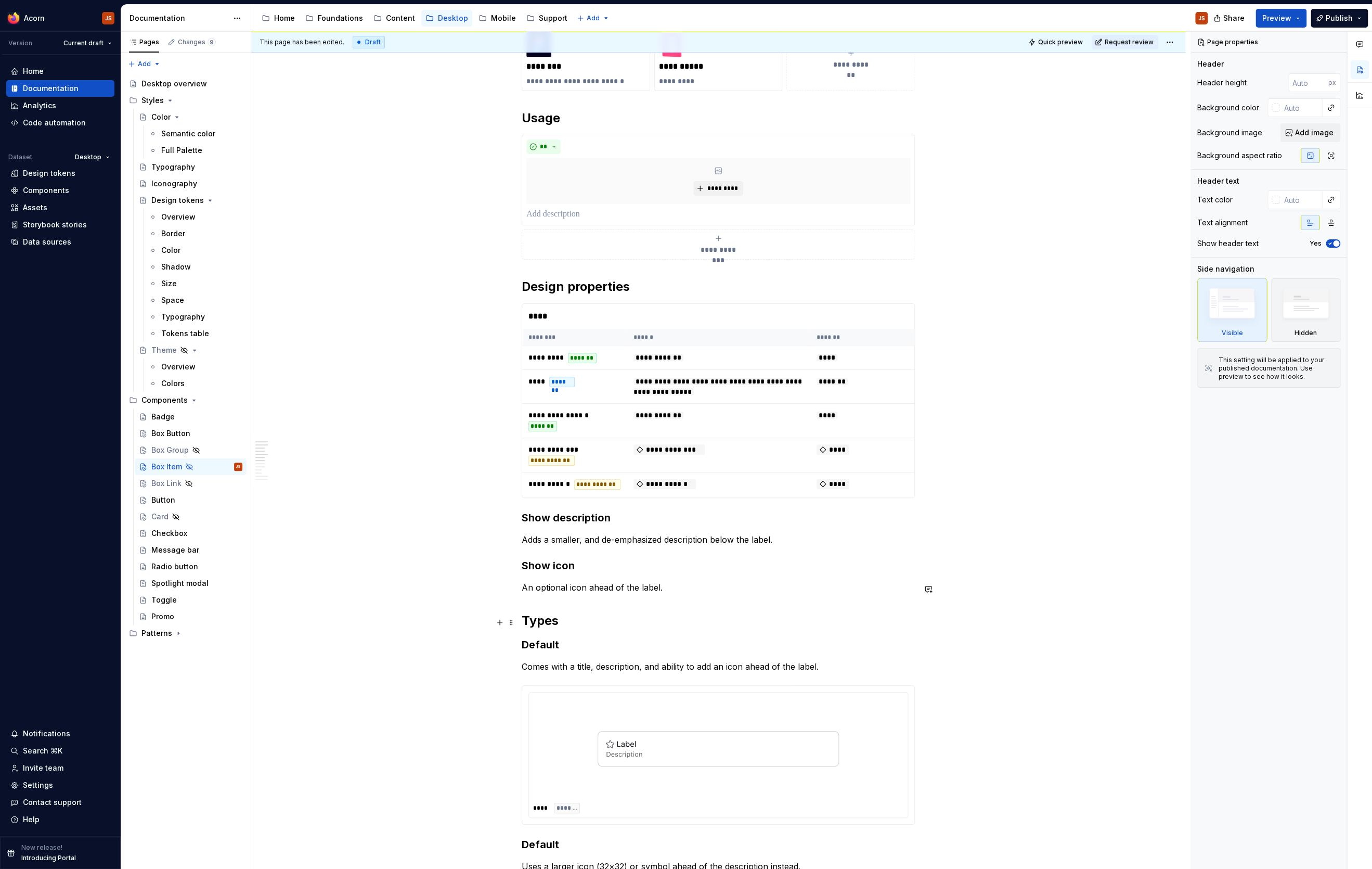
scroll to position [332, 0]
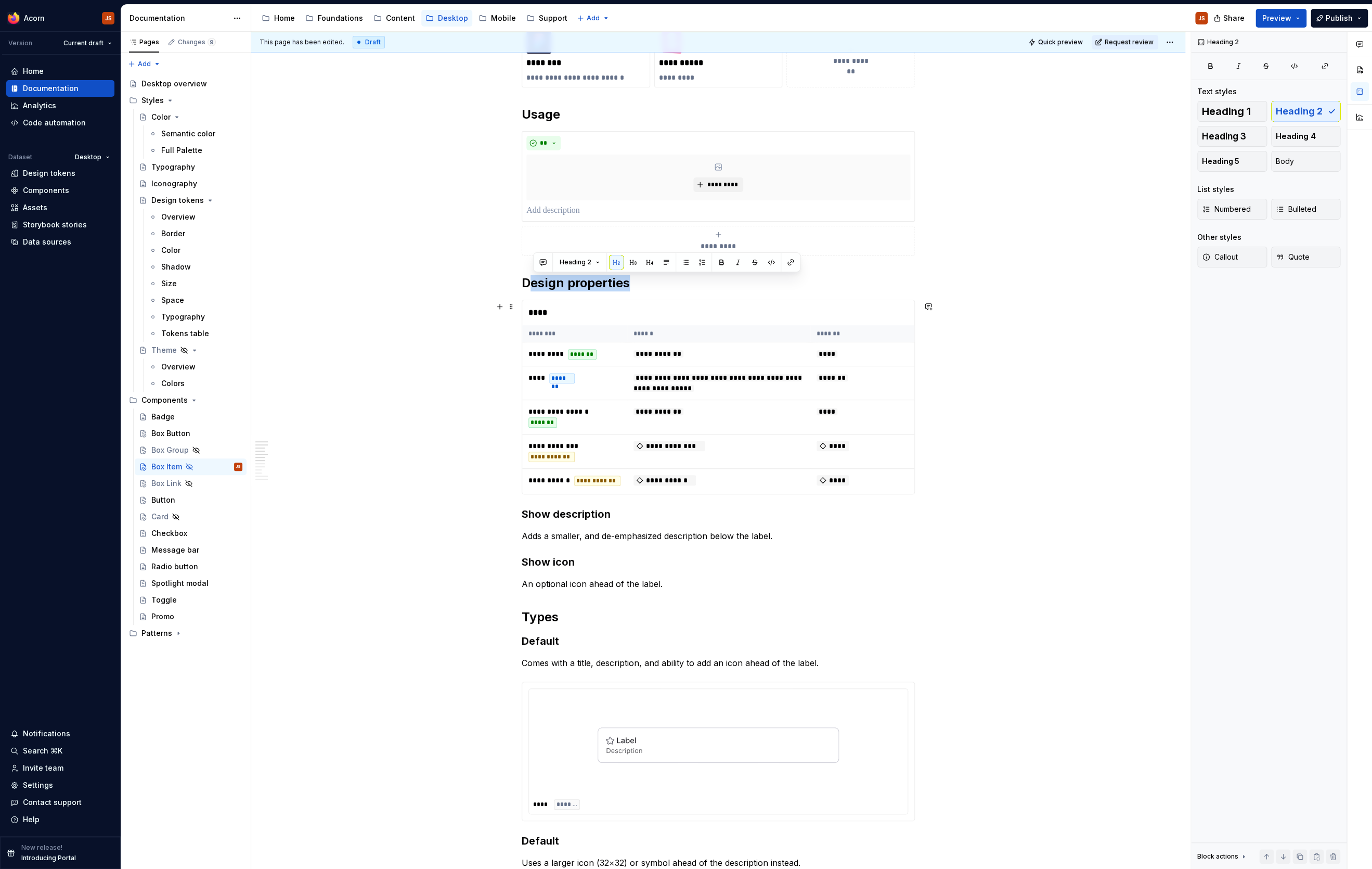
drag, startPoint x: 535, startPoint y: 287, endPoint x: 574, endPoint y: 316, distance: 48.6
click at [574, 312] on div "**********" at bounding box center [718, 886] width 393 height 2029
click at [547, 294] on div "**********" at bounding box center [718, 886] width 393 height 2029
click at [547, 311] on div "****" at bounding box center [717, 312] width 392 height 25
click at [561, 310] on div "****" at bounding box center [717, 312] width 392 height 25
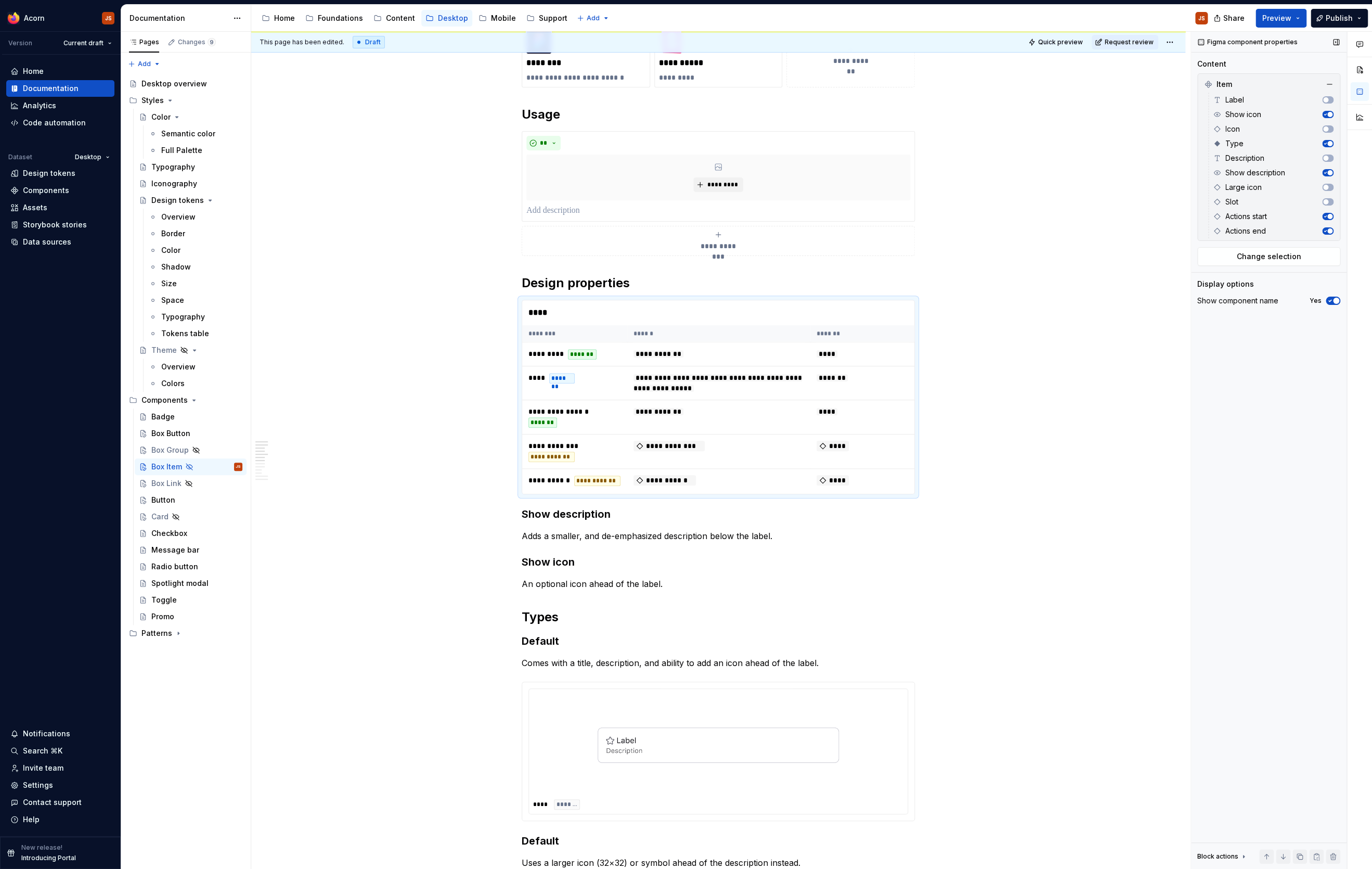
click at [1096, 299] on icon "button" at bounding box center [1330, 300] width 9 height 6
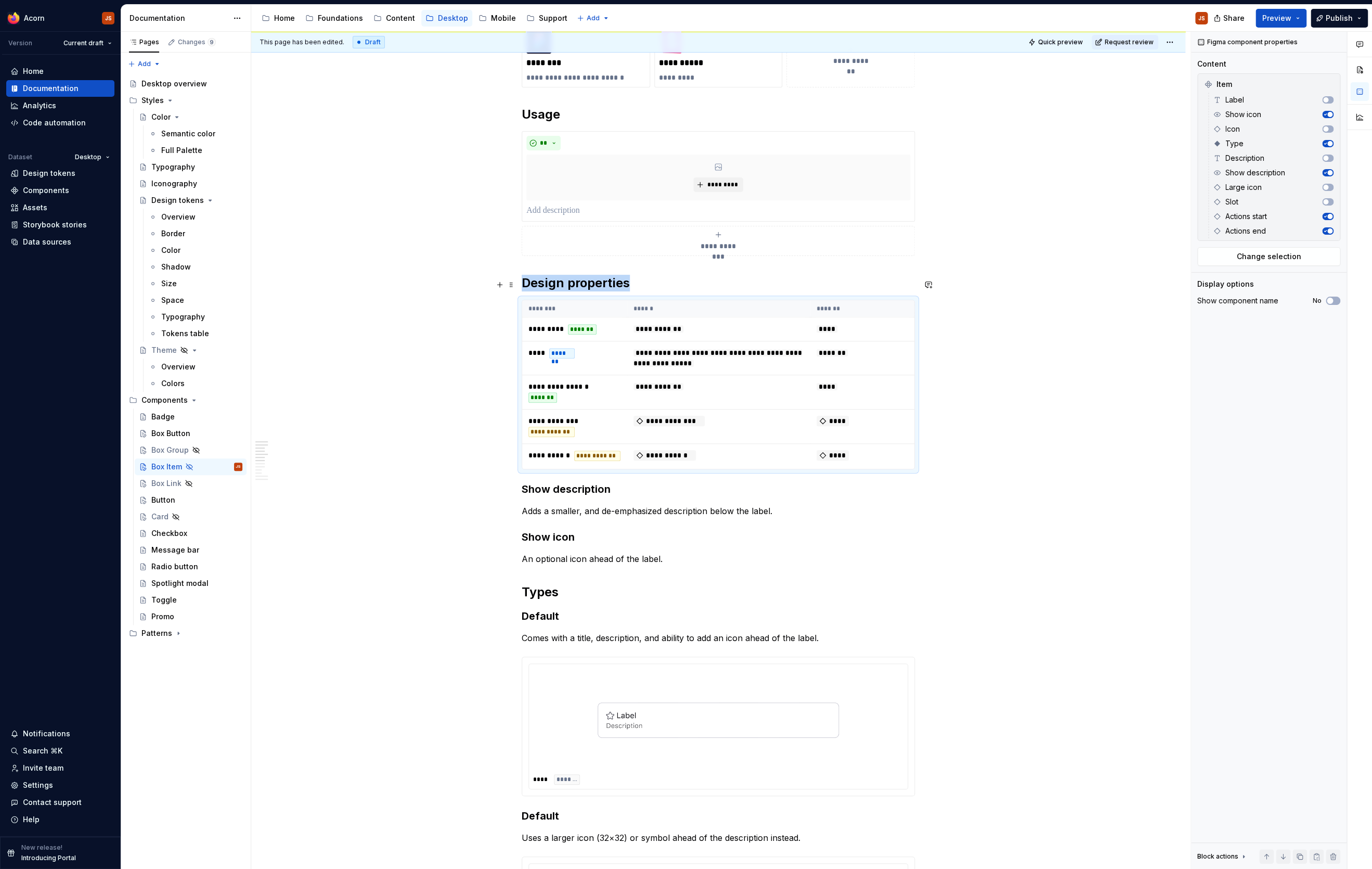
click at [604, 285] on h2 "Design properties" at bounding box center [718, 283] width 393 height 16
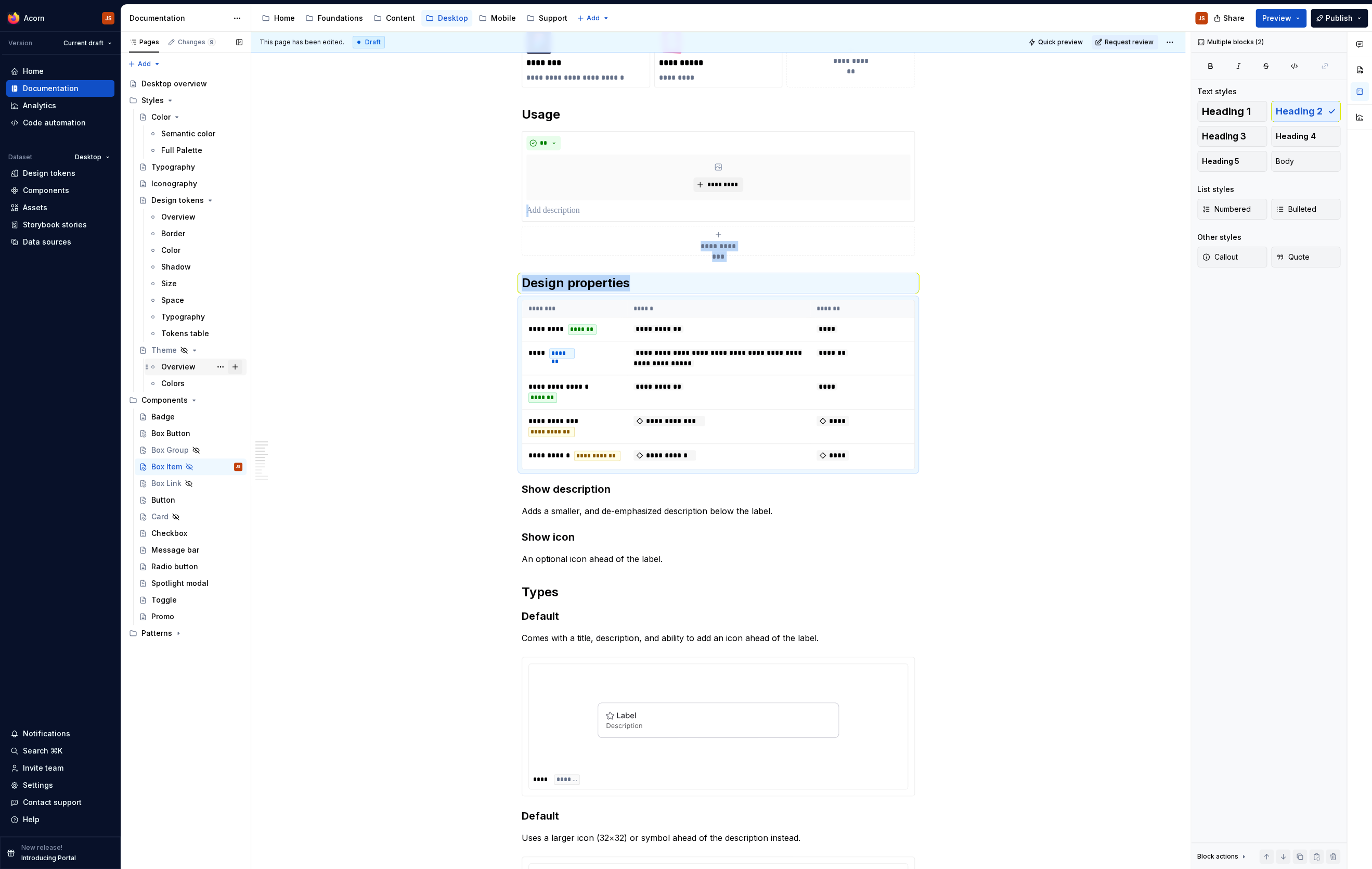
copy div "**********"
click at [182, 436] on div "Box Button" at bounding box center [171, 433] width 39 height 11
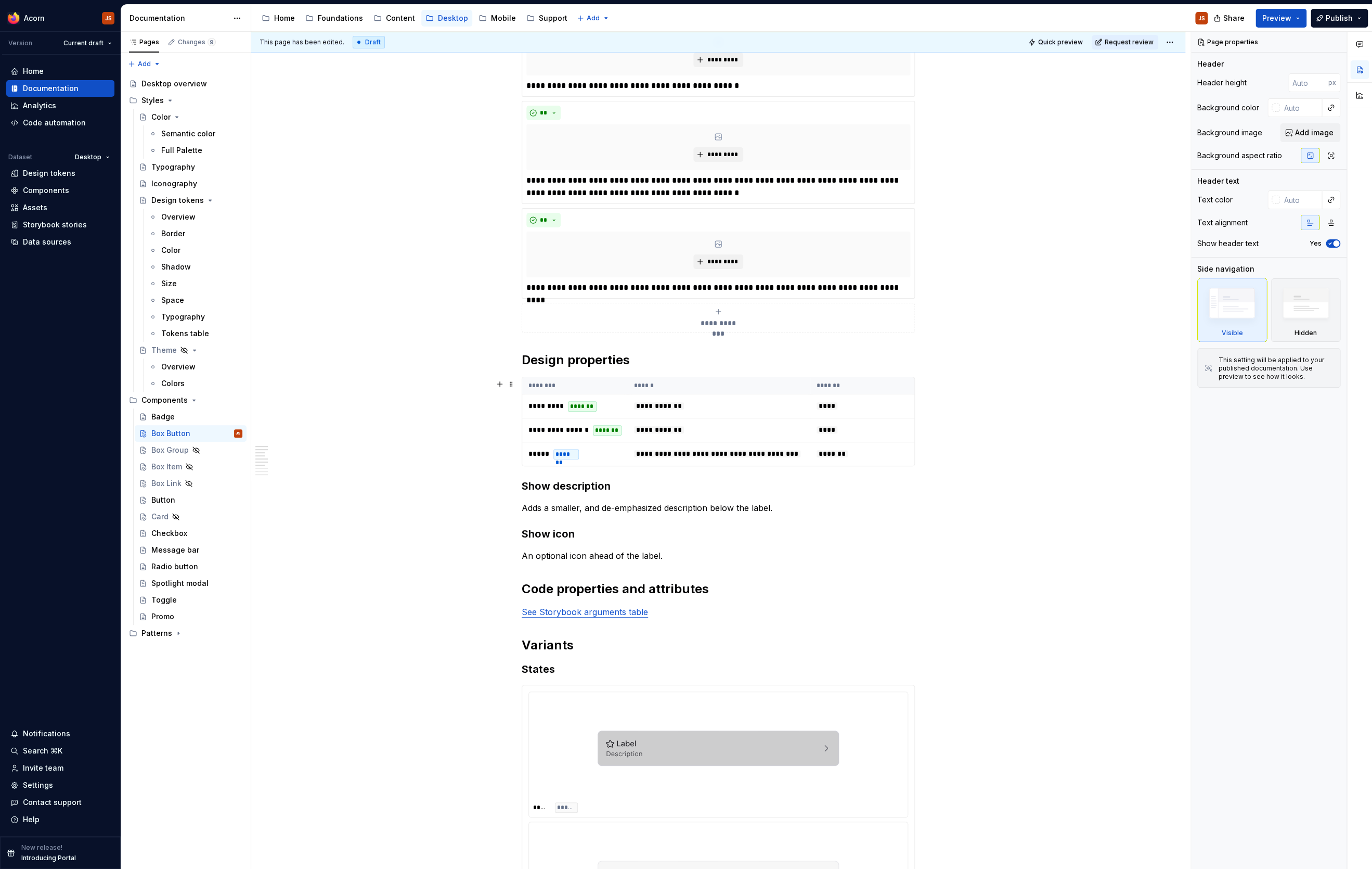
scroll to position [529, 0]
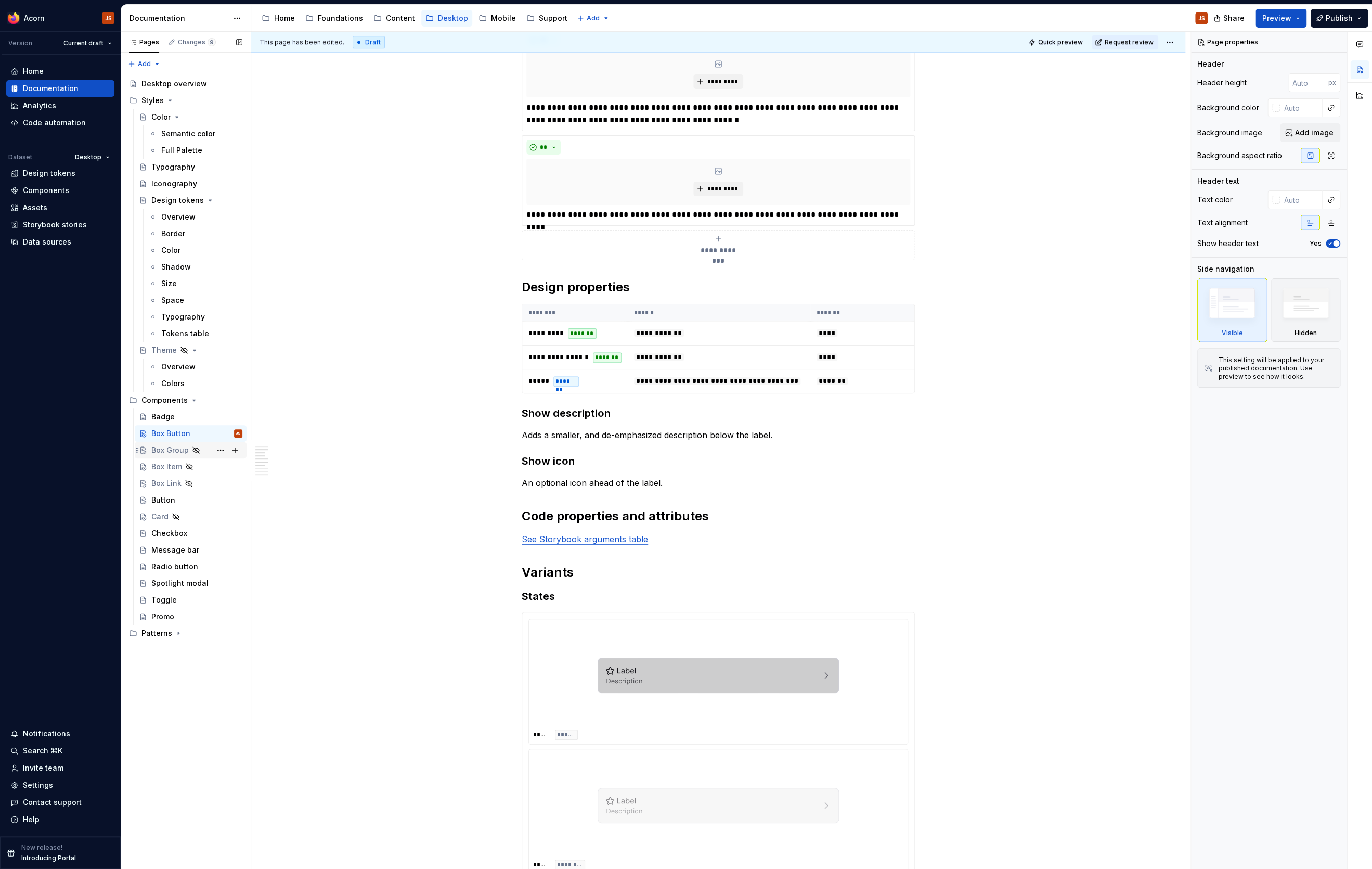
click at [165, 455] on div "Box Group" at bounding box center [197, 449] width 91 height 14
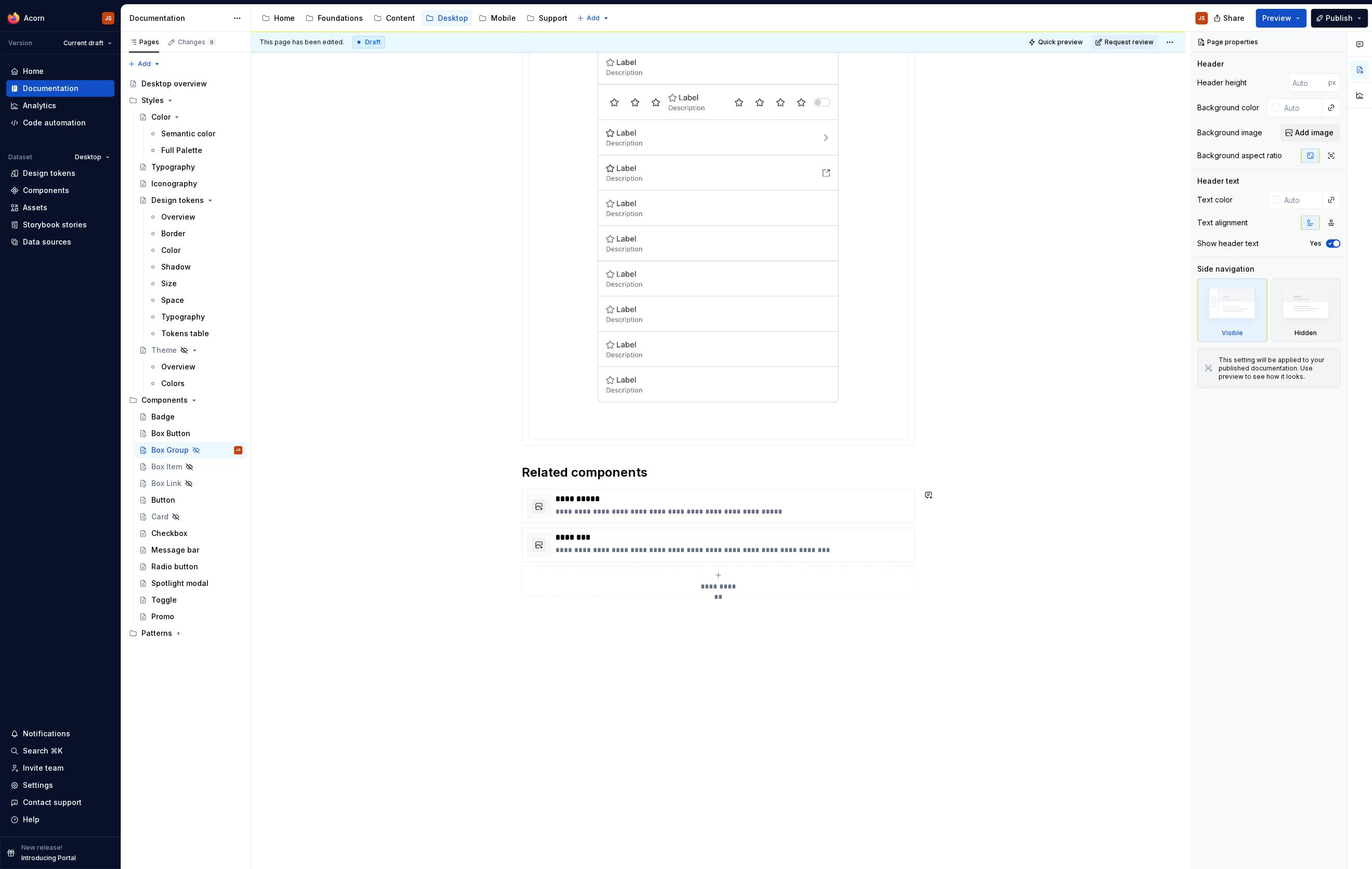
type textarea "*"
click at [577, 656] on div "**********" at bounding box center [717, 413] width 934 height 912
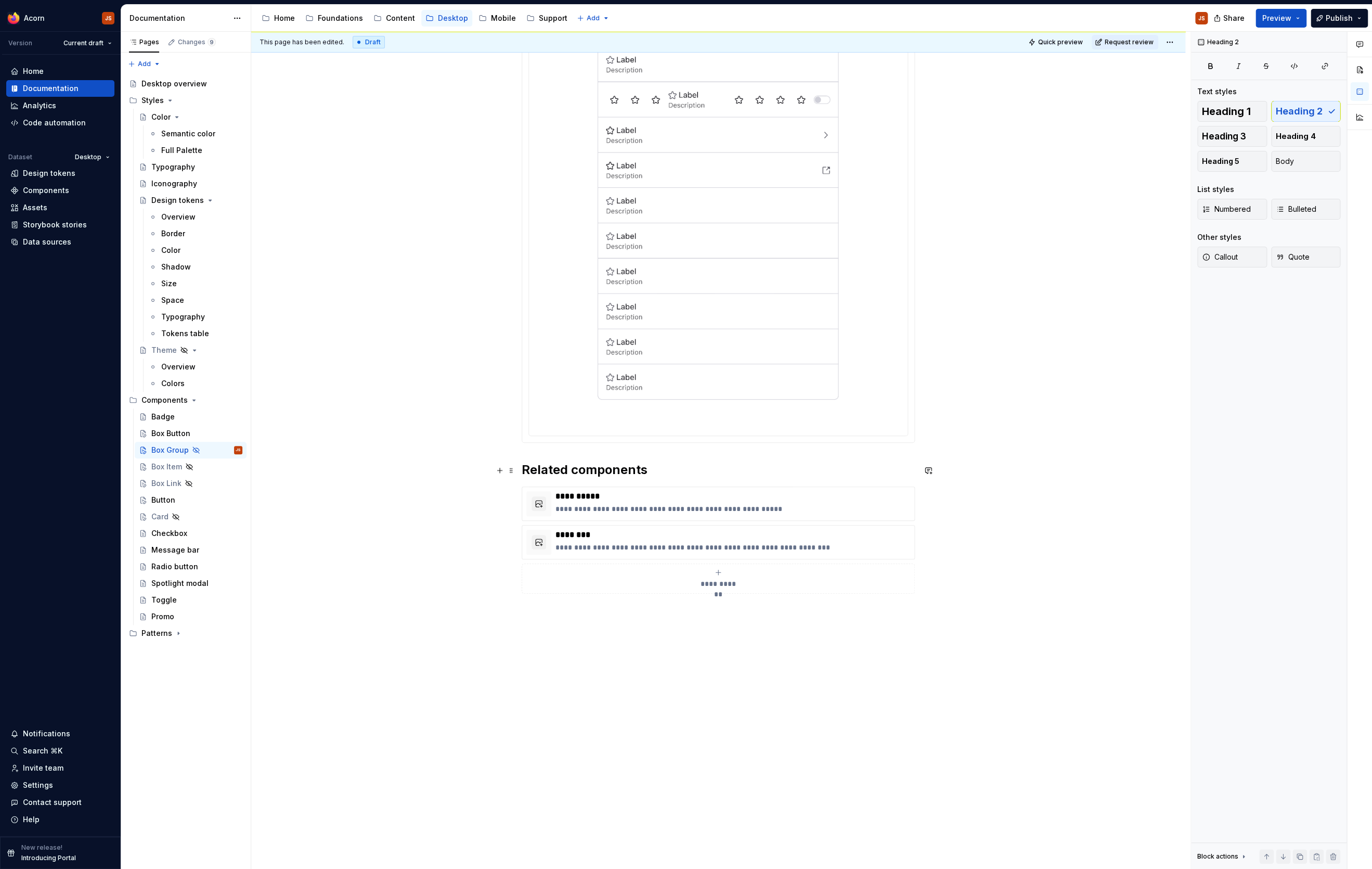
click at [525, 464] on h2 "Related components" at bounding box center [718, 469] width 393 height 16
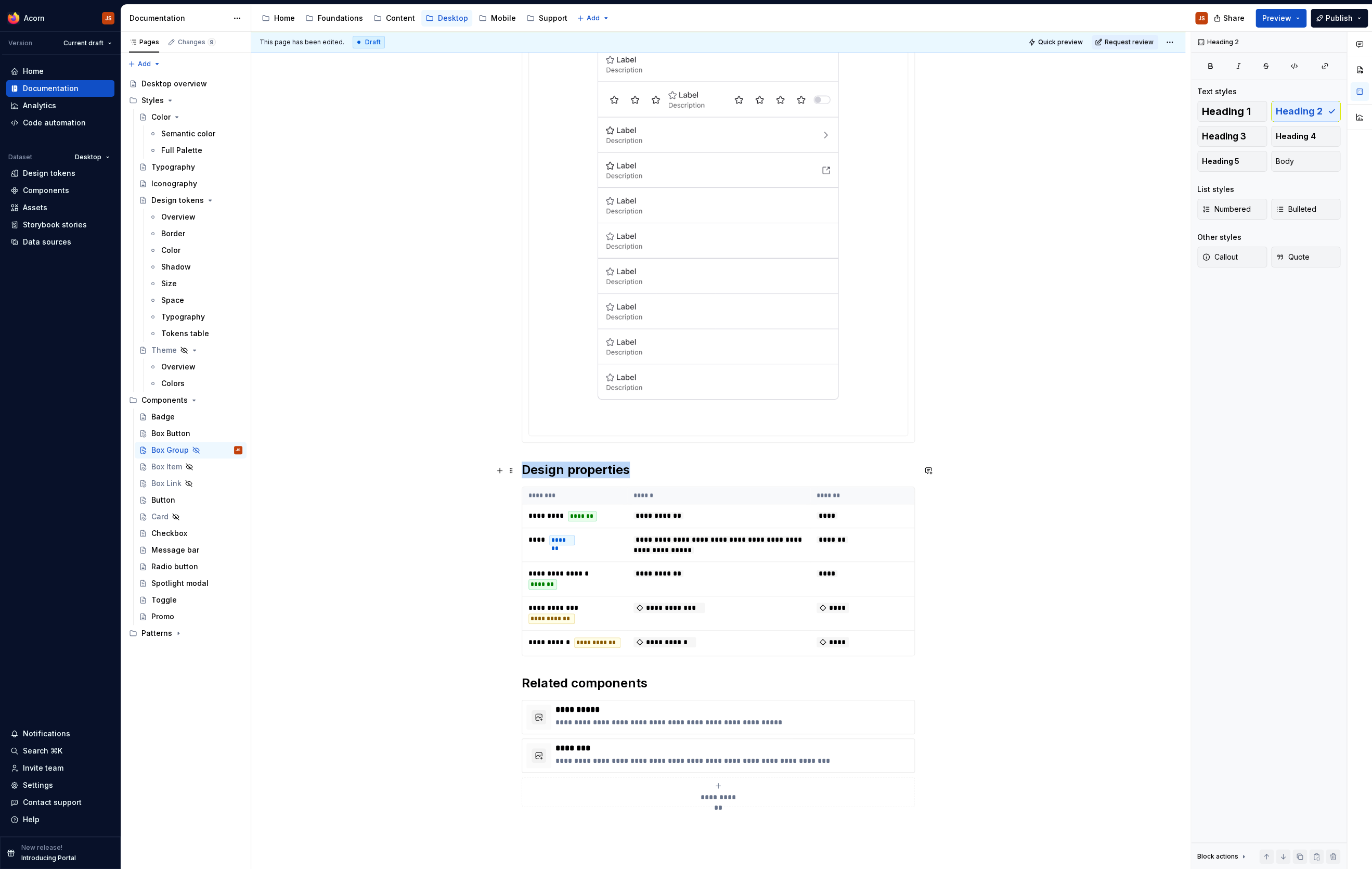
click at [602, 503] on th "********" at bounding box center [574, 496] width 105 height 17
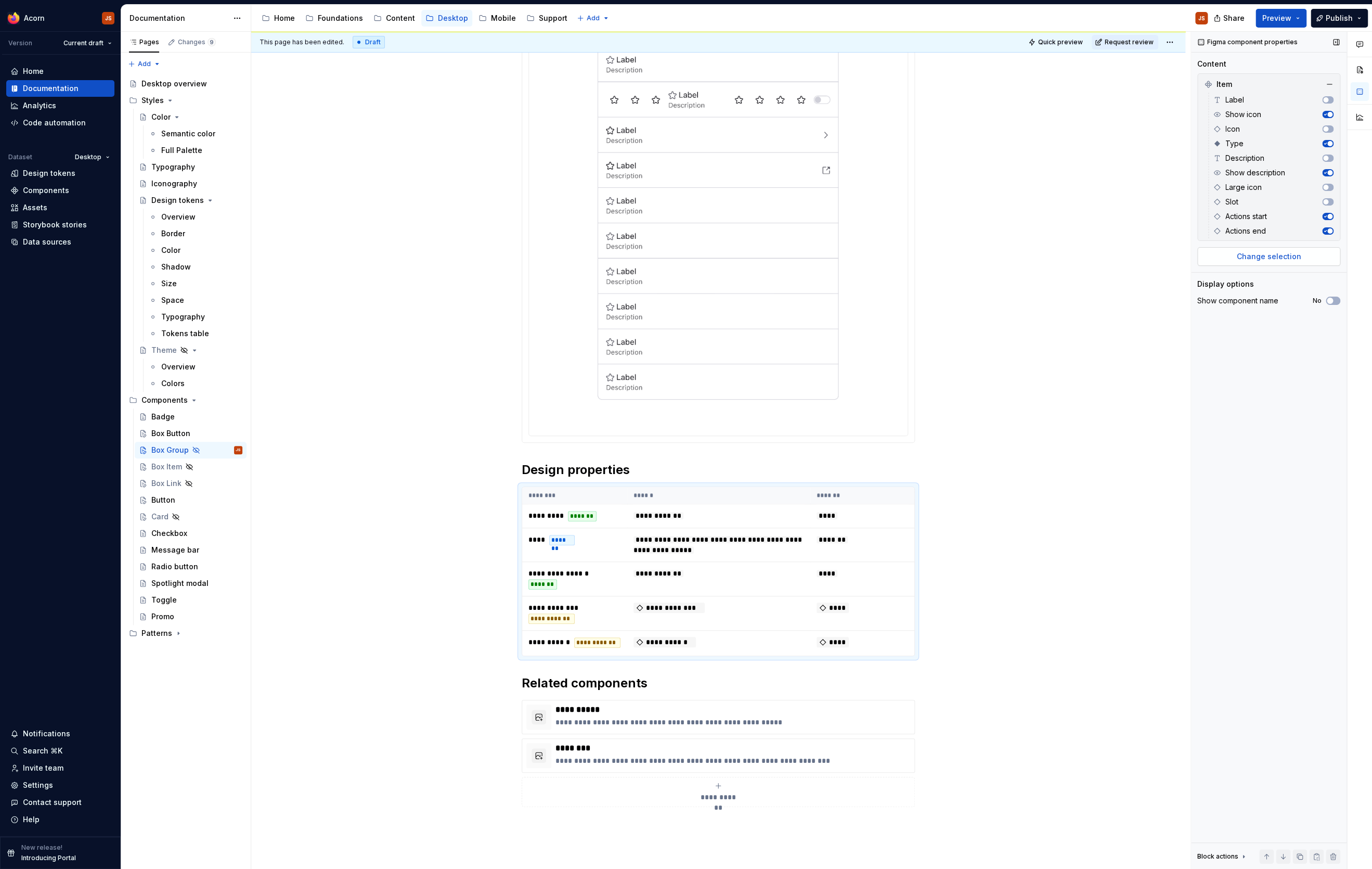
click at [1096, 253] on span "Change selection" at bounding box center [1268, 256] width 65 height 11
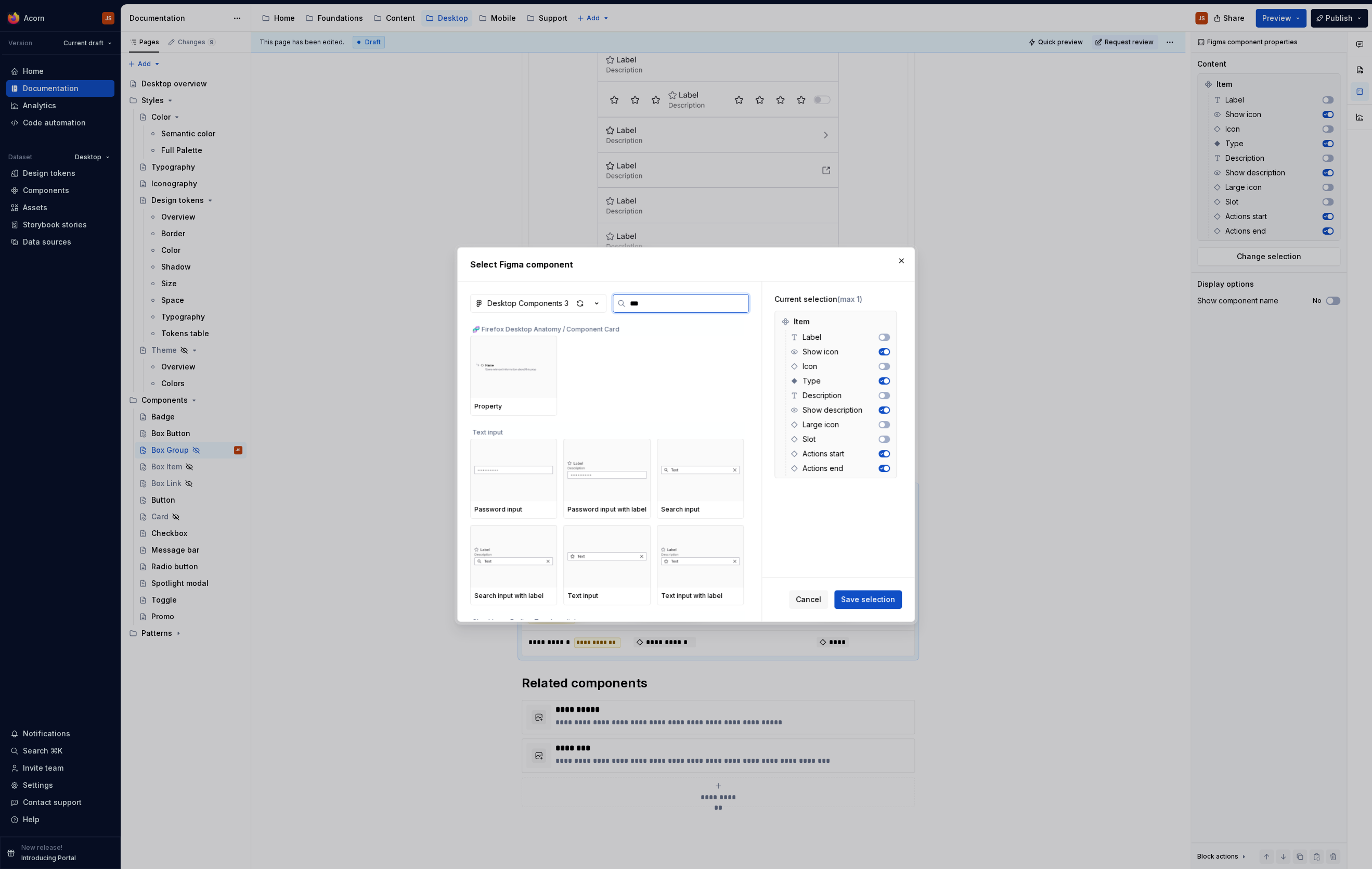
type input "****"
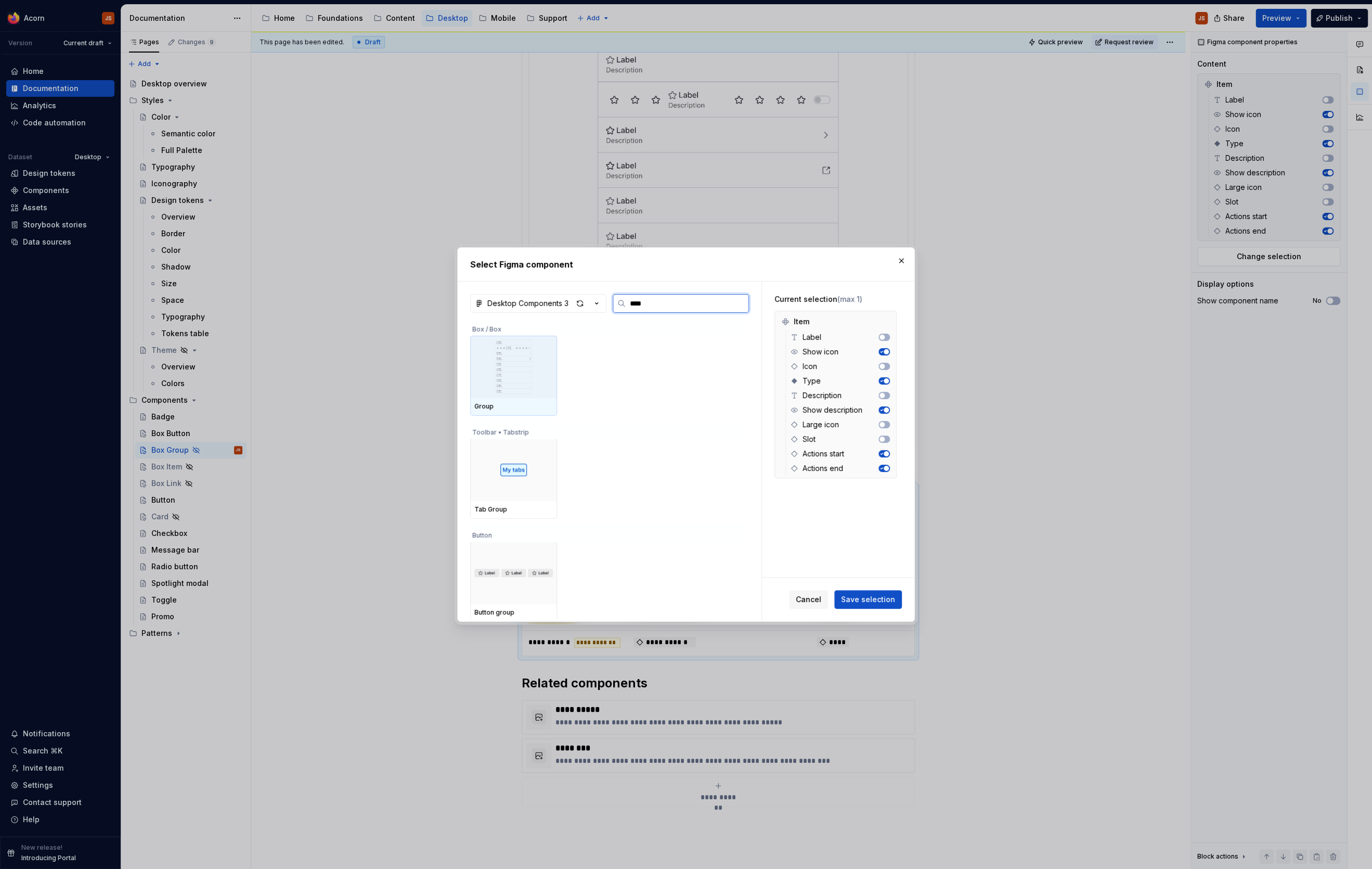
click at [506, 364] on img at bounding box center [513, 367] width 78 height 54
click at [849, 601] on span "Save selection" at bounding box center [868, 599] width 54 height 11
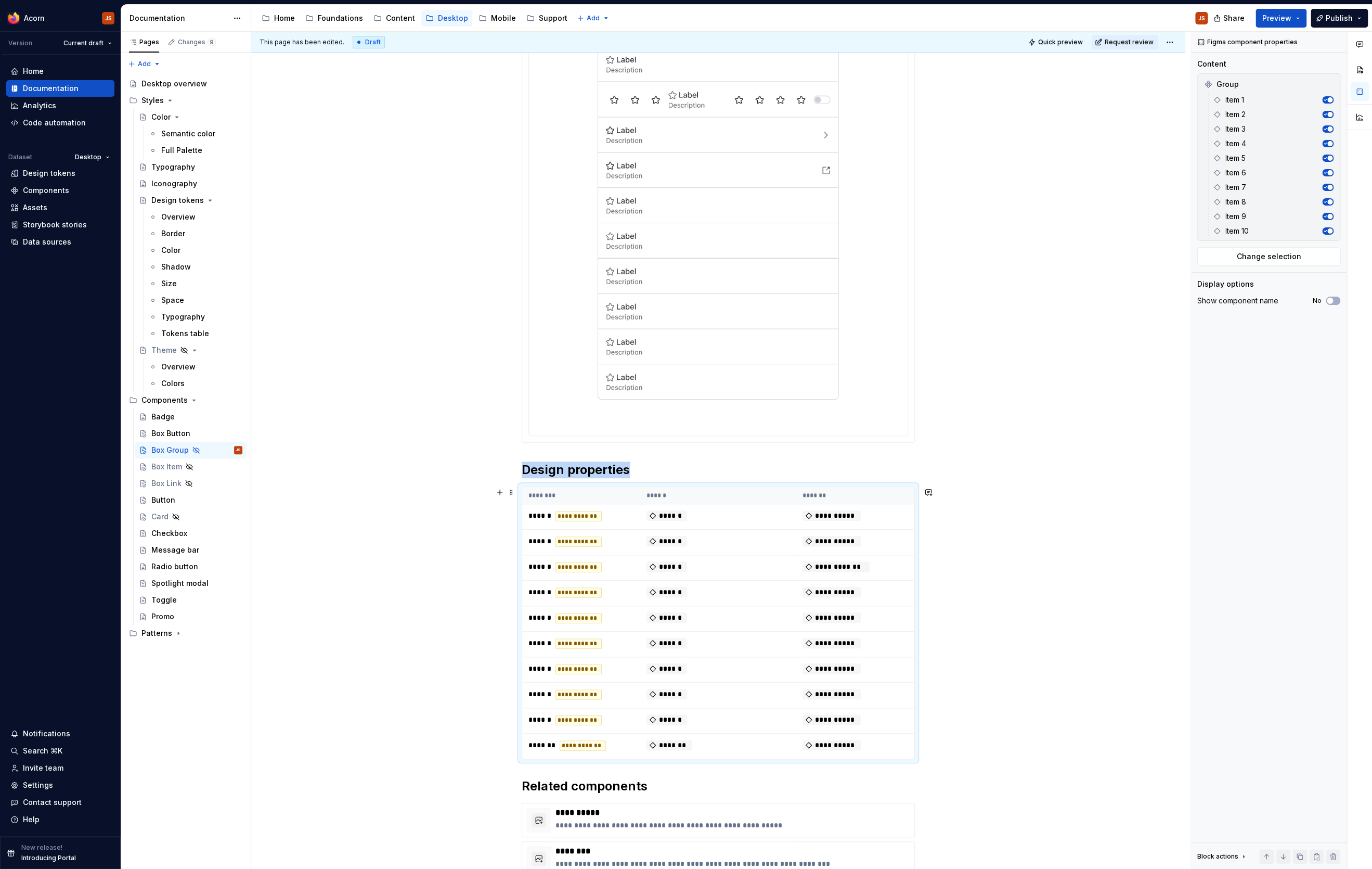
click at [724, 486] on div "**********" at bounding box center [718, 622] width 393 height 273
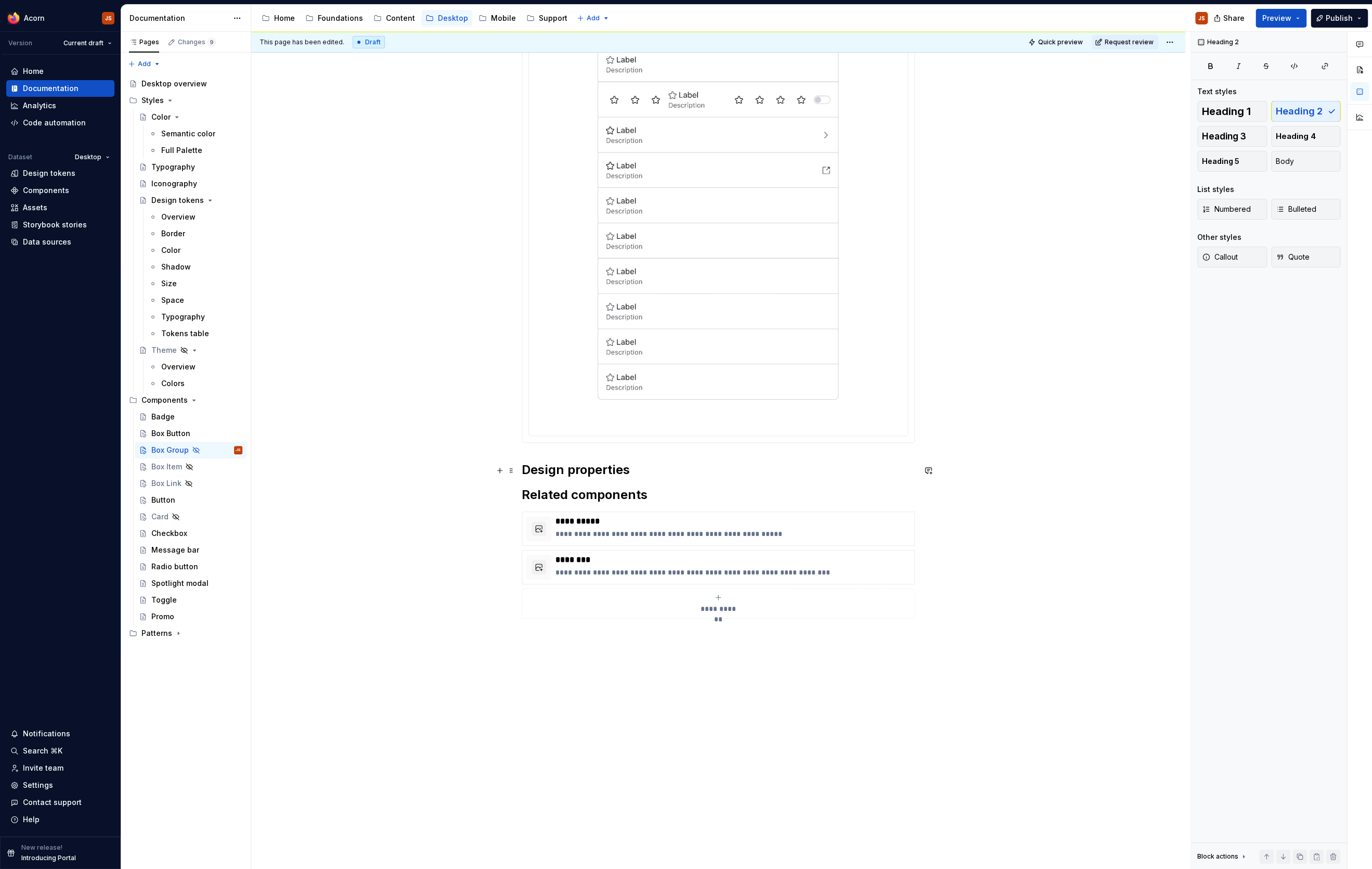
click at [640, 469] on h2 "Design properties" at bounding box center [718, 469] width 393 height 16
type textarea "*"
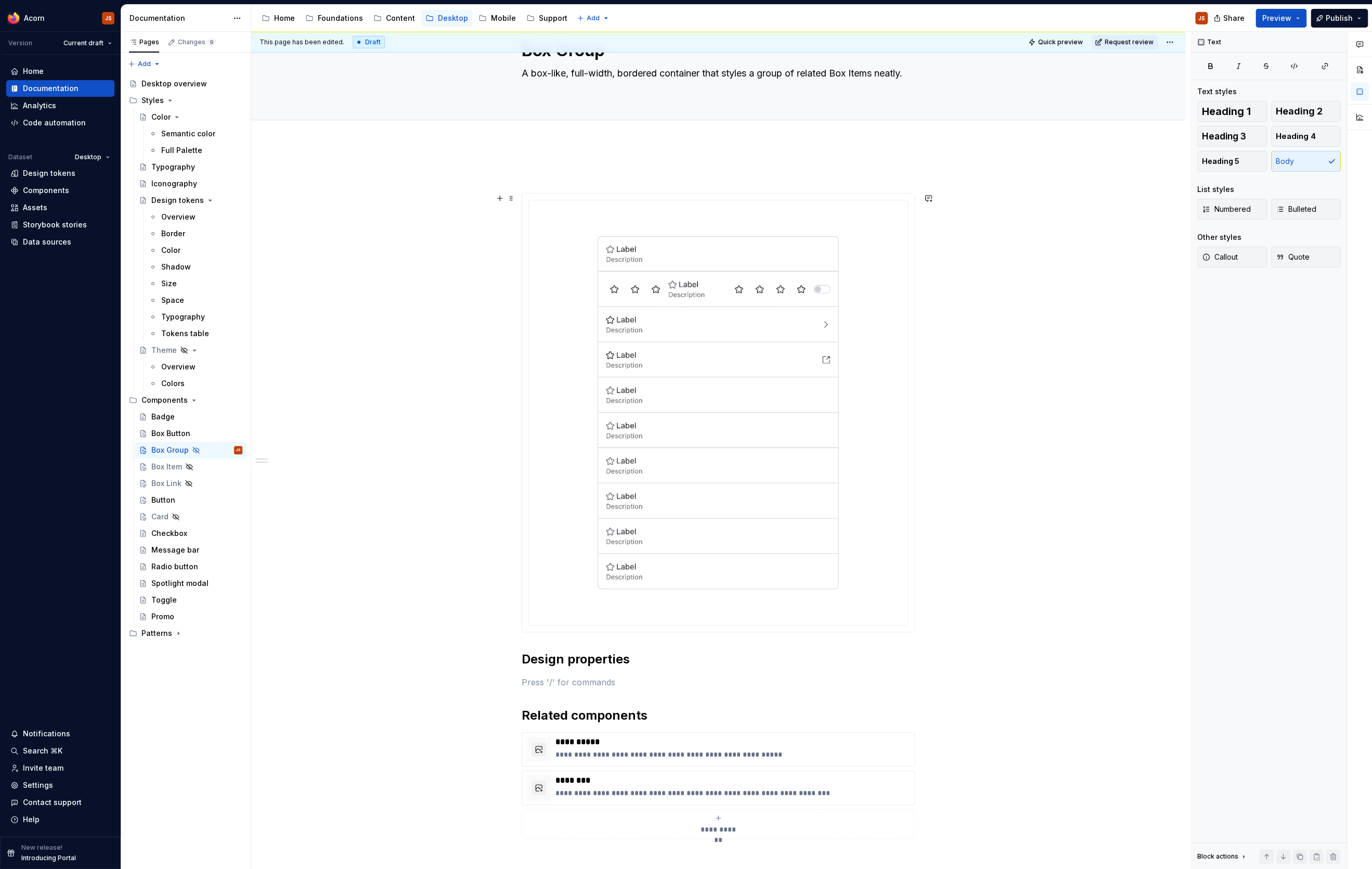
scroll to position [48, 0]
click at [523, 683] on div "**********" at bounding box center [717, 639] width 934 height 994
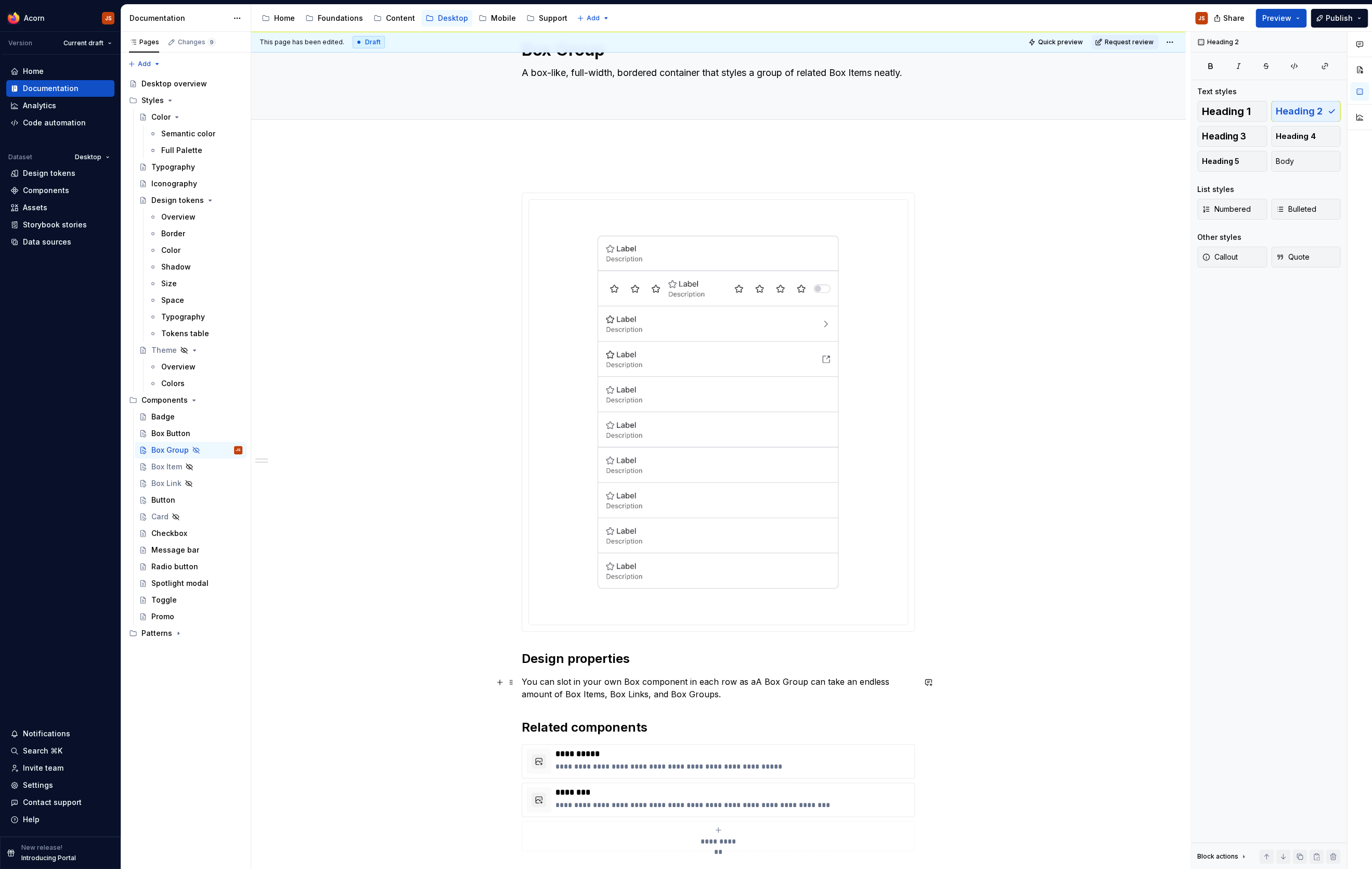
click at [747, 685] on p "You can slot in your own Box component in each row as aA Box Group can take an …" at bounding box center [718, 688] width 393 height 25
click at [832, 694] on p "You can slot in your own Box component in each row as a Box Group can take an e…" at bounding box center [718, 688] width 393 height 25
click at [710, 694] on p "You can slot in your own Box component in each row as a Box Group can take an e…" at bounding box center [718, 688] width 393 height 25
click at [743, 394] on img at bounding box center [718, 412] width 241 height 408
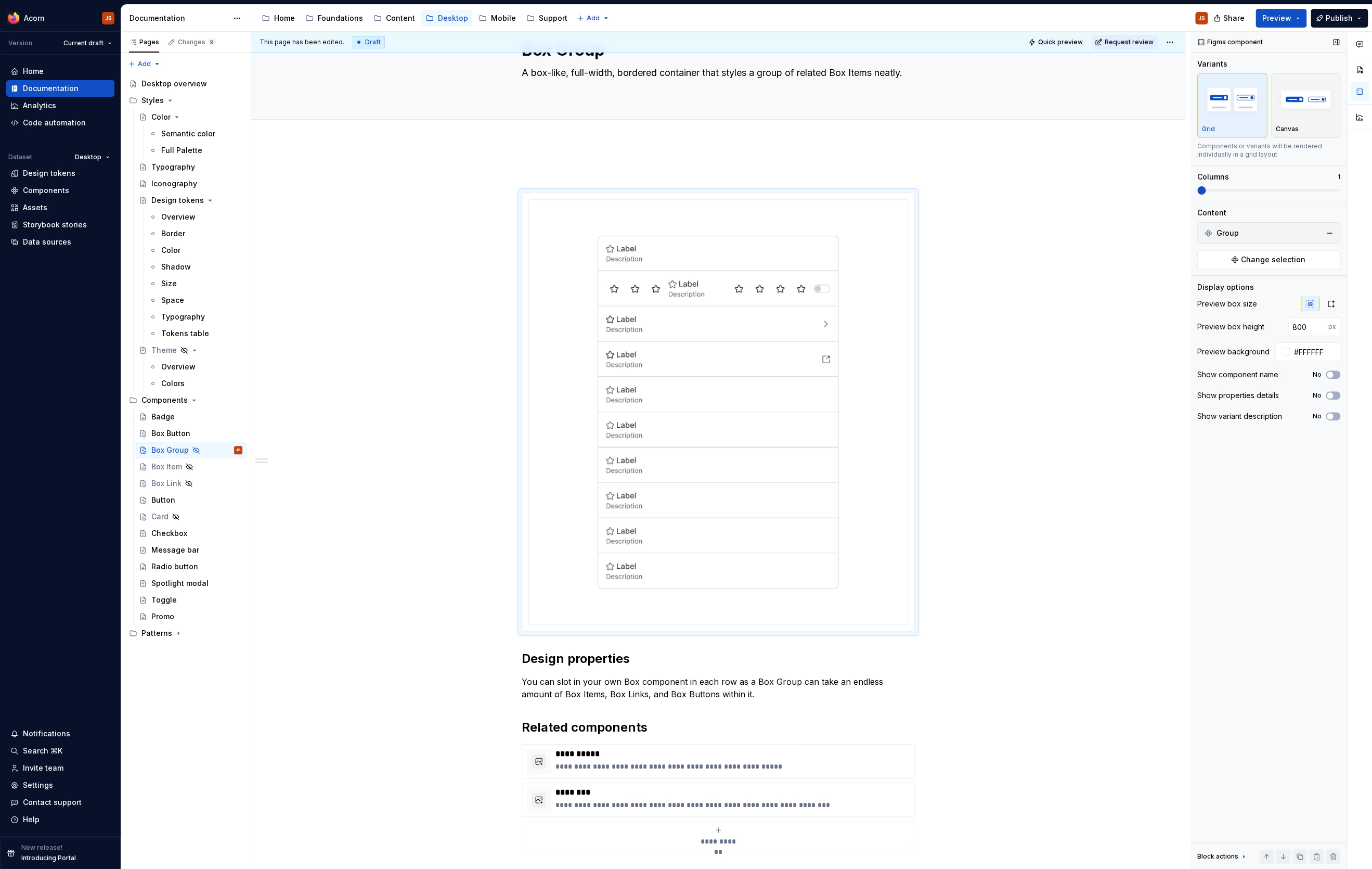
click at [1096, 272] on div "Figma component Variants Grid Canvas Components or variants will be rendered in…" at bounding box center [1268, 450] width 155 height 837
click at [1096, 264] on span "Change selection" at bounding box center [1273, 259] width 65 height 11
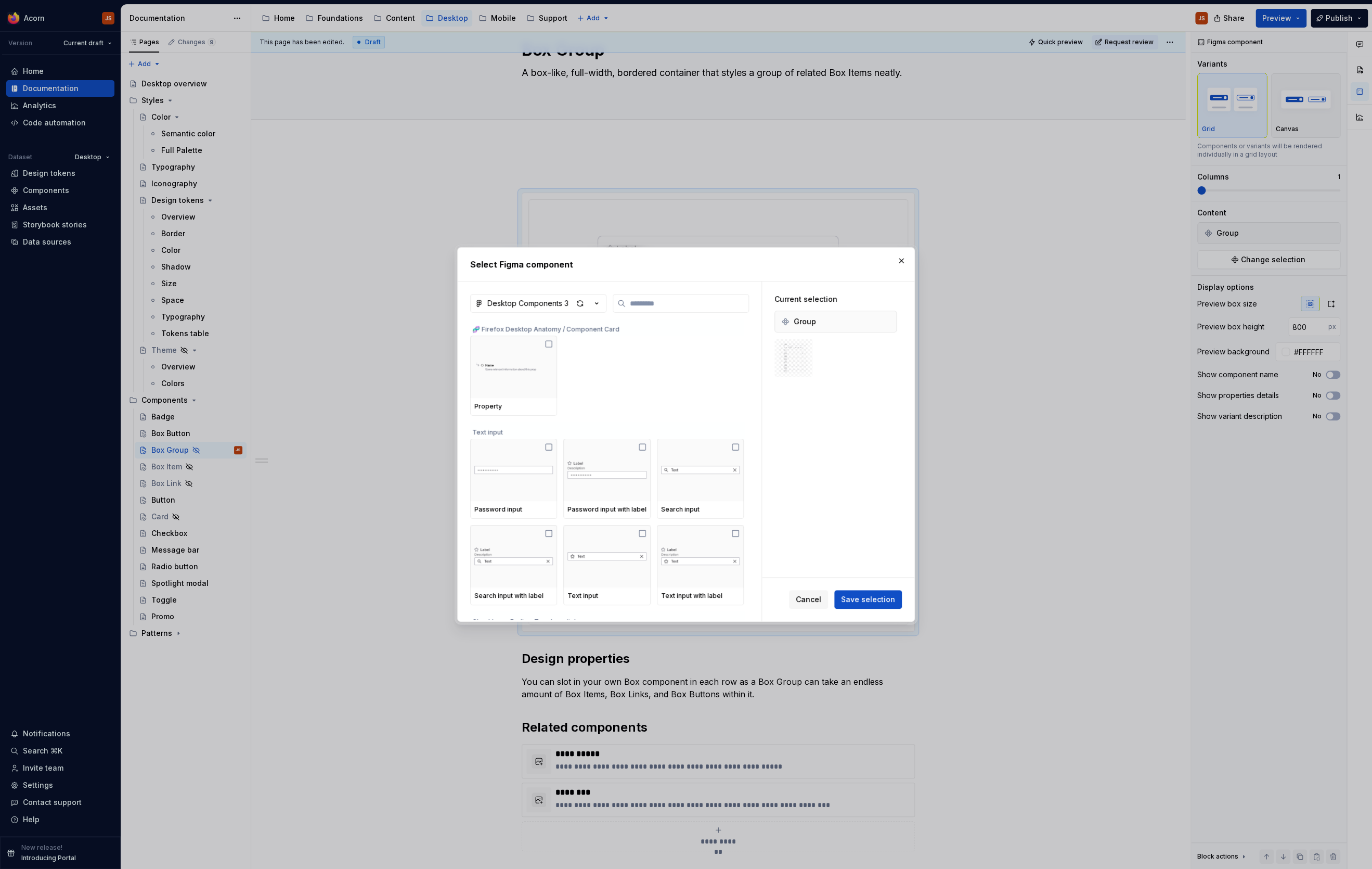
click at [883, 290] on div "Current selection Group" at bounding box center [835, 336] width 148 height 108
click at [890, 259] on h2 "Select Figma component" at bounding box center [686, 263] width 432 height 13
click at [891, 259] on h2 "Select Figma component" at bounding box center [686, 263] width 432 height 13
click at [900, 267] on button "button" at bounding box center [901, 260] width 14 height 14
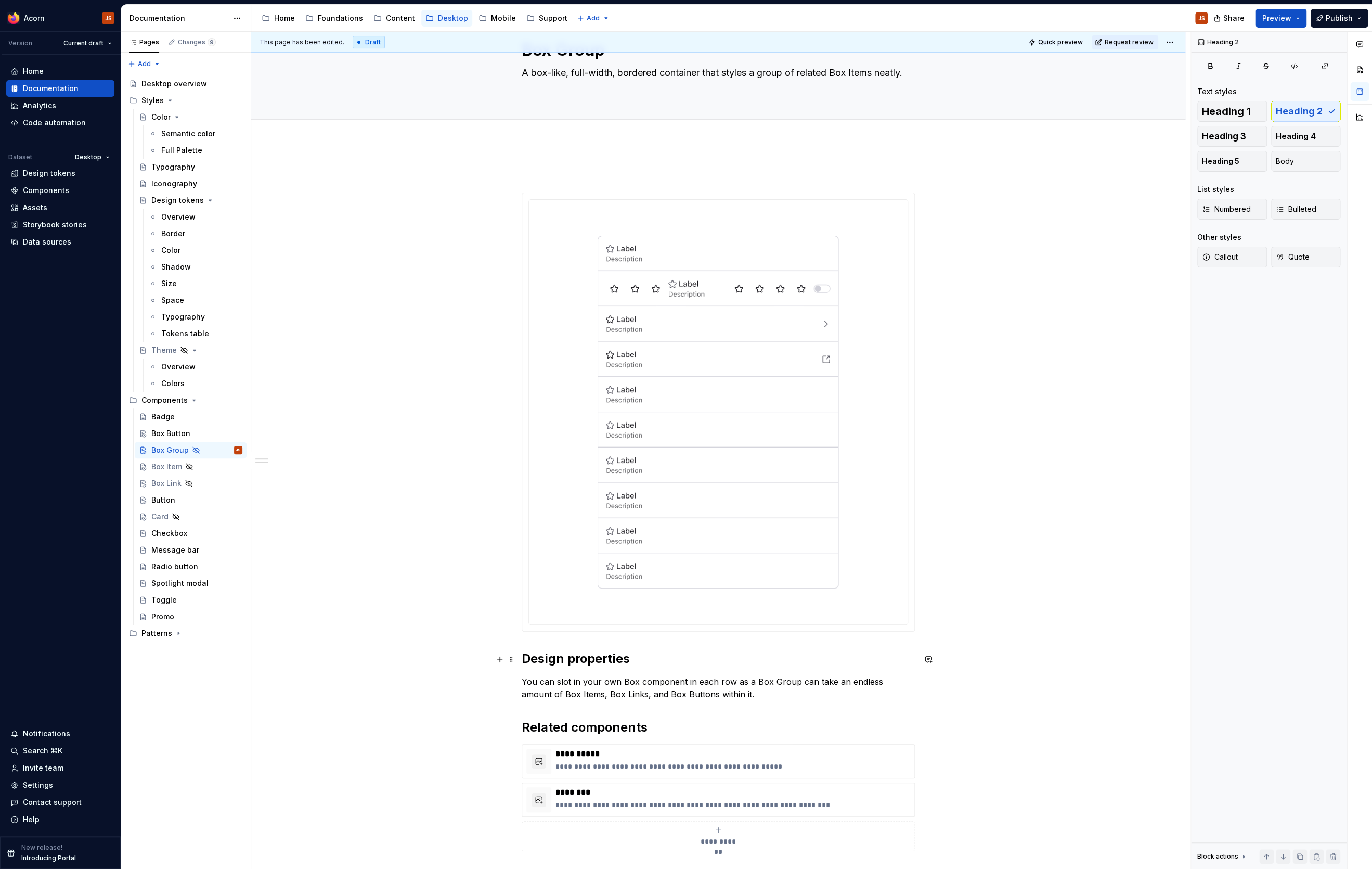
click at [526, 660] on h2 "Design properties" at bounding box center [718, 658] width 393 height 16
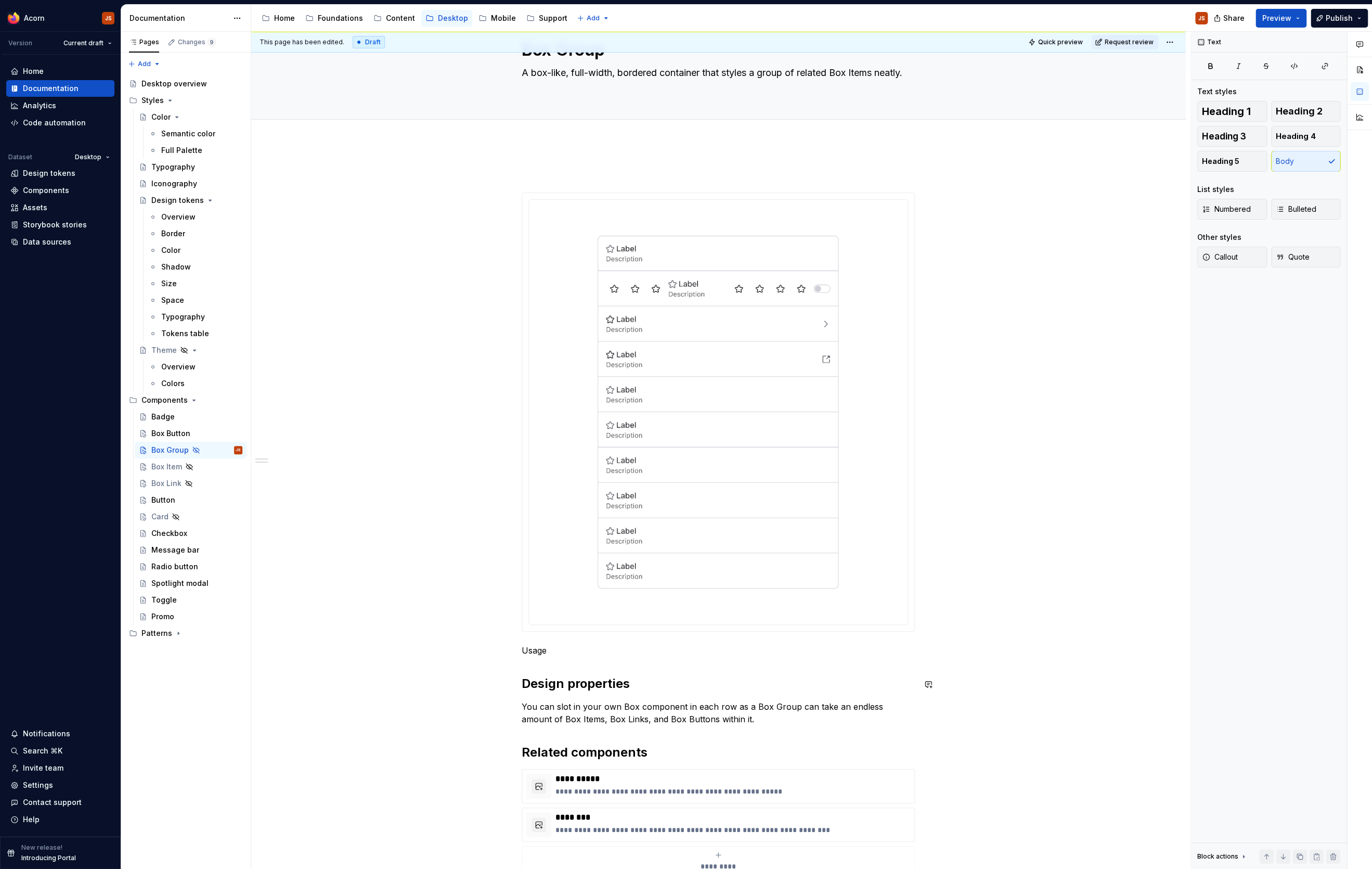
click at [526, 660] on div "**********" at bounding box center [718, 534] width 393 height 733
click at [599, 635] on button "button" at bounding box center [605, 631] width 14 height 14
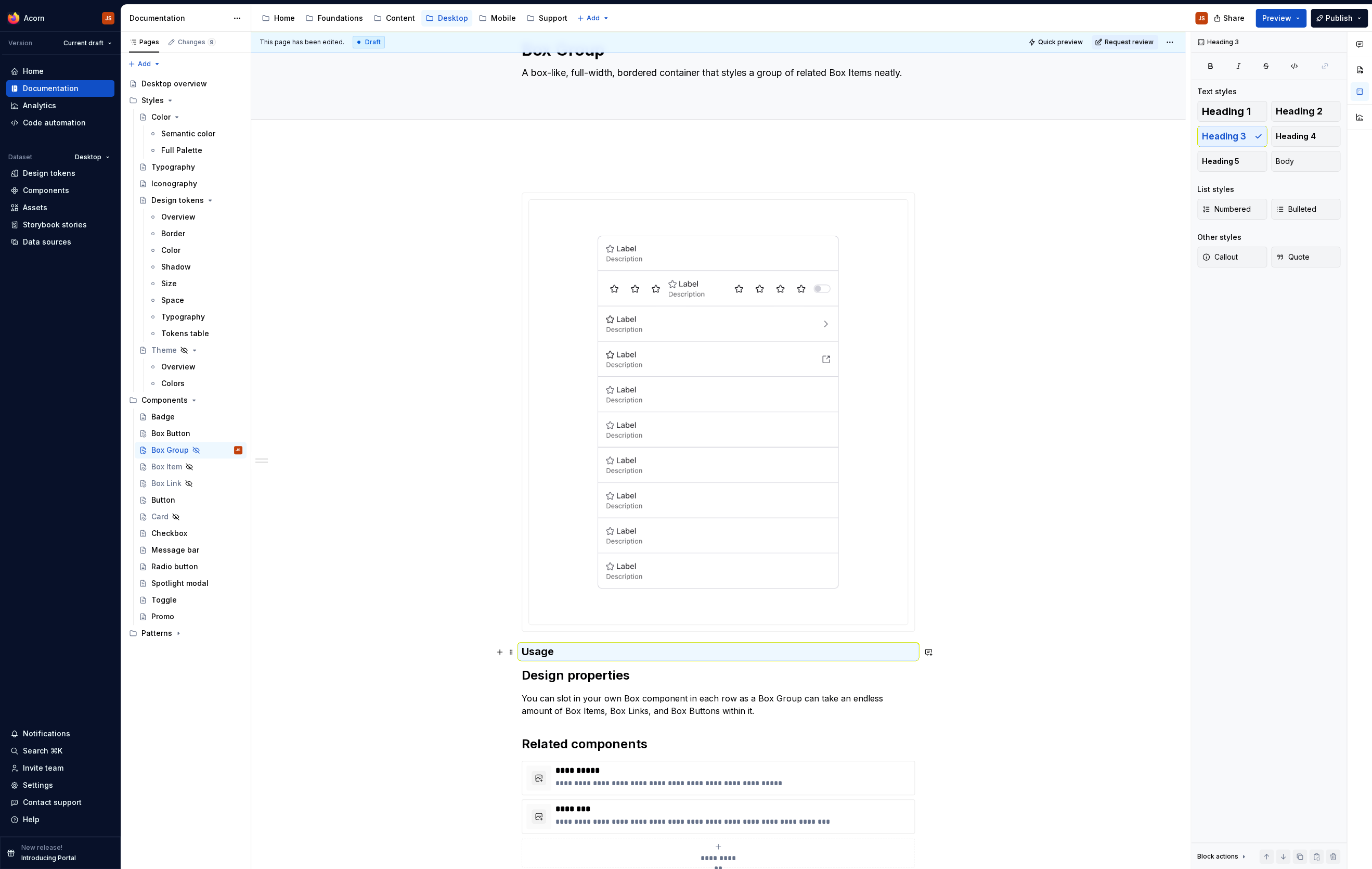
click at [578, 653] on h3 "Usage" at bounding box center [718, 651] width 393 height 14
click at [606, 627] on button "button" at bounding box center [606, 631] width 14 height 14
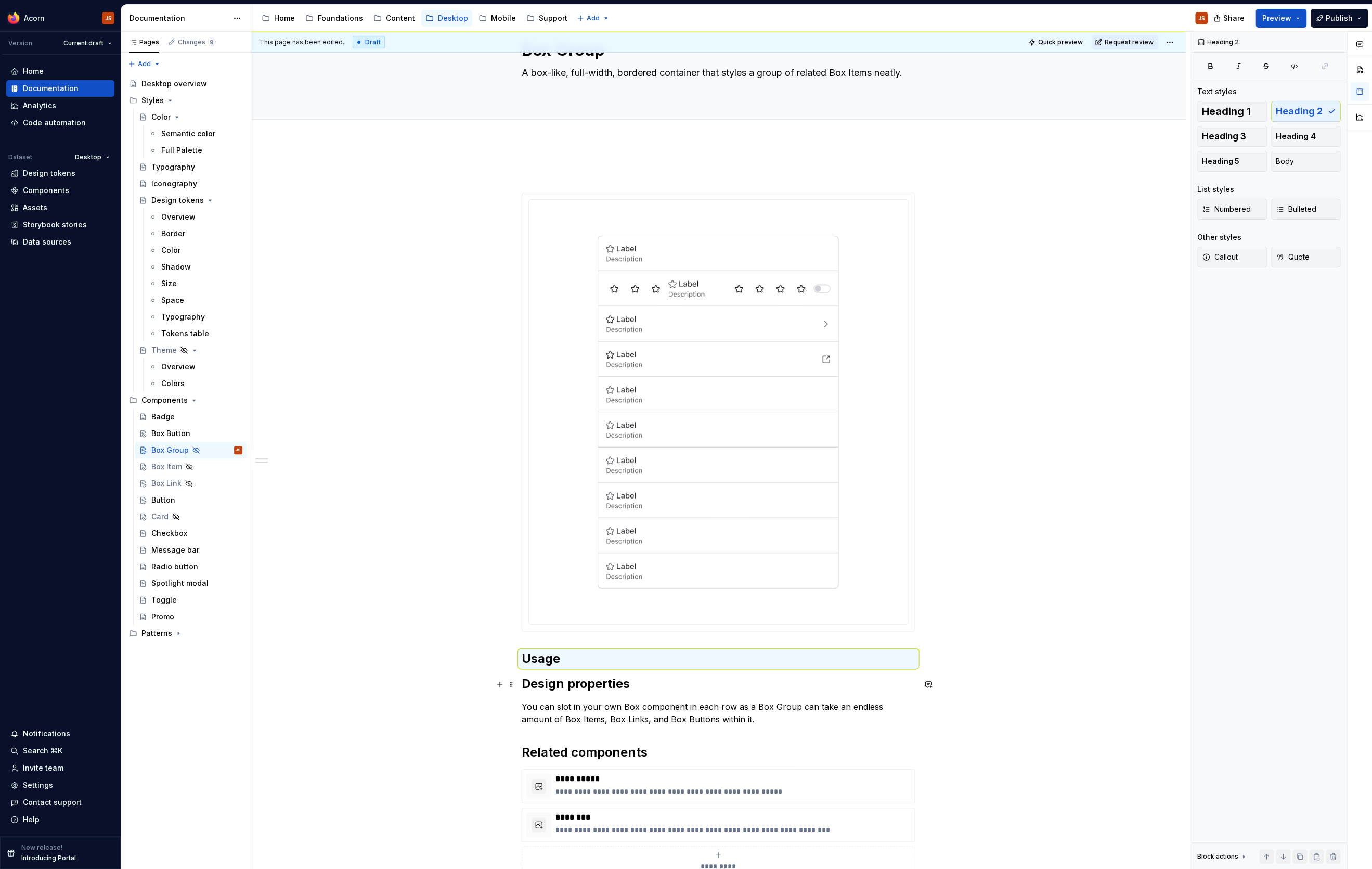
click at [525, 684] on h2 "Design properties" at bounding box center [718, 683] width 393 height 16
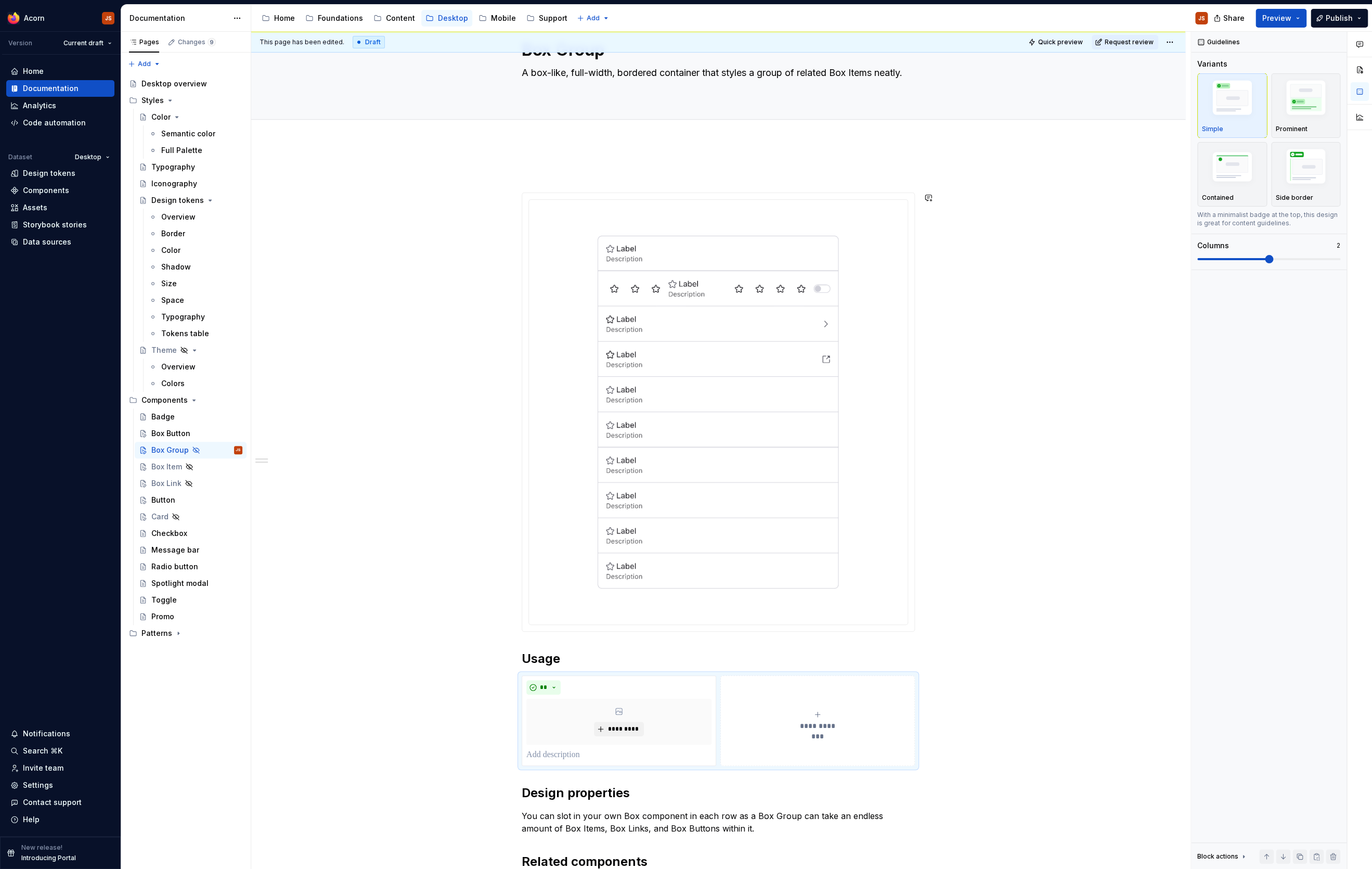
type textarea "*"
click at [599, 694] on div "** *********" at bounding box center [619, 720] width 185 height 81
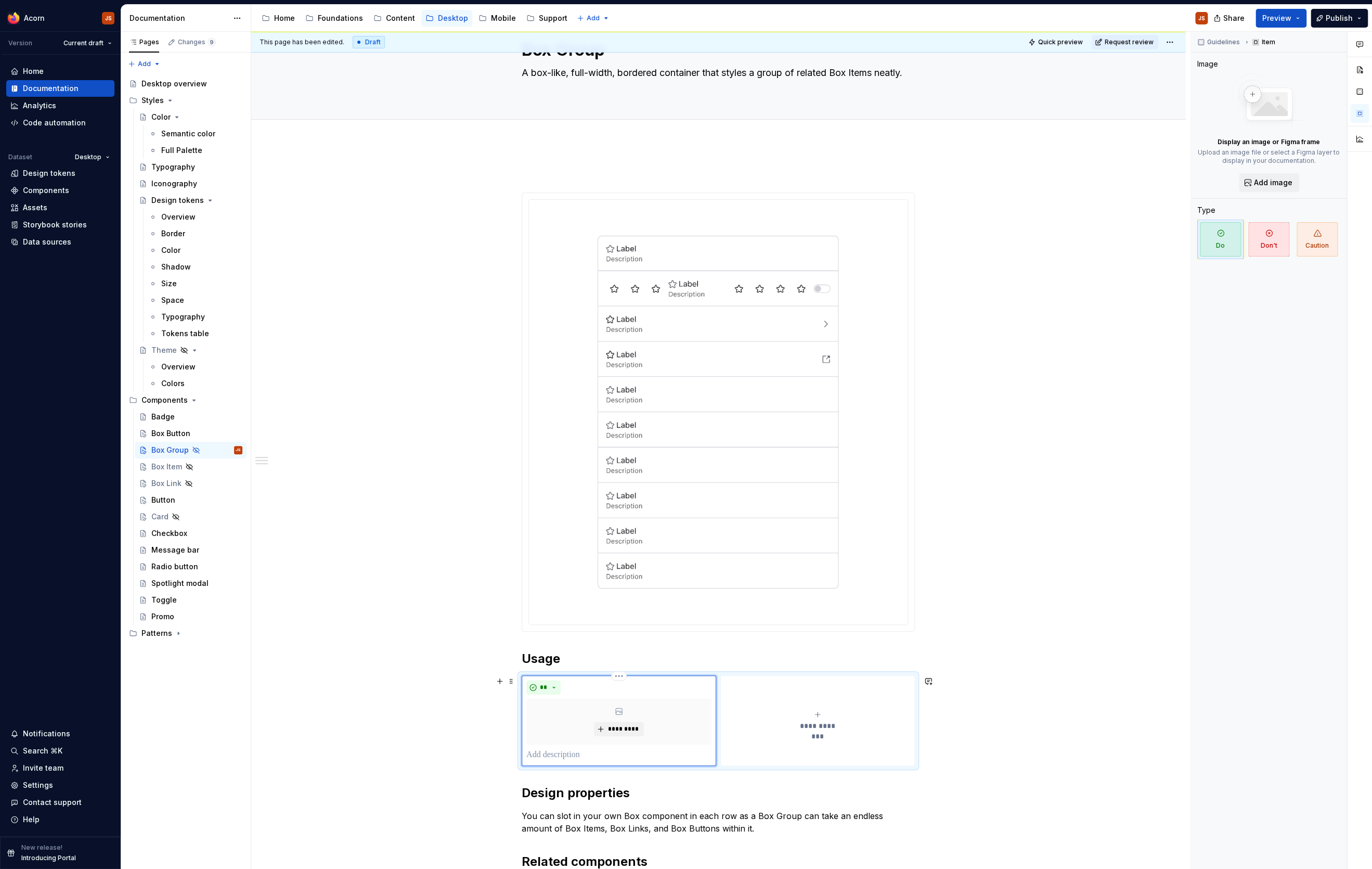
click at [567, 694] on p at bounding box center [619, 754] width 185 height 13
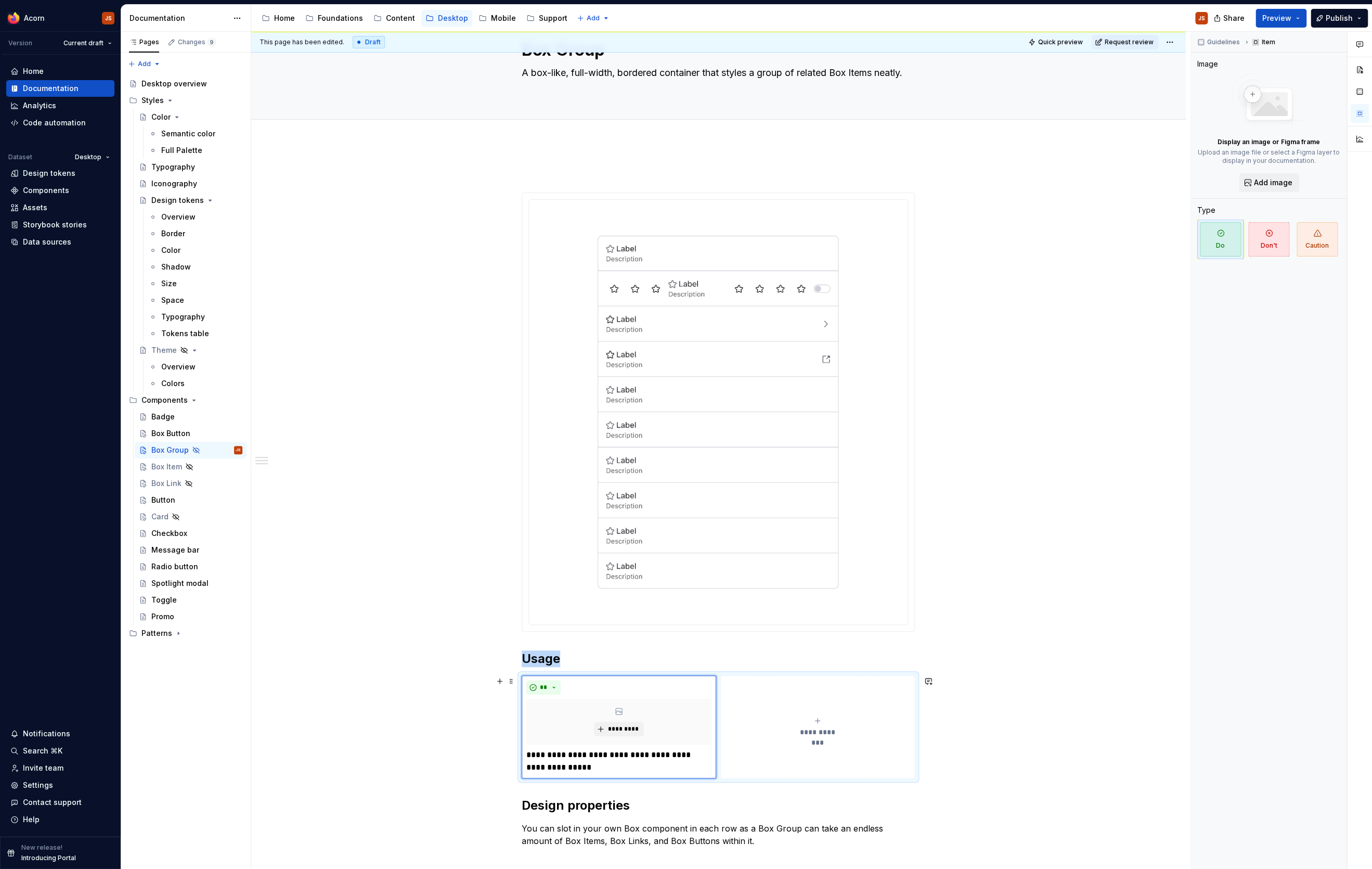
click at [522, 677] on div "**********" at bounding box center [718, 726] width 393 height 103
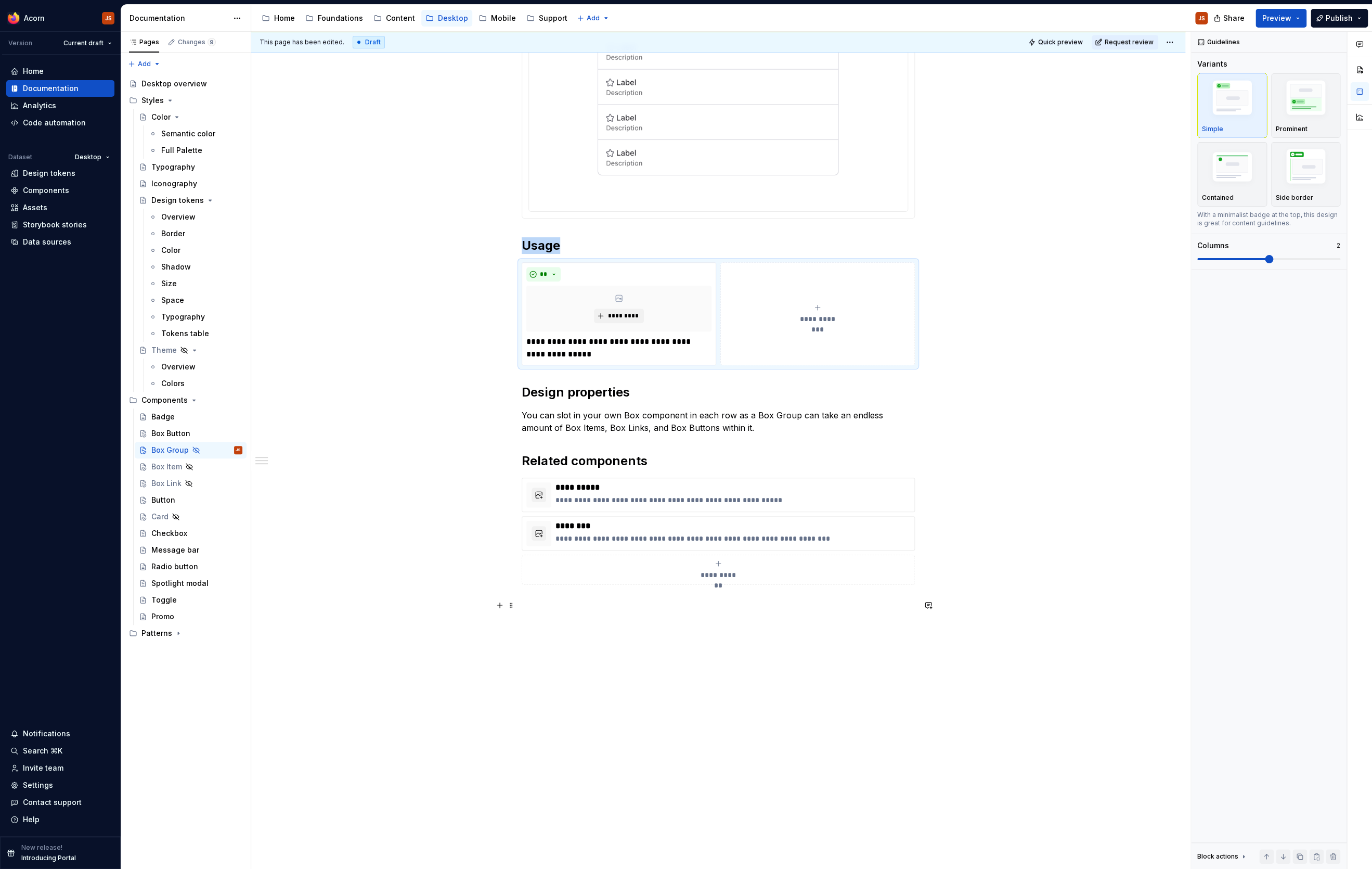
scroll to position [466, 0]
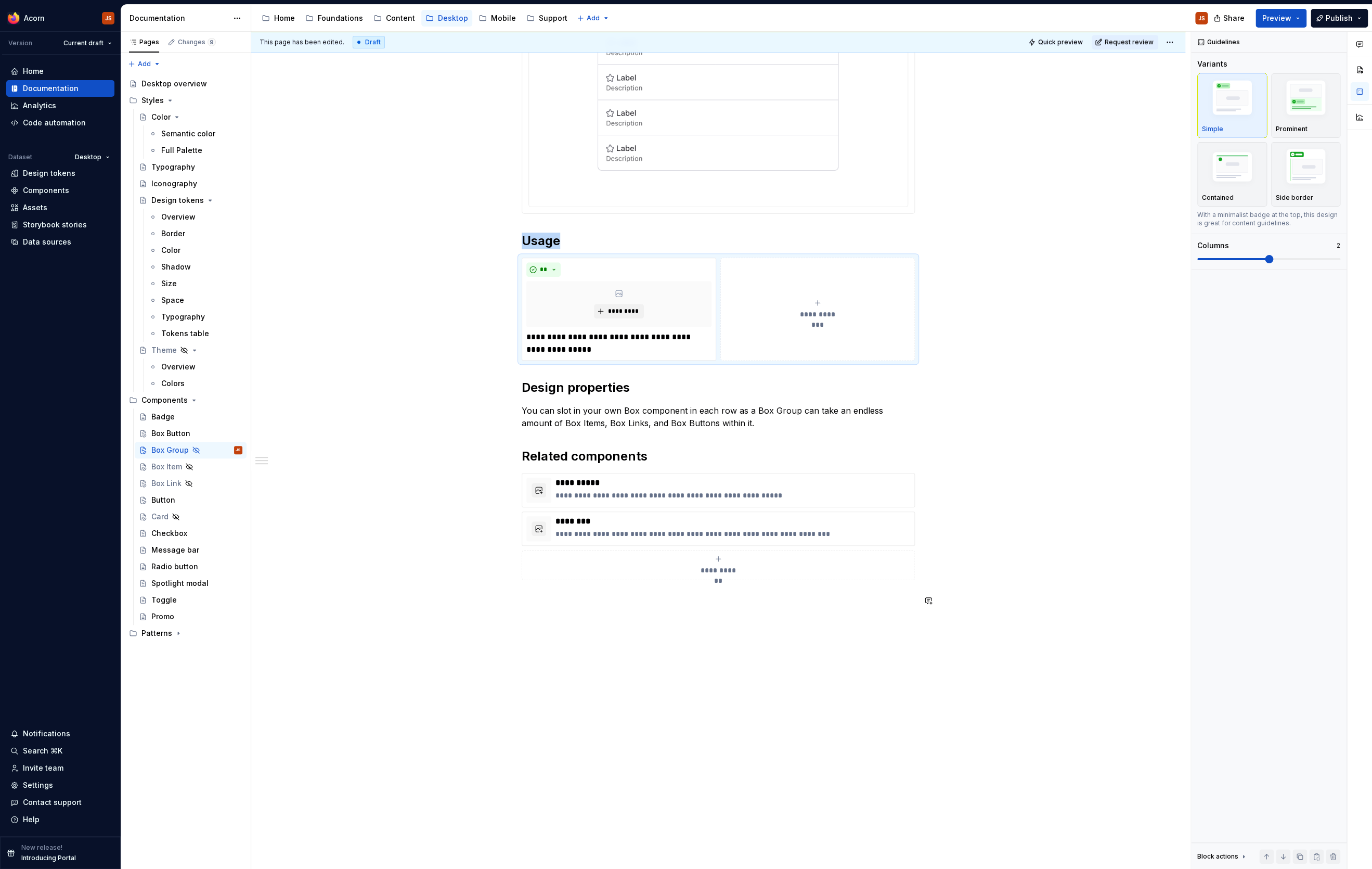
click at [640, 667] on div "**********" at bounding box center [717, 302] width 934 height 1154
click at [555, 249] on h2 "Usage" at bounding box center [718, 240] width 393 height 16
click at [522, 261] on div "**********" at bounding box center [718, 309] width 393 height 103
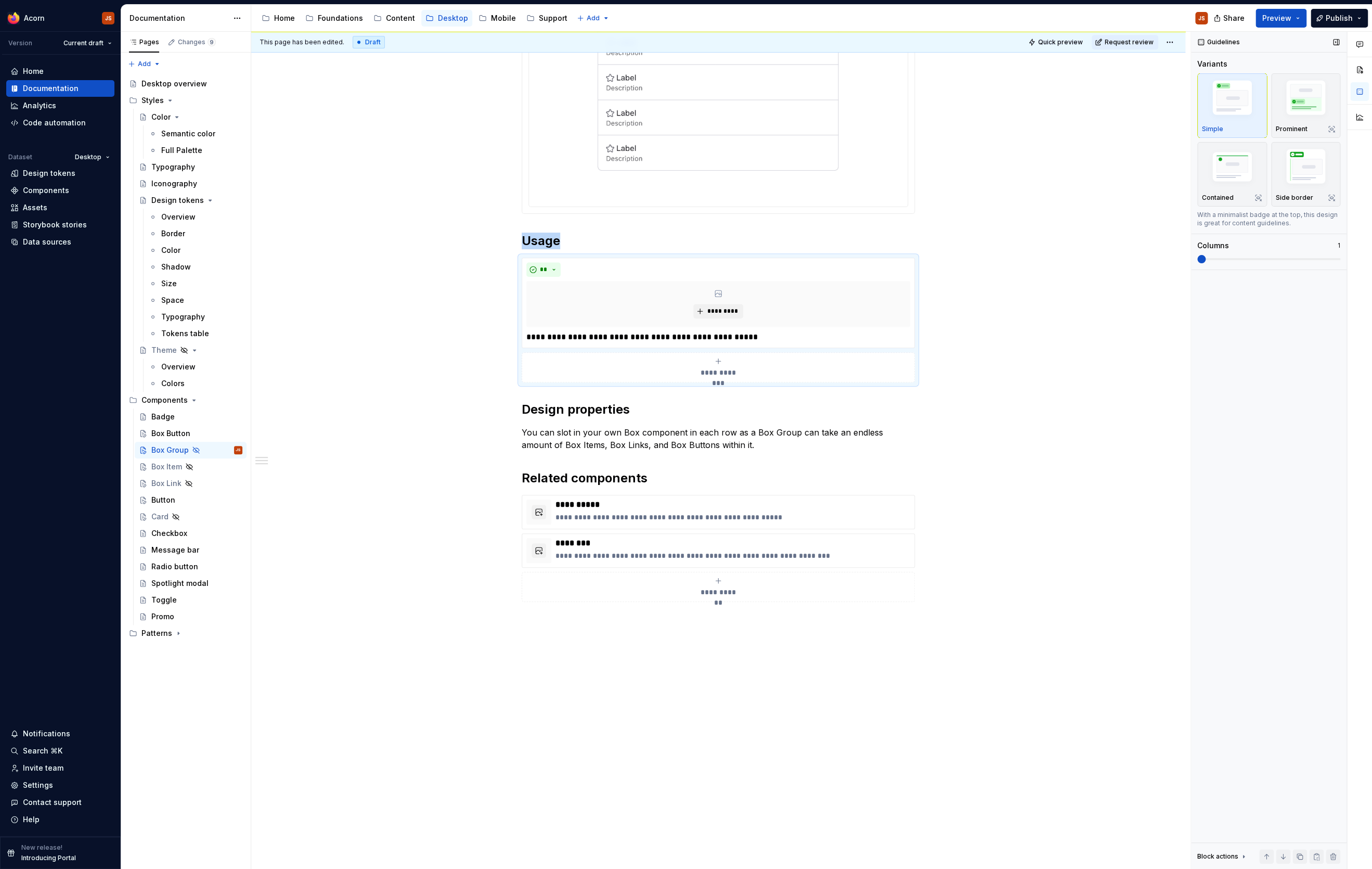
click at [1096, 255] on span at bounding box center [1200, 258] width 9 height 9
click at [618, 649] on div "**********" at bounding box center [717, 312] width 934 height 1175
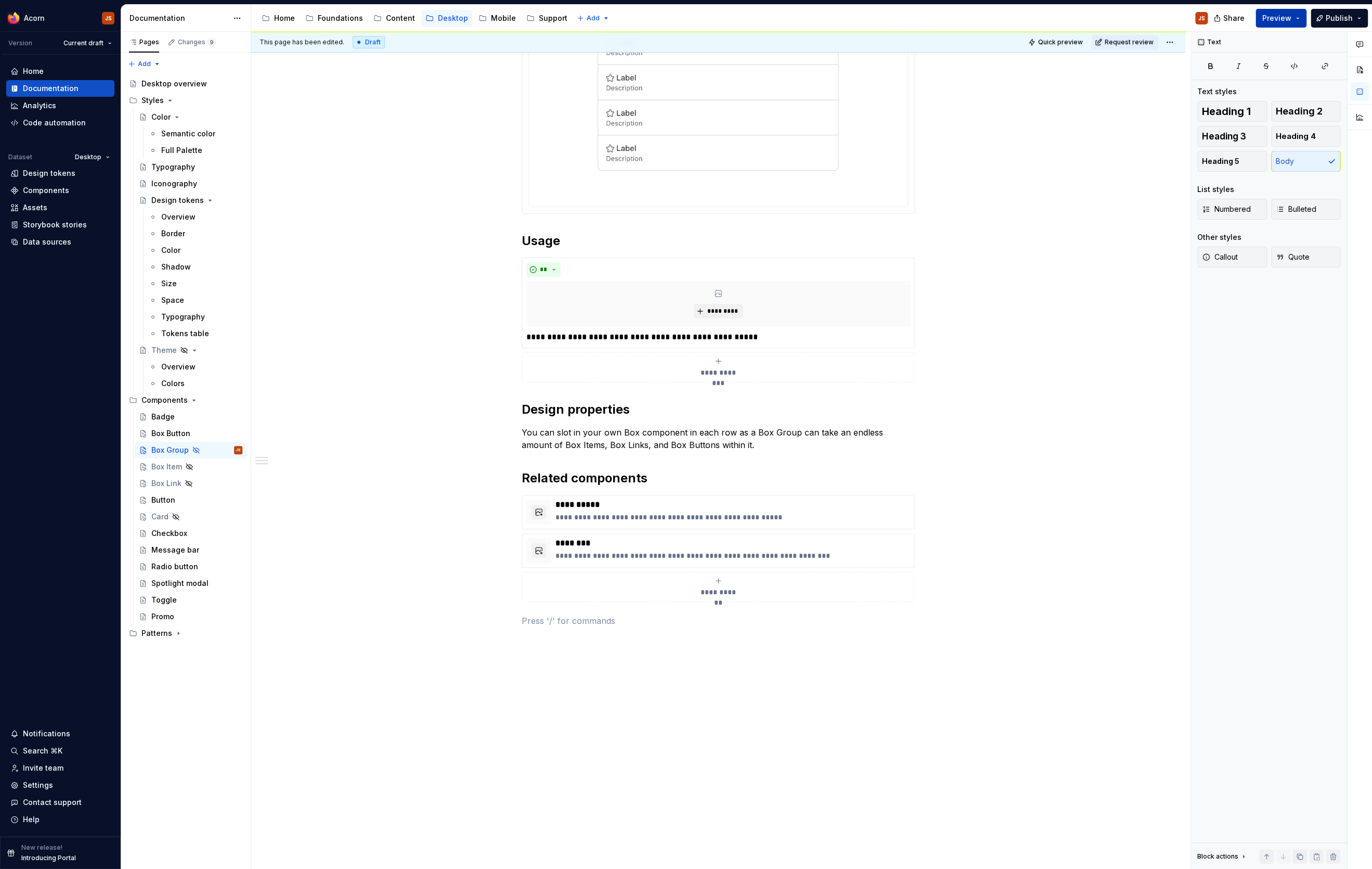
click at [1096, 19] on button "Preview" at bounding box center [1280, 17] width 51 height 18
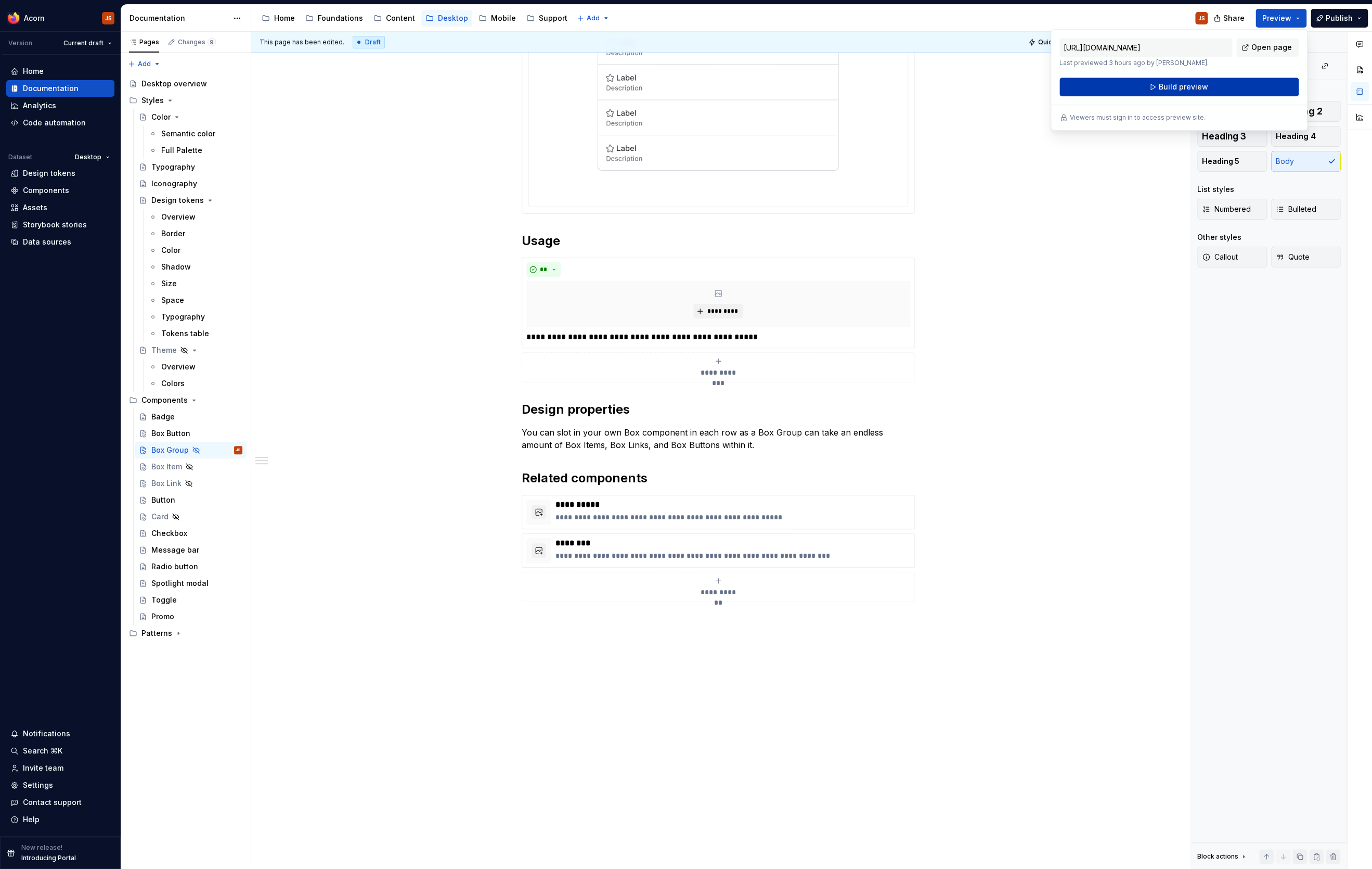
click at [1096, 86] on button "Build preview" at bounding box center [1179, 86] width 239 height 18
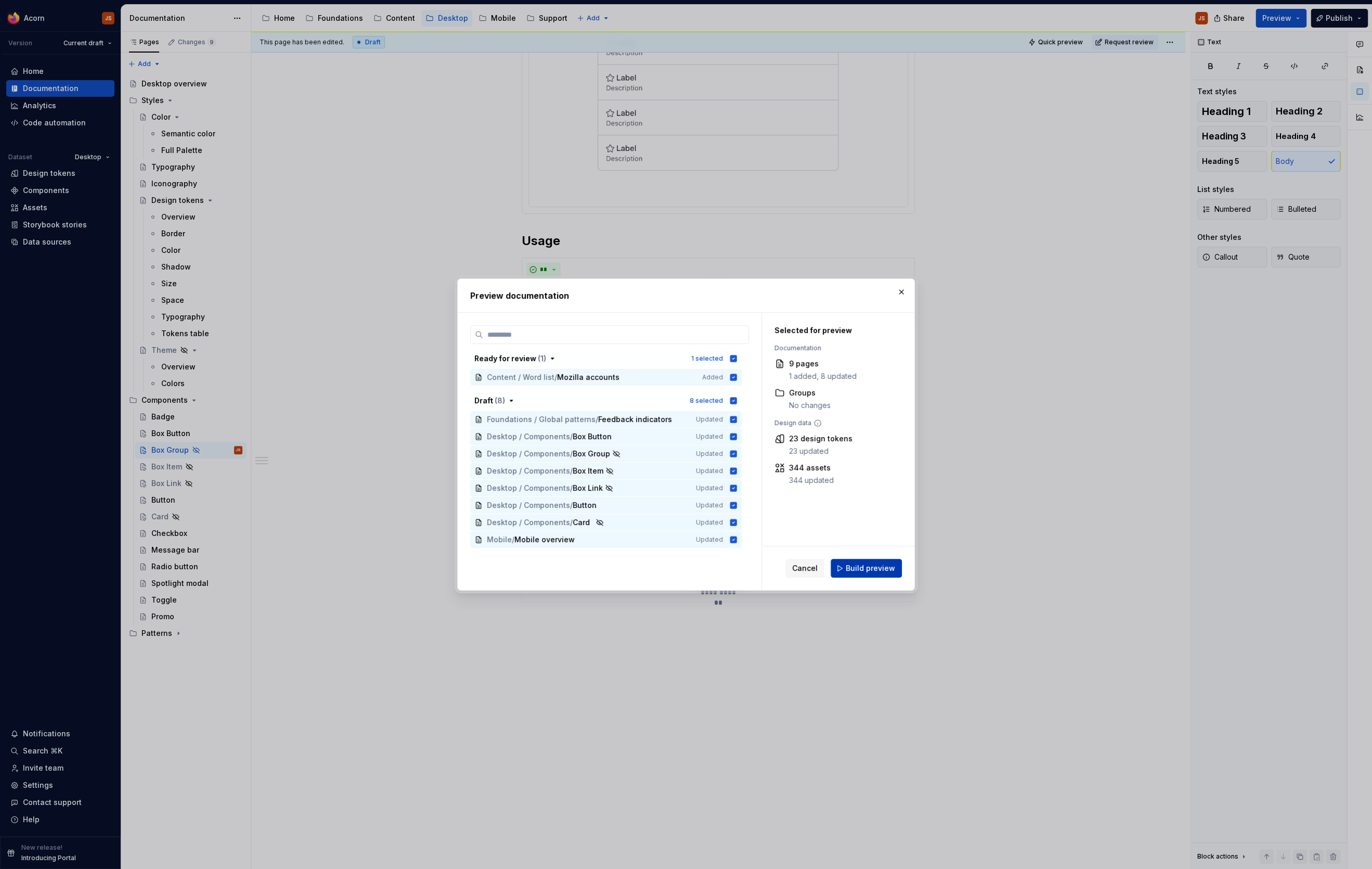
click at [865, 570] on span "Build preview" at bounding box center [870, 568] width 49 height 11
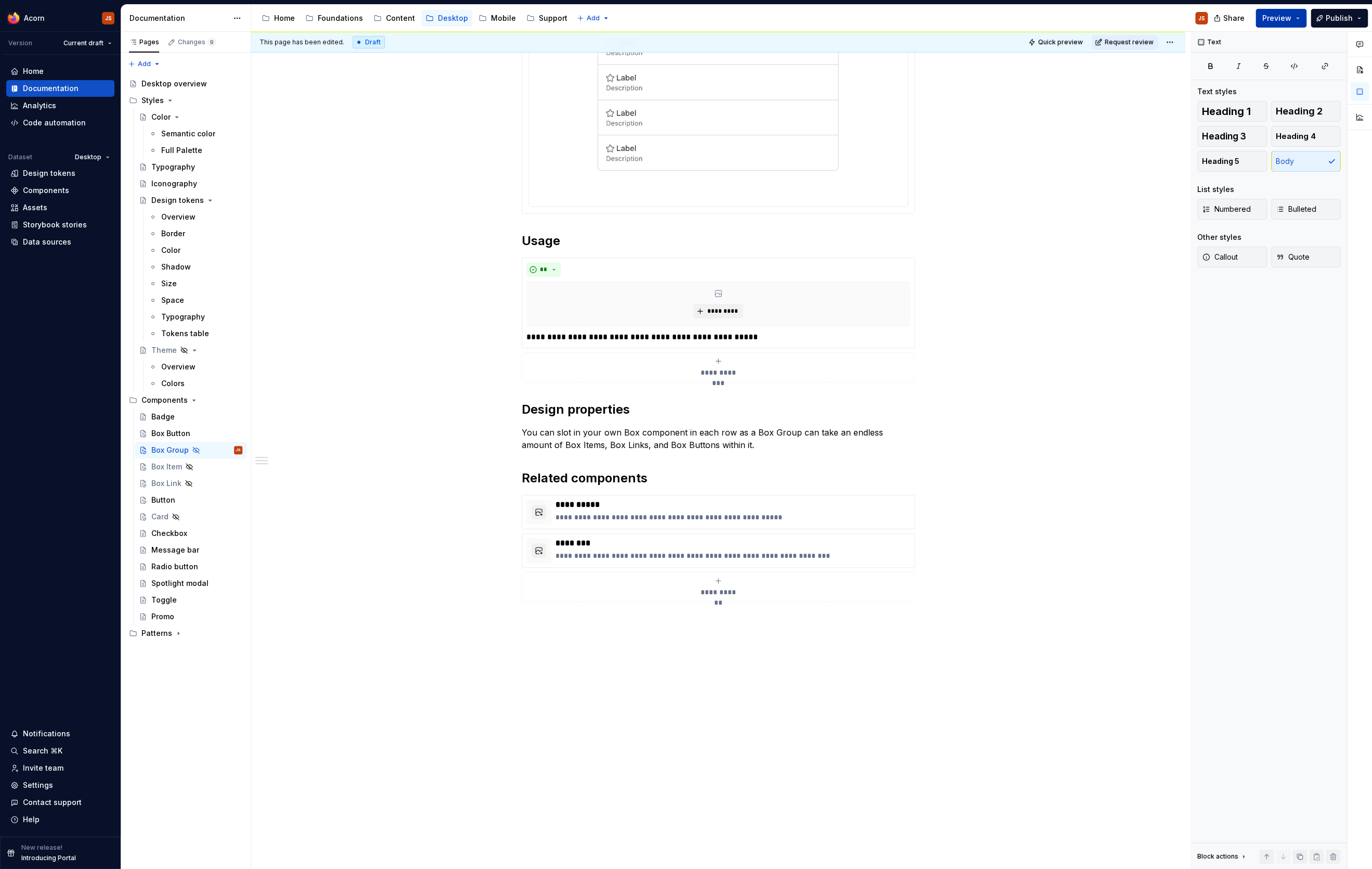
click at [1096, 16] on button "Preview" at bounding box center [1280, 17] width 51 height 18
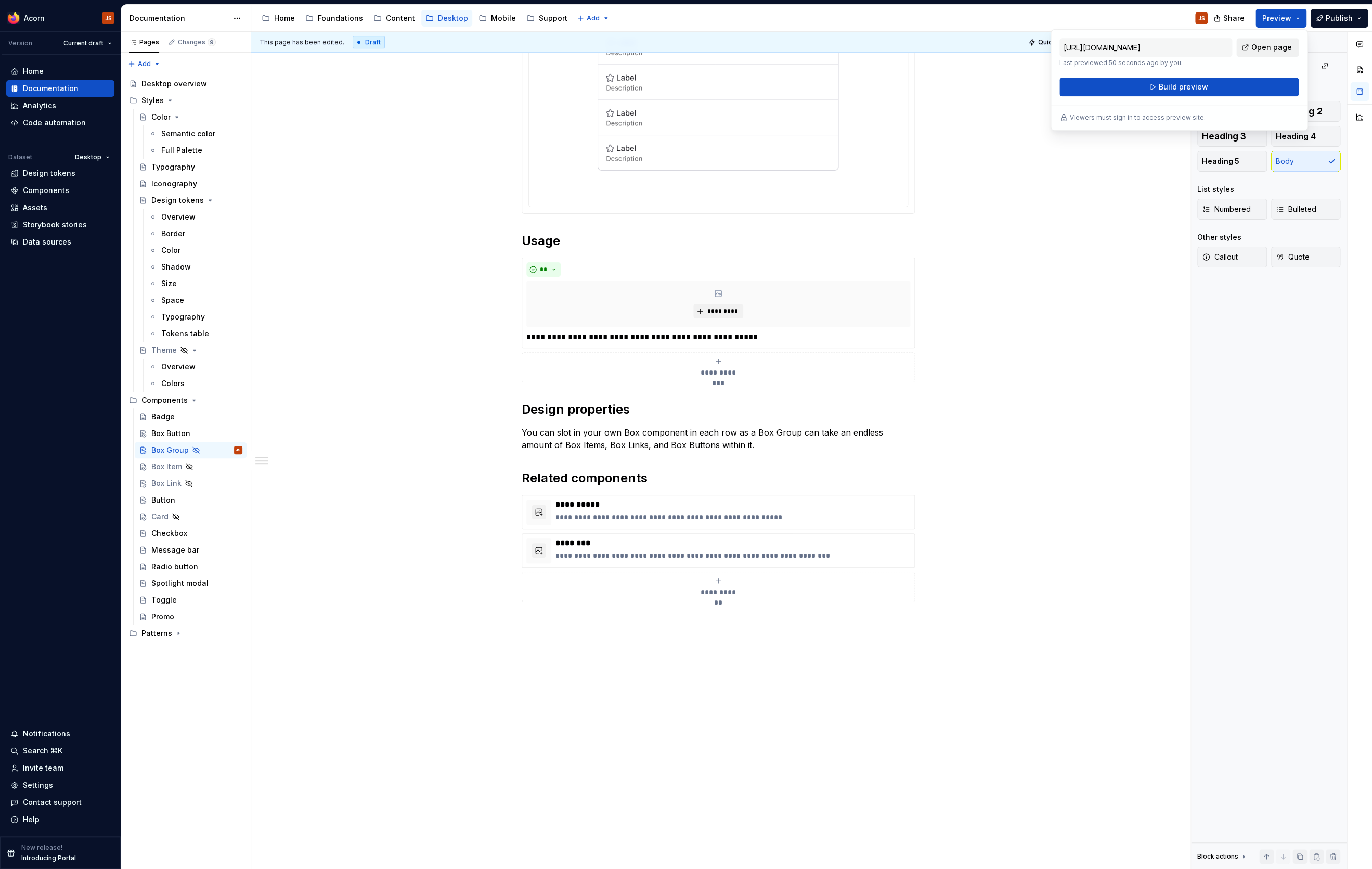
click at [1096, 44] on span "Open page" at bounding box center [1272, 47] width 40 height 11
click at [169, 461] on div "Box Item" at bounding box center [197, 466] width 91 height 14
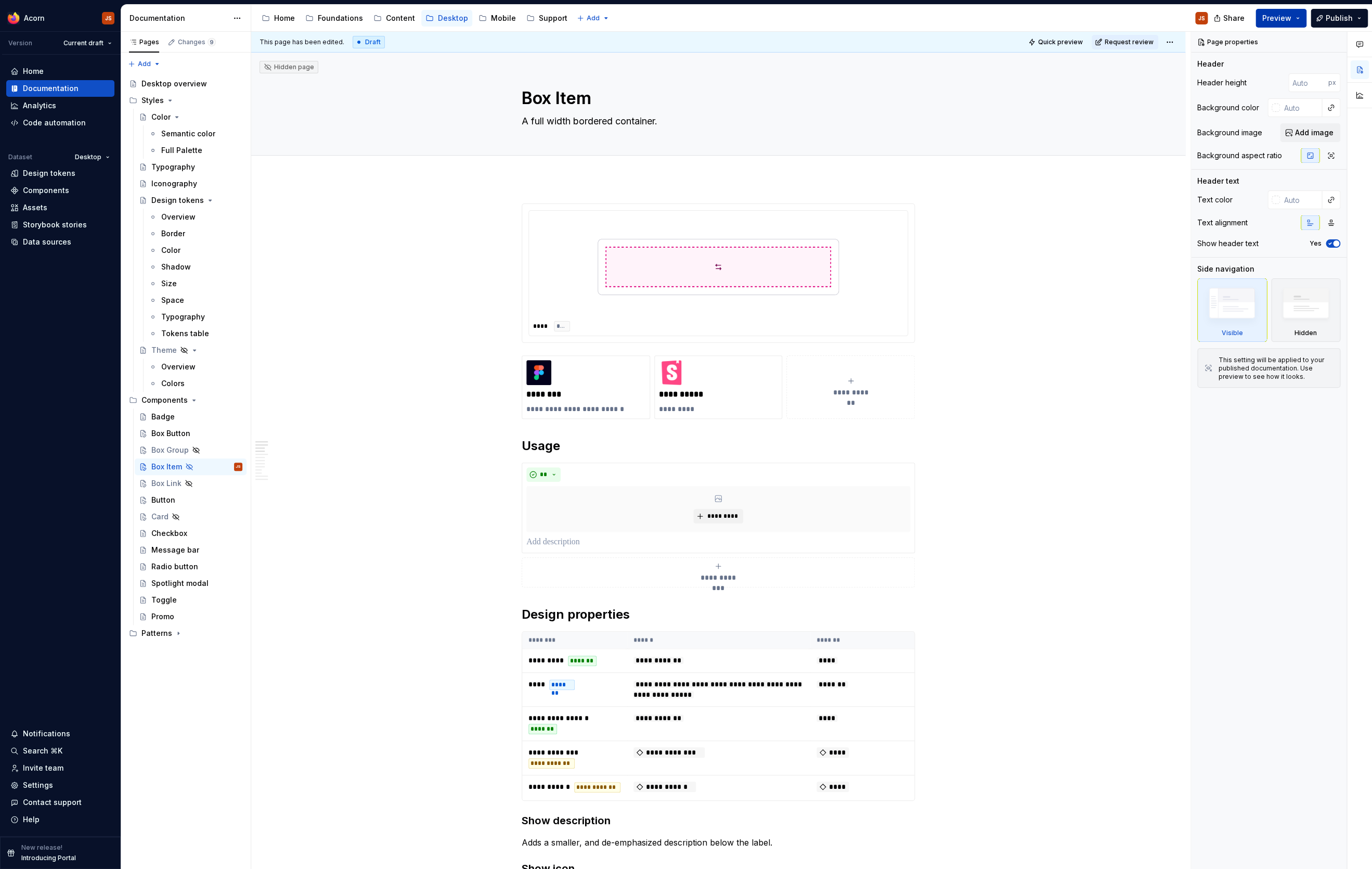
click at [1096, 25] on button "Preview" at bounding box center [1280, 17] width 51 height 18
click at [1096, 55] on link "Open page" at bounding box center [1267, 46] width 63 height 18
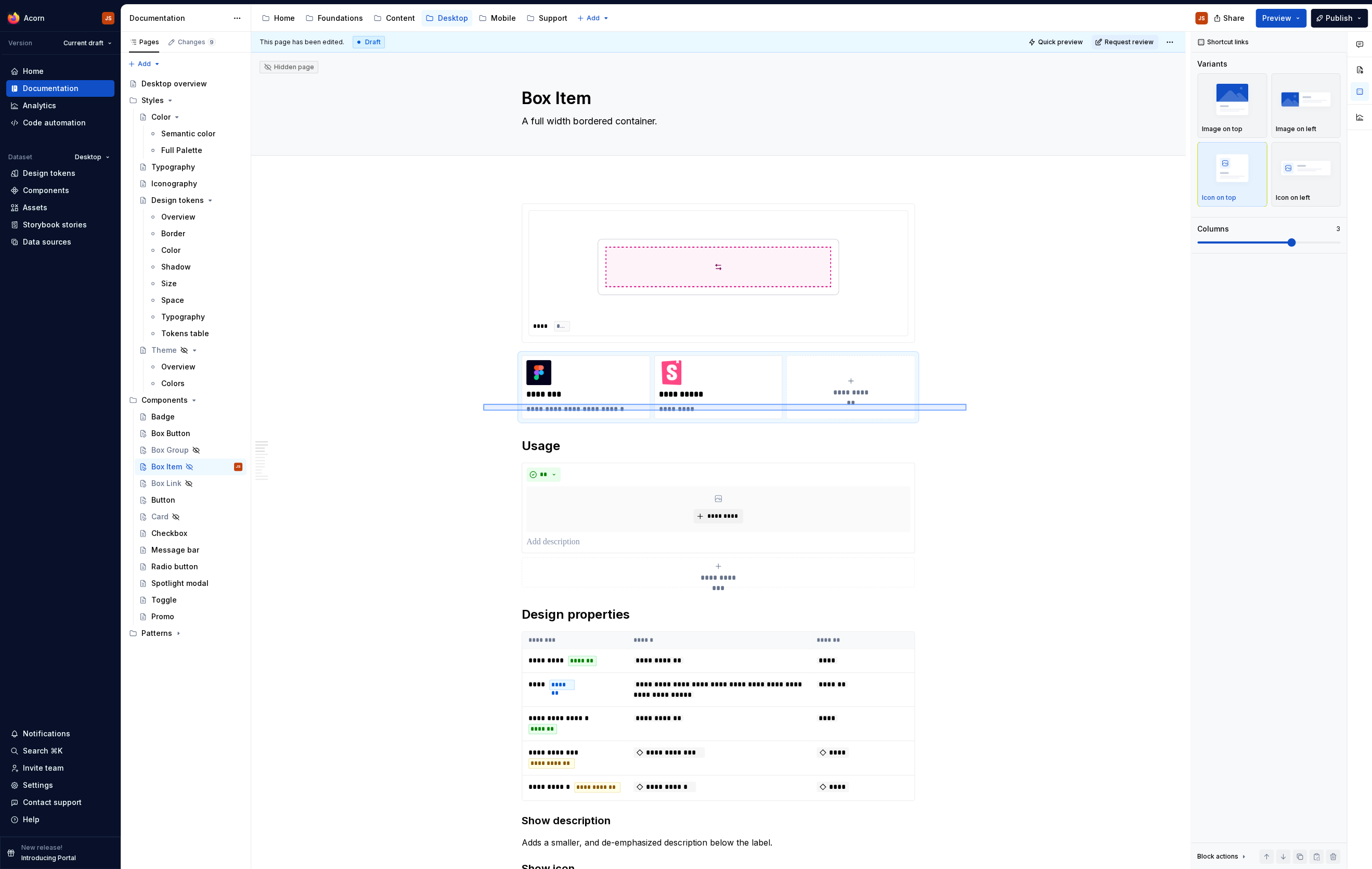
drag, startPoint x: 966, startPoint y: 403, endPoint x: 484, endPoint y: 410, distance: 482.1
click at [484, 410] on div "**********" at bounding box center [720, 450] width 939 height 837
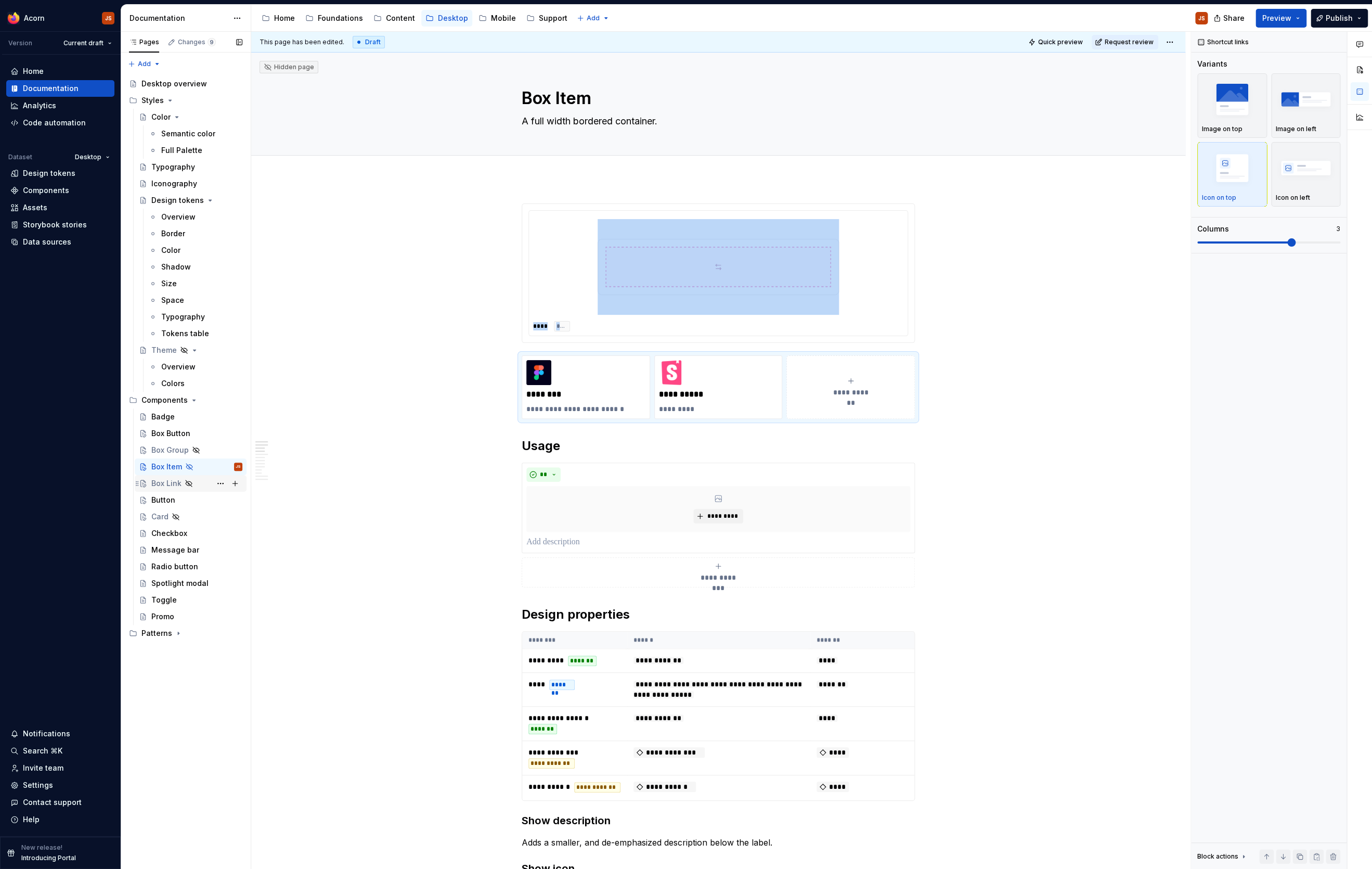
copy div "**** ****"
click at [172, 452] on div "Box Group" at bounding box center [170, 449] width 38 height 11
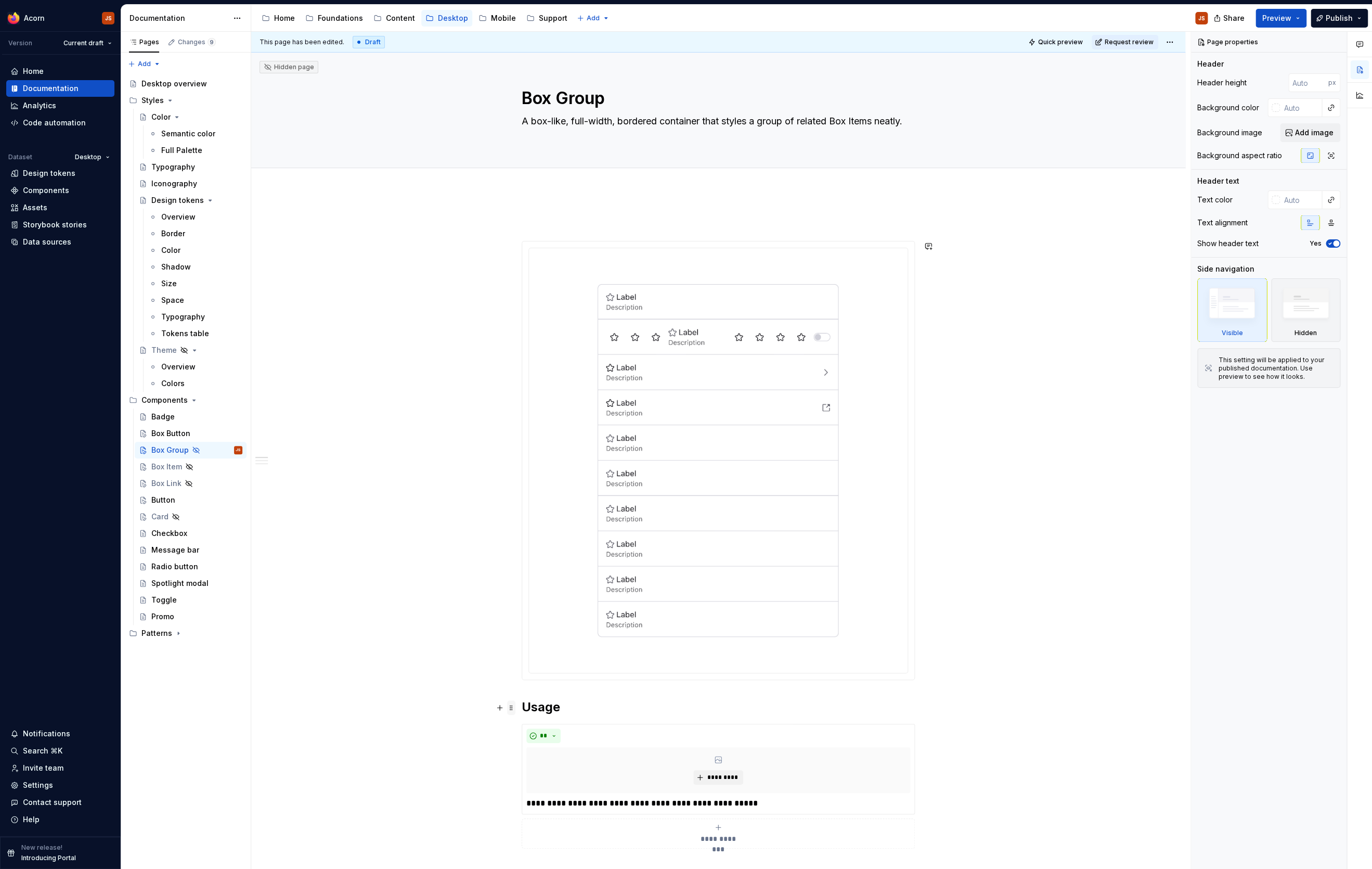
click at [515, 694] on span at bounding box center [511, 707] width 9 height 14
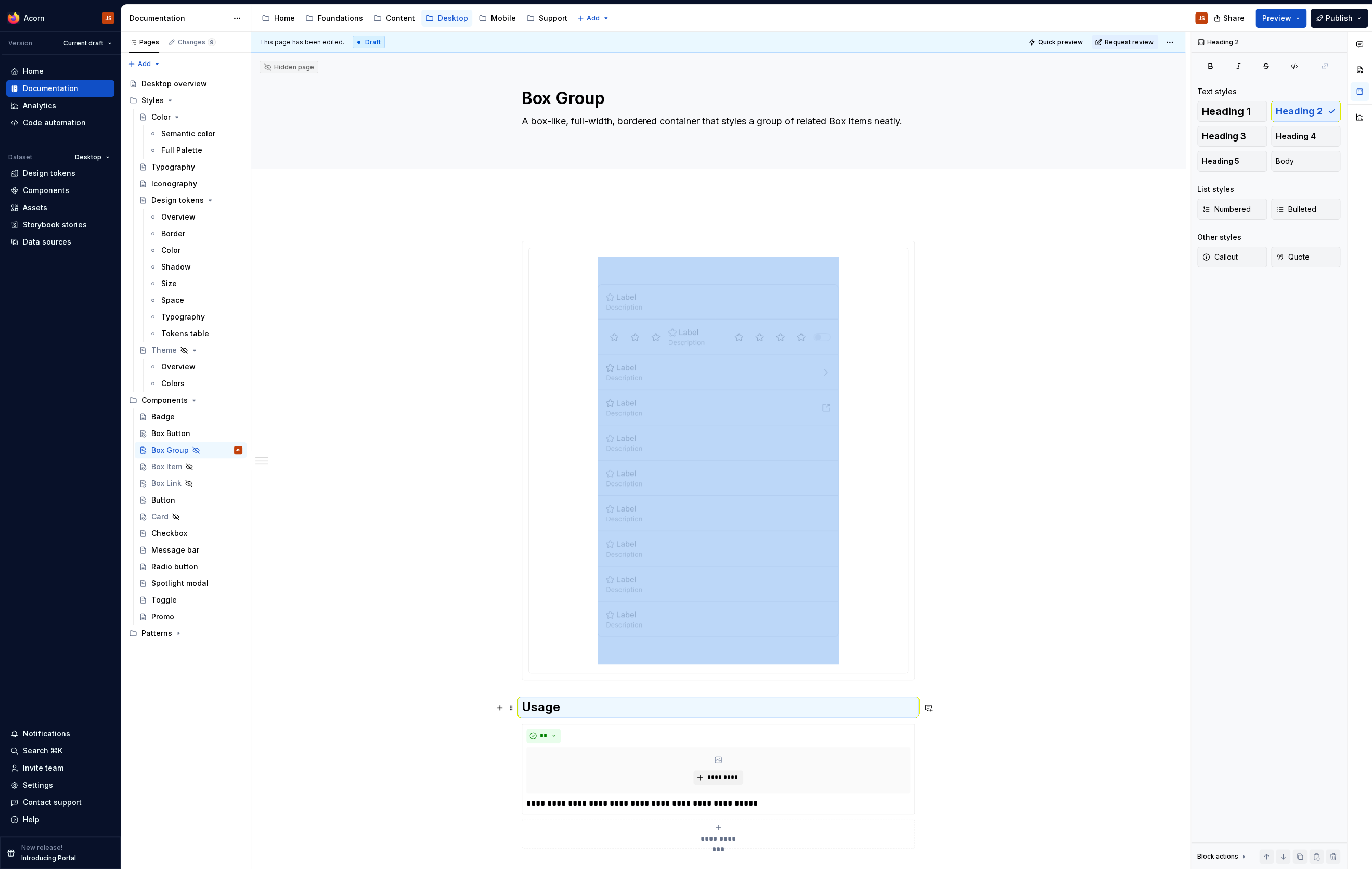
click at [526, 694] on h2 "Usage" at bounding box center [718, 706] width 393 height 16
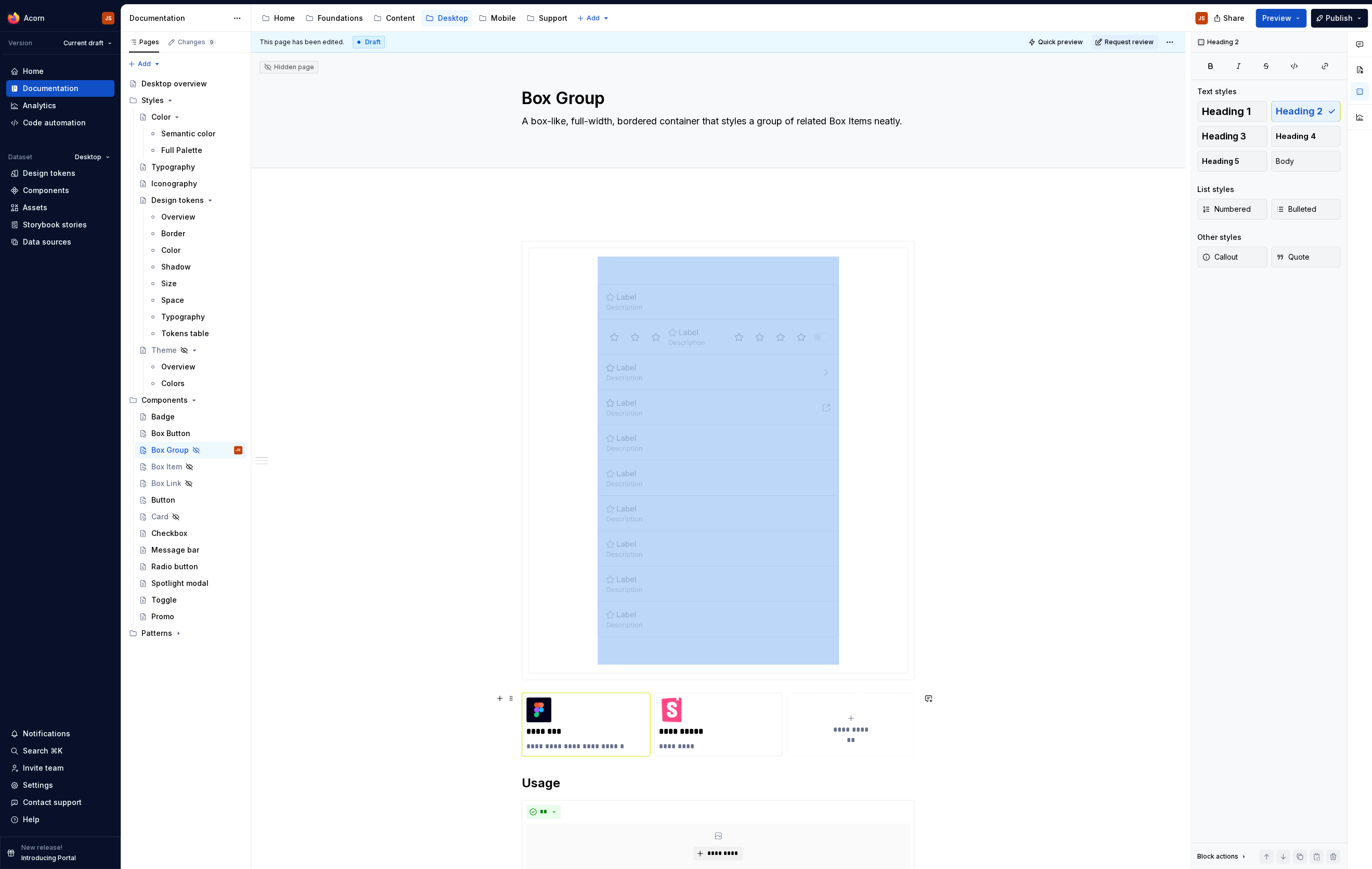
click at [555, 694] on div "**********" at bounding box center [585, 724] width 119 height 54
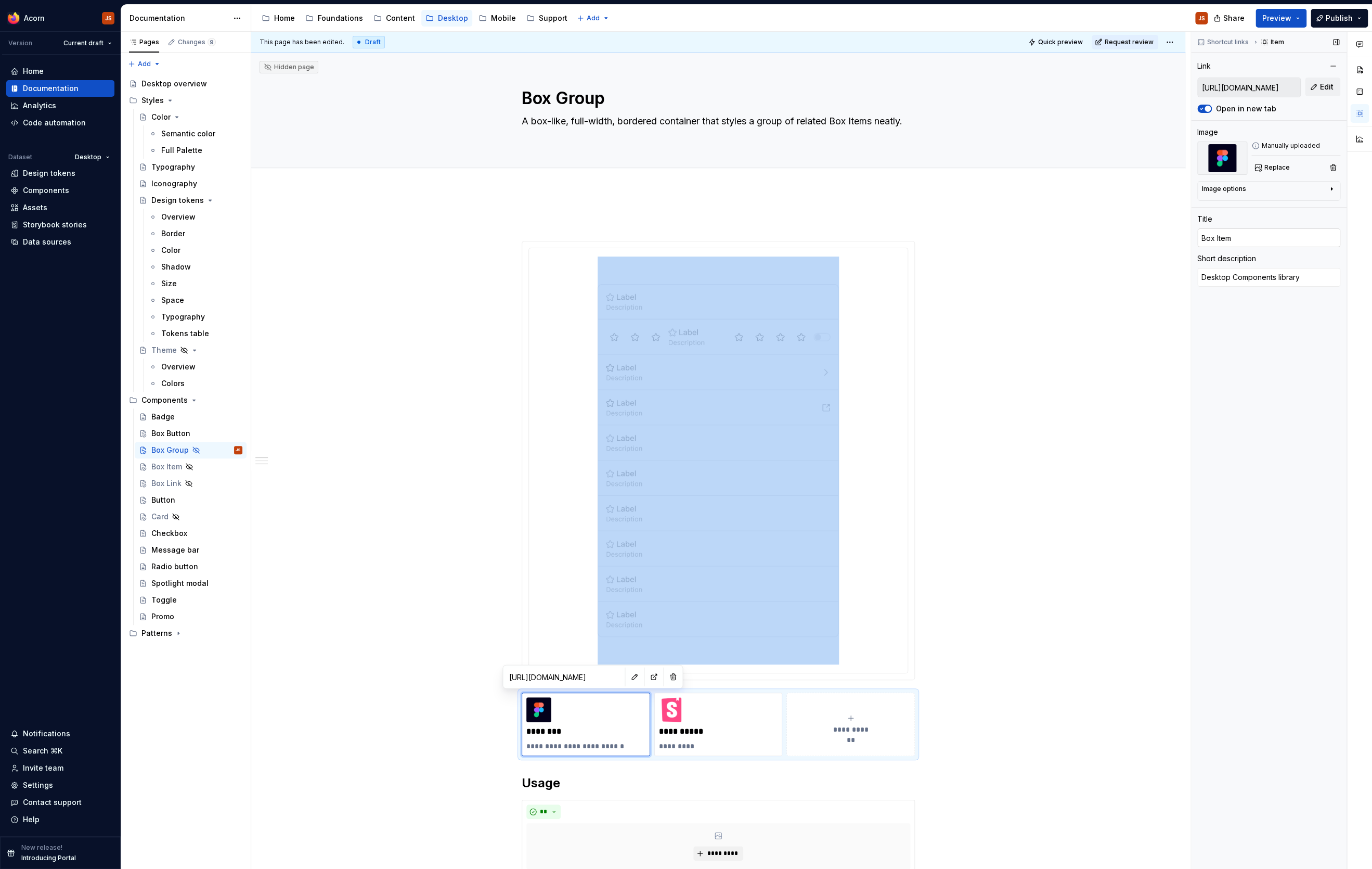
click at [1096, 233] on input "Box Item" at bounding box center [1268, 237] width 143 height 18
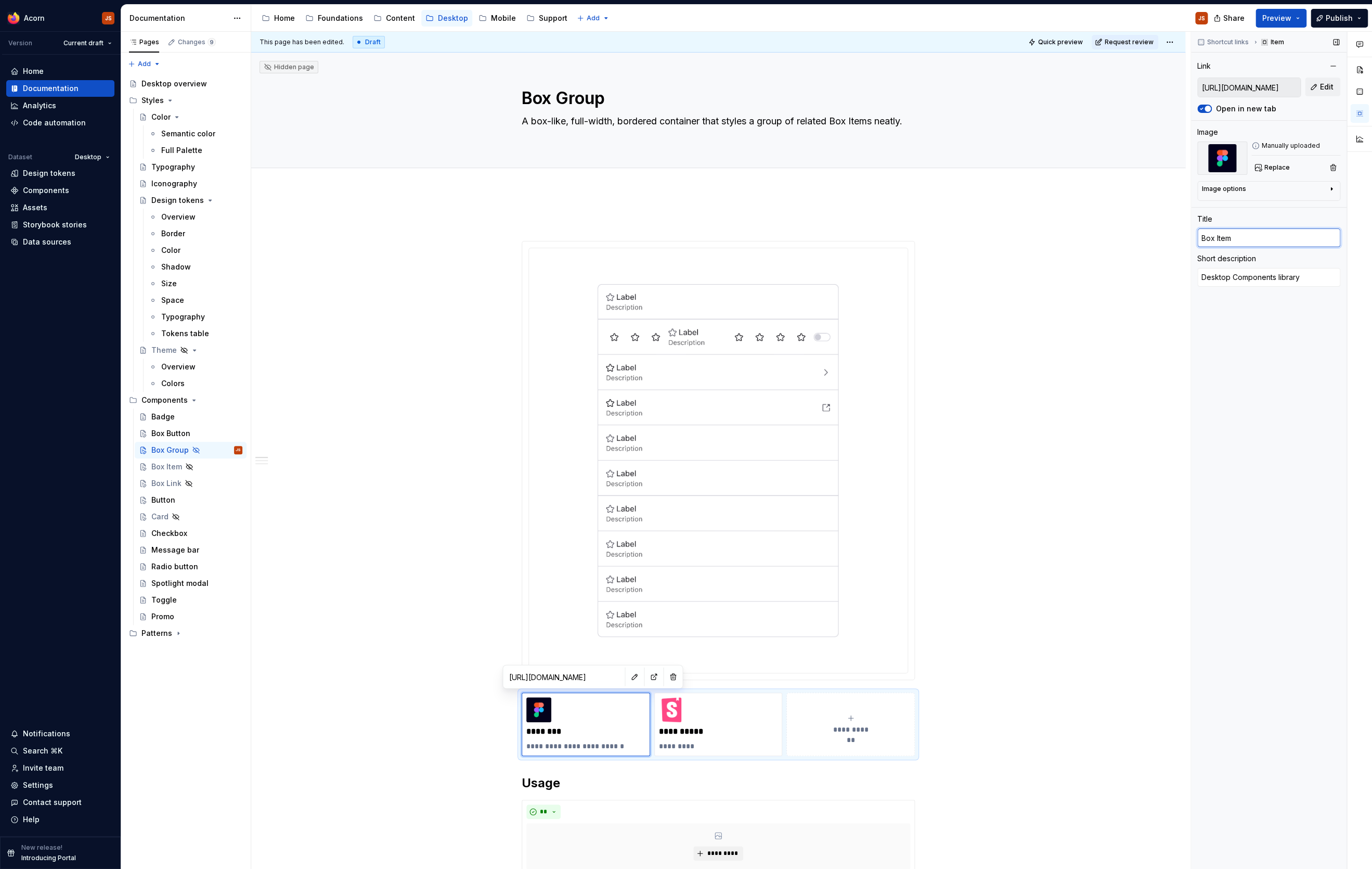
click at [1096, 233] on input "Box Item" at bounding box center [1268, 237] width 143 height 18
type textarea "*"
type input "Box G"
type textarea "*"
type input "Box Gr"
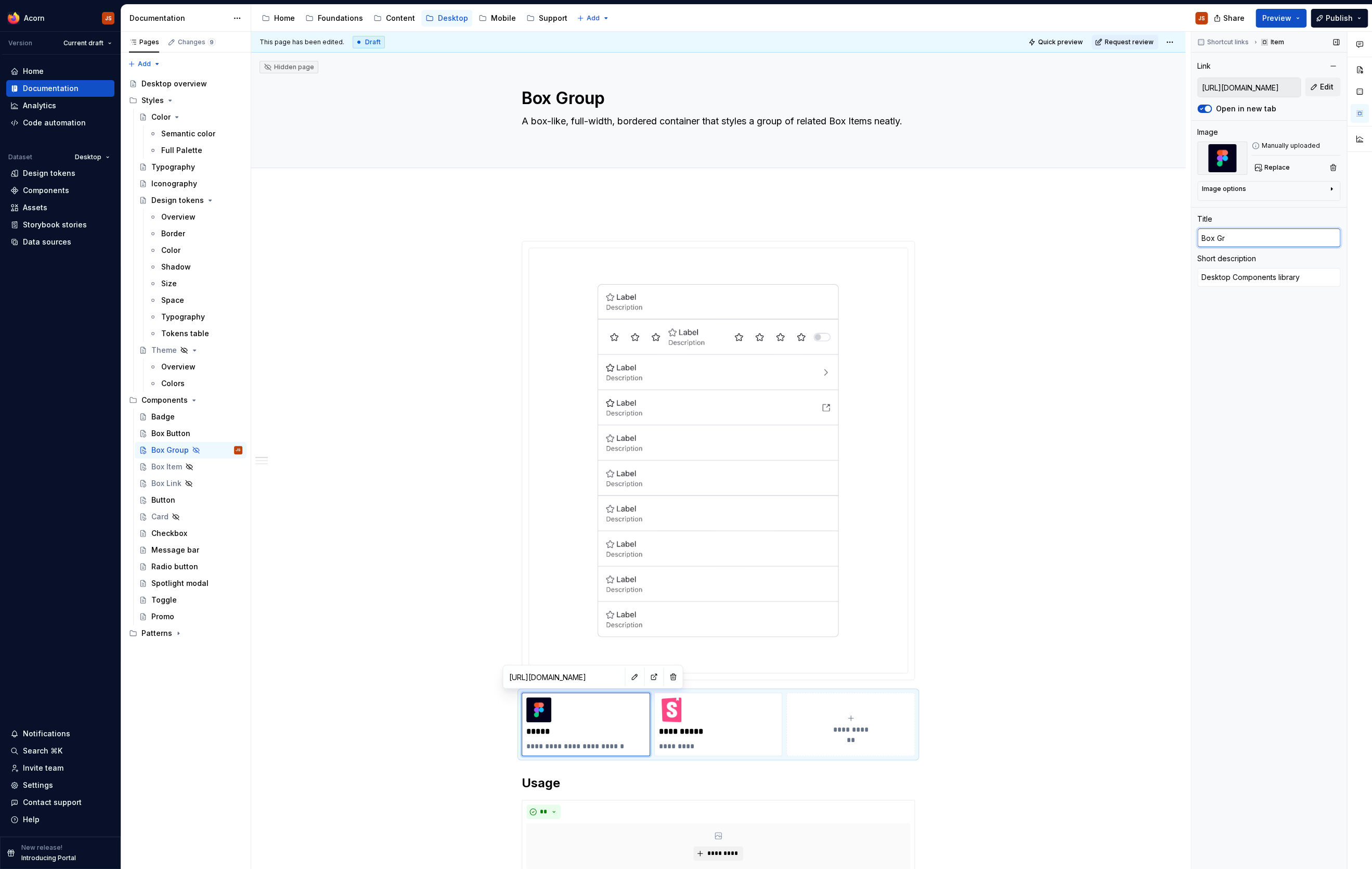
type textarea "*"
type input "Box Gro"
type textarea "*"
type input "Box Group"
type textarea "*"
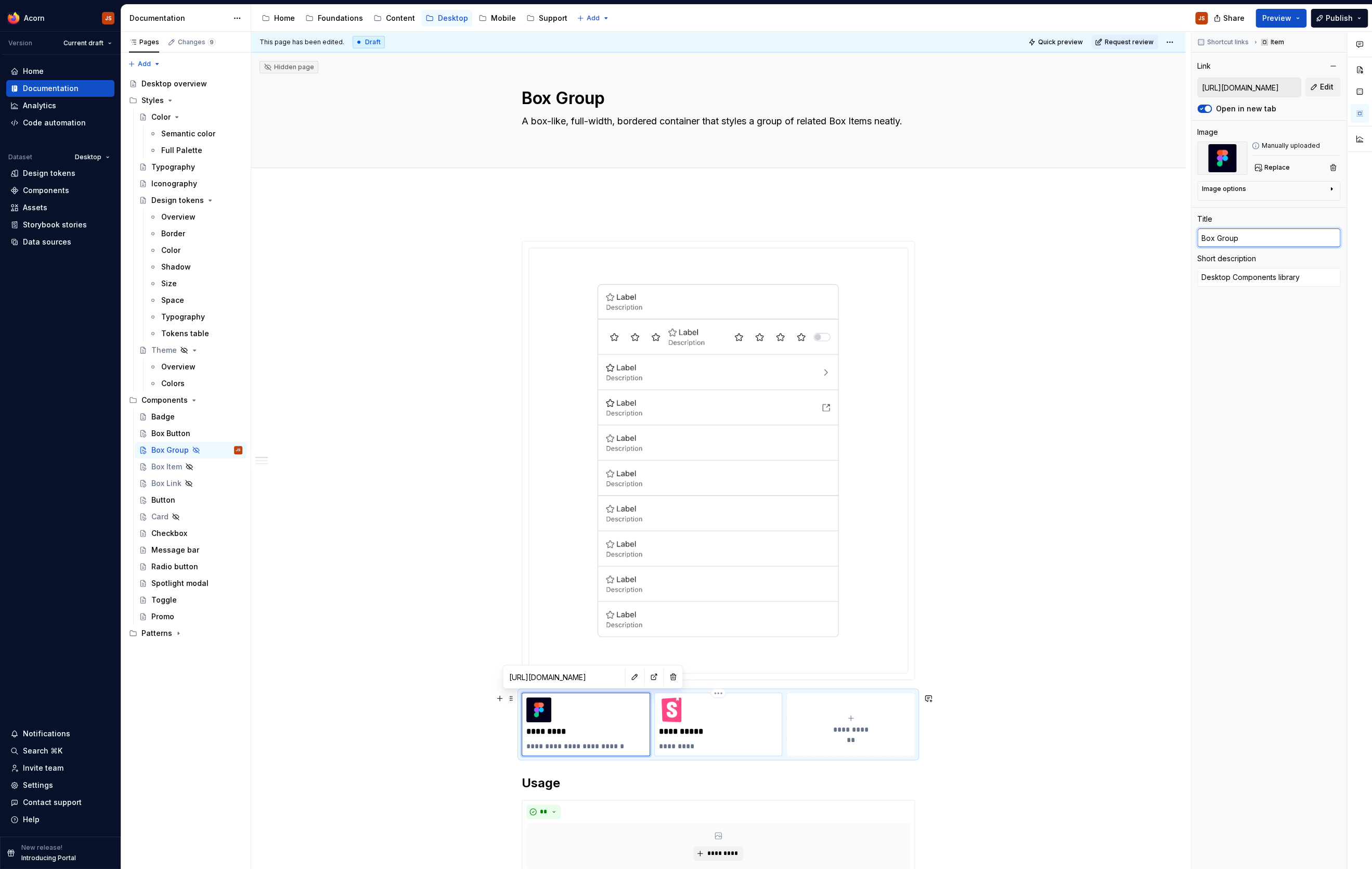
type input "MozBoxItem"
type textarea "*"
type input "[URL][DOMAIN_NAME]"
type textarea "Storybook"
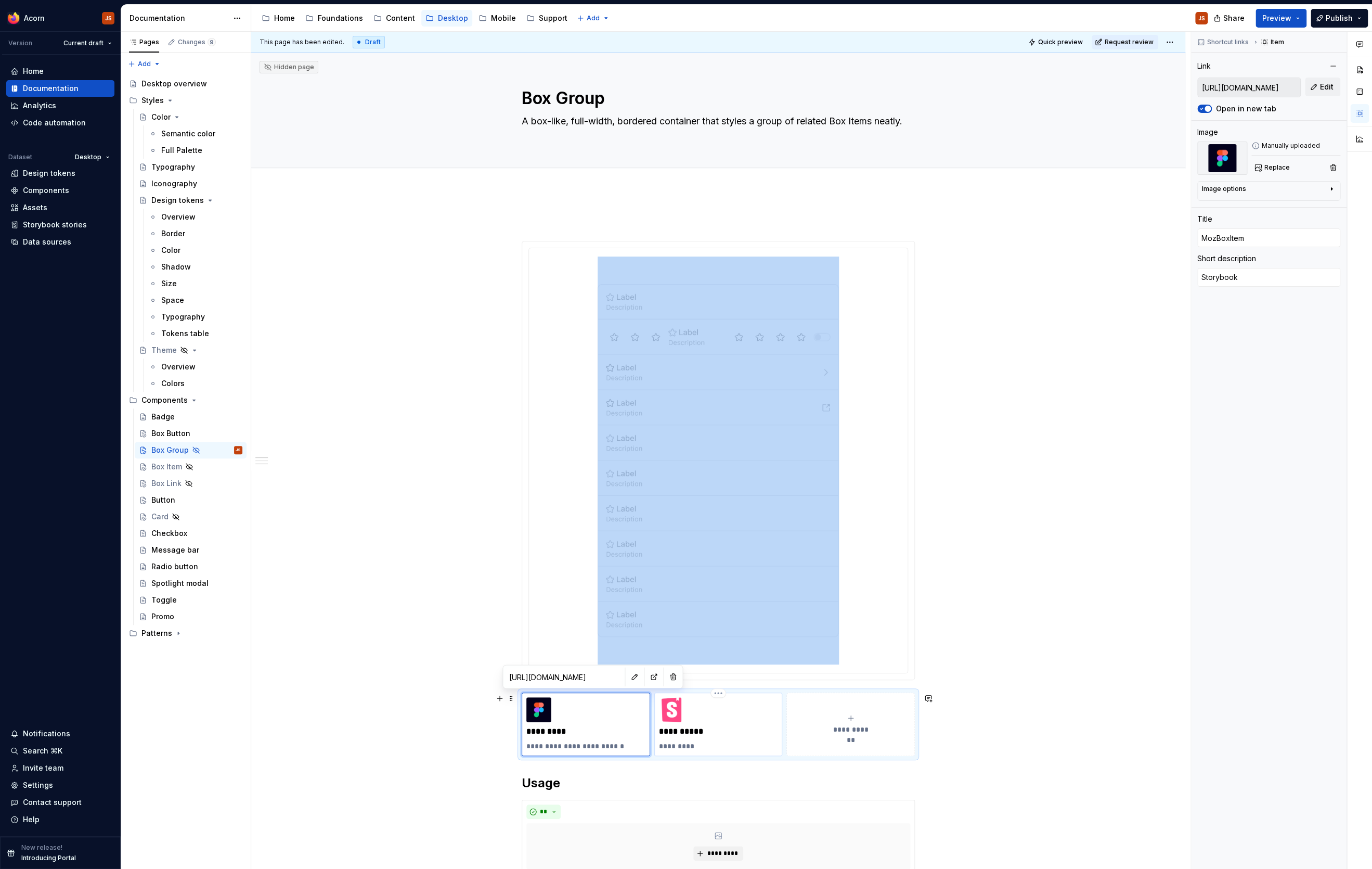
click at [715, 694] on div "**********" at bounding box center [717, 724] width 119 height 54
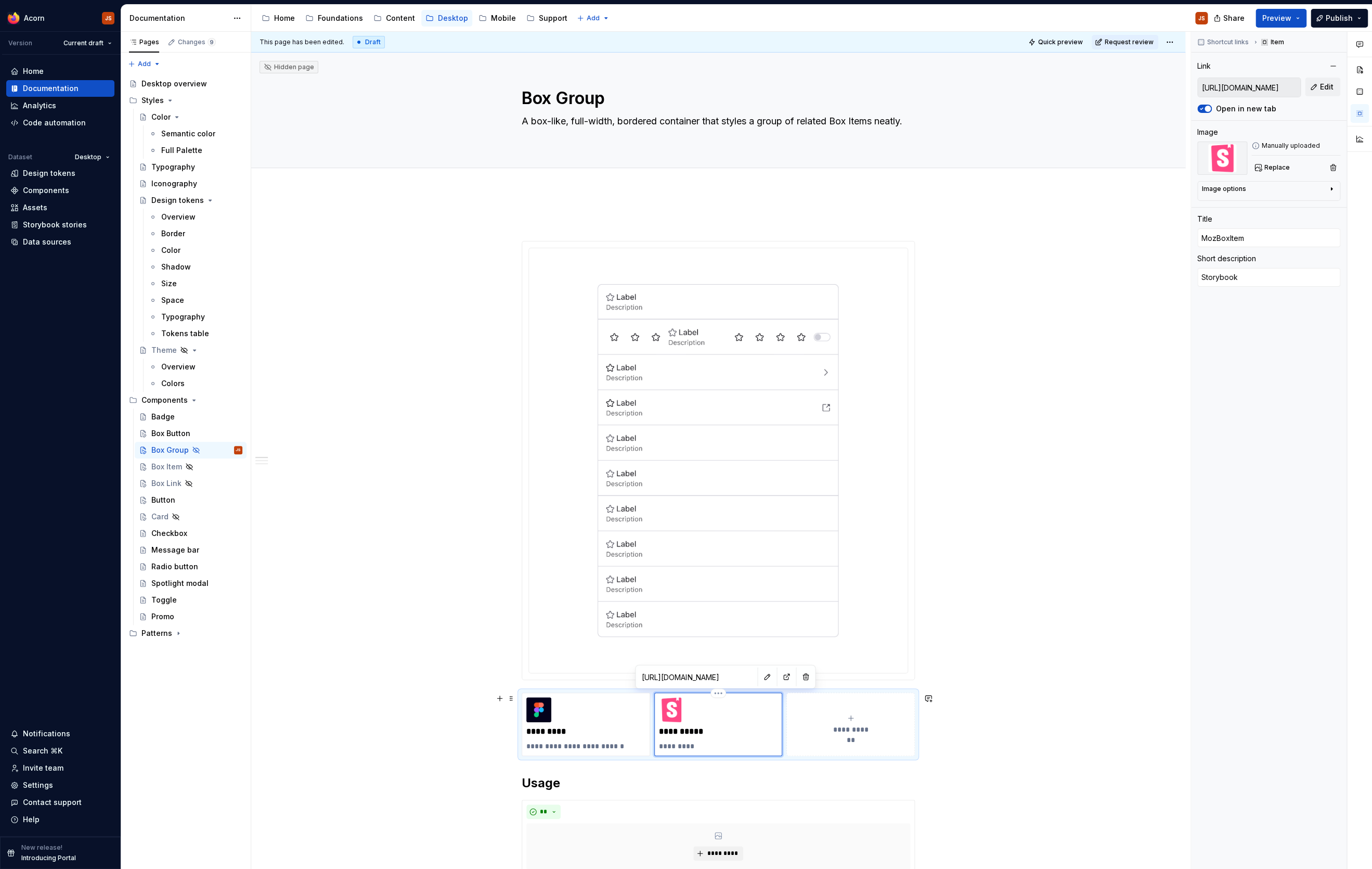
click at [686, 694] on p "**********" at bounding box center [717, 731] width 119 height 11
type textarea "*"
type input "M"
type textarea "*"
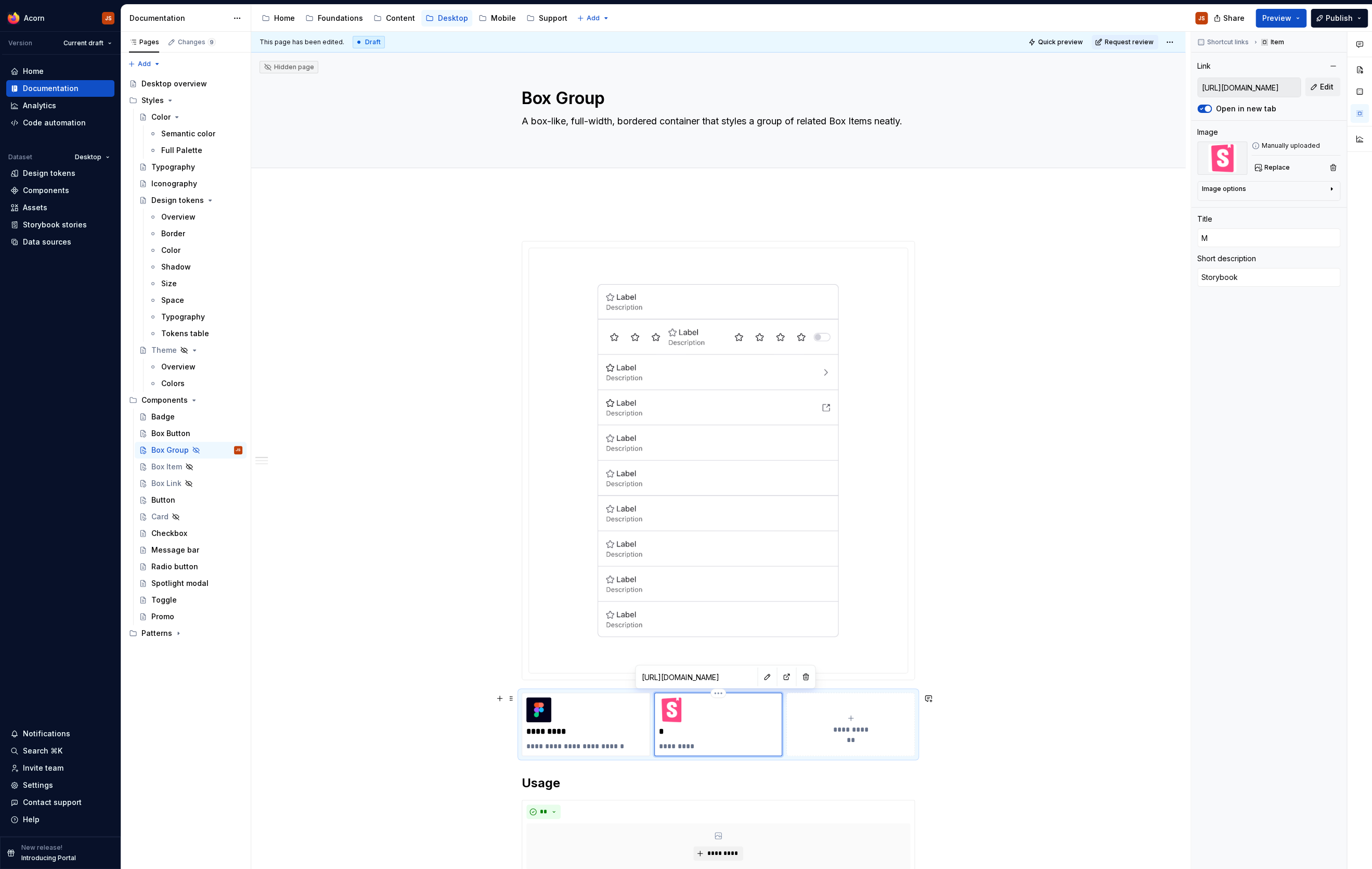
type input "Mo"
type textarea "*"
type input "Moz"
type textarea "*"
type input "MozB"
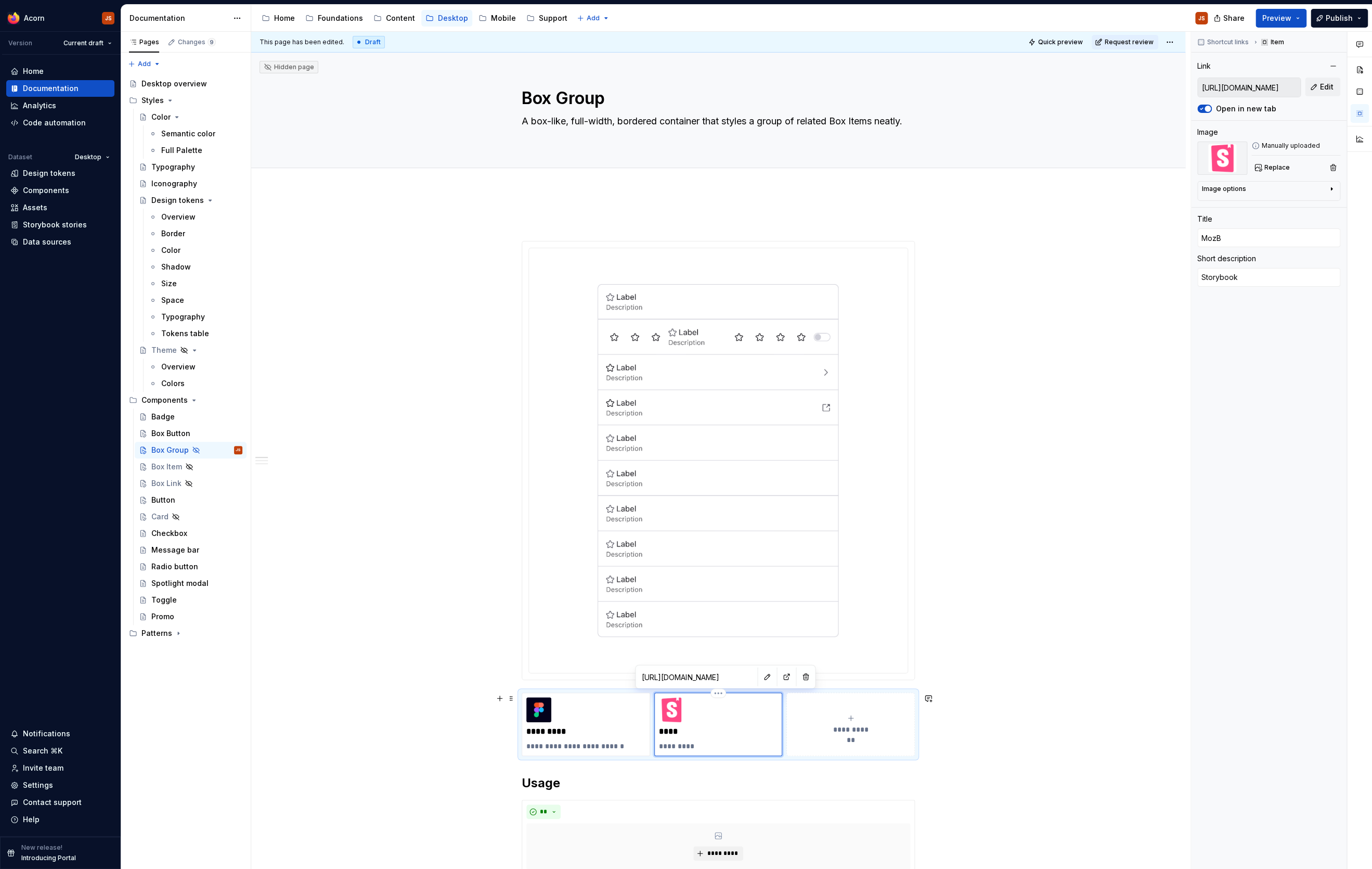
type textarea "*"
type input "MozBo"
type textarea "*"
type input "MozBox"
type textarea "*"
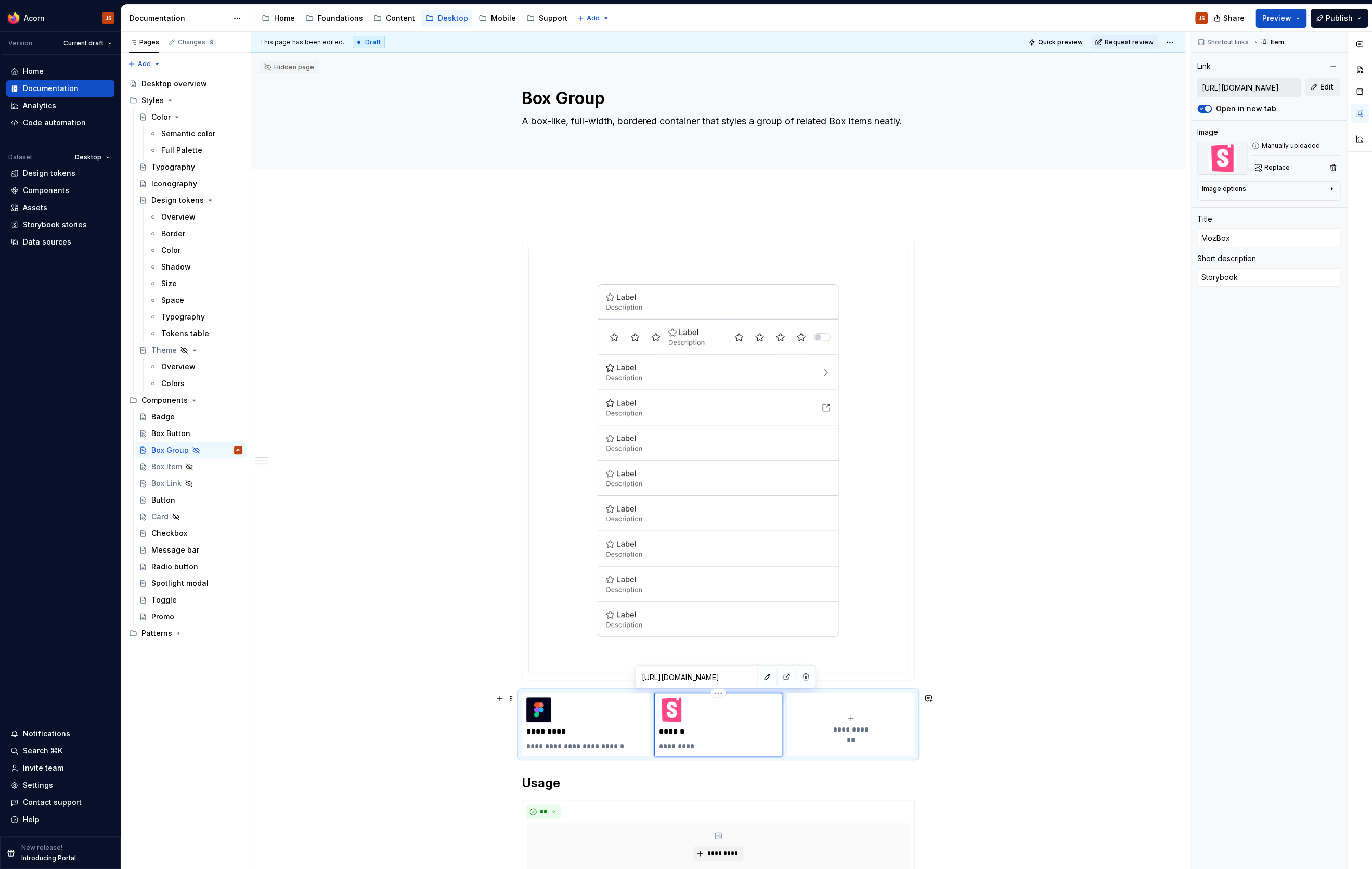
type input "MozBoxG"
type textarea "*"
type input "MozBoxGG"
type textarea "*"
type input "MozBoxGGr"
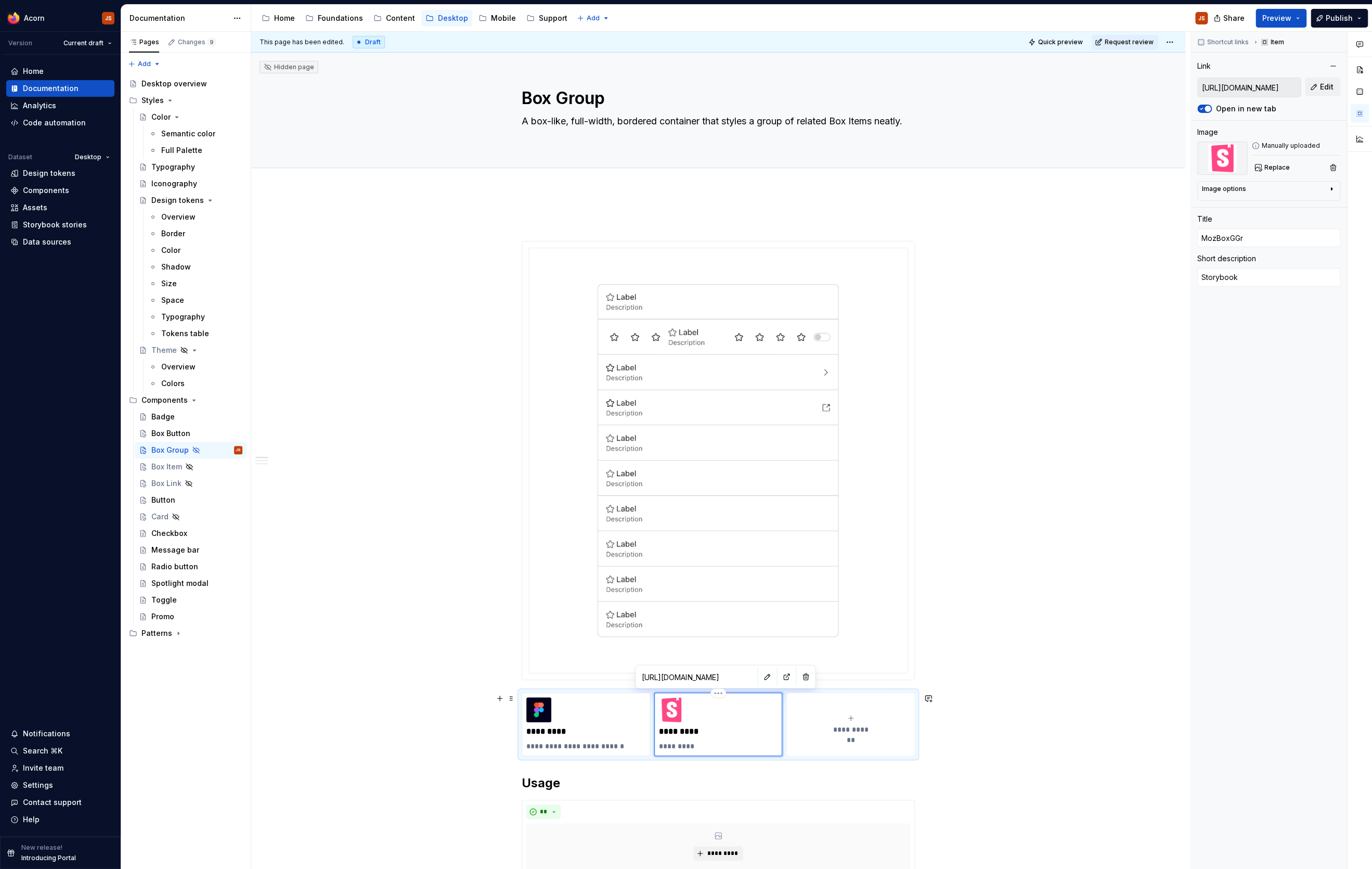
type textarea "*"
type input "MozBoxGG"
type textarea "*"
type input "MozBoxG"
type textarea "*"
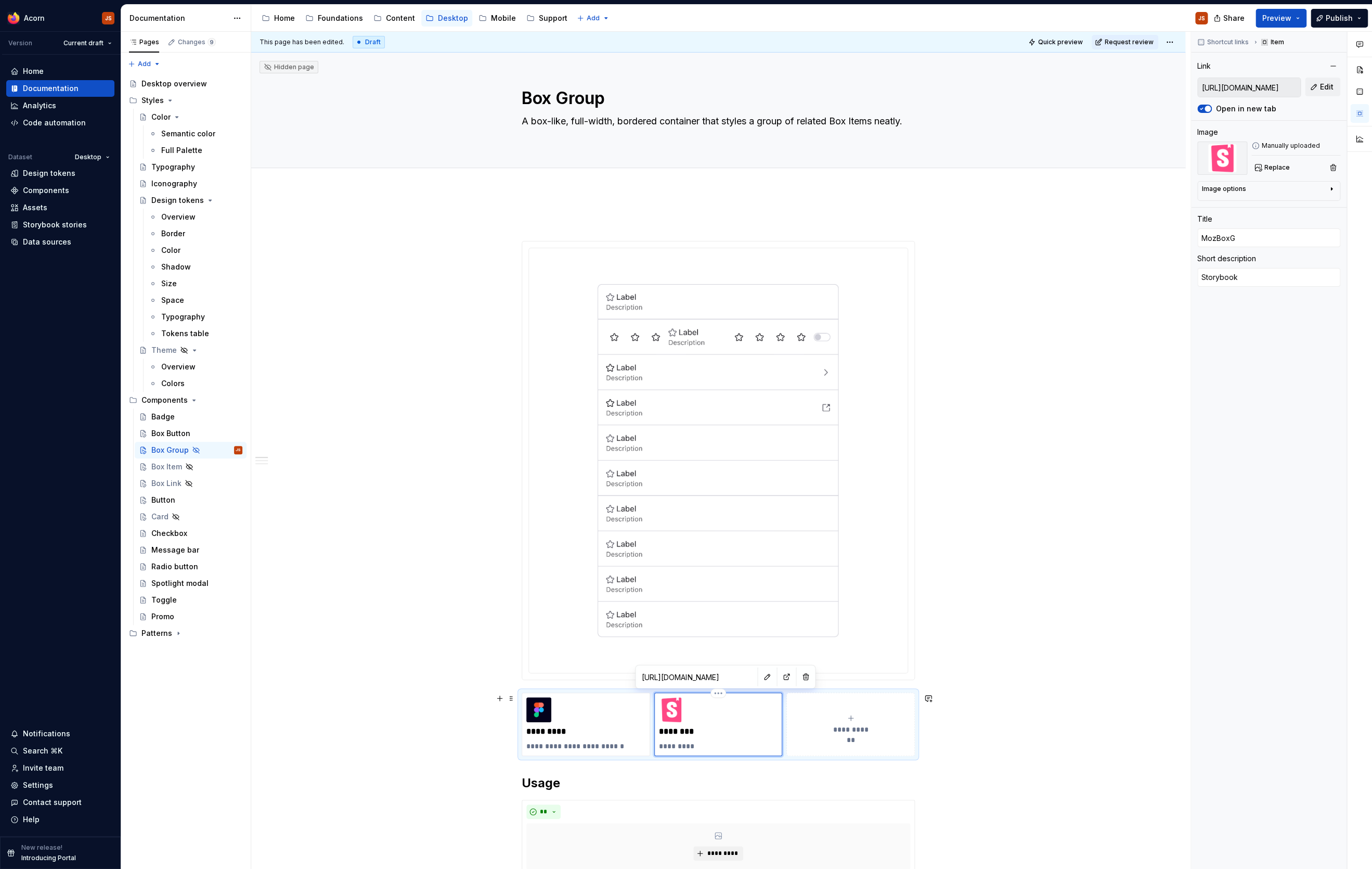
type input "MozBoxGr"
type textarea "*"
type input "MozBoxGro"
type textarea "*"
type input "MozBoxGrou"
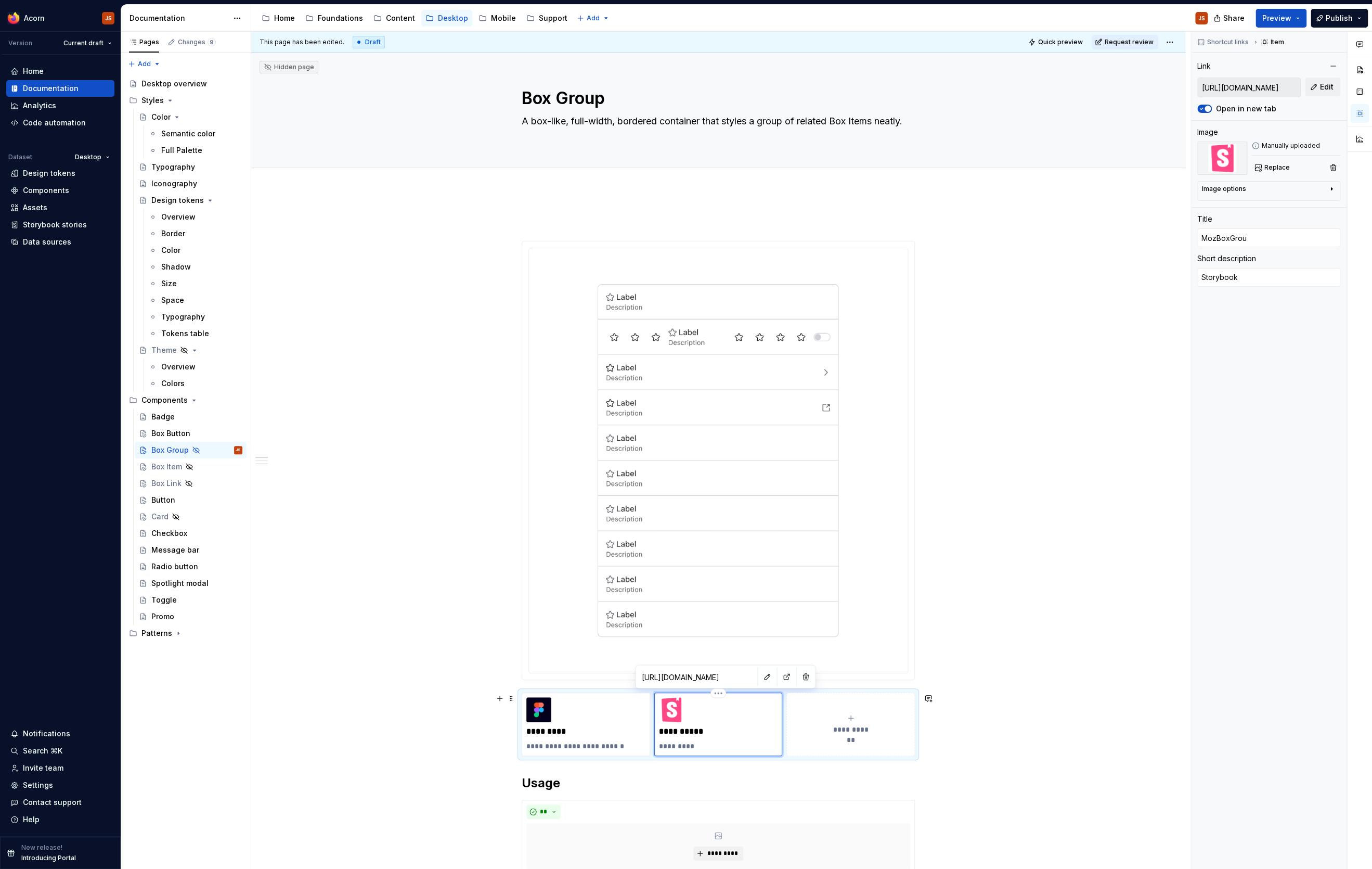
type textarea "*"
type input "MozBoxGroup"
click at [591, 694] on p "**********" at bounding box center [585, 746] width 119 height 11
type textarea "*"
type input "[URL][DOMAIN_NAME]"
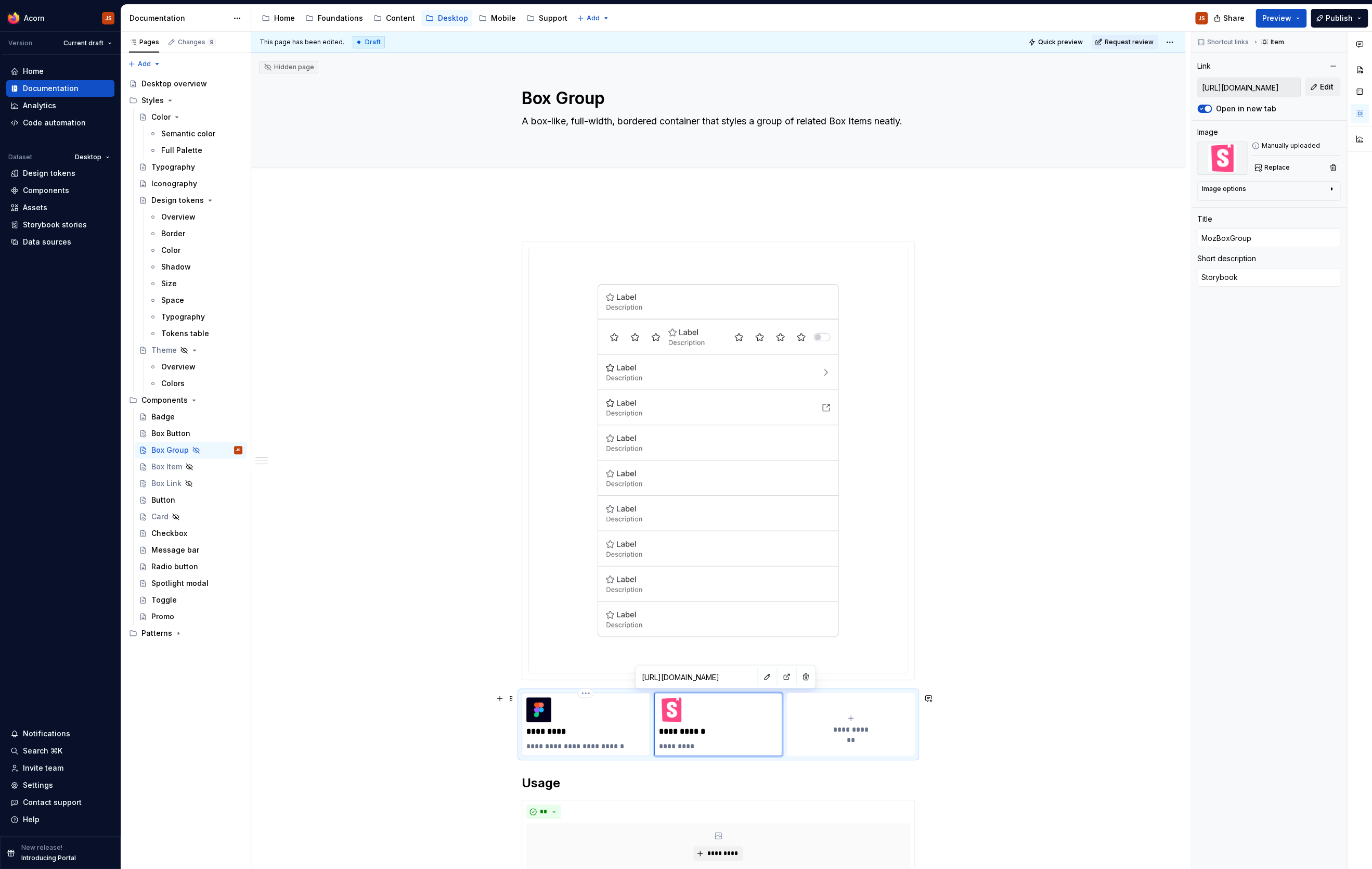
type input "[URL][DOMAIN_NAME]"
type input "Box Group"
type textarea "Desktop Components library"
click at [1096, 85] on span "Edit" at bounding box center [1327, 87] width 13 height 11
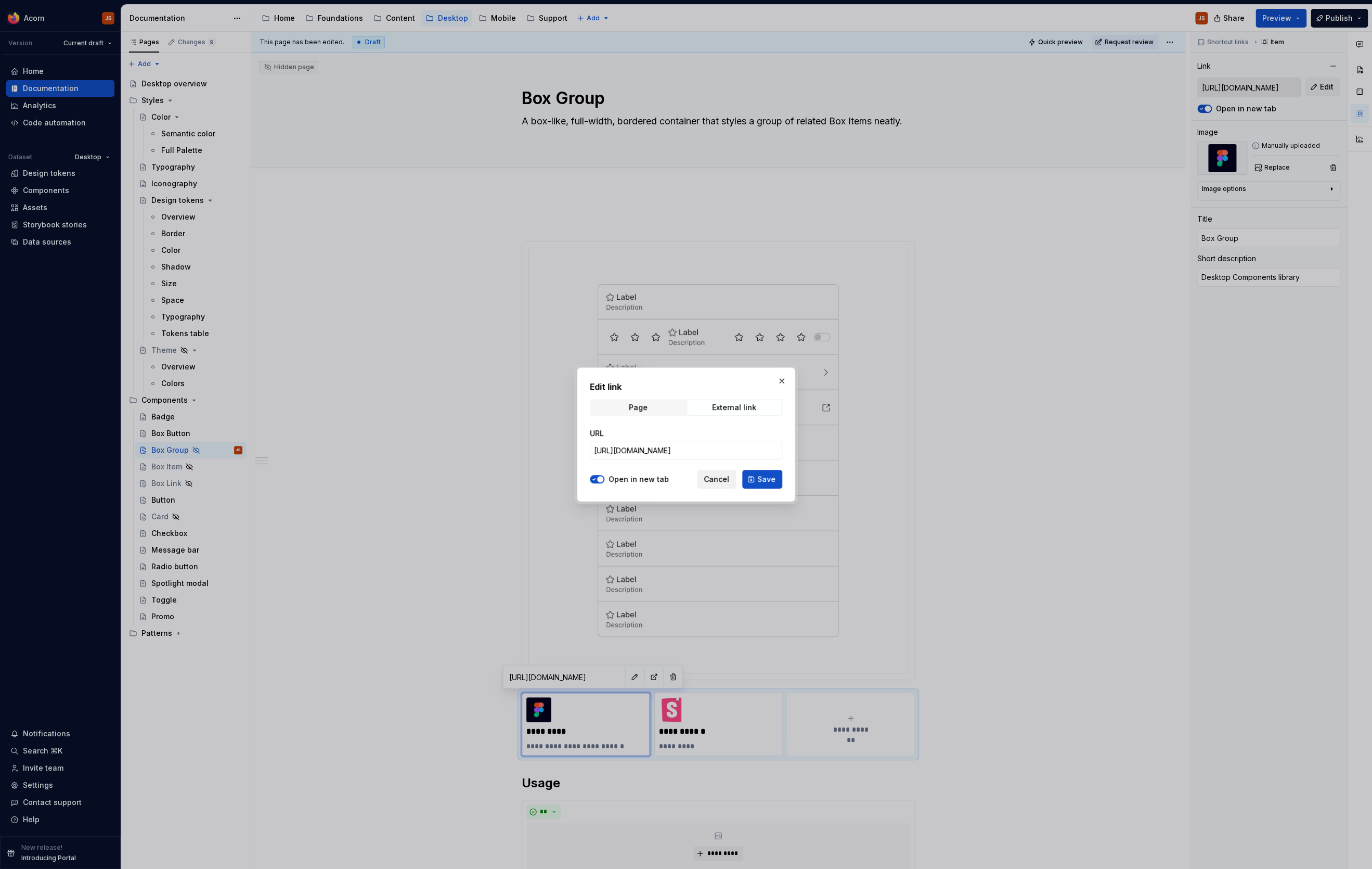
click at [725, 475] on span "Cancel" at bounding box center [716, 478] width 25 height 11
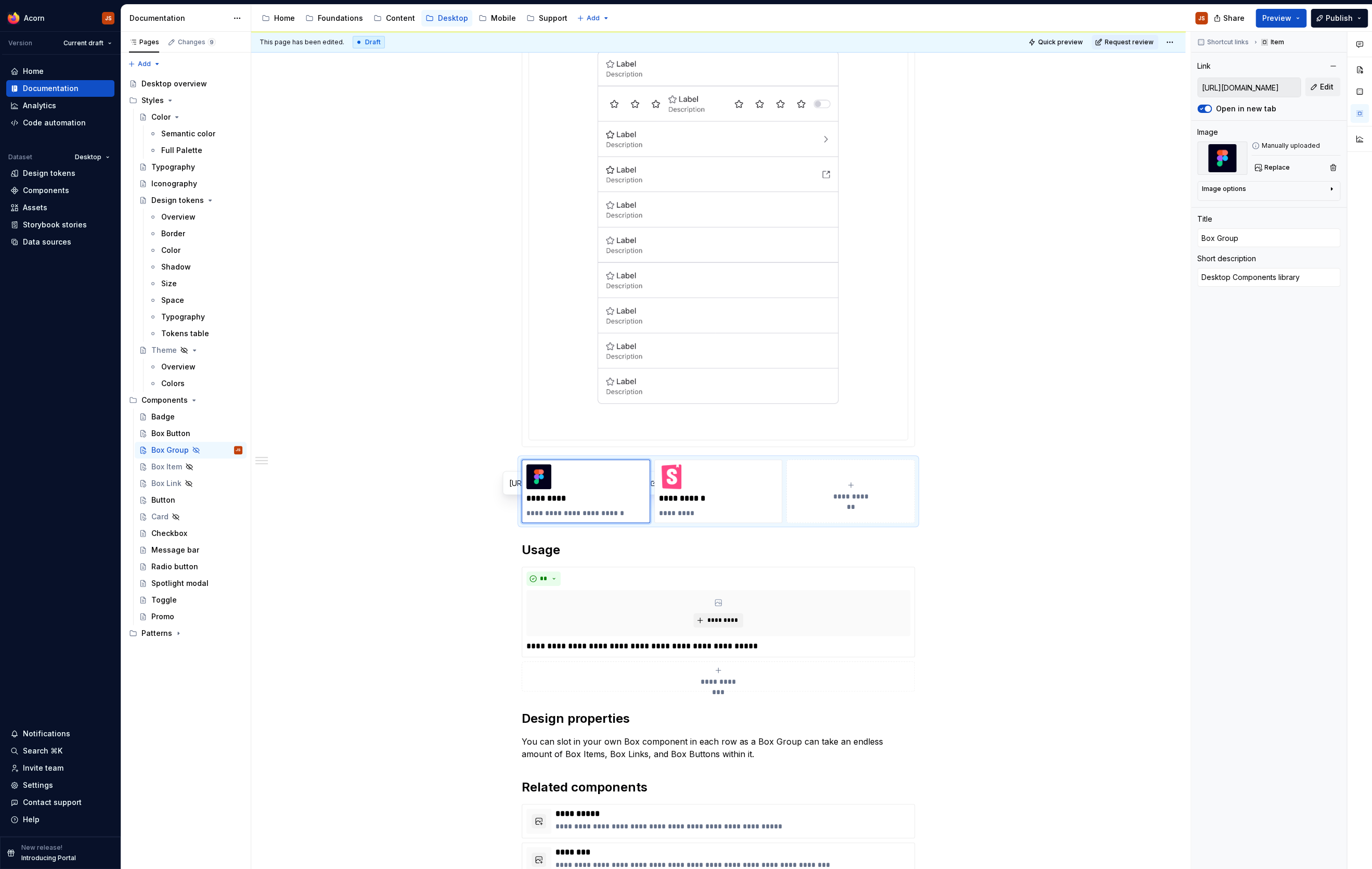
scroll to position [251, 0]
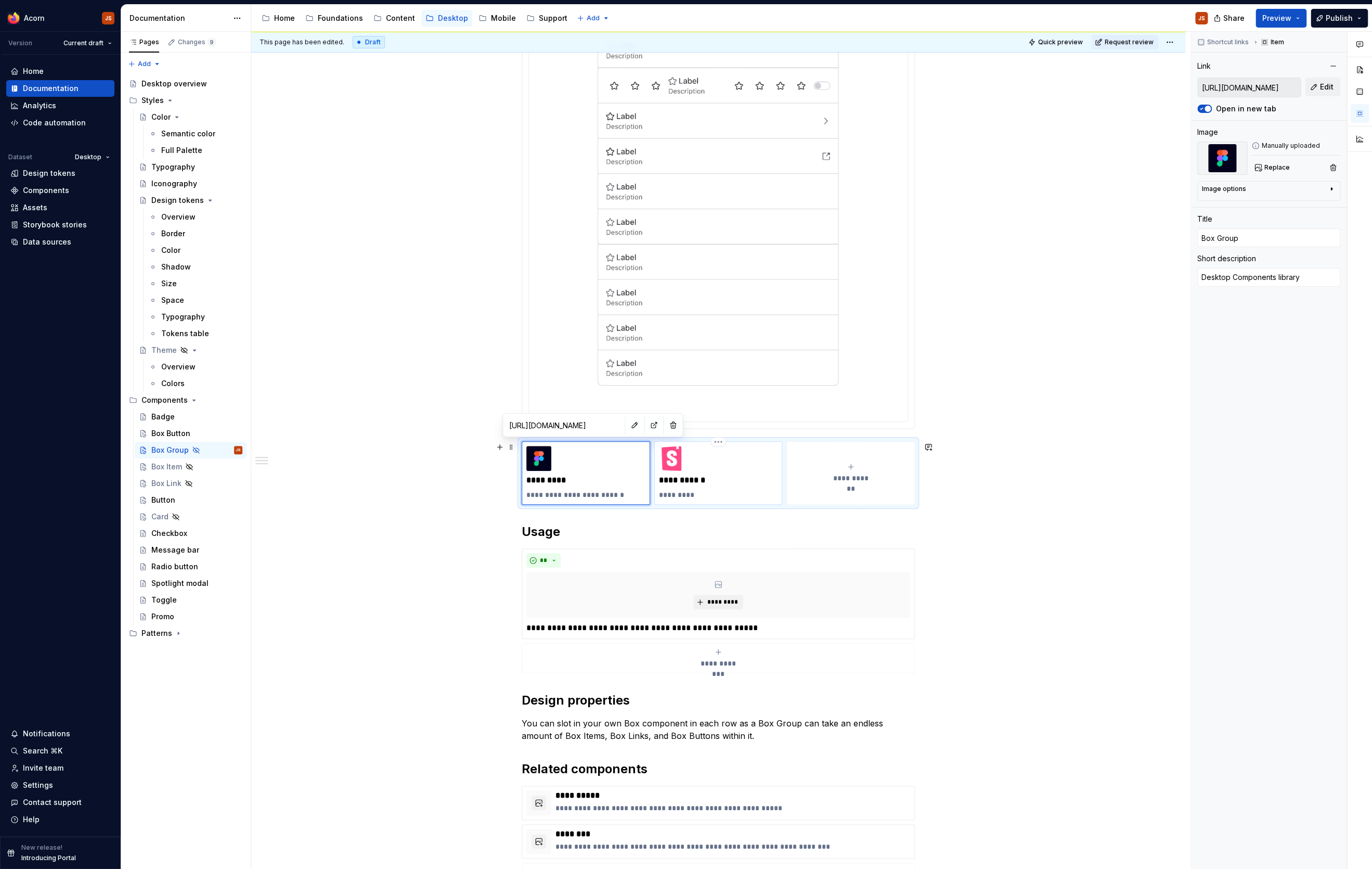
type textarea "*"
type input "[URL][DOMAIN_NAME]"
type input "MozBoxGroup"
type textarea "Storybook"
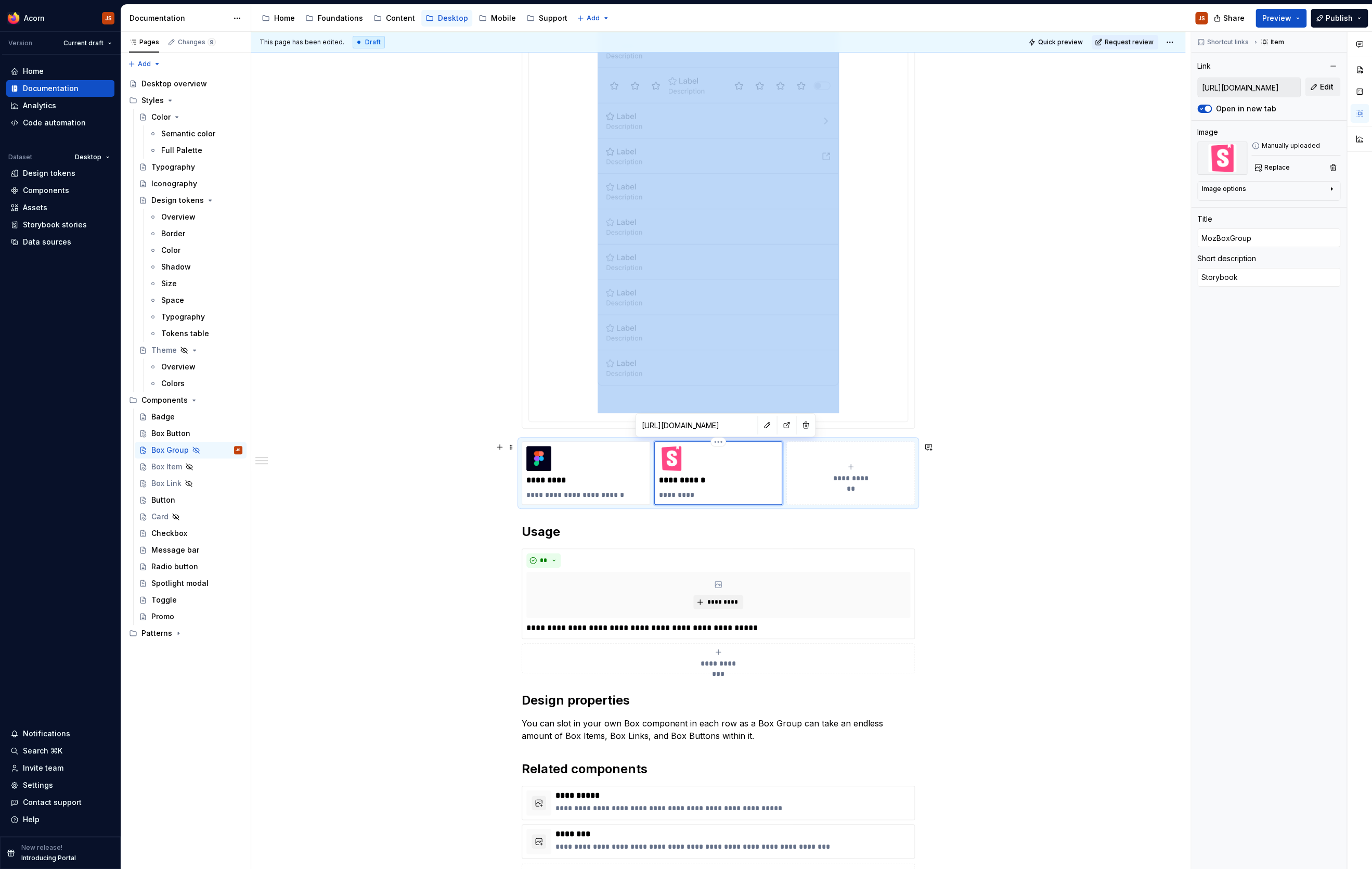
click at [681, 474] on div "**********" at bounding box center [717, 473] width 119 height 54
click at [1096, 85] on span "Edit" at bounding box center [1327, 87] width 13 height 11
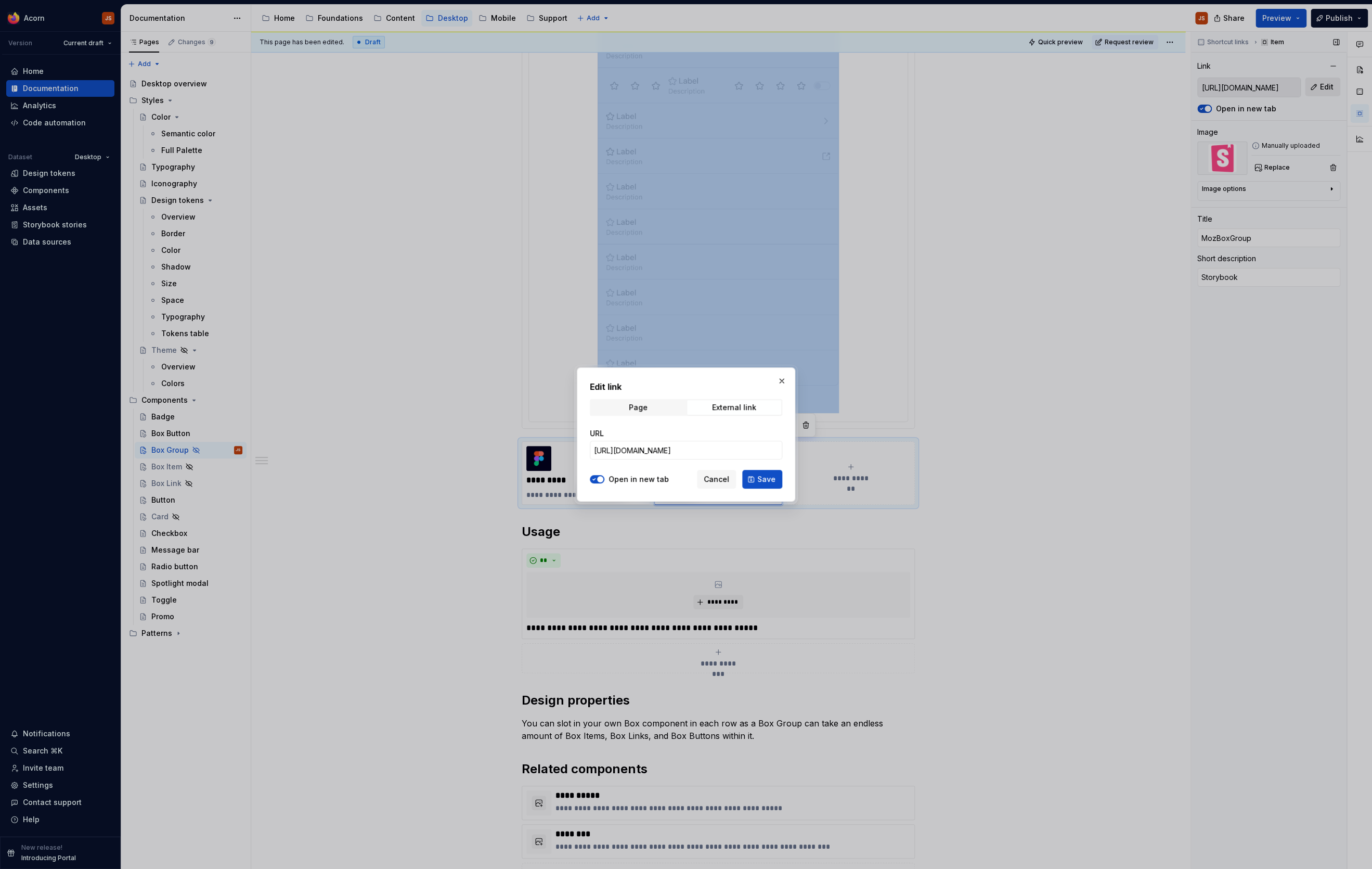
type textarea "*"
click at [712, 453] on input "[URL][DOMAIN_NAME]" at bounding box center [686, 449] width 193 height 18
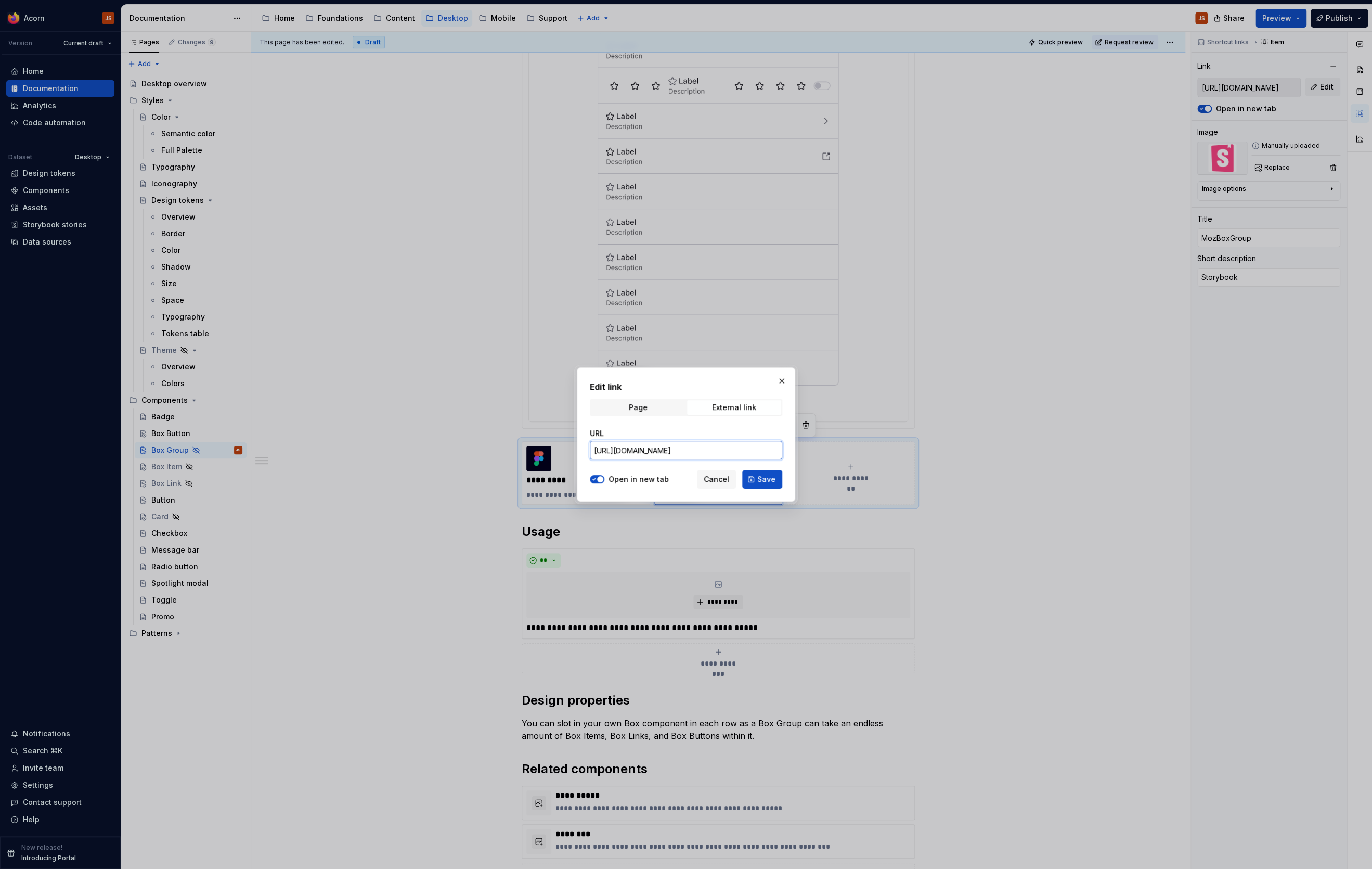
click at [712, 453] on input "[URL][DOMAIN_NAME]" at bounding box center [686, 449] width 193 height 18
paste input "group"
type input "[URL][DOMAIN_NAME]"
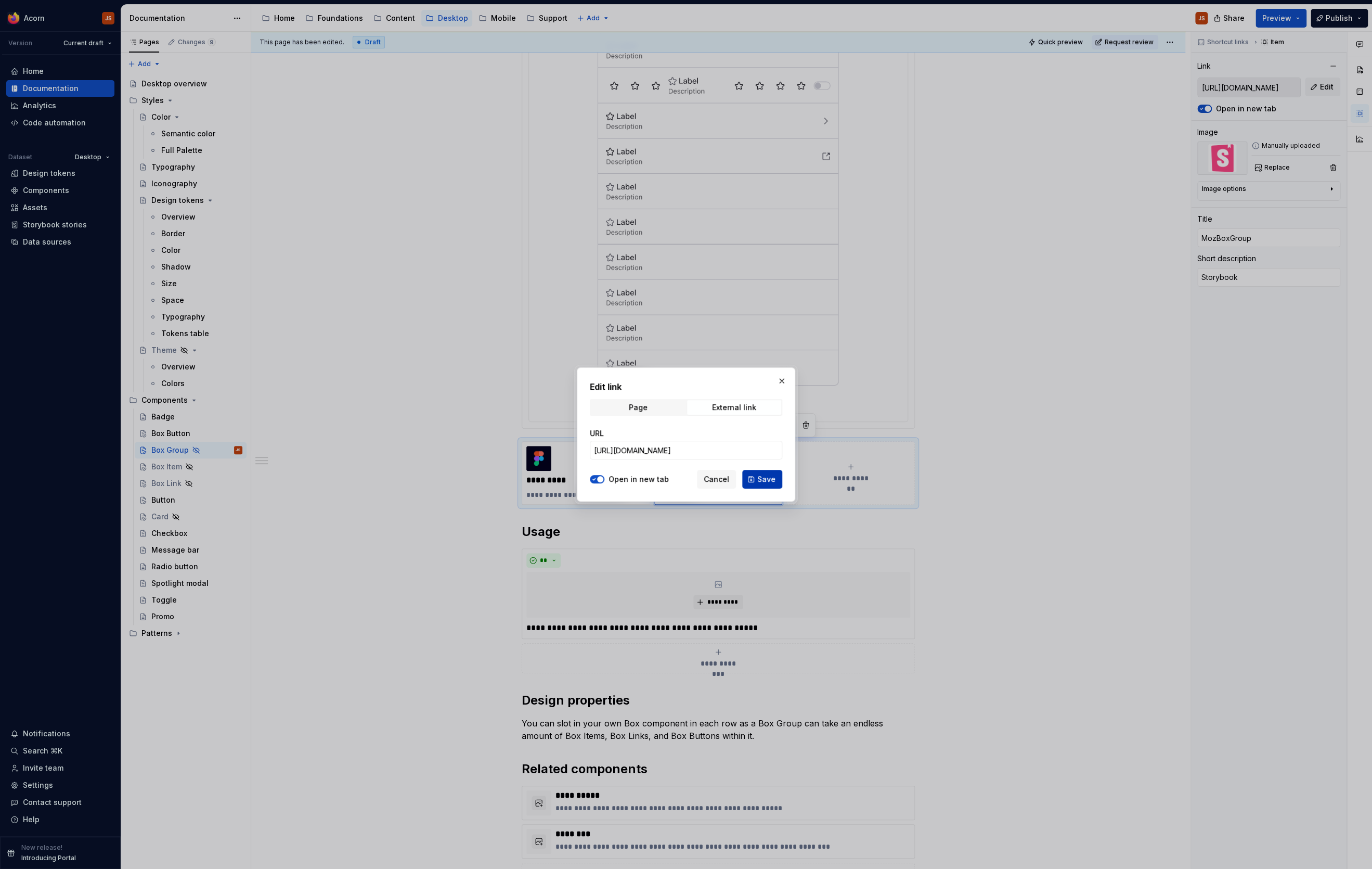
click at [764, 481] on span "Save" at bounding box center [766, 478] width 18 height 11
type textarea "*"
type input "[URL][DOMAIN_NAME]"
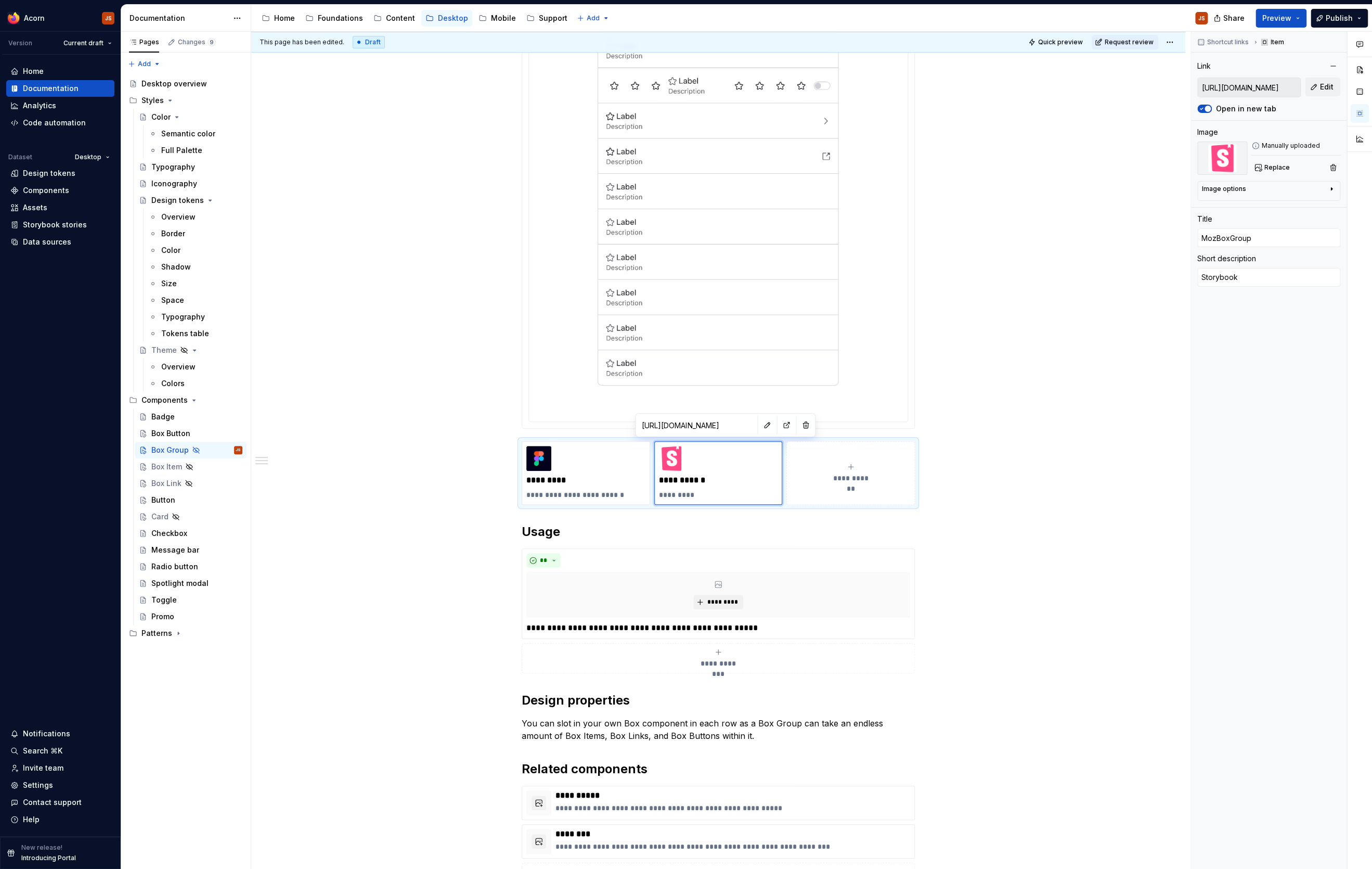
scroll to position [251, 0]
click at [525, 438] on div "**********" at bounding box center [718, 441] width 393 height 953
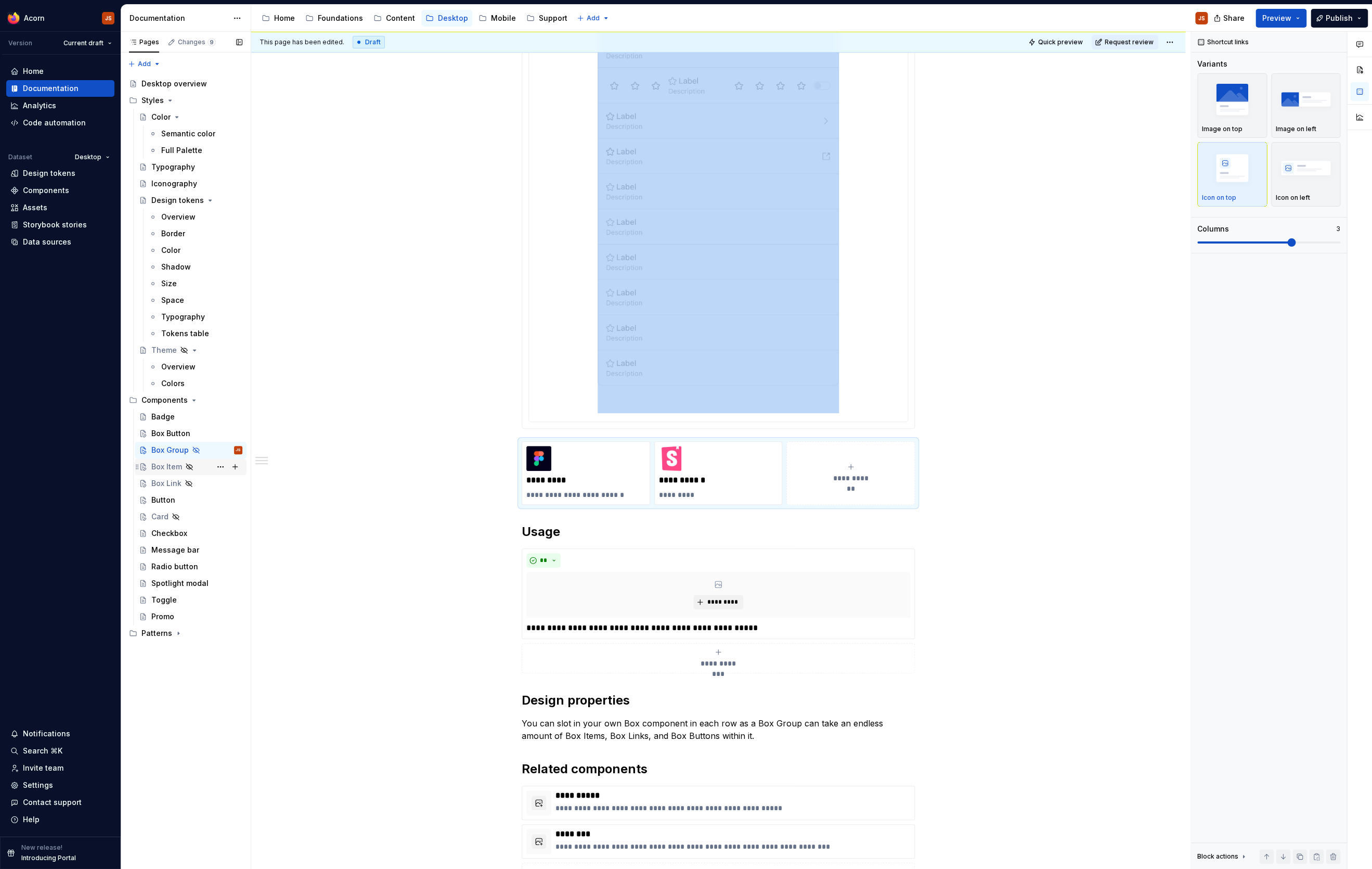
click at [166, 467] on div "Box Item" at bounding box center [167, 466] width 31 height 11
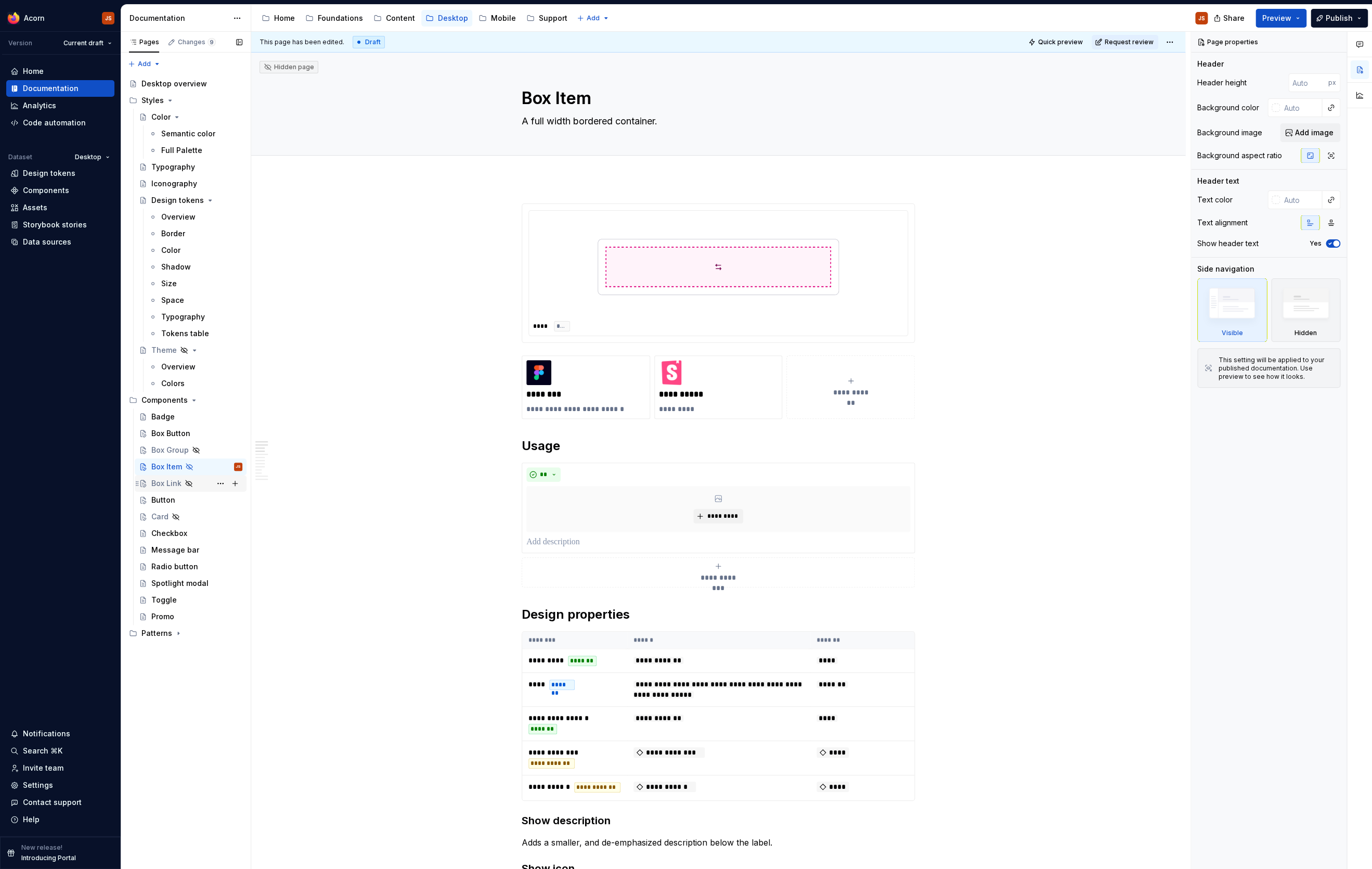
click at [156, 481] on div "Box Link" at bounding box center [166, 483] width 30 height 11
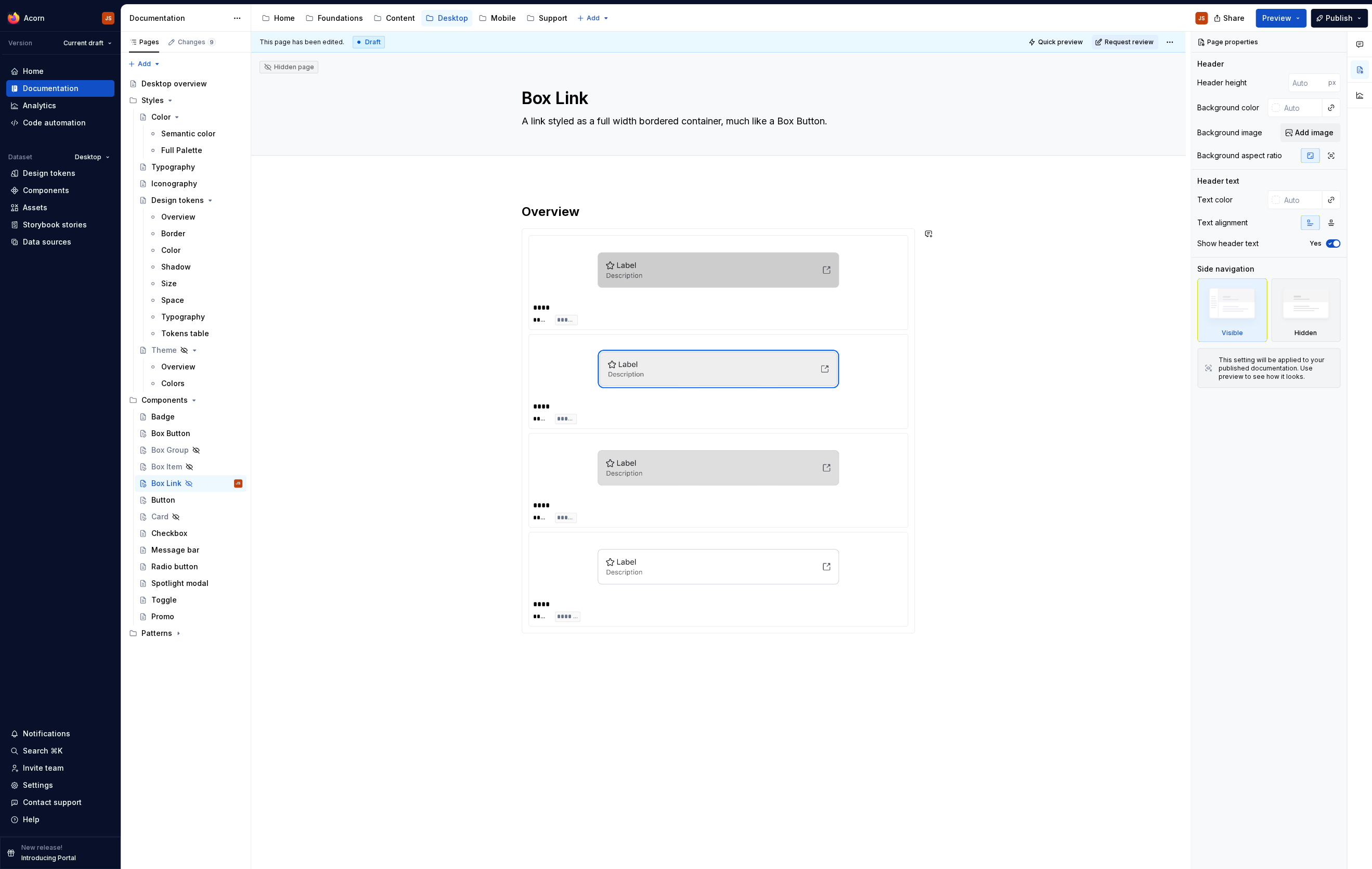
click at [494, 694] on div "Overview **** ***** ****** **** ***** ***** **** ***** ***** **** ***** *******" at bounding box center [717, 542] width 934 height 727
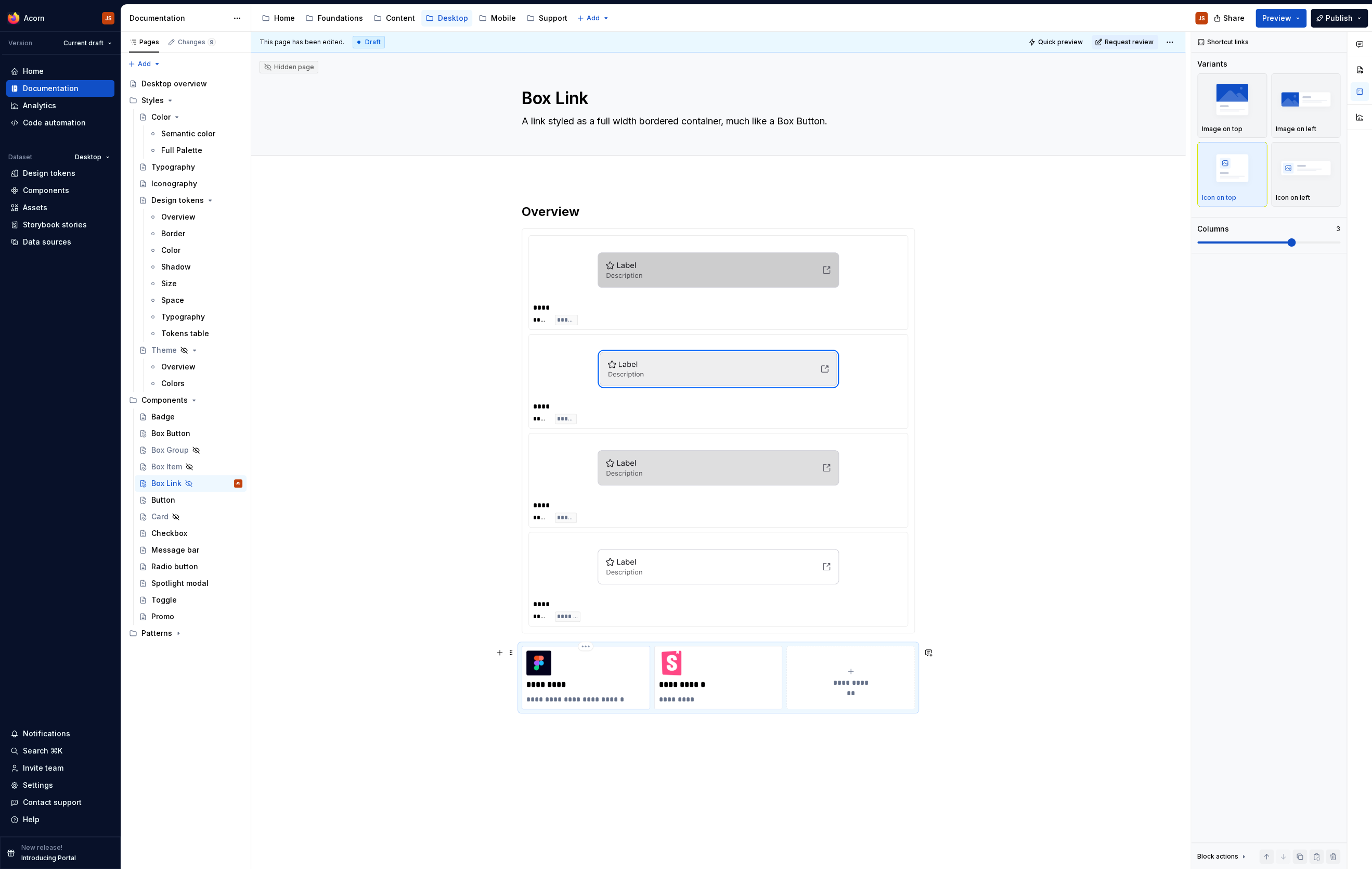
click at [557, 690] on p "*********" at bounding box center [585, 684] width 119 height 11
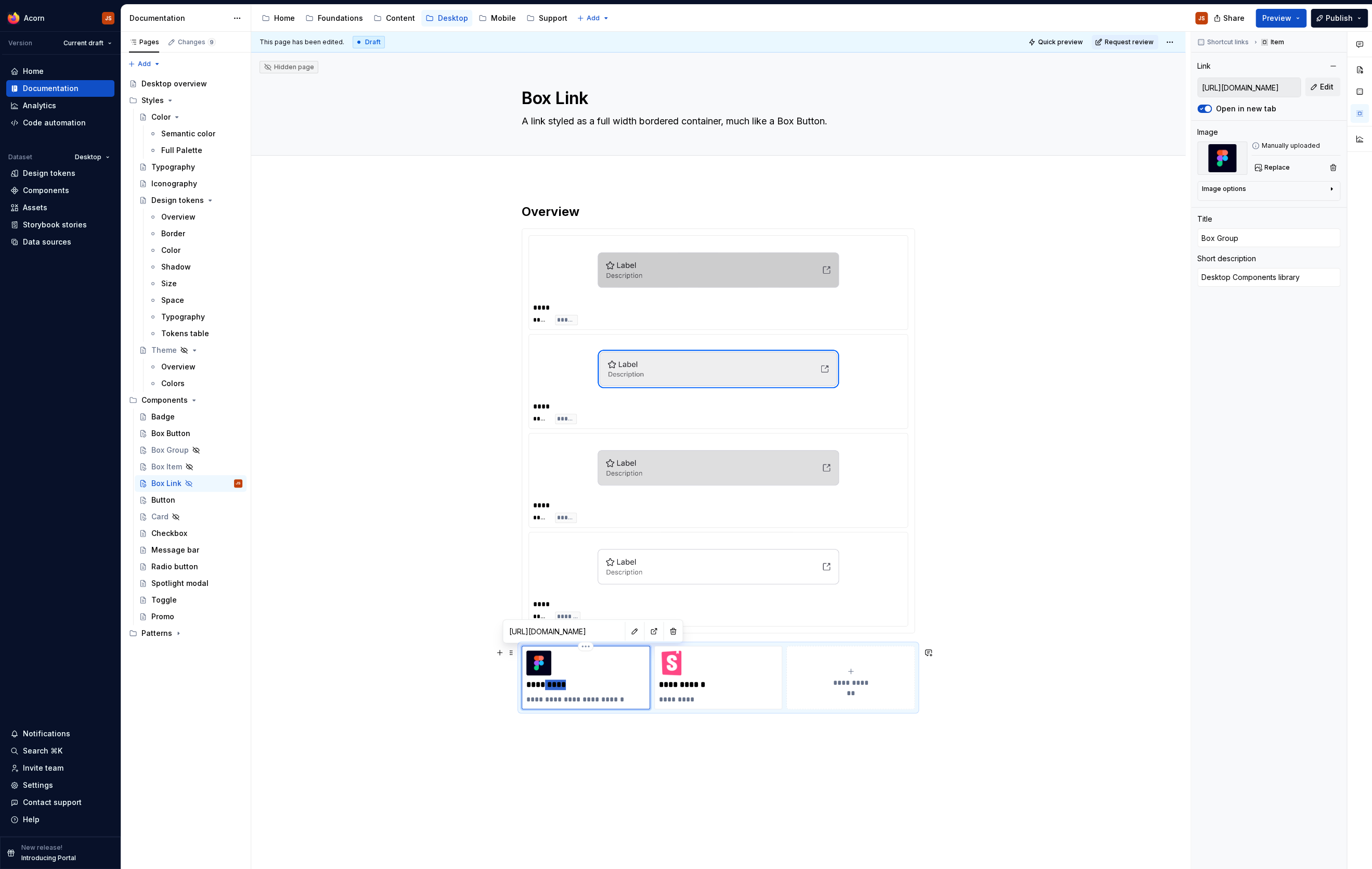
type textarea "*"
type input "Box L"
type textarea "*"
type input "Box Li"
type textarea "*"
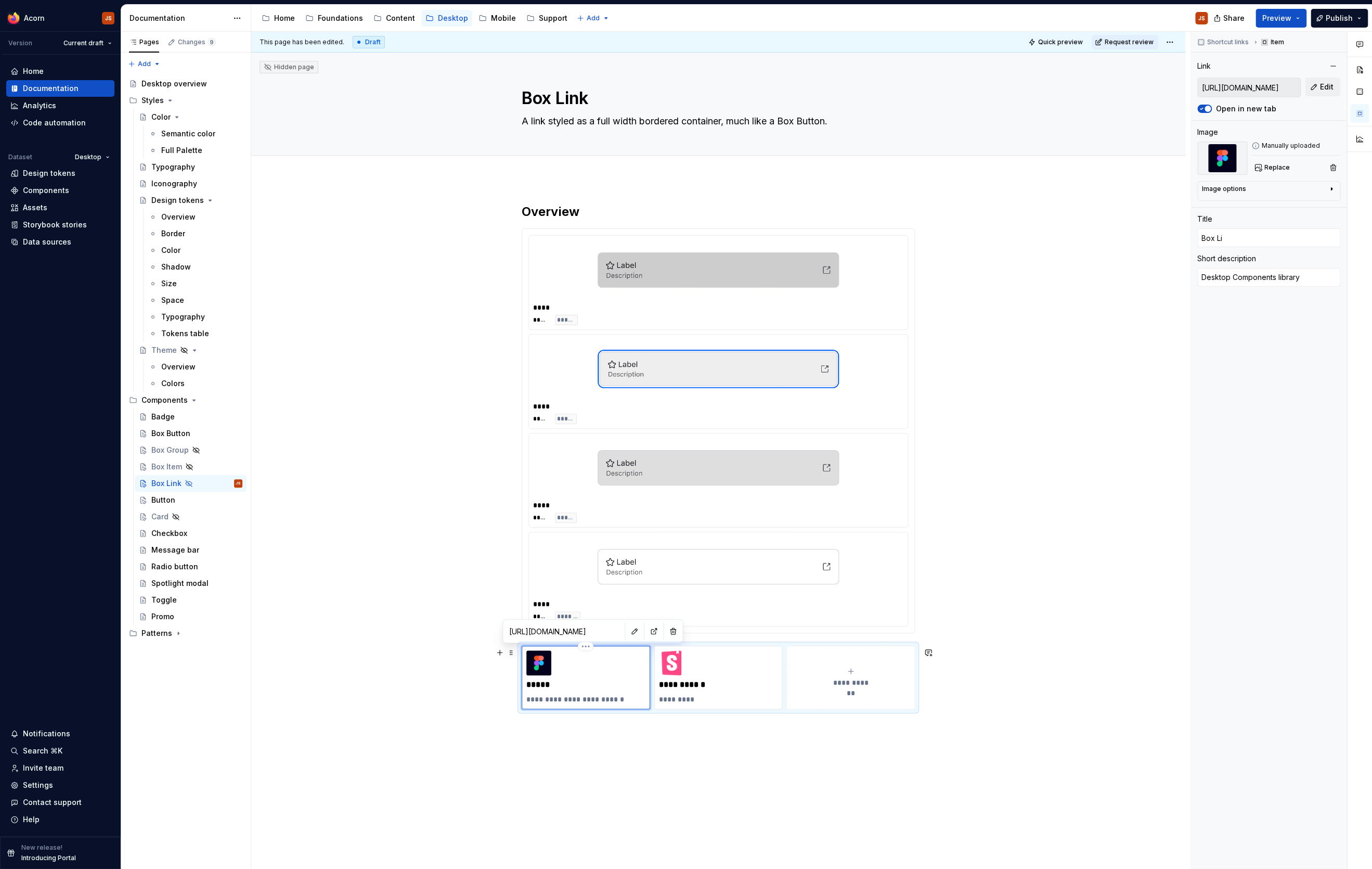
type input "Box Lin"
type textarea "*"
type input "Box Link"
type textarea "*"
type input "[URL][DOMAIN_NAME]"
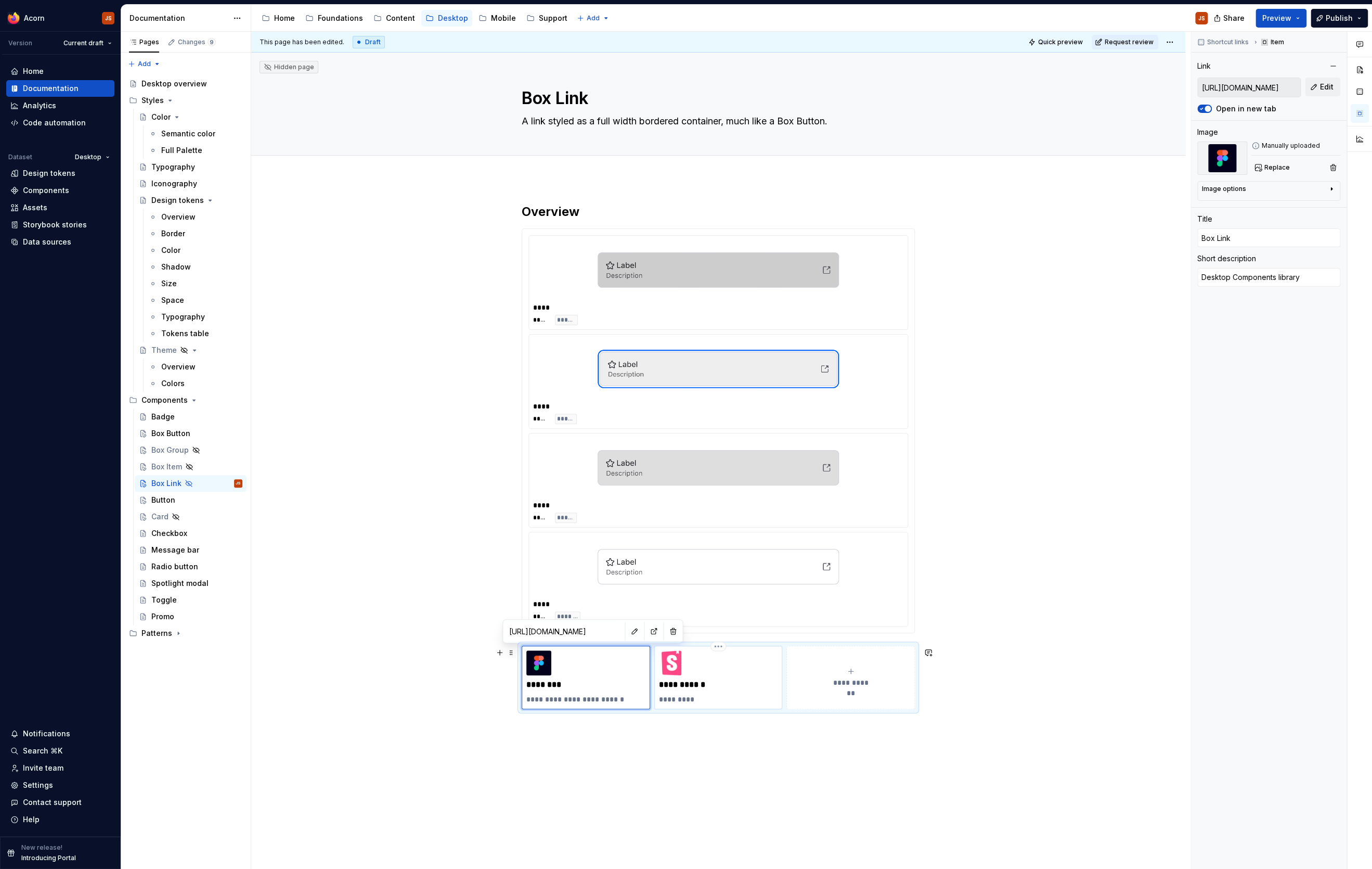
type input "[URL][DOMAIN_NAME]"
type input "MozBoxGroup"
type textarea "Storybook"
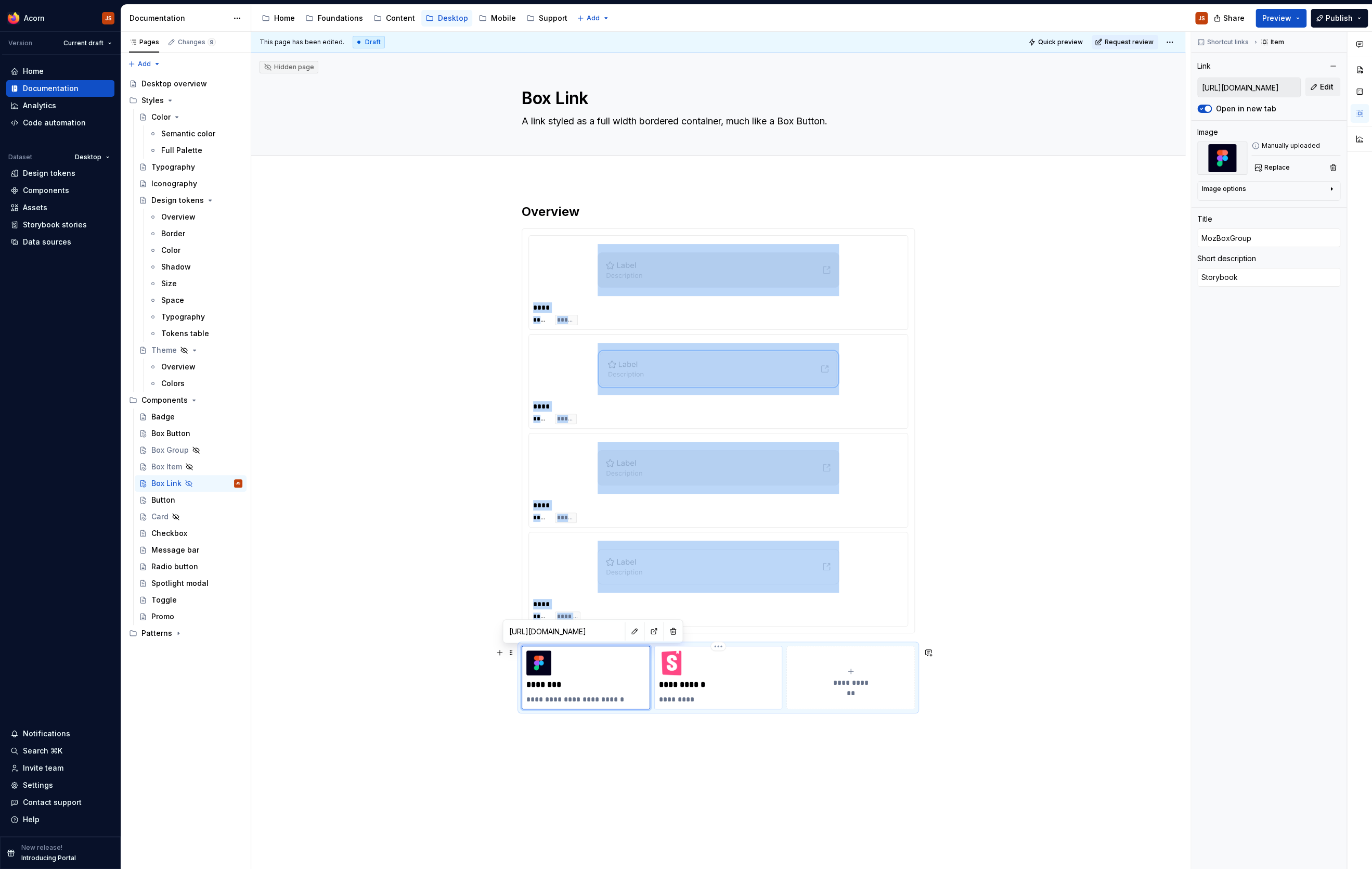
click at [697, 681] on div "**********" at bounding box center [717, 677] width 119 height 54
click at [703, 686] on p "**********" at bounding box center [717, 684] width 119 height 11
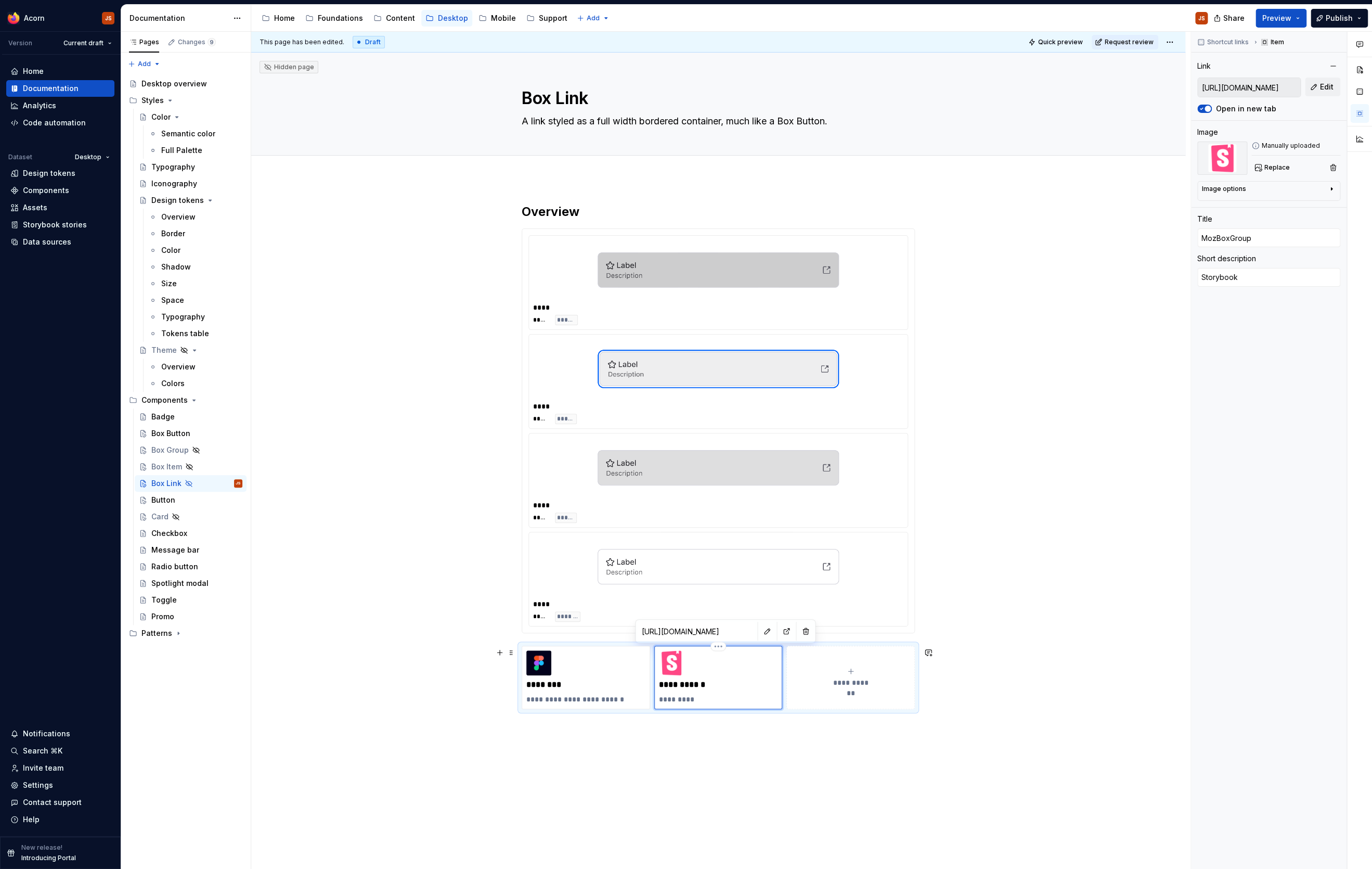
click at [708, 684] on p "**********" at bounding box center [717, 684] width 119 height 11
type textarea "*"
type input "M"
type textarea "*"
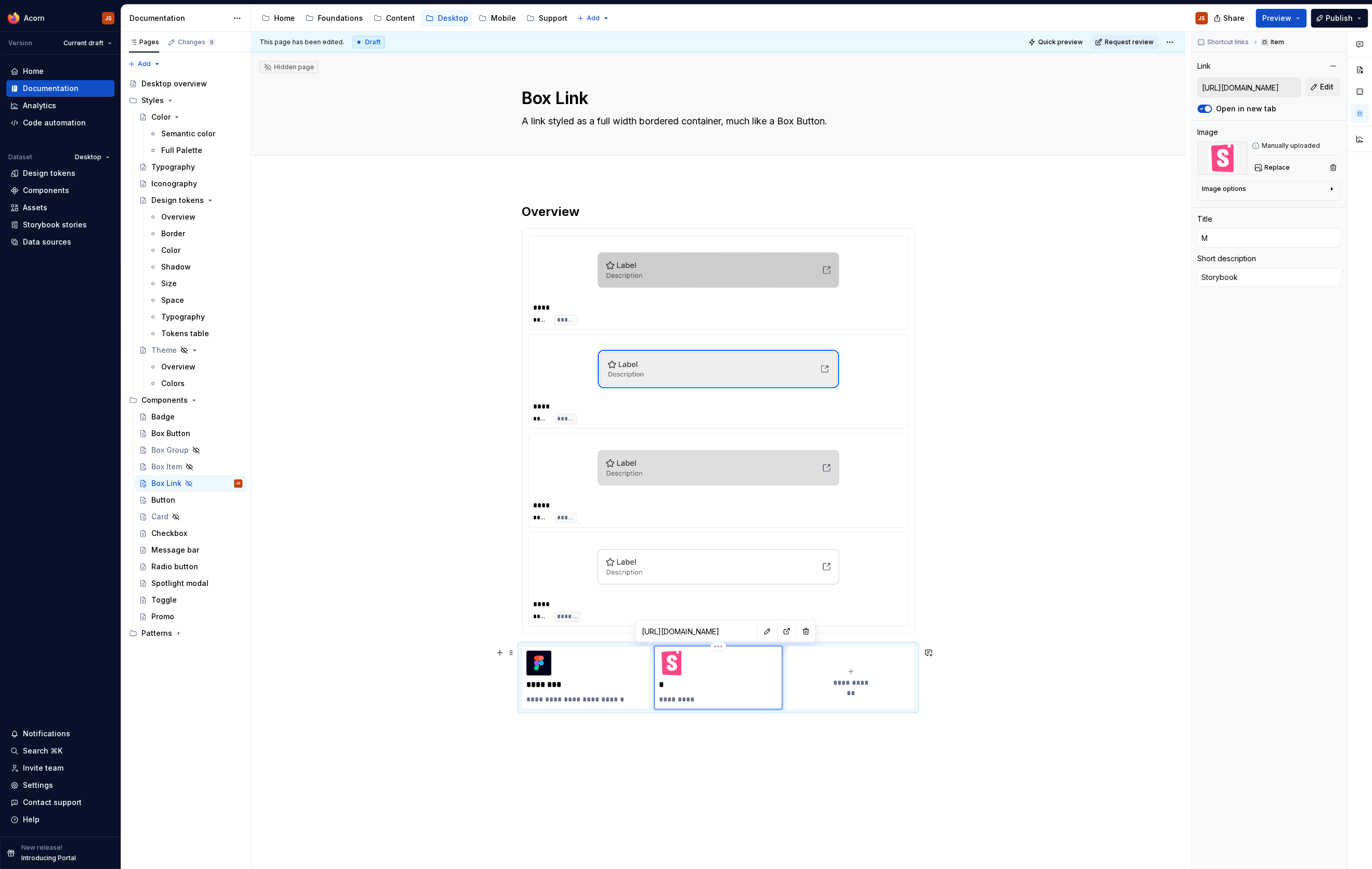
type input "Mo"
type textarea "*"
type input "Moz"
type textarea "*"
type input "MozB"
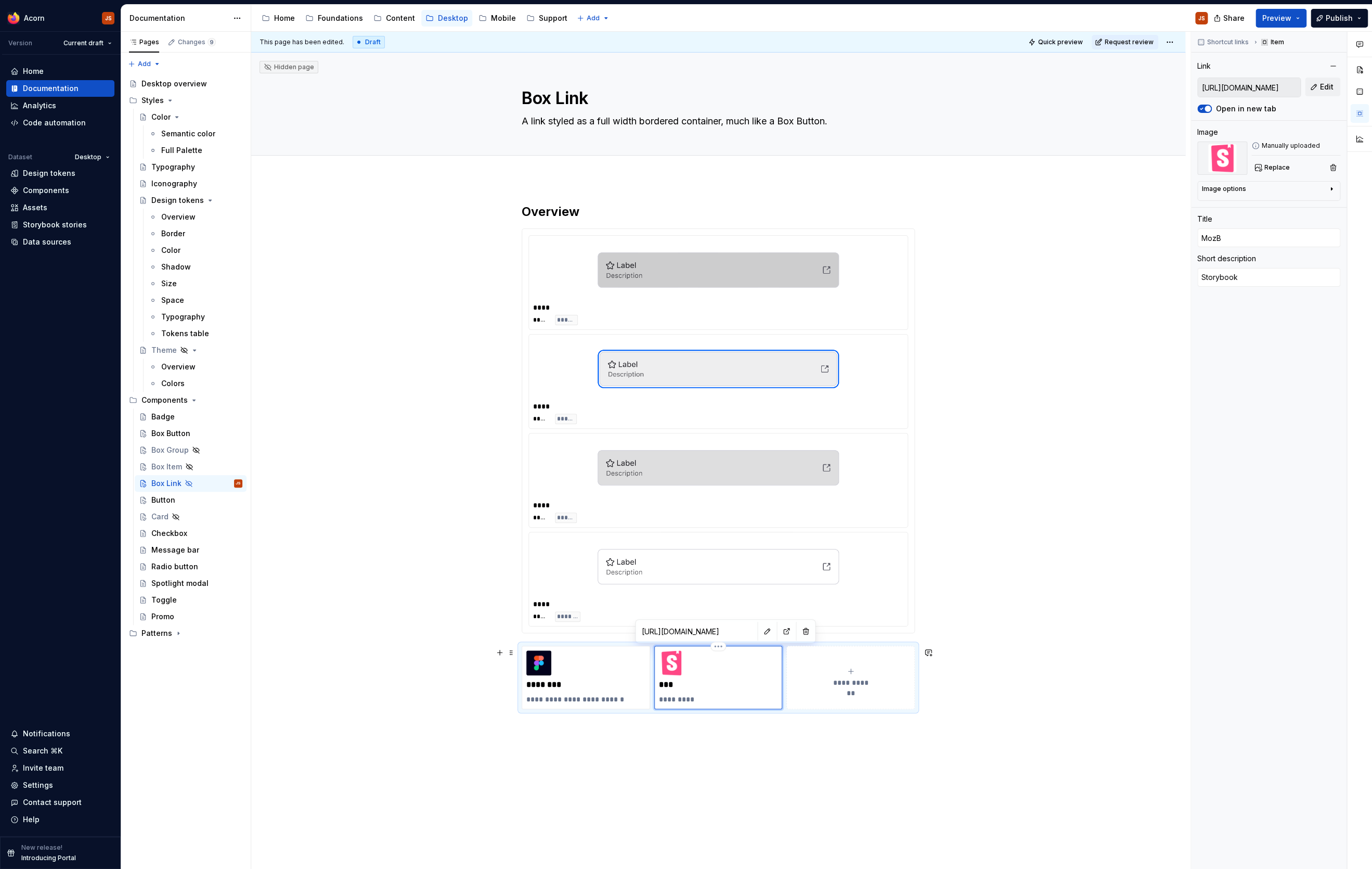
type textarea "*"
type input "MozBo"
type textarea "*"
type input "MozBox"
type textarea "*"
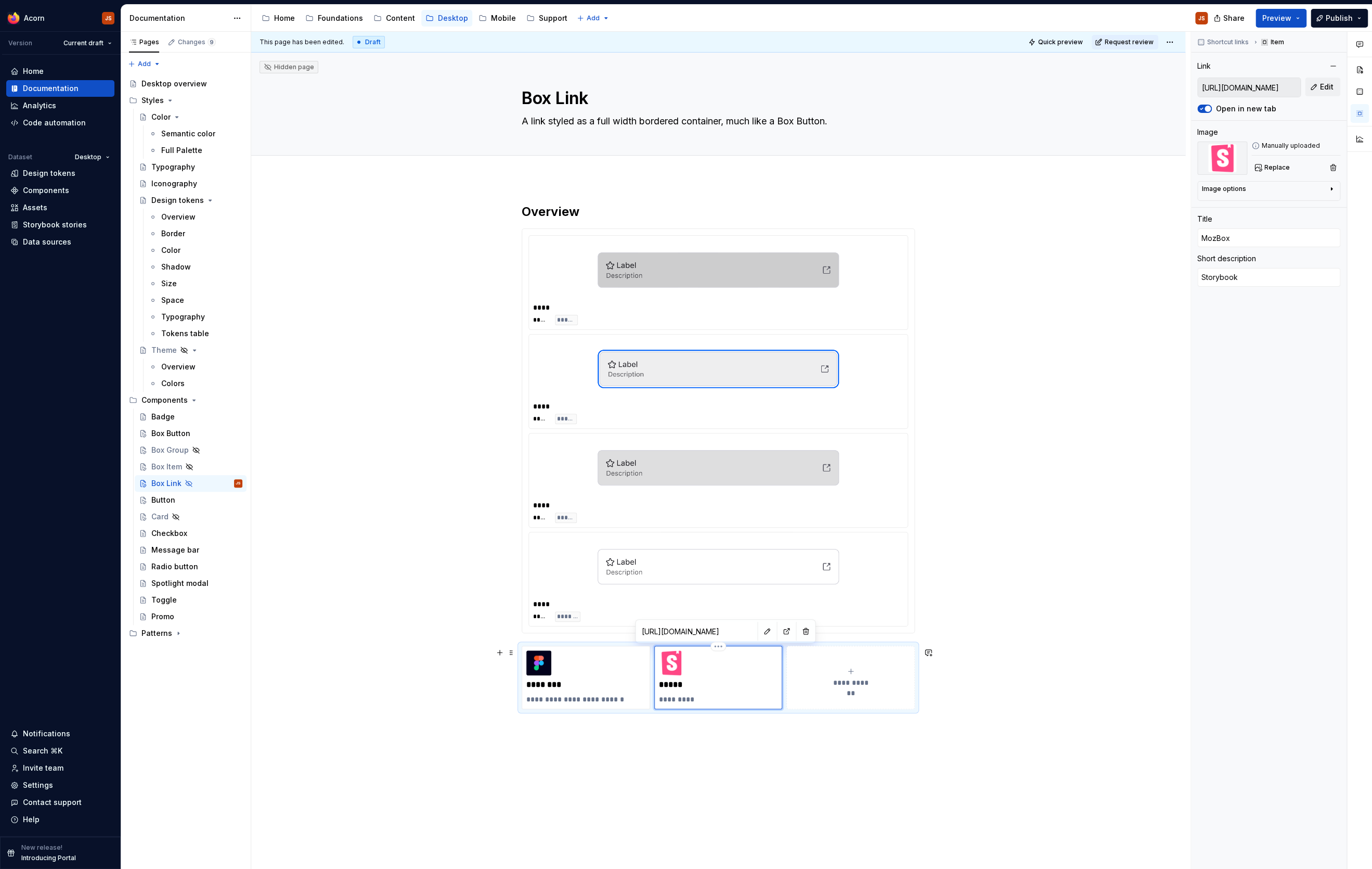
type input "MozBoxl"
type textarea "*"
type input "MozBox"
type textarea "*"
type input "MozBoxL"
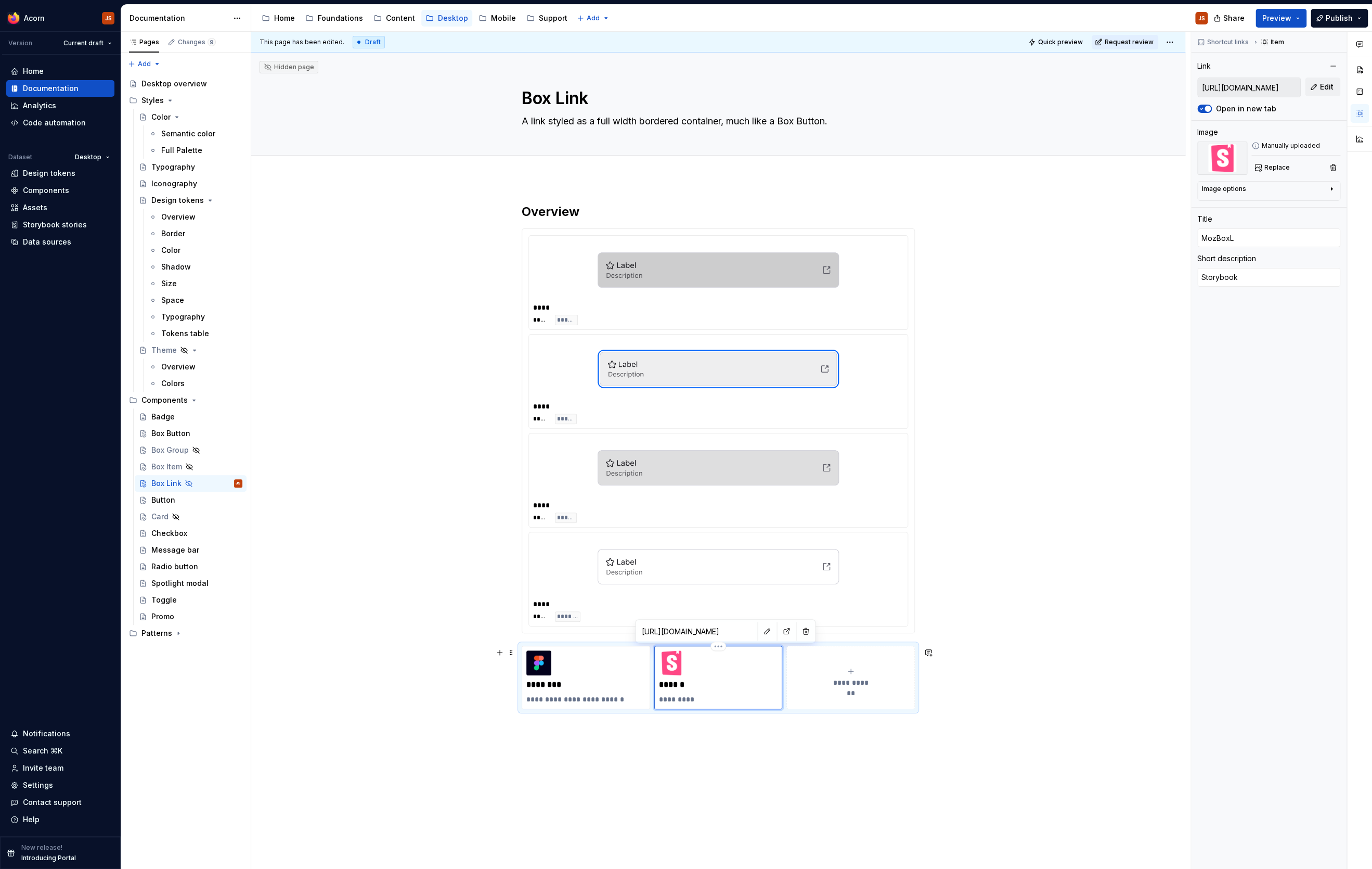
type textarea "*"
type input "MozBoxLi"
type textarea "*"
type input "MozBoxLin"
type textarea "*"
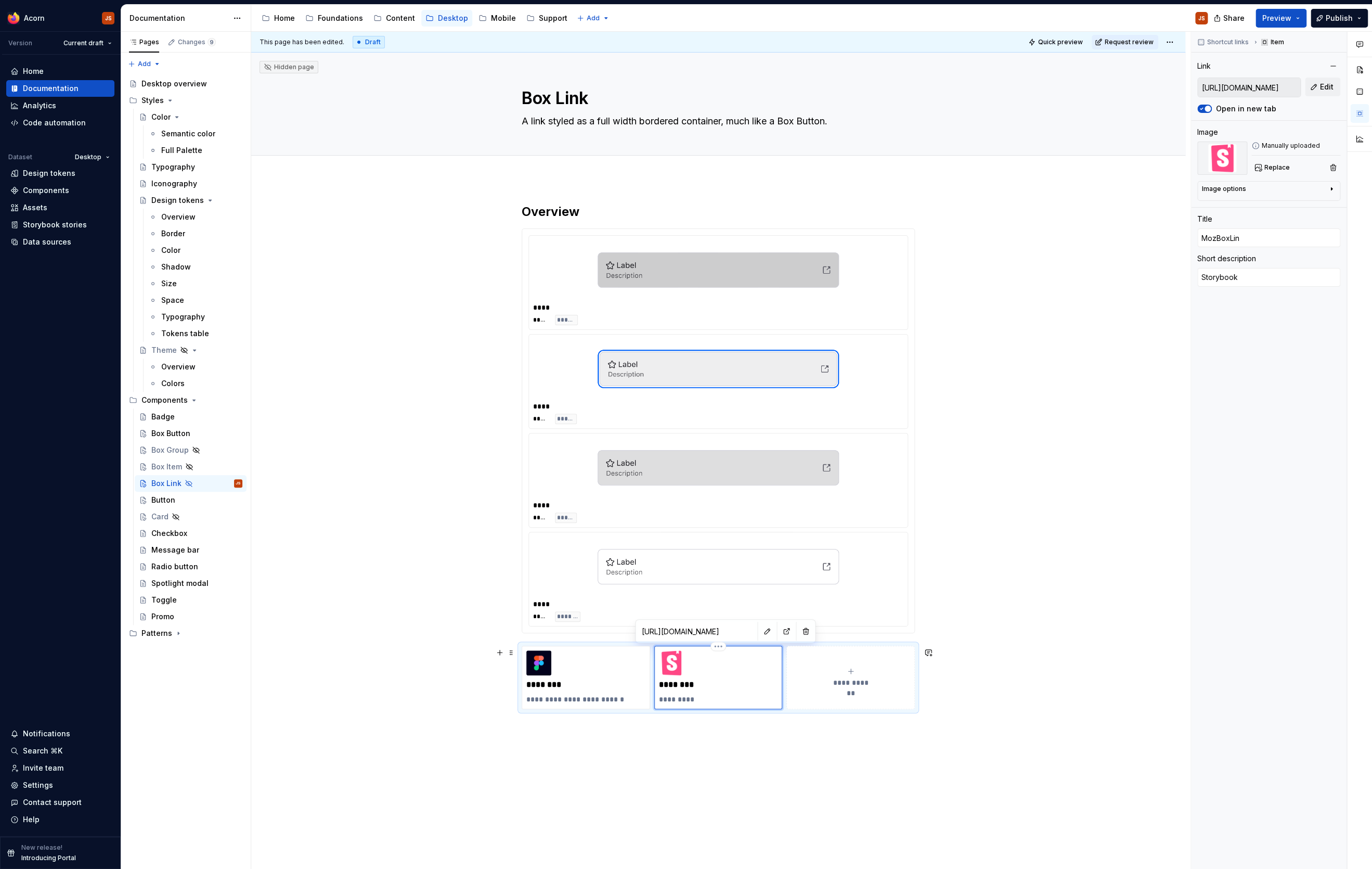
type input "MozBoxLink"
click at [1096, 94] on button "Edit" at bounding box center [1322, 86] width 36 height 18
type textarea "*"
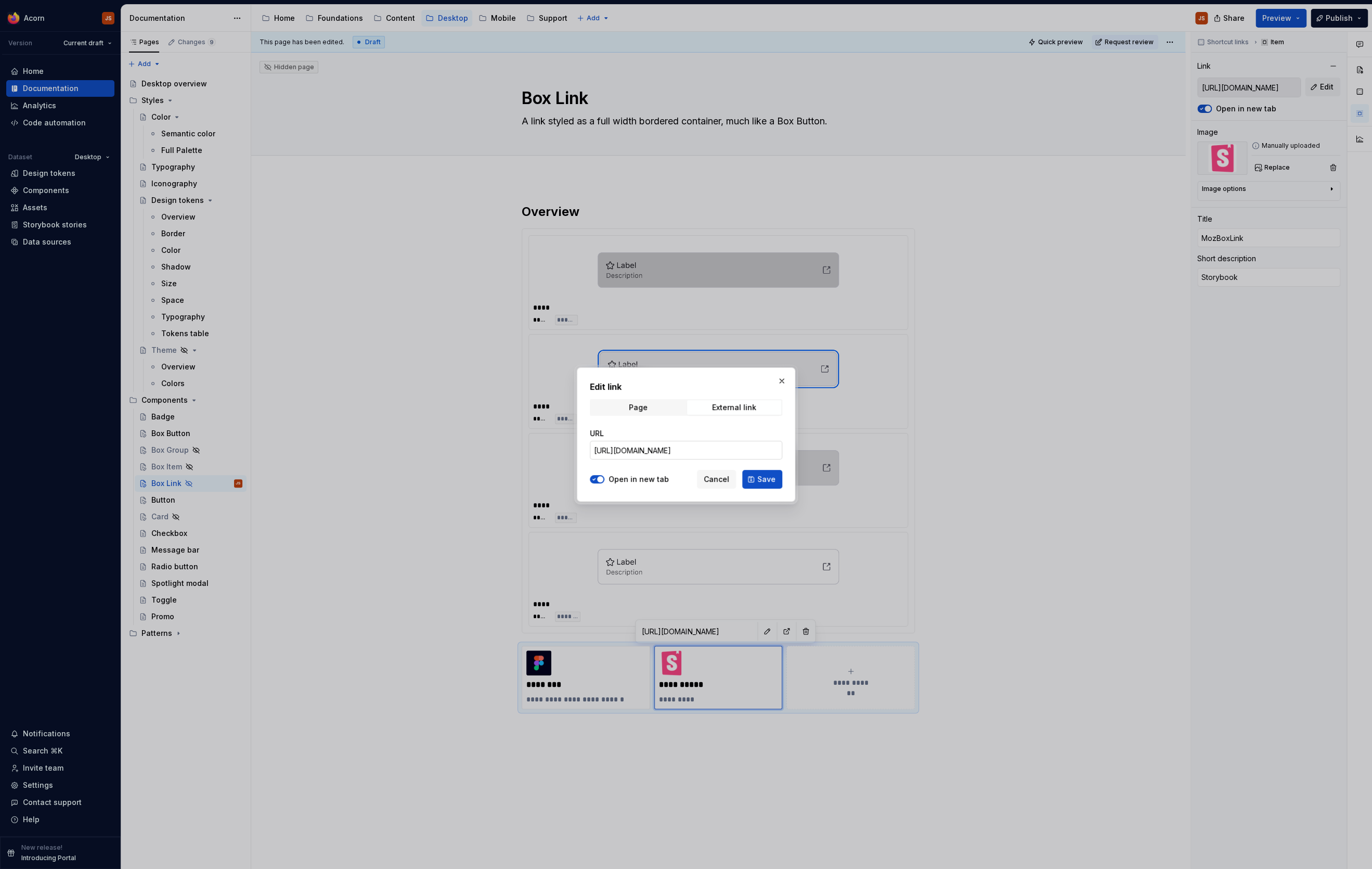
click at [748, 448] on input "[URL][DOMAIN_NAME]" at bounding box center [686, 449] width 193 height 18
paste input "link"
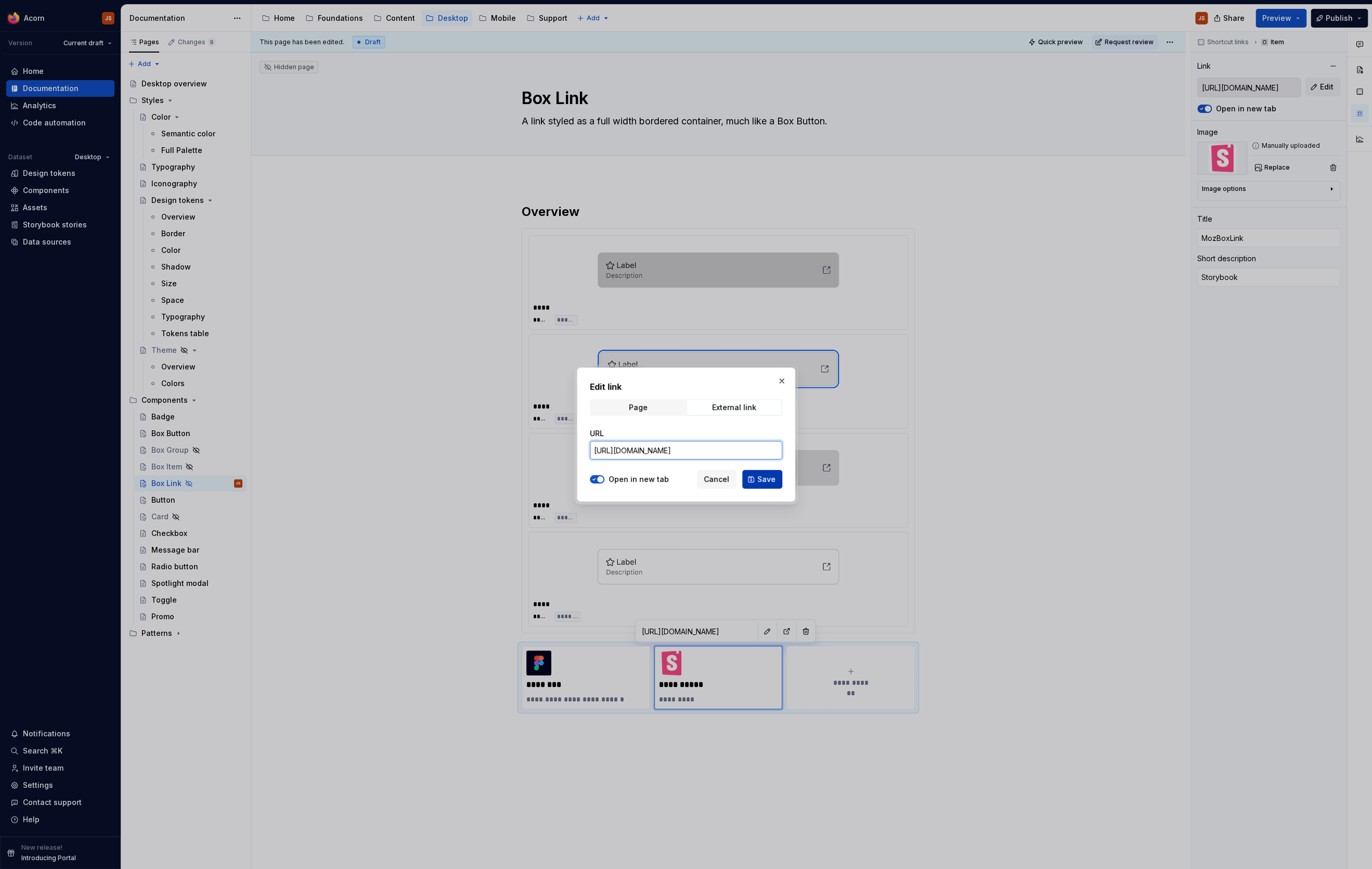
type input "[URL][DOMAIN_NAME]"
click at [771, 473] on button "Save" at bounding box center [763, 478] width 40 height 18
type textarea "*"
type input "[URL][DOMAIN_NAME]"
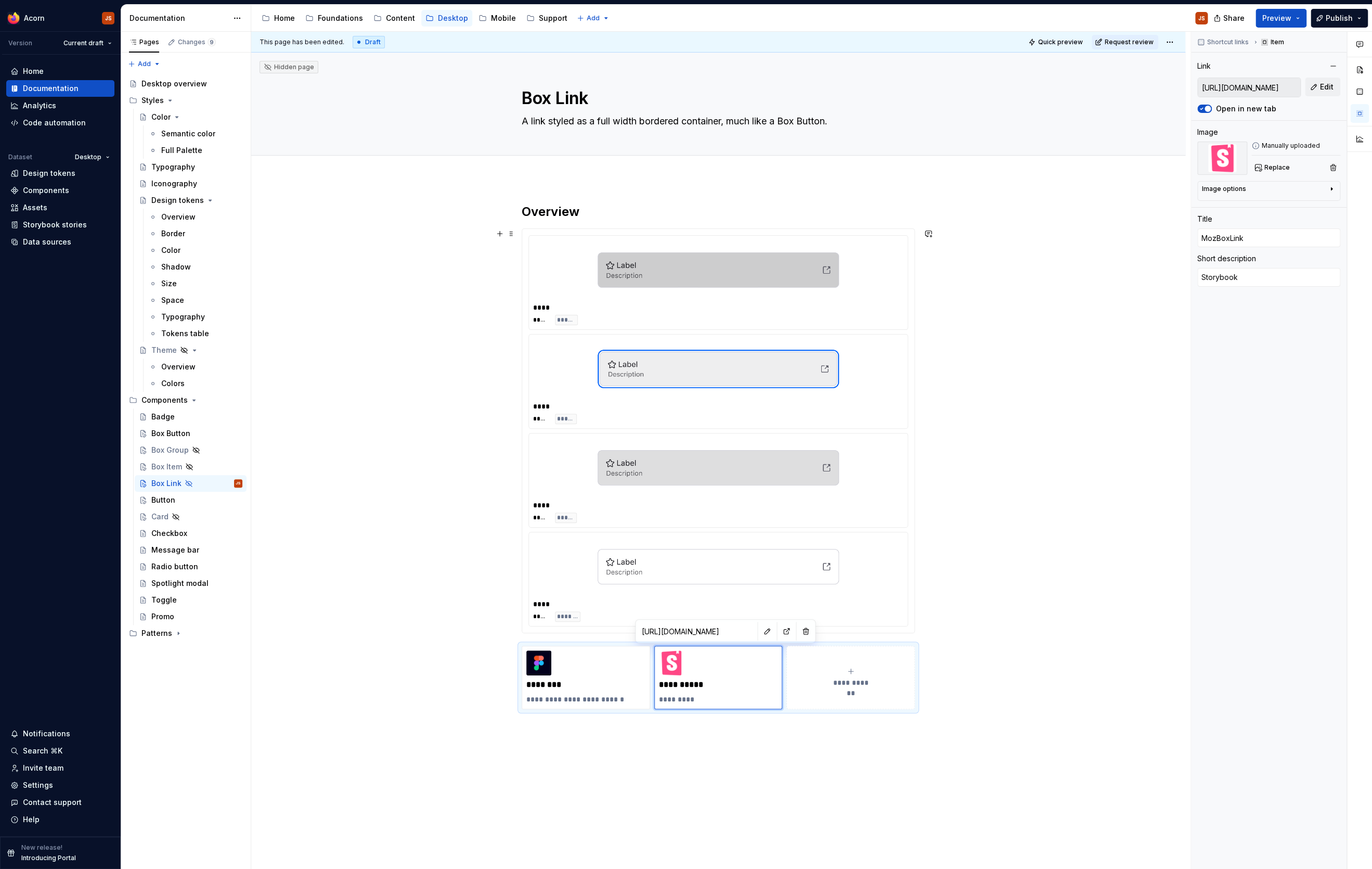
click at [579, 263] on div at bounding box center [718, 270] width 370 height 61
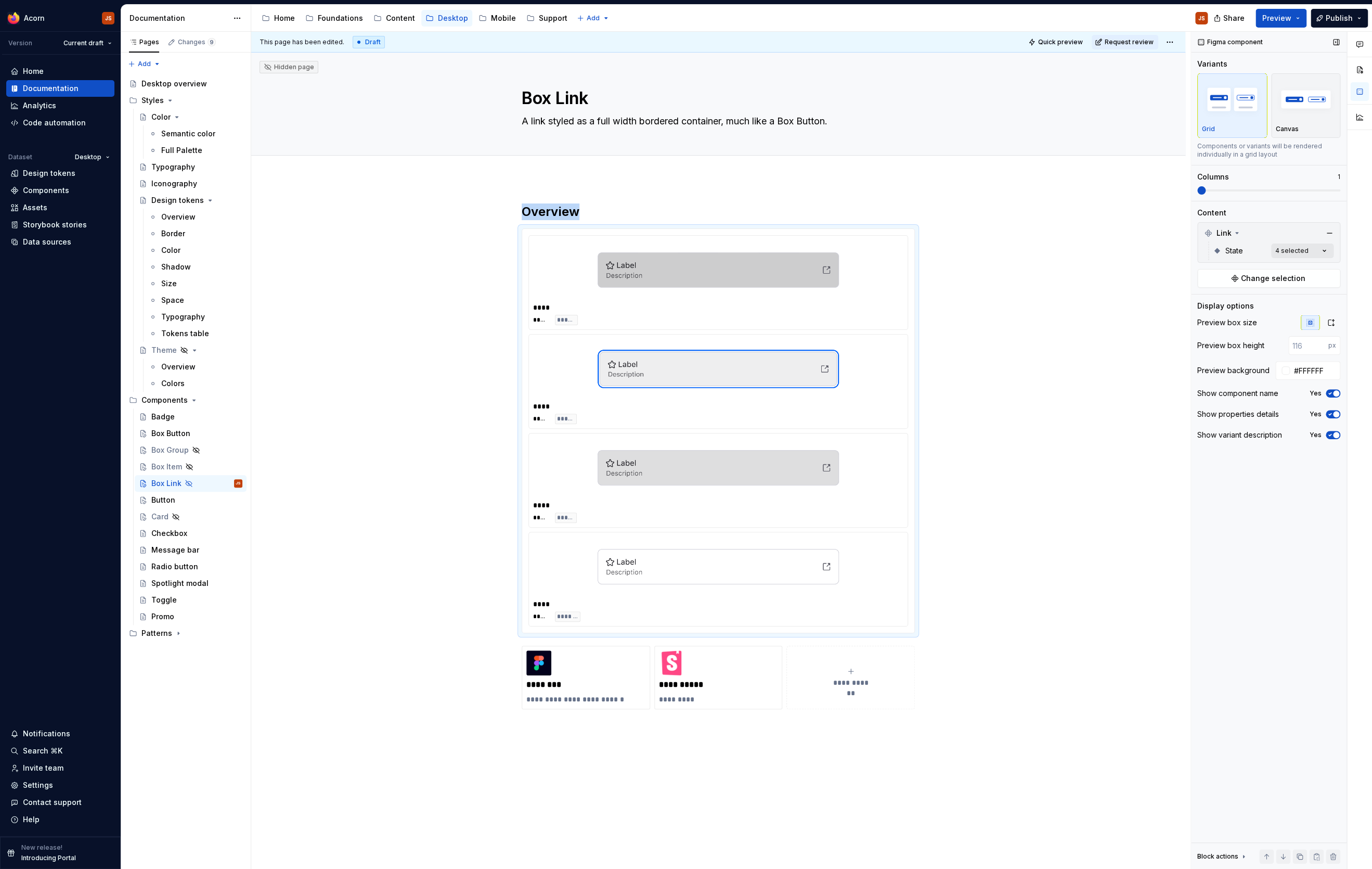
click at [1096, 244] on div "Comments Open comments No comments yet Select ‘Comment’ from the block context …" at bounding box center [1281, 450] width 181 height 837
click at [1096, 353] on div "Focus" at bounding box center [1262, 350] width 135 height 16
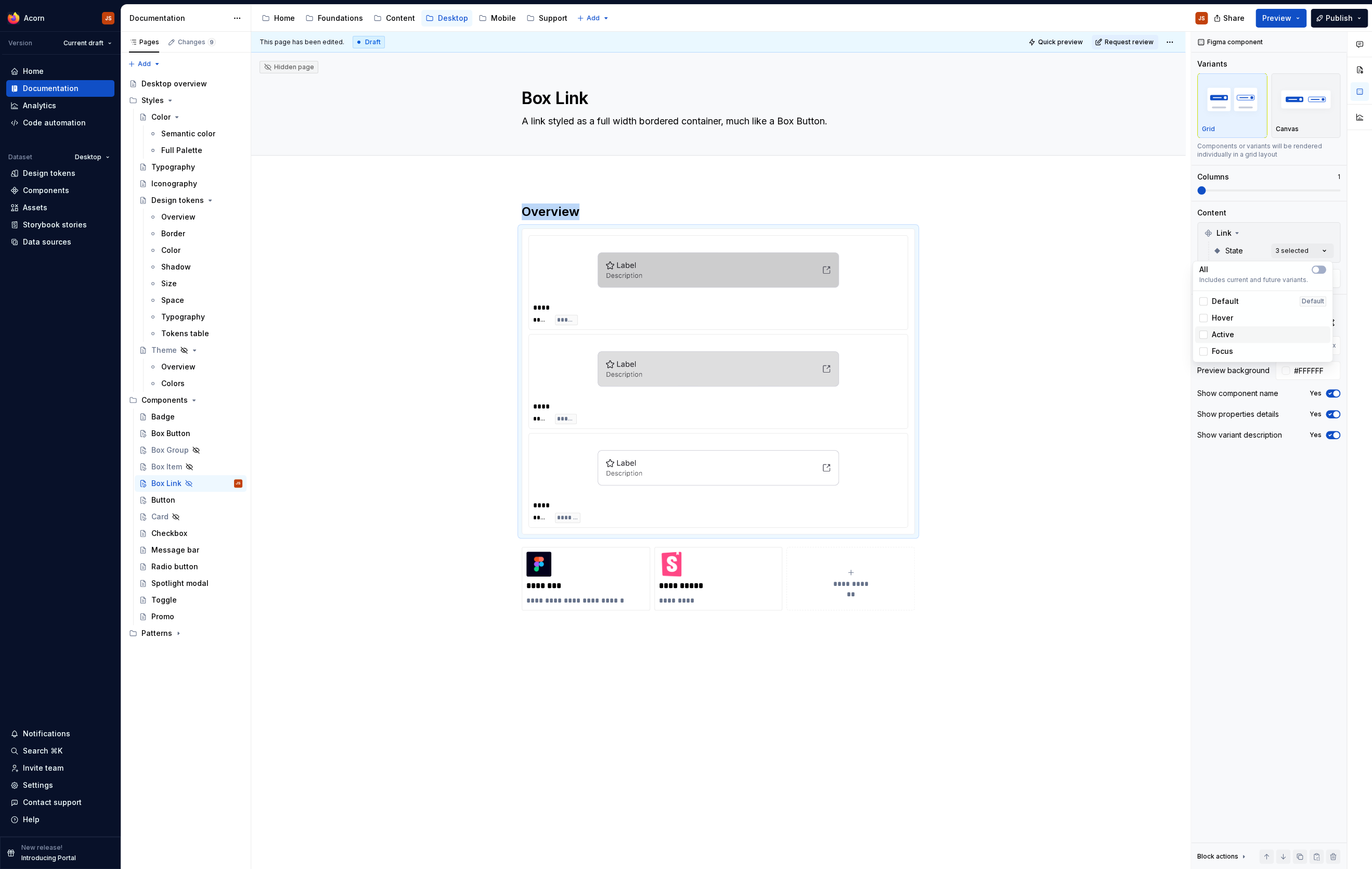
click at [1096, 334] on div "Active" at bounding box center [1262, 334] width 135 height 16
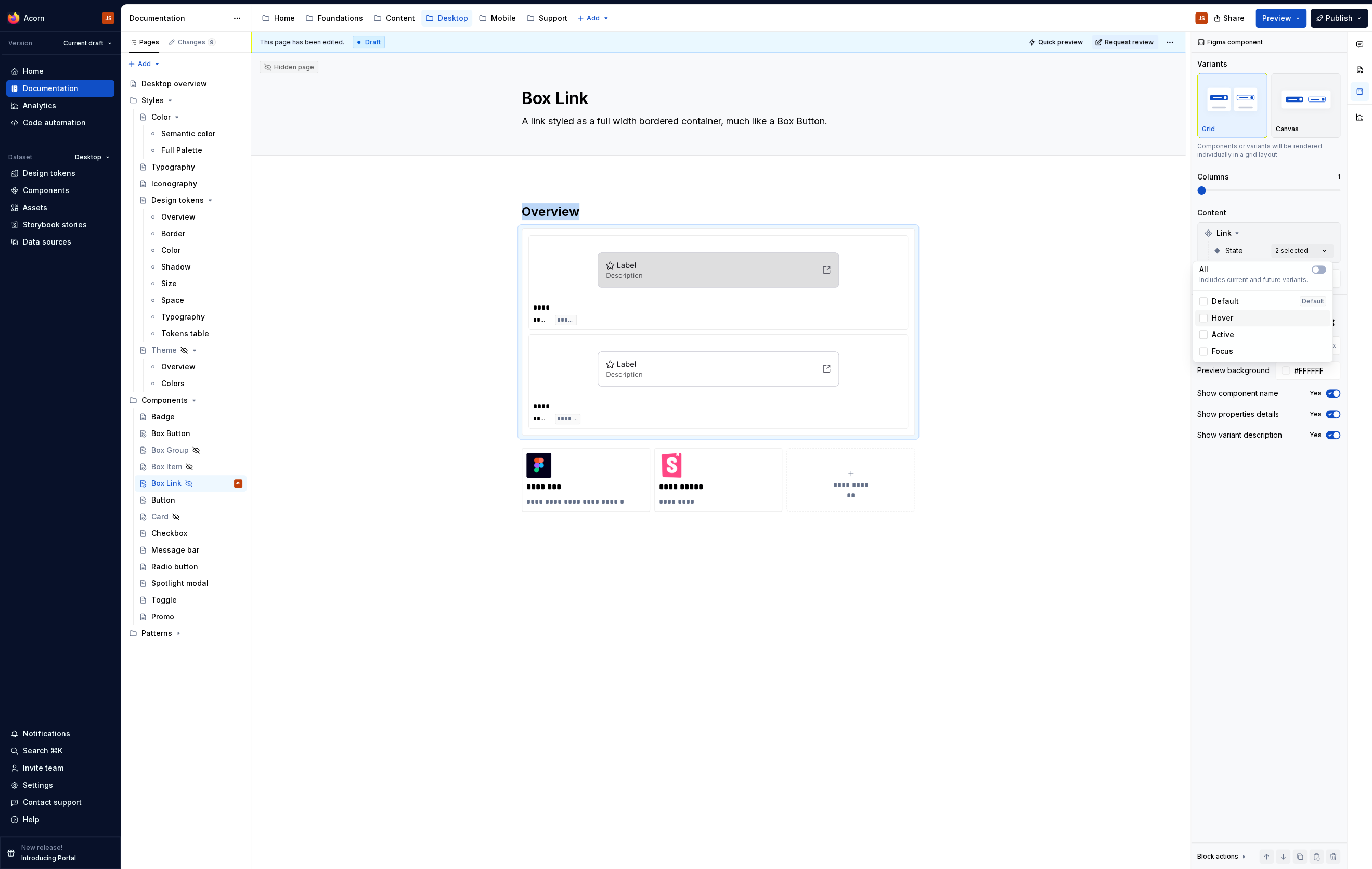
click at [1096, 312] on div "Hover" at bounding box center [1262, 317] width 135 height 16
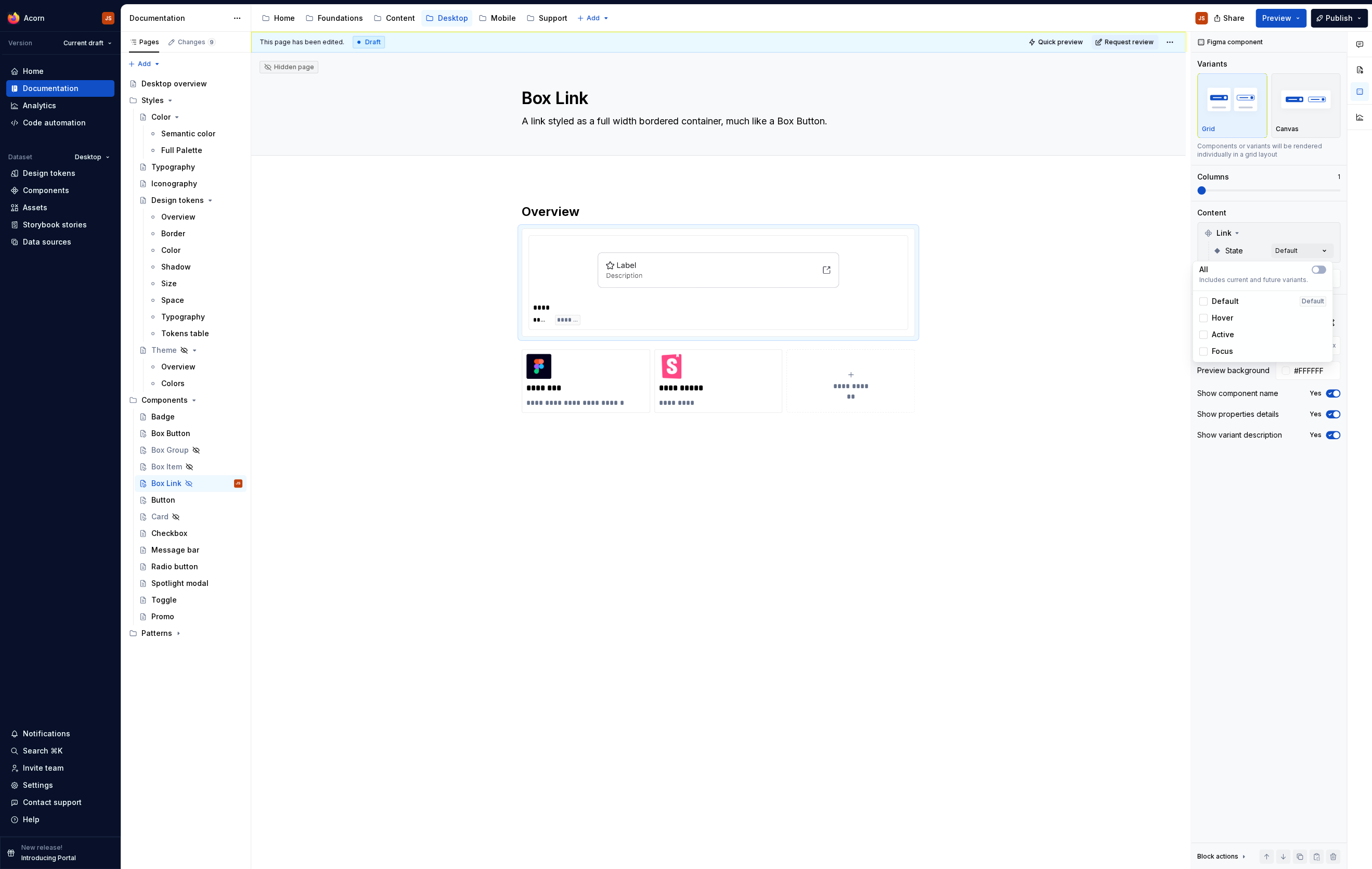
click at [536, 209] on html "Acorn JS Version Current draft Home Documentation Analytics Code automation Dat…" at bounding box center [686, 434] width 1372 height 869
click at [536, 209] on h2 "Overview" at bounding box center [718, 211] width 393 height 16
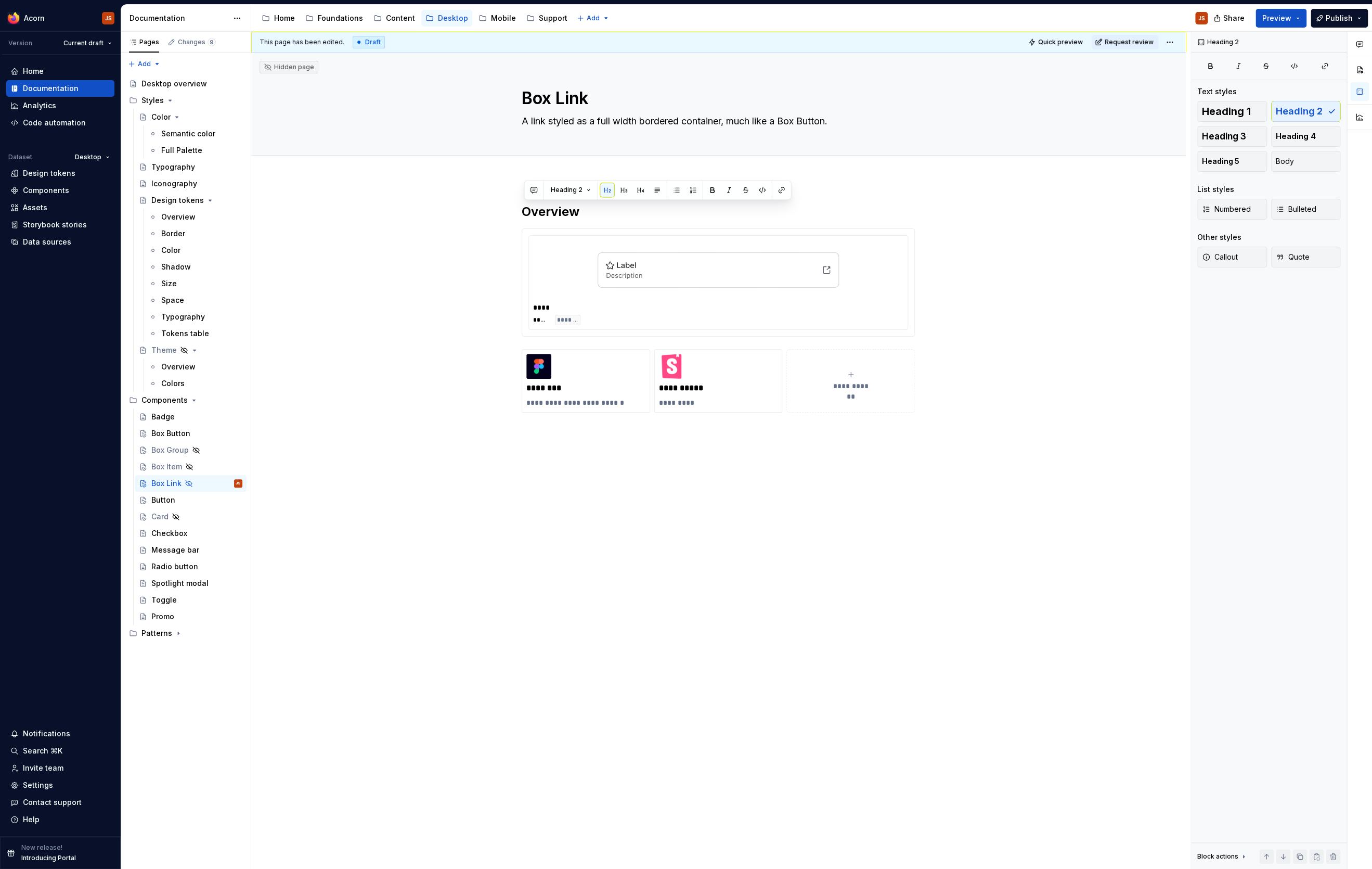
click at [536, 209] on h2 "Overview" at bounding box center [718, 211] width 393 height 16
click at [512, 213] on span at bounding box center [511, 211] width 9 height 14
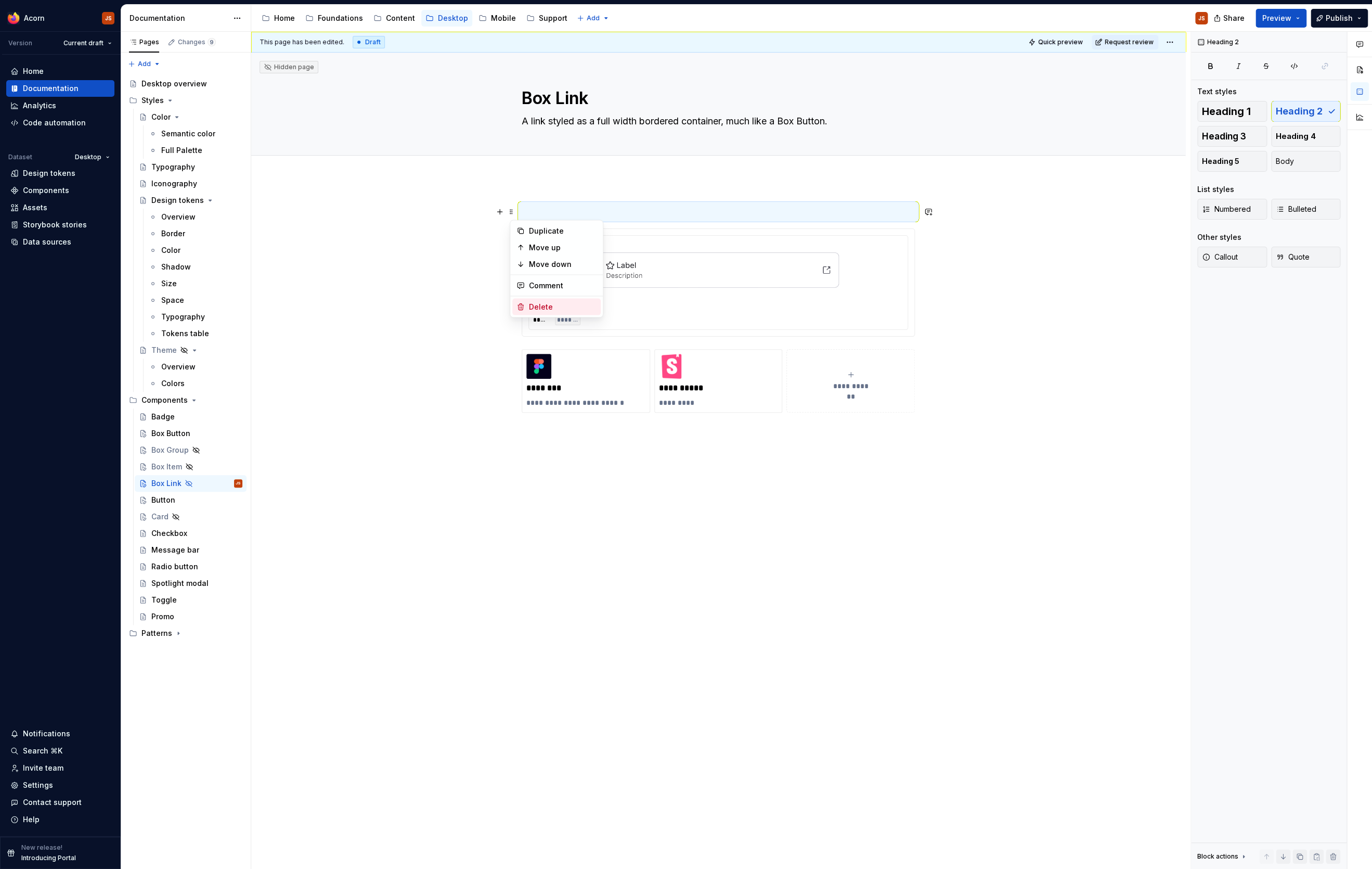
click at [533, 301] on div "Delete" at bounding box center [556, 307] width 89 height 16
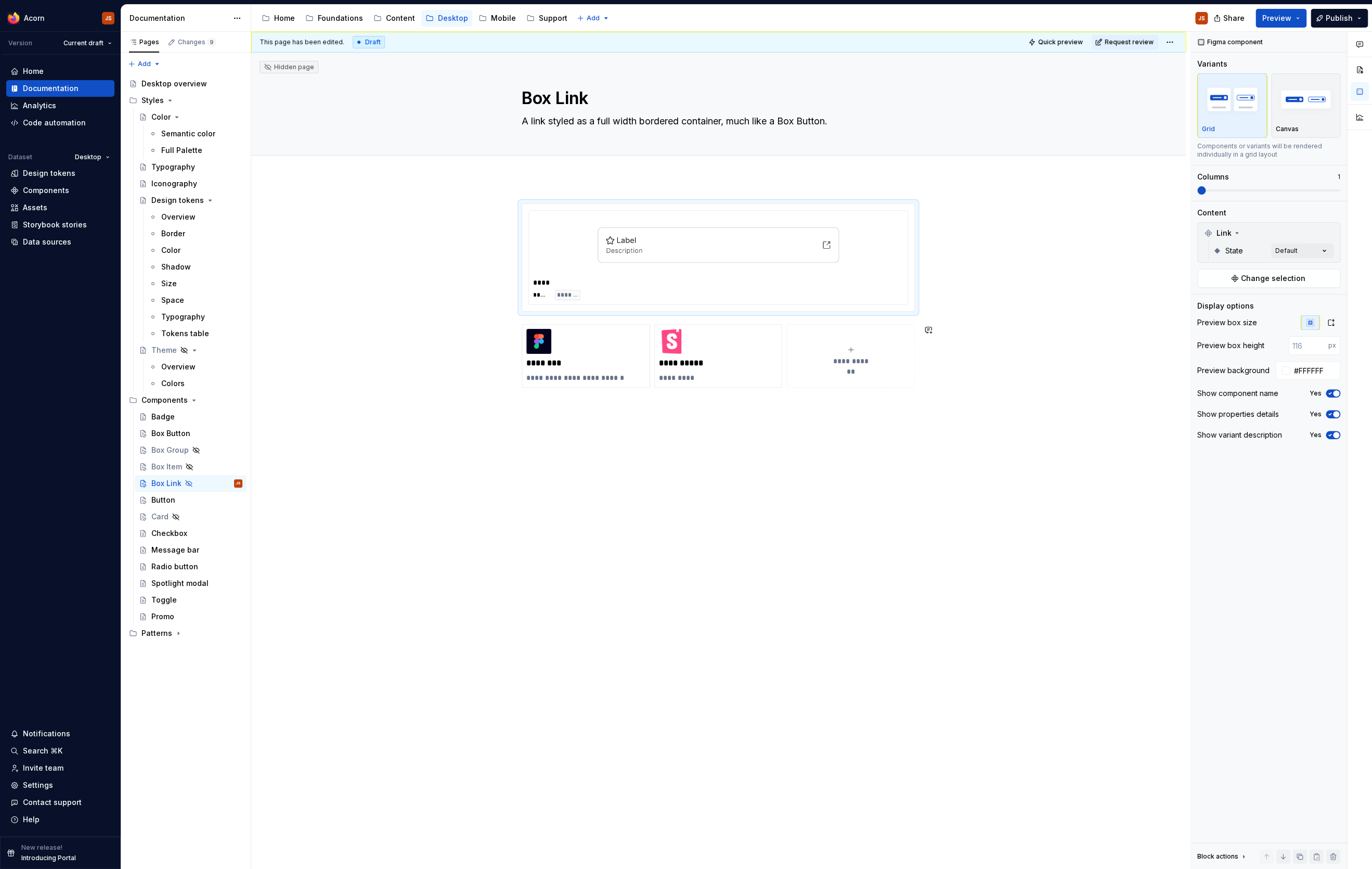
click at [561, 479] on div "**********" at bounding box center [717, 420] width 934 height 482
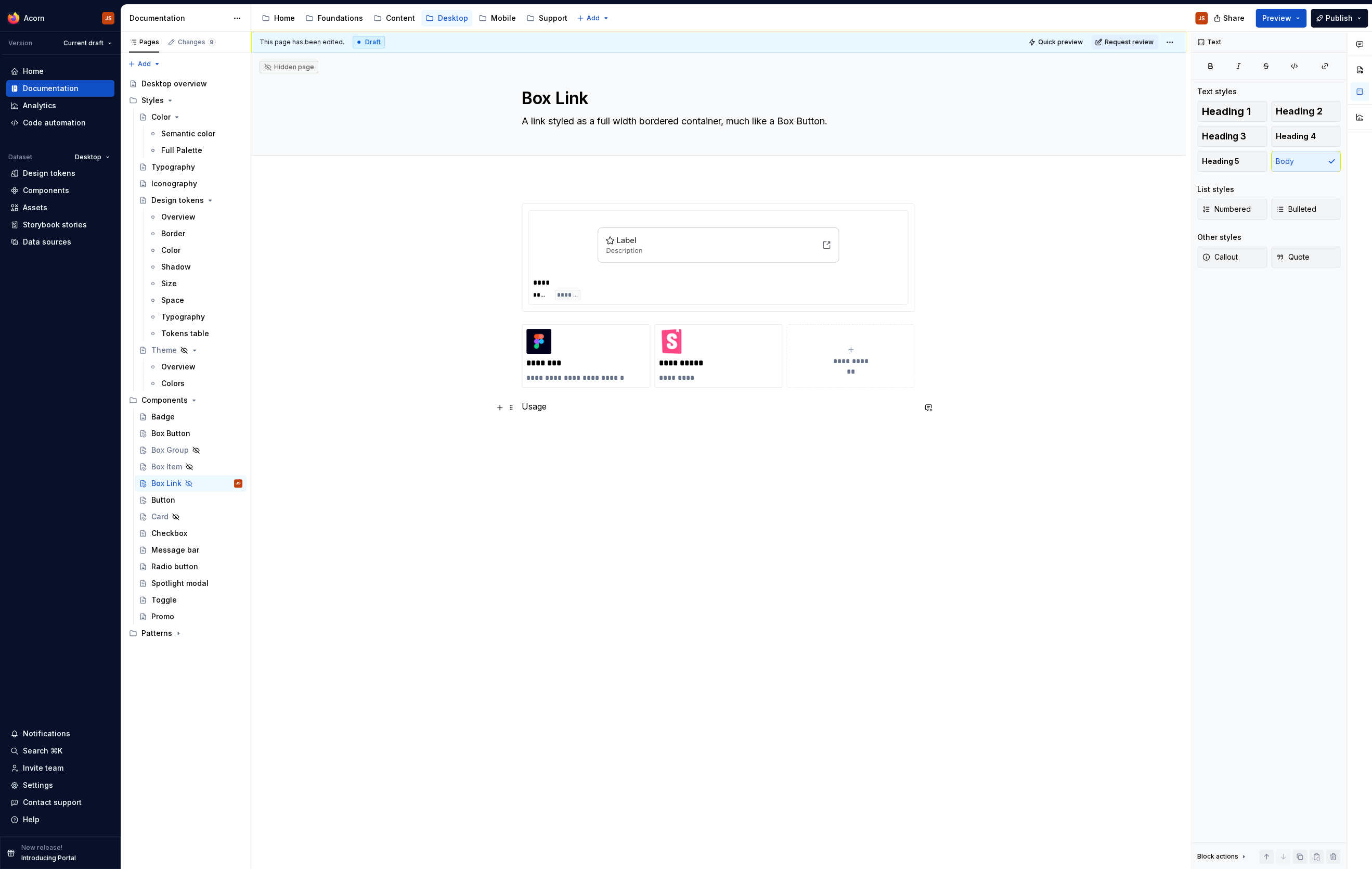
drag, startPoint x: 566, startPoint y: 405, endPoint x: 426, endPoint y: 422, distance: 141.0
click at [455, 418] on div "**********" at bounding box center [717, 432] width 934 height 507
click at [539, 405] on p "Usage" at bounding box center [718, 406] width 393 height 13
click at [592, 387] on button "button" at bounding box center [589, 388] width 14 height 14
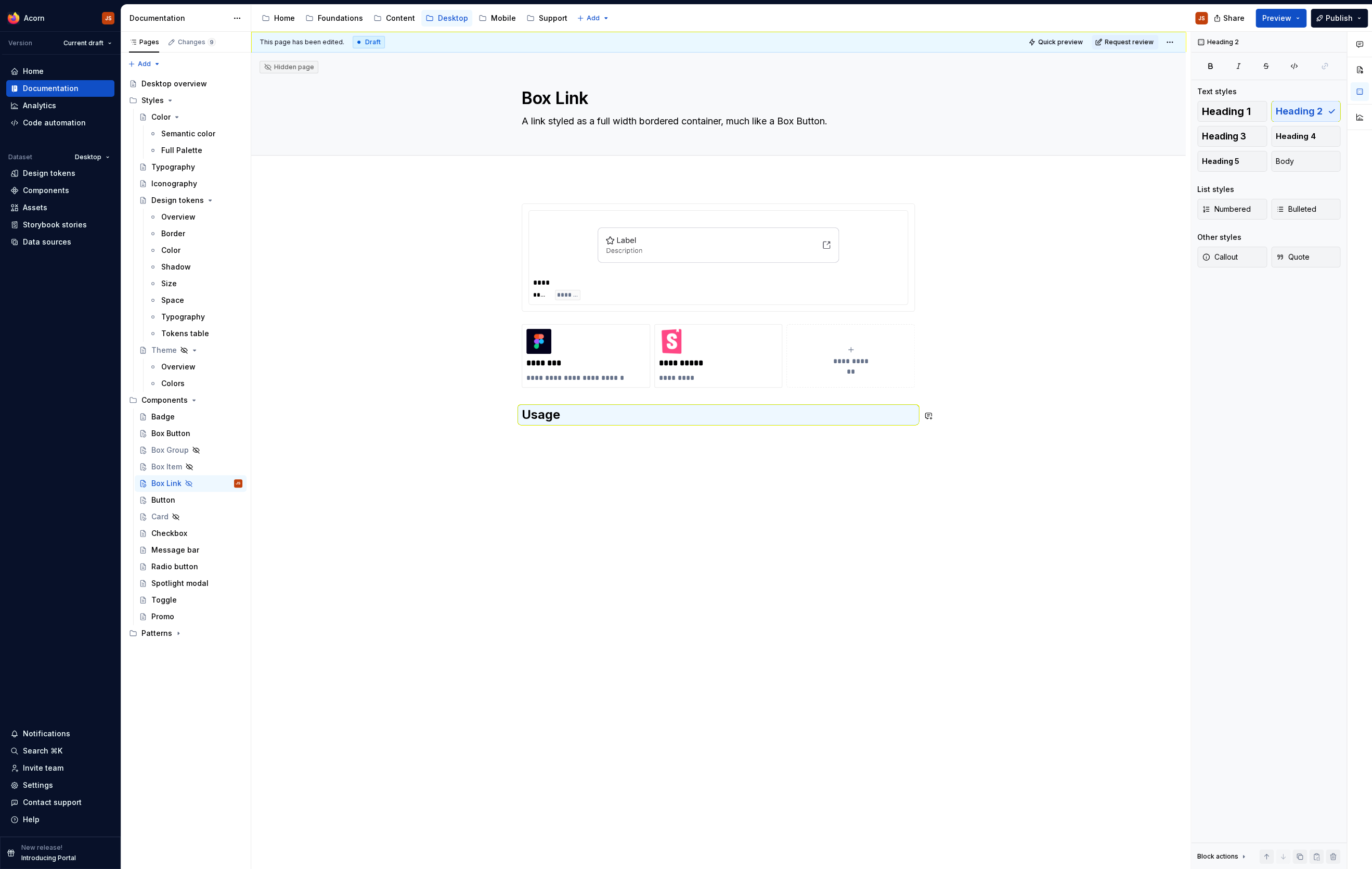
click at [582, 469] on div "**********" at bounding box center [717, 437] width 934 height 518
drag, startPoint x: 645, startPoint y: 421, endPoint x: 454, endPoint y: 417, distance: 191.0
click at [454, 417] on div "**********" at bounding box center [717, 448] width 934 height 538
click at [578, 449] on div "**********" at bounding box center [718, 330] width 393 height 253
click at [513, 418] on span at bounding box center [511, 415] width 9 height 14
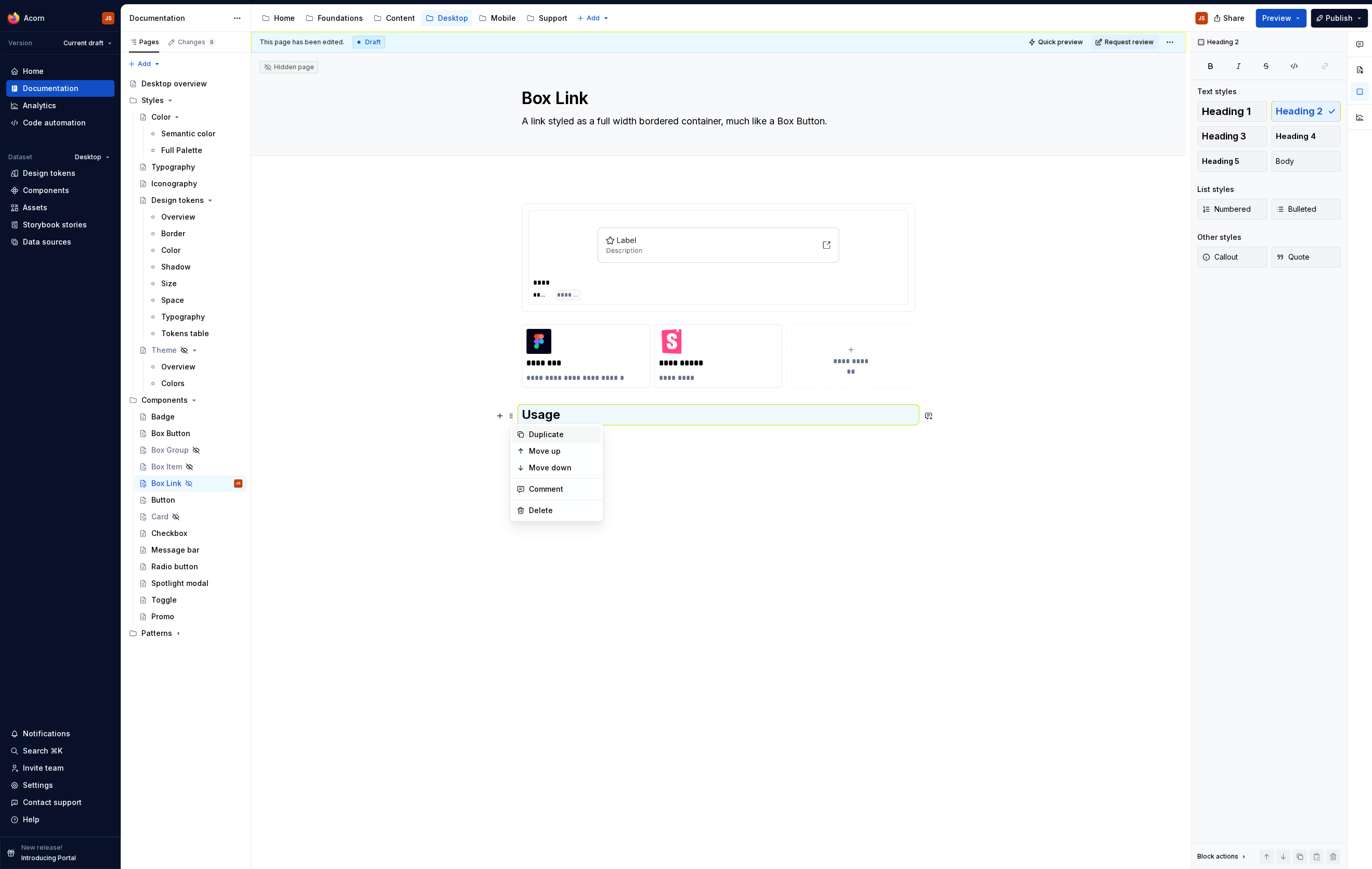
click at [527, 429] on div "Duplicate" at bounding box center [556, 434] width 89 height 16
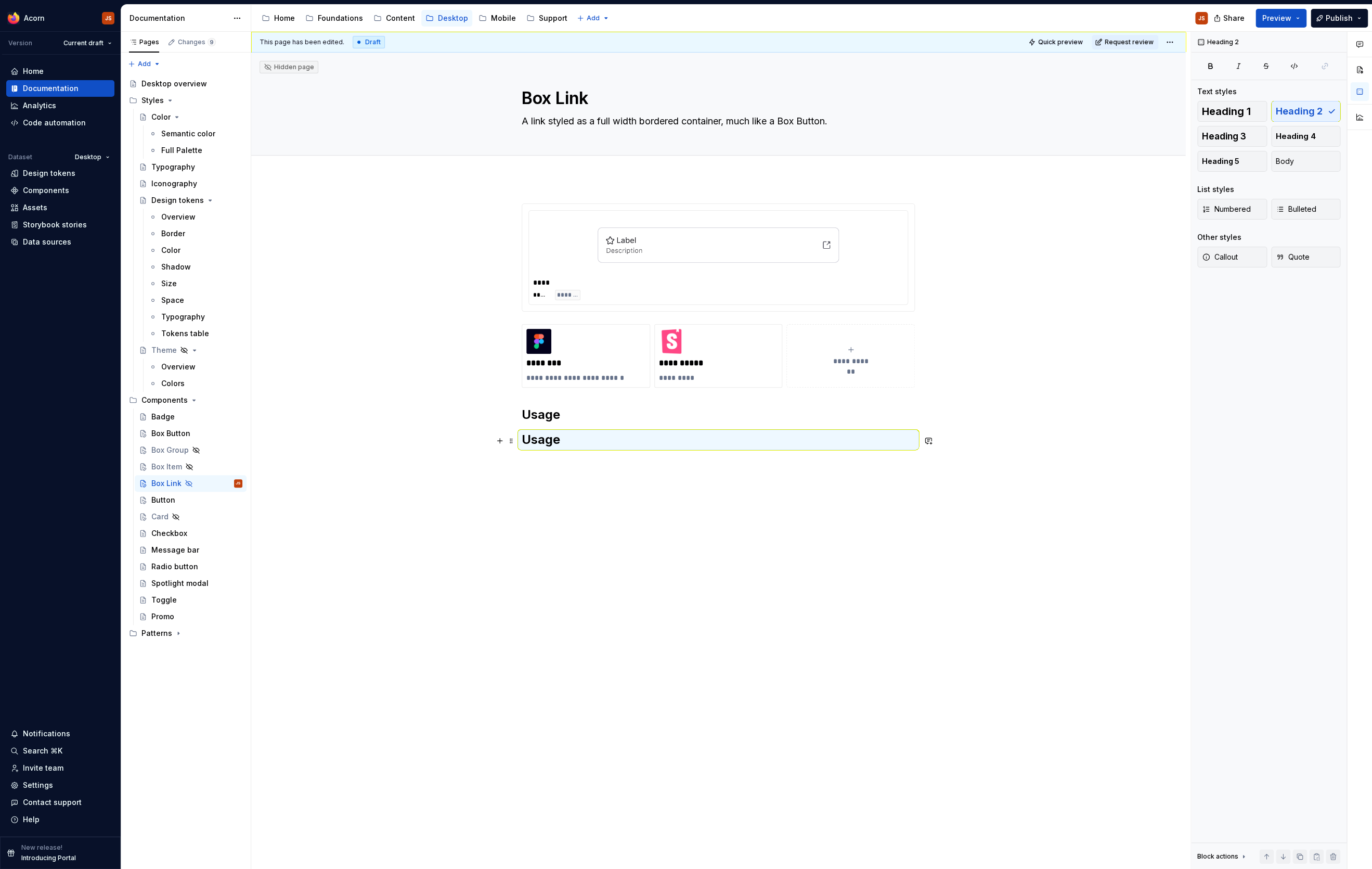
click at [540, 439] on h2 "Usage" at bounding box center [718, 439] width 393 height 16
click at [518, 445] on div "**********" at bounding box center [717, 460] width 934 height 563
click at [515, 435] on span at bounding box center [511, 440] width 9 height 14
click at [534, 462] on div "Duplicate" at bounding box center [562, 458] width 67 height 11
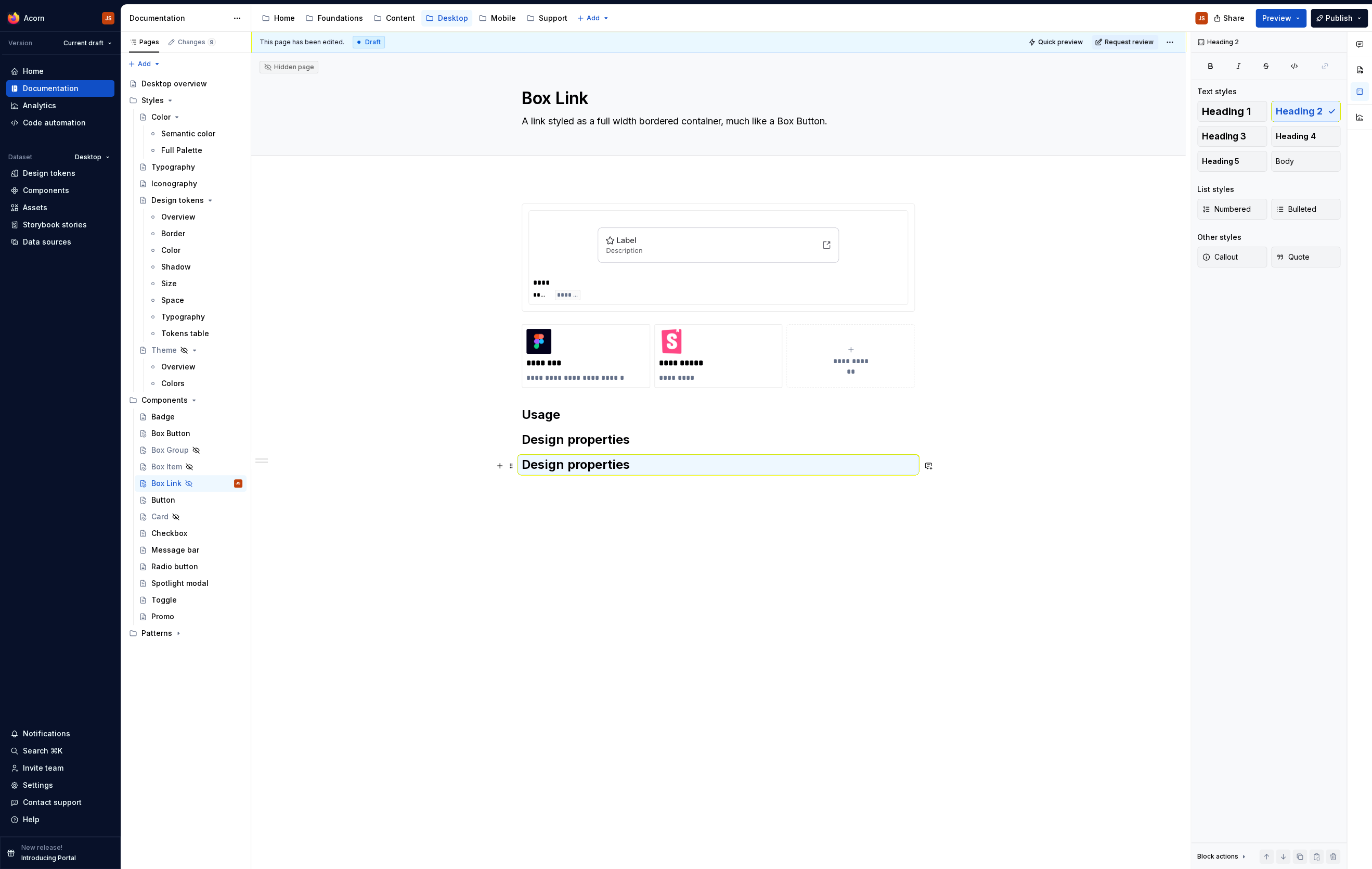
click at [574, 468] on h2 "Design properties" at bounding box center [718, 464] width 393 height 16
click at [577, 410] on h2 "Usage" at bounding box center [718, 414] width 393 height 16
click at [174, 440] on div "Box Button" at bounding box center [197, 433] width 91 height 14
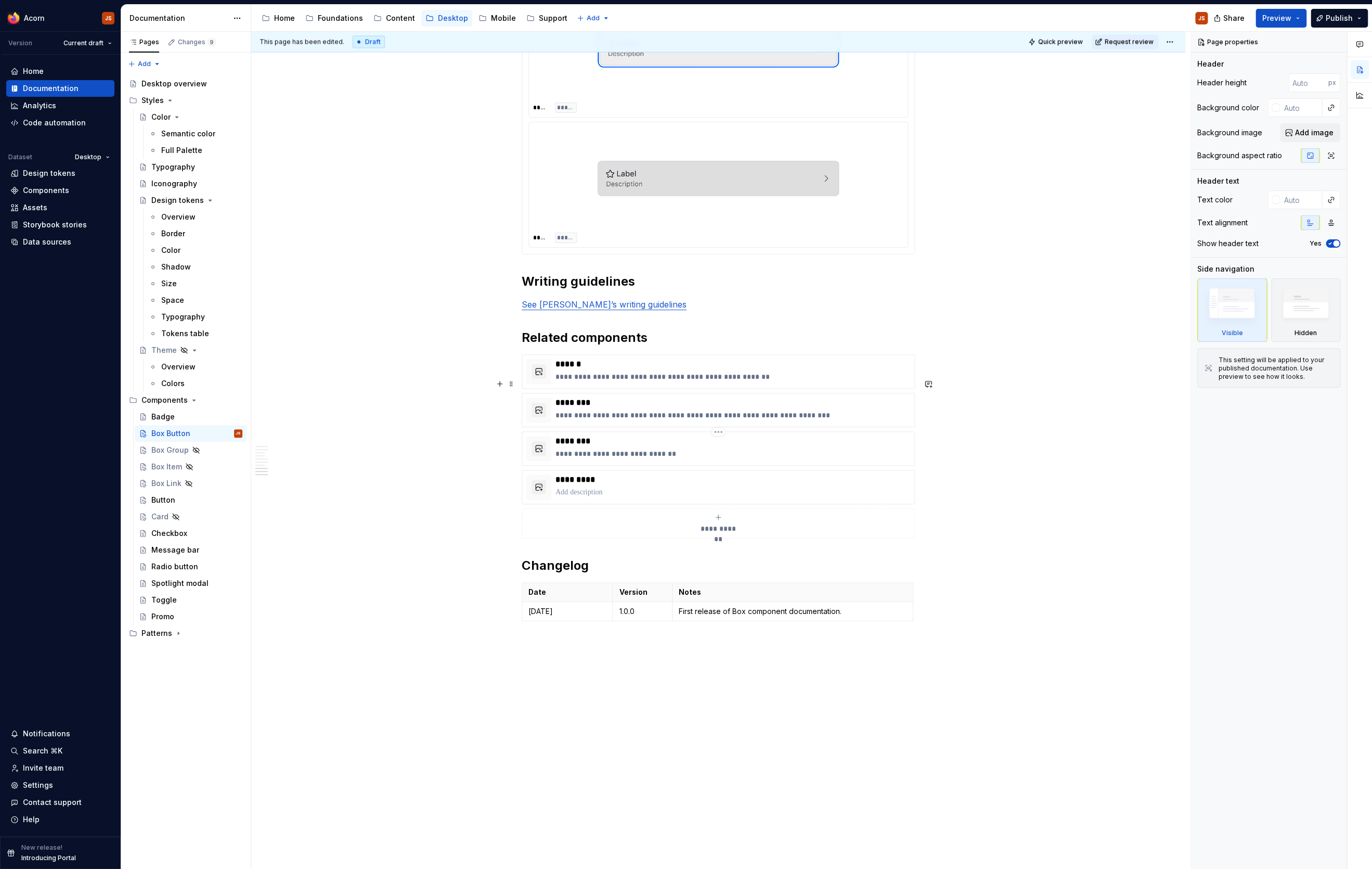
scroll to position [1411, 0]
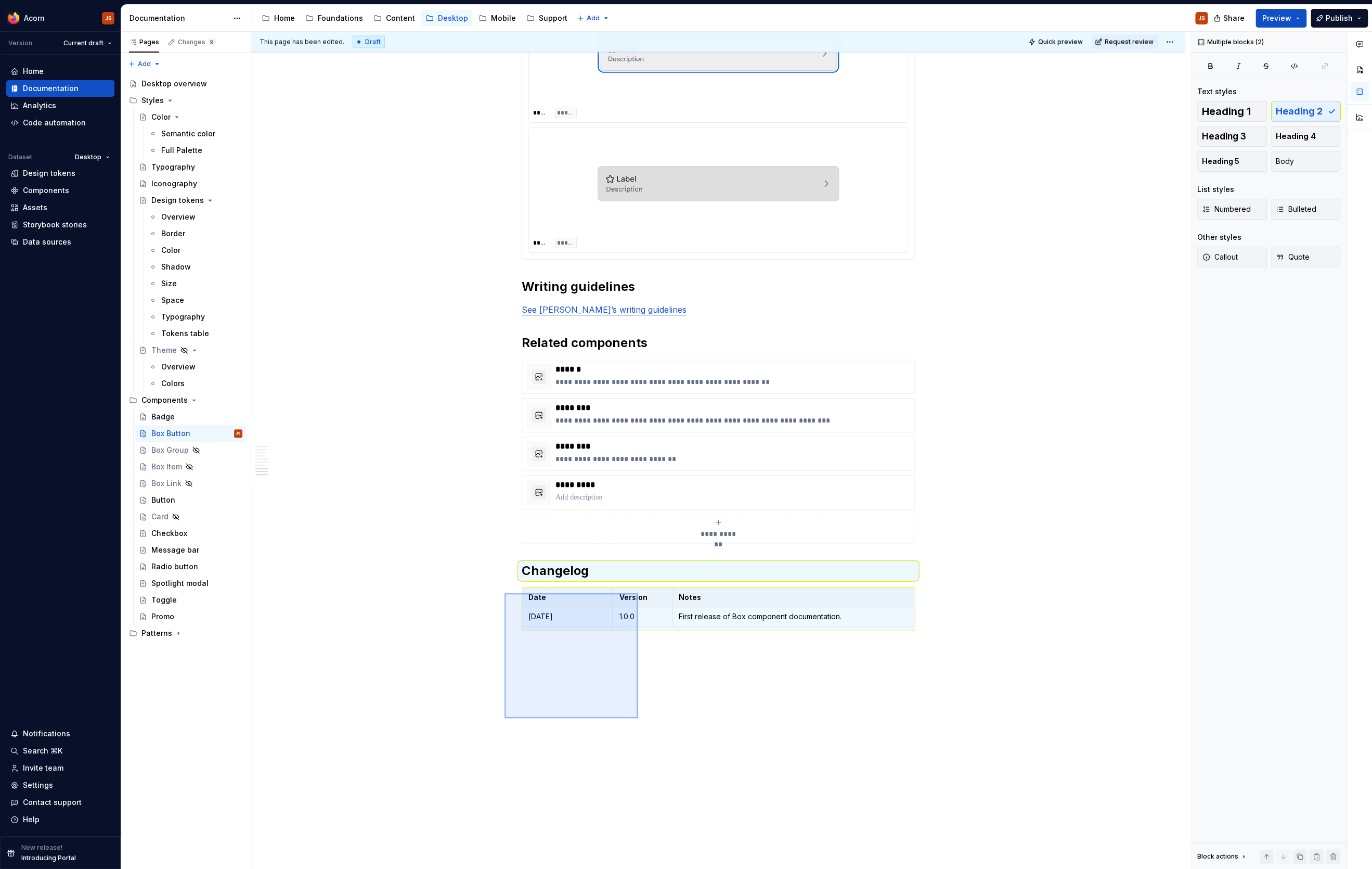
drag, startPoint x: 637, startPoint y: 718, endPoint x: 505, endPoint y: 590, distance: 183.9
click at [505, 590] on div "**********" at bounding box center [720, 450] width 939 height 837
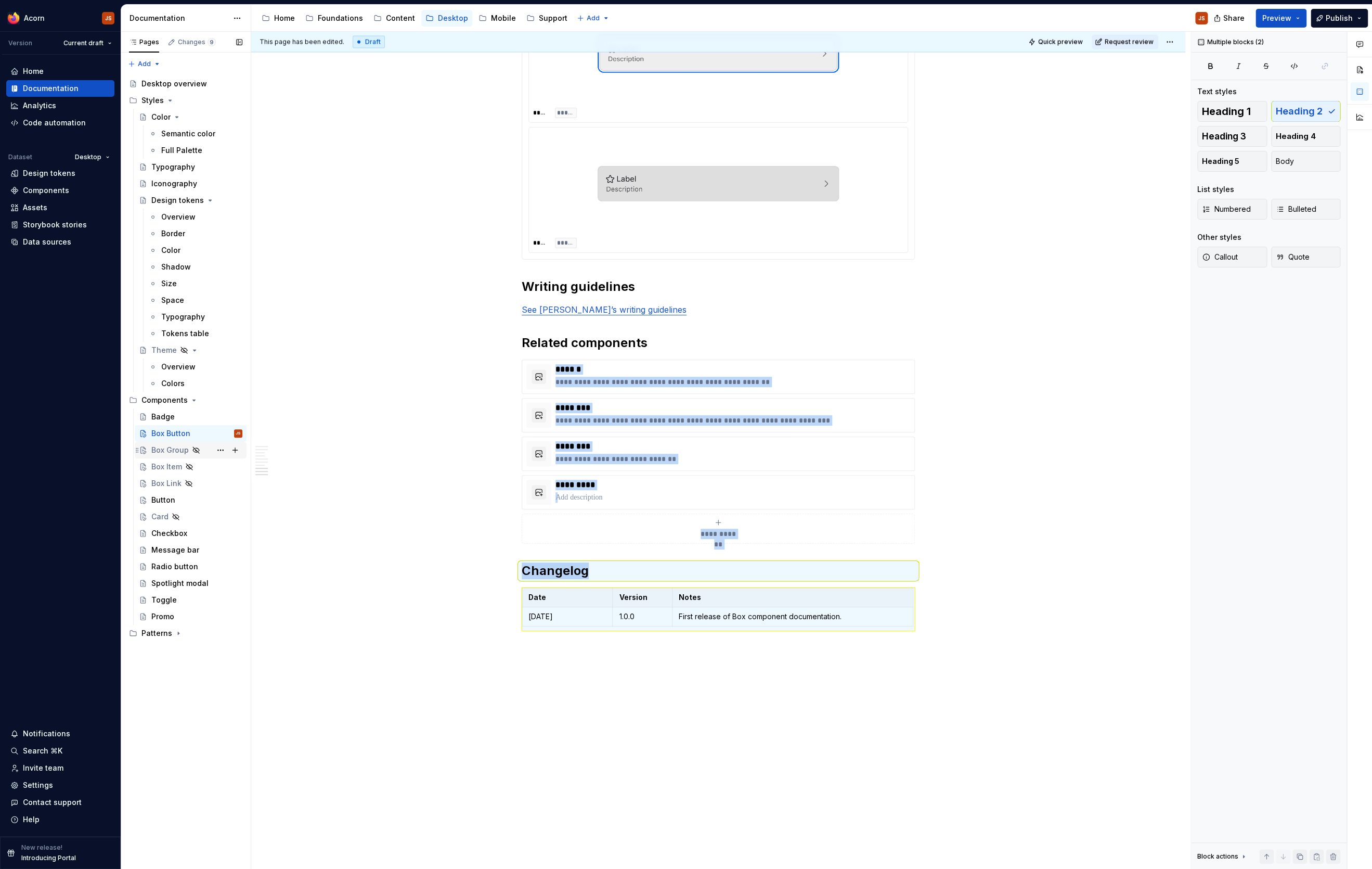
click at [163, 442] on div "Box Group" at bounding box center [191, 449] width 112 height 16
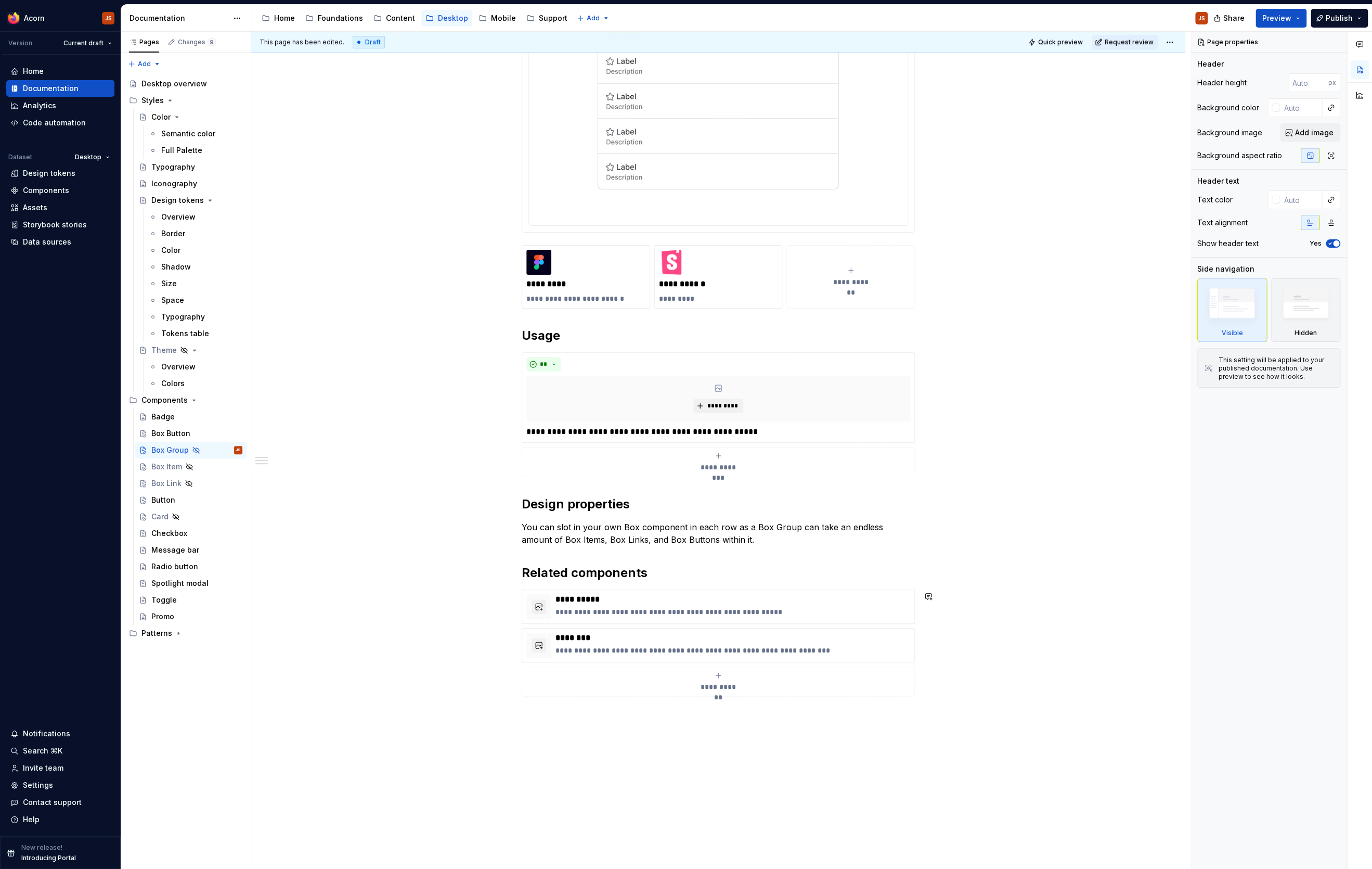
scroll to position [575, 0]
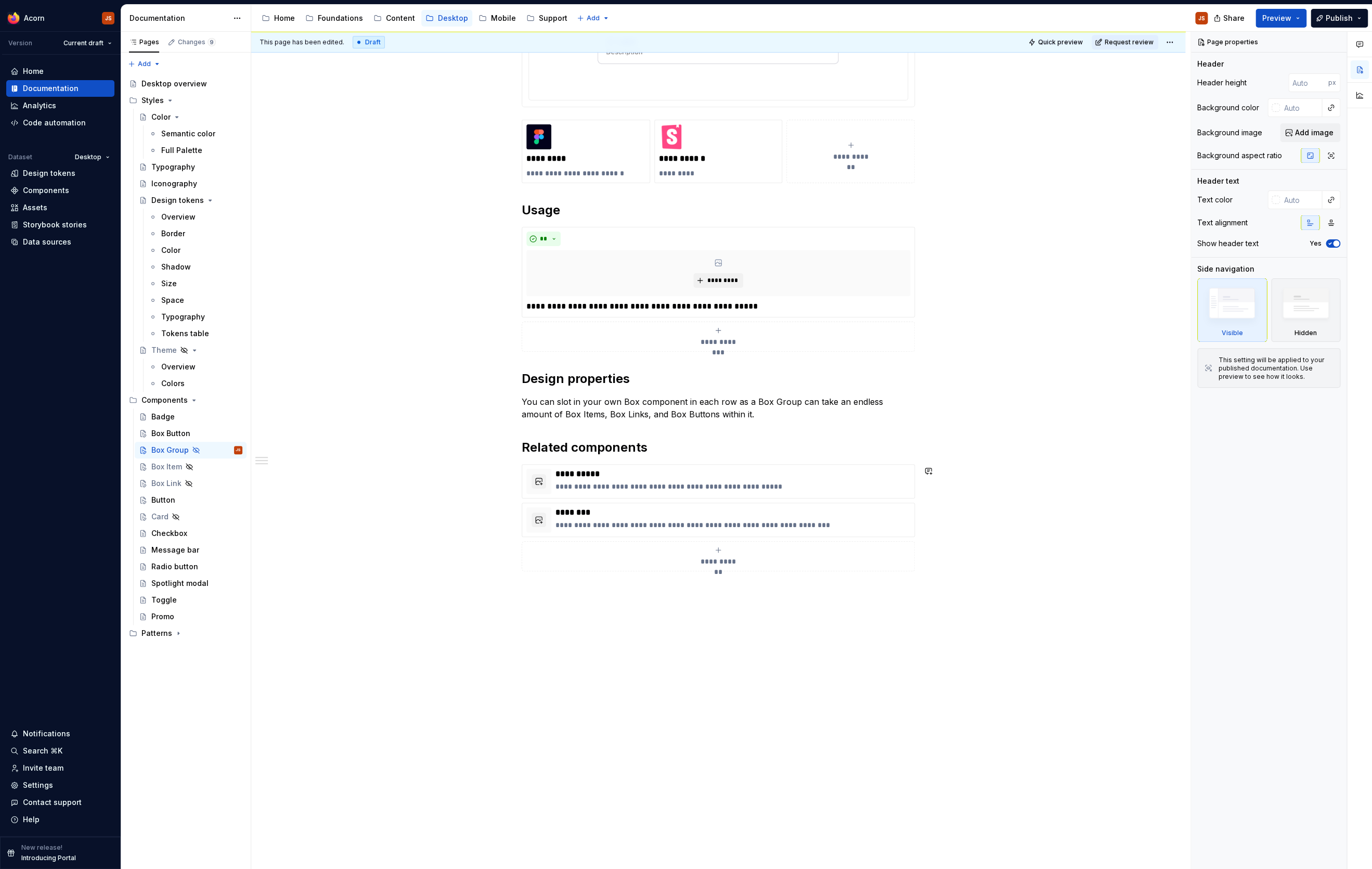
type textarea "*"
click at [548, 694] on div "**********" at bounding box center [717, 243] width 934 height 1251
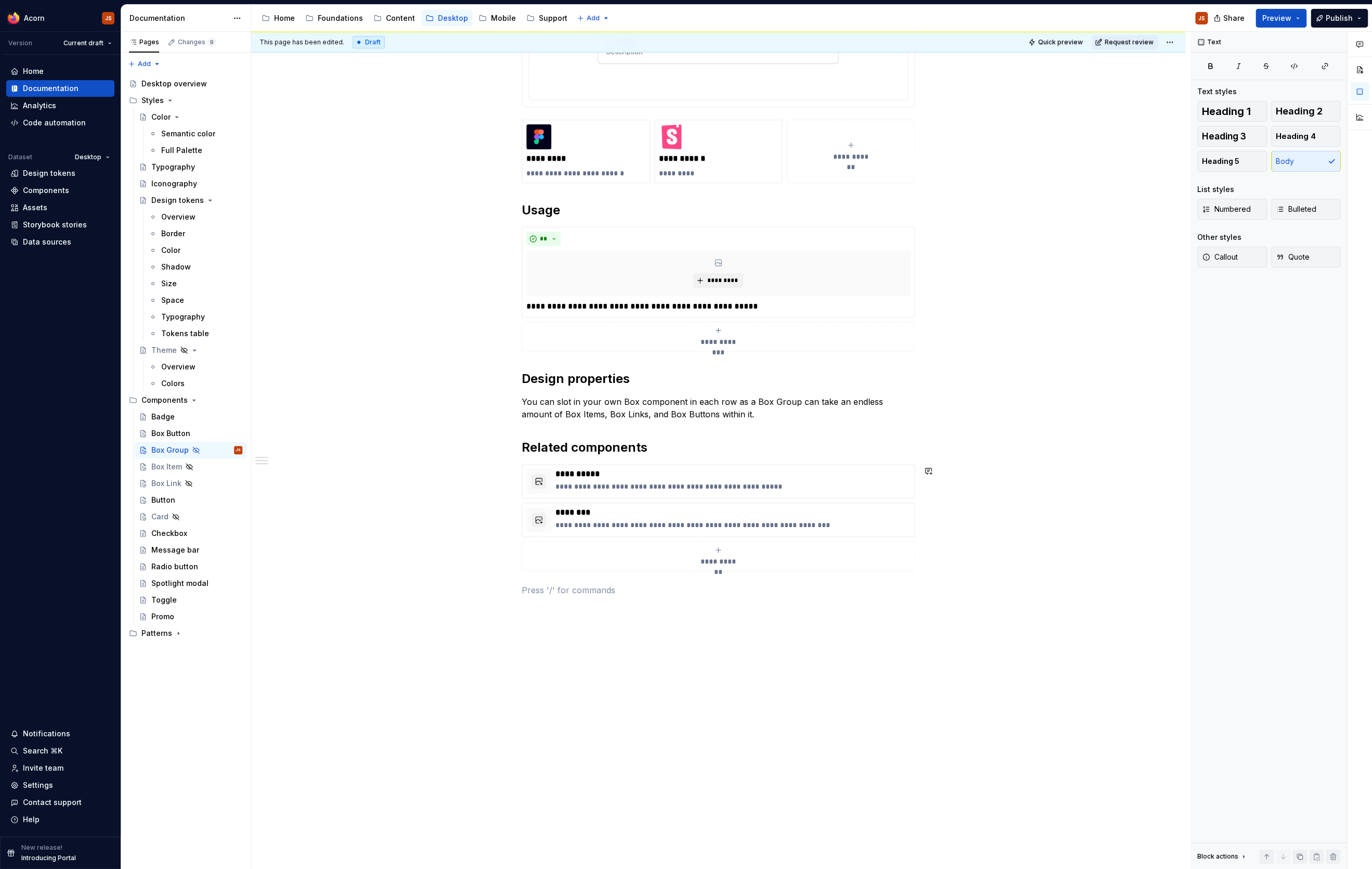
paste div
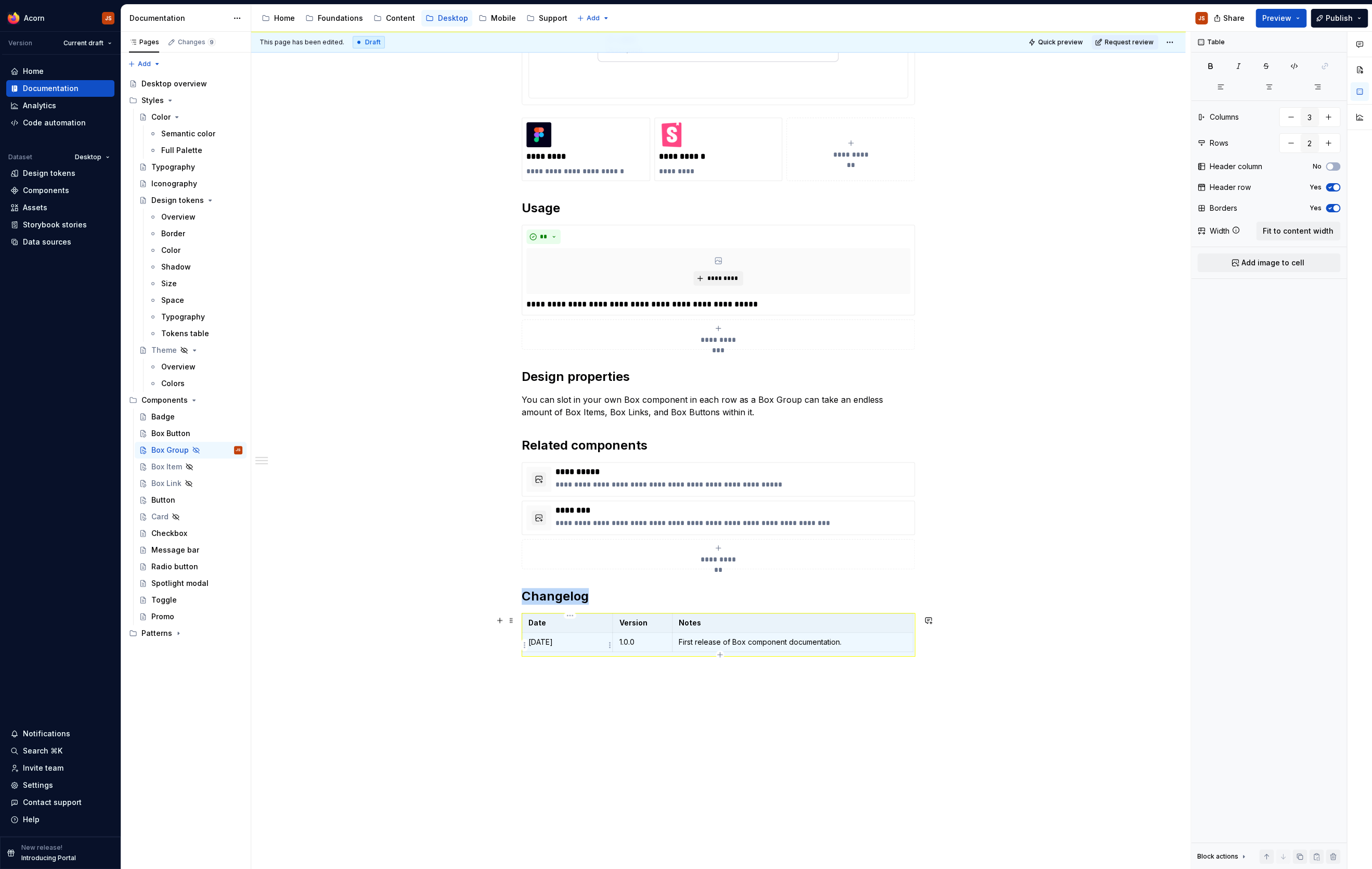
click at [555, 646] on p "[DATE]" at bounding box center [567, 641] width 77 height 11
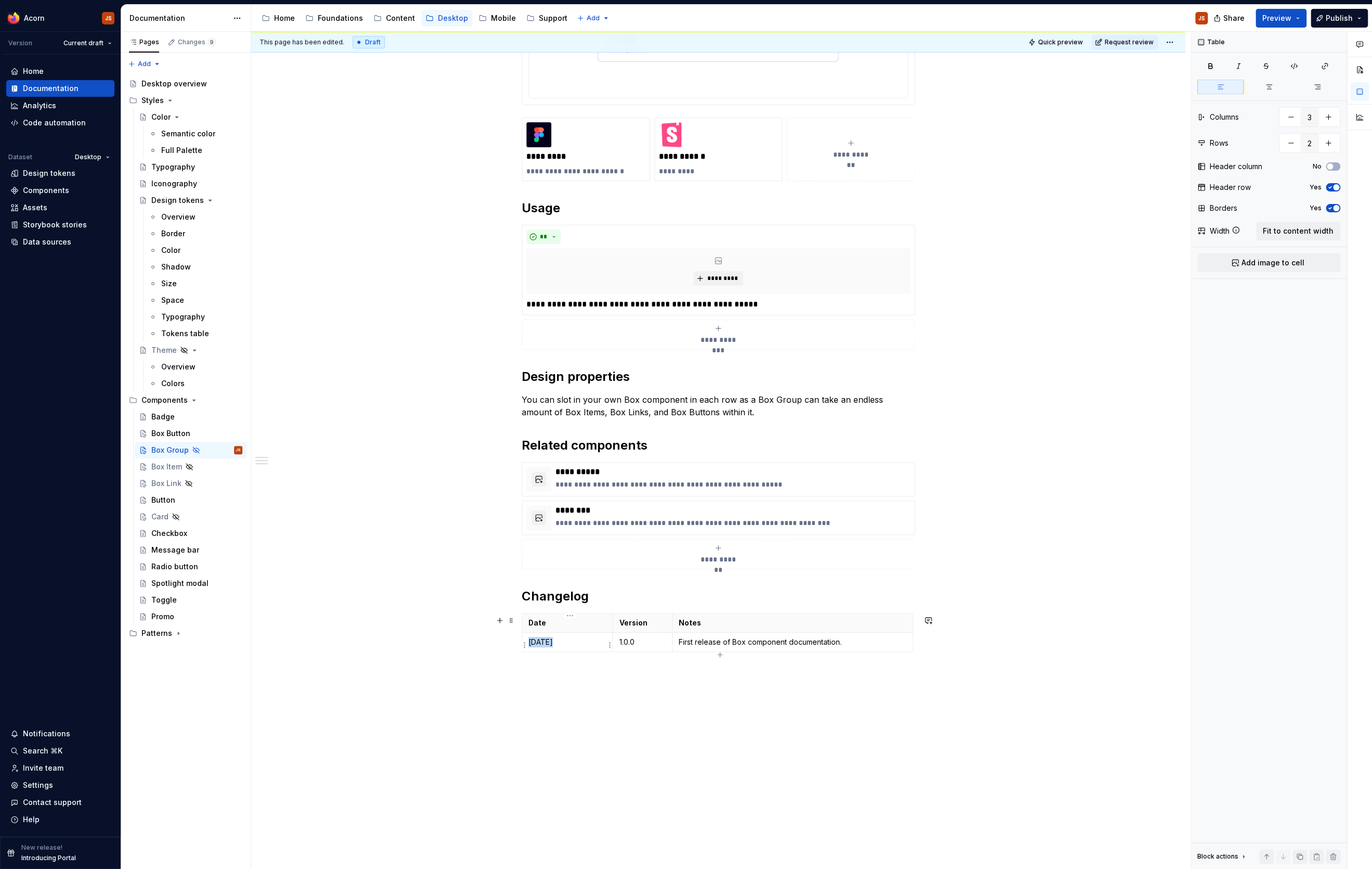
click at [555, 646] on p "[DATE]" at bounding box center [567, 641] width 77 height 11
click at [746, 646] on p "First release of Box component documentation." at bounding box center [793, 641] width 228 height 11
click at [158, 468] on div "Box Item" at bounding box center [167, 466] width 31 height 11
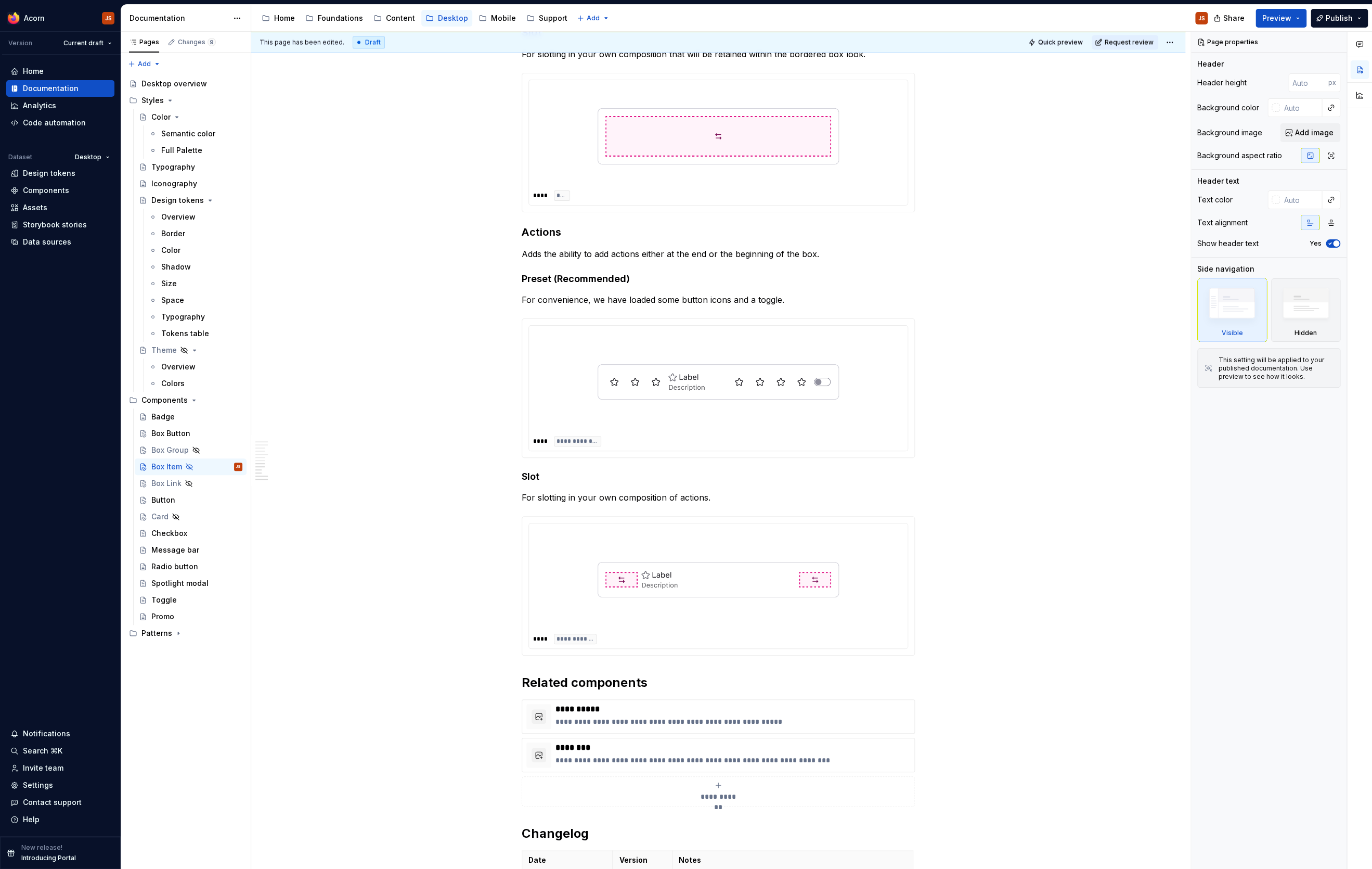
scroll to position [1616, 0]
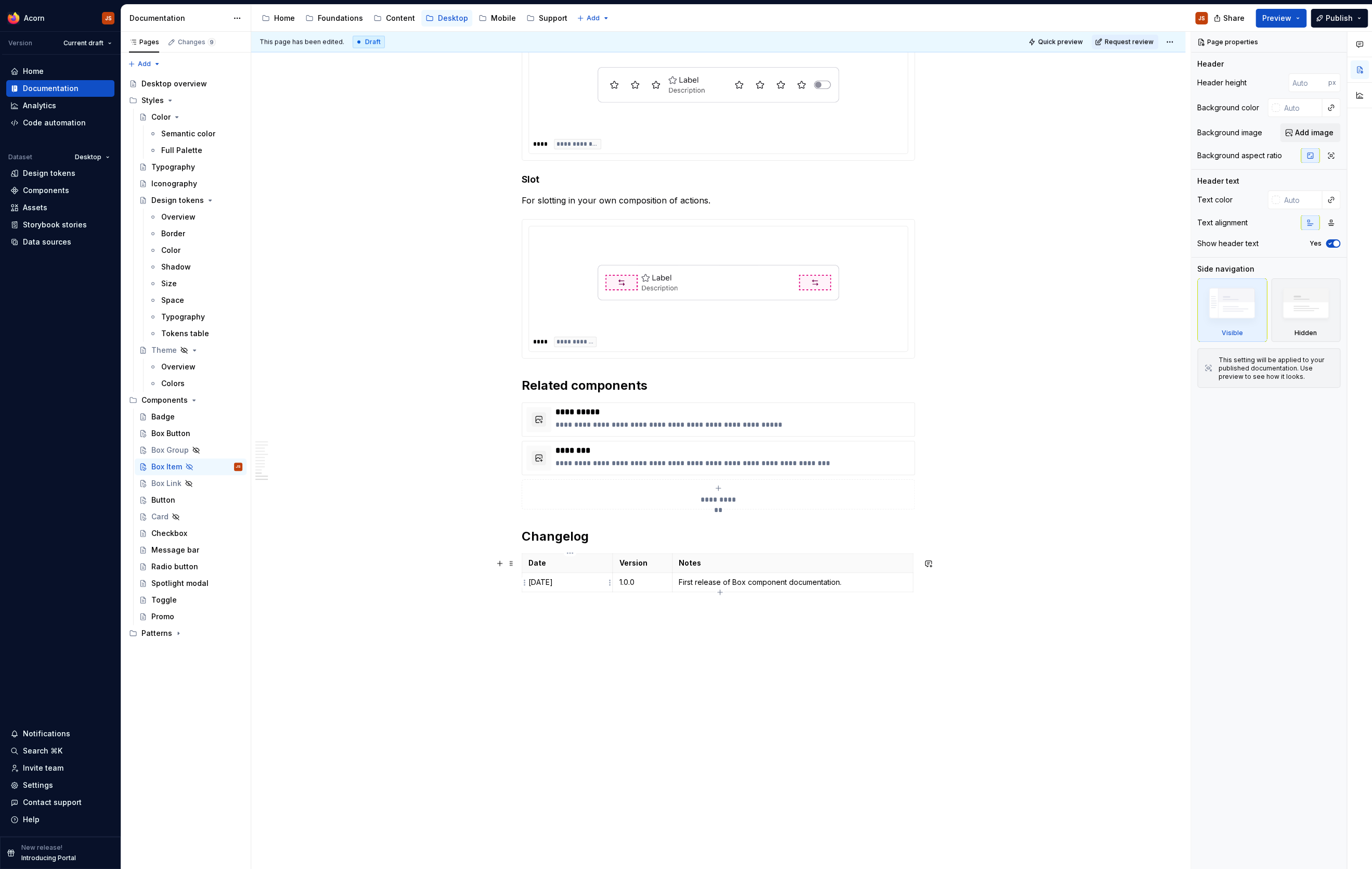
type textarea "*"
click at [543, 584] on p "[DATE]" at bounding box center [567, 582] width 77 height 11
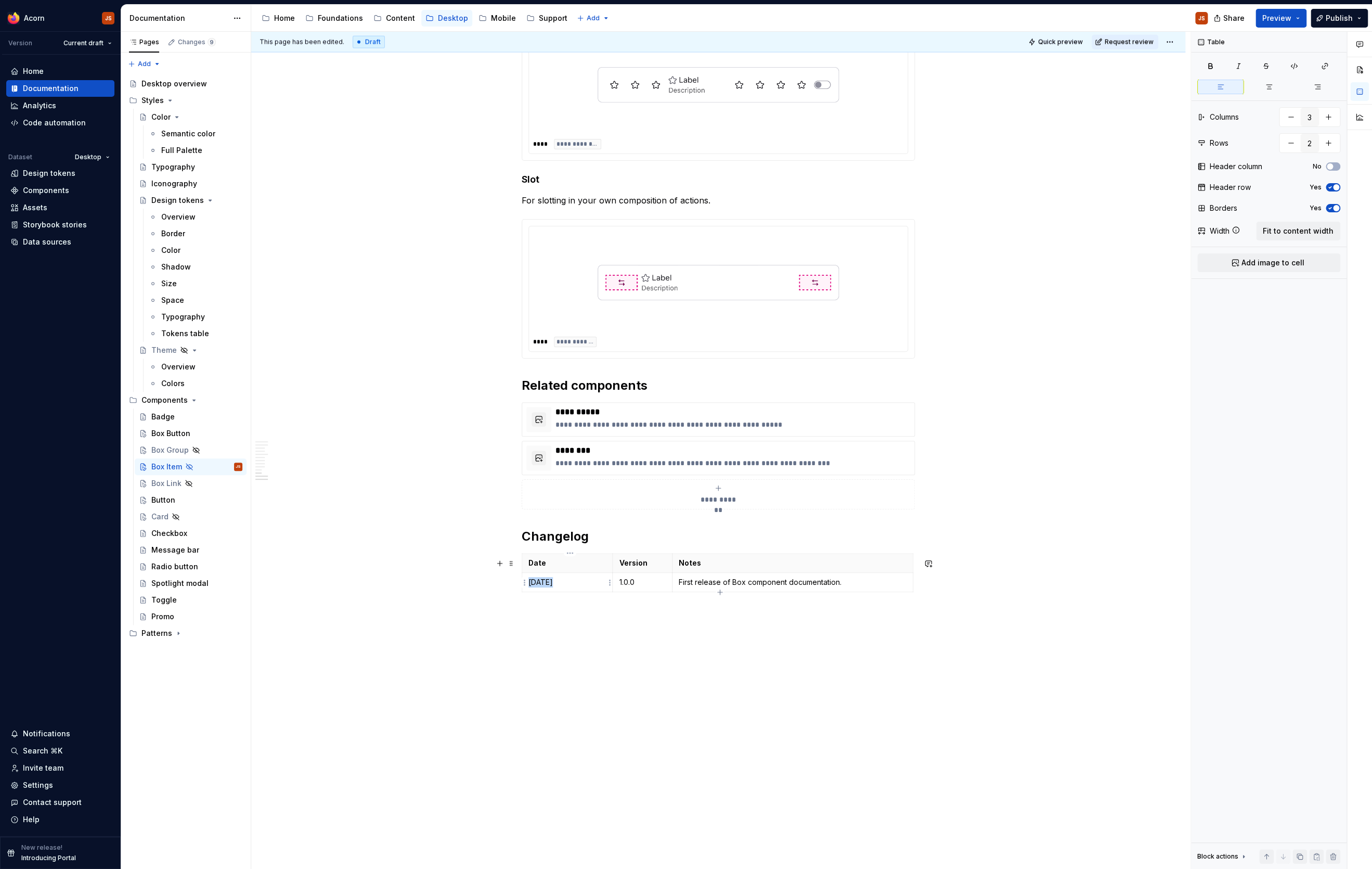
click at [543, 584] on p "[DATE]" at bounding box center [567, 582] width 77 height 11
click at [149, 489] on div "Box Link" at bounding box center [190, 482] width 103 height 14
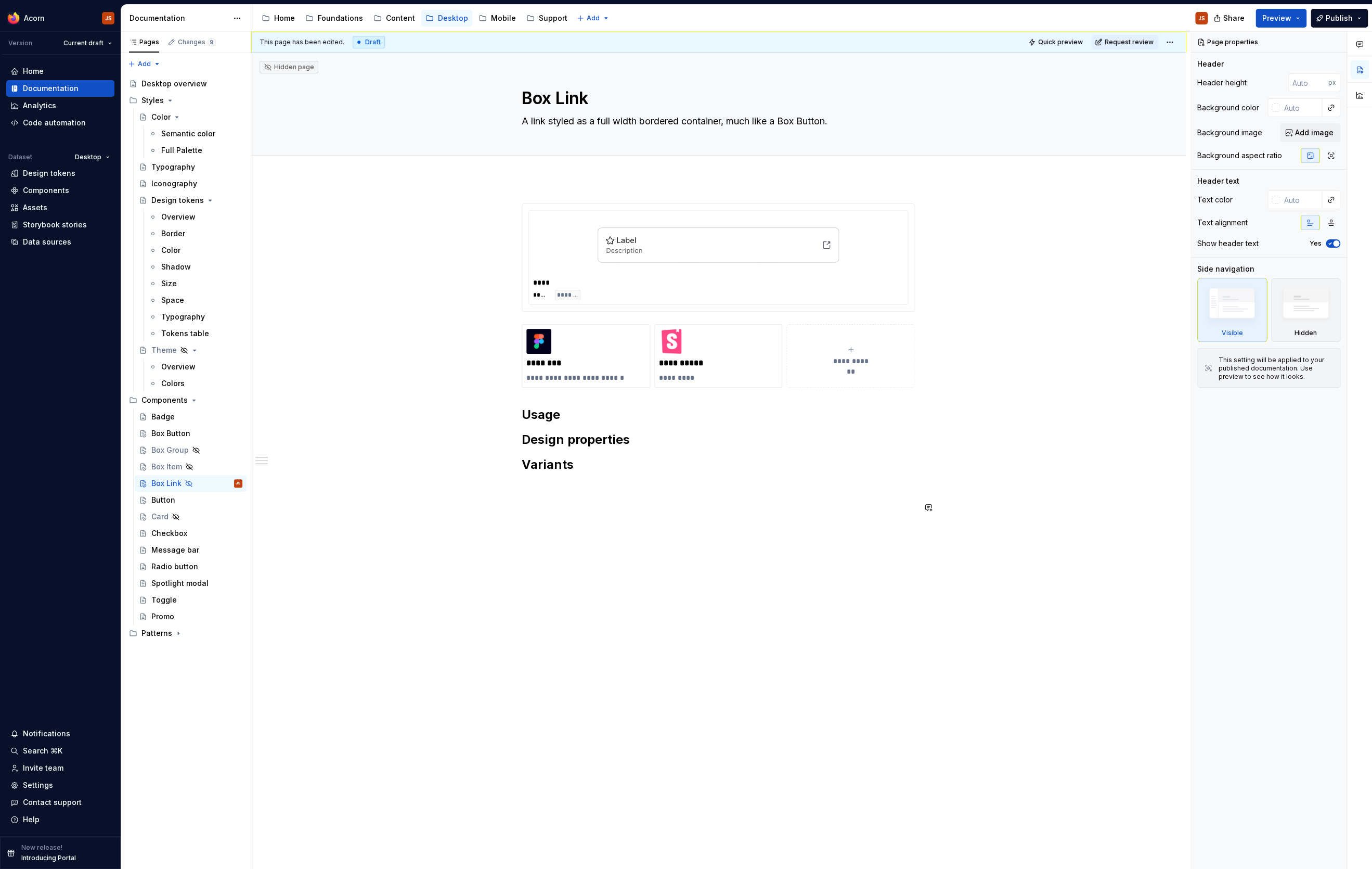
type textarea "*"
click at [590, 567] on div "**********" at bounding box center [717, 481] width 934 height 607
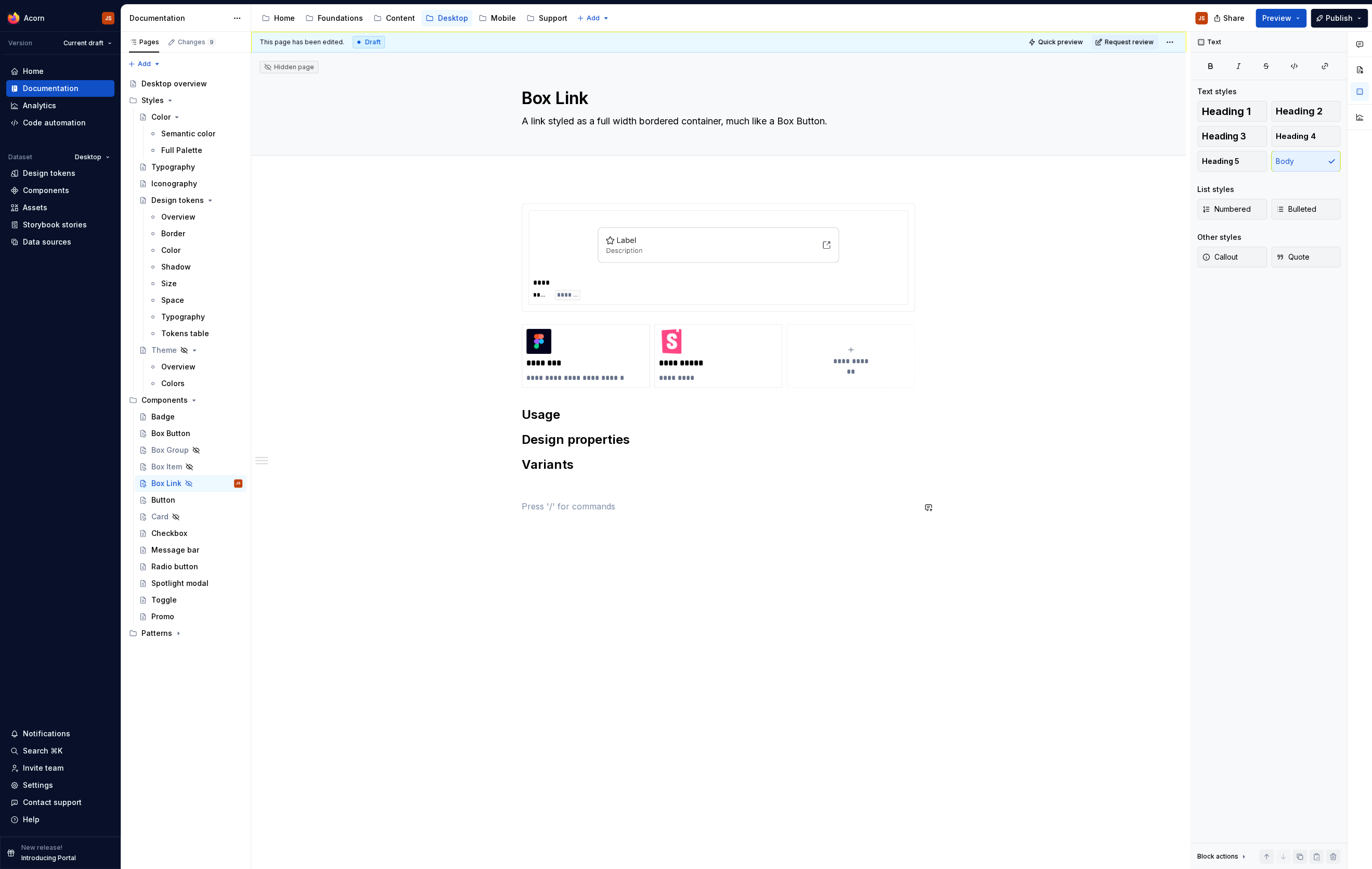
paste div
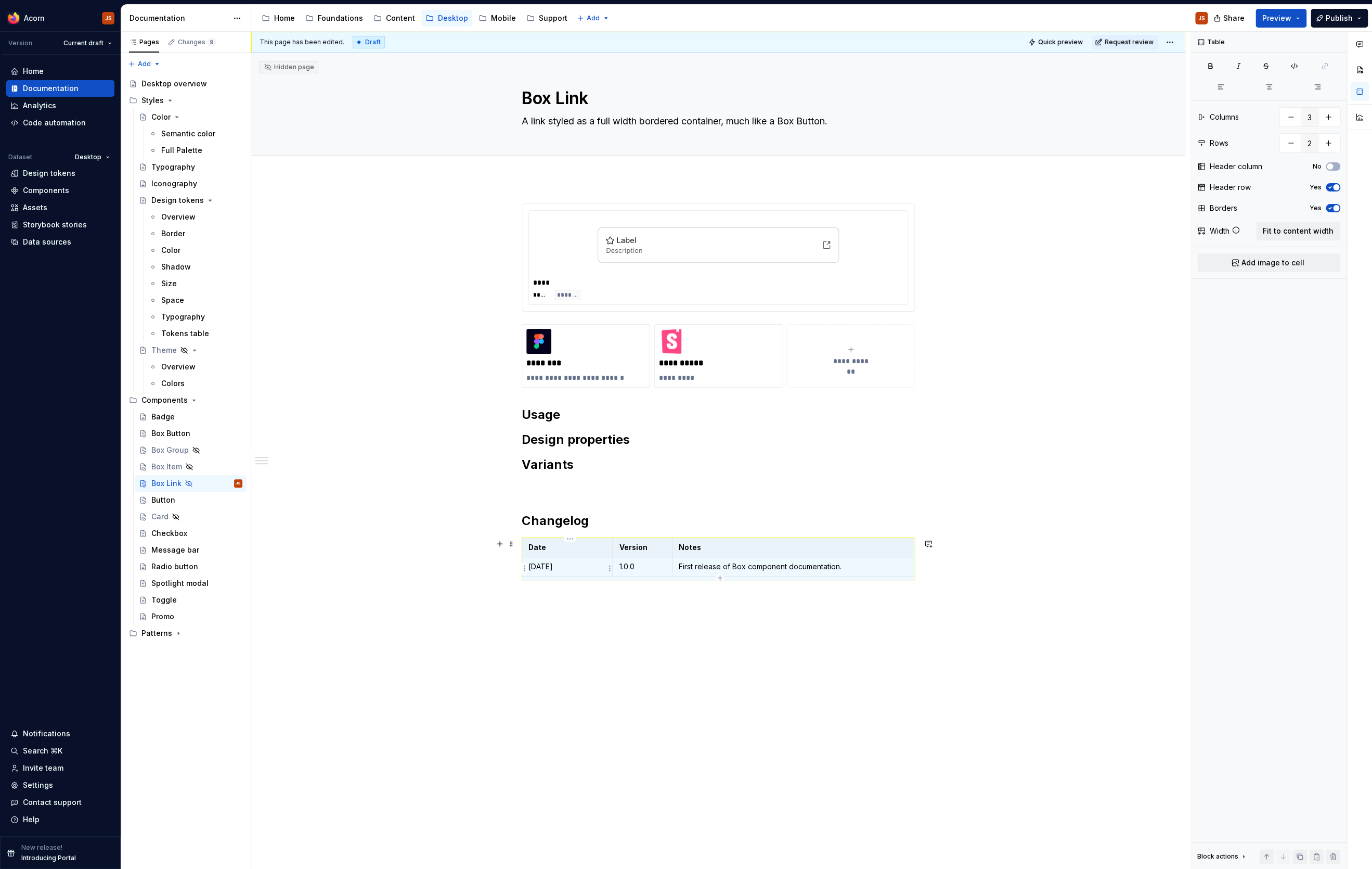
click at [557, 572] on p "[DATE]" at bounding box center [567, 566] width 77 height 11
click at [749, 574] on td "First release of Box component documentation." at bounding box center [793, 567] width 241 height 19
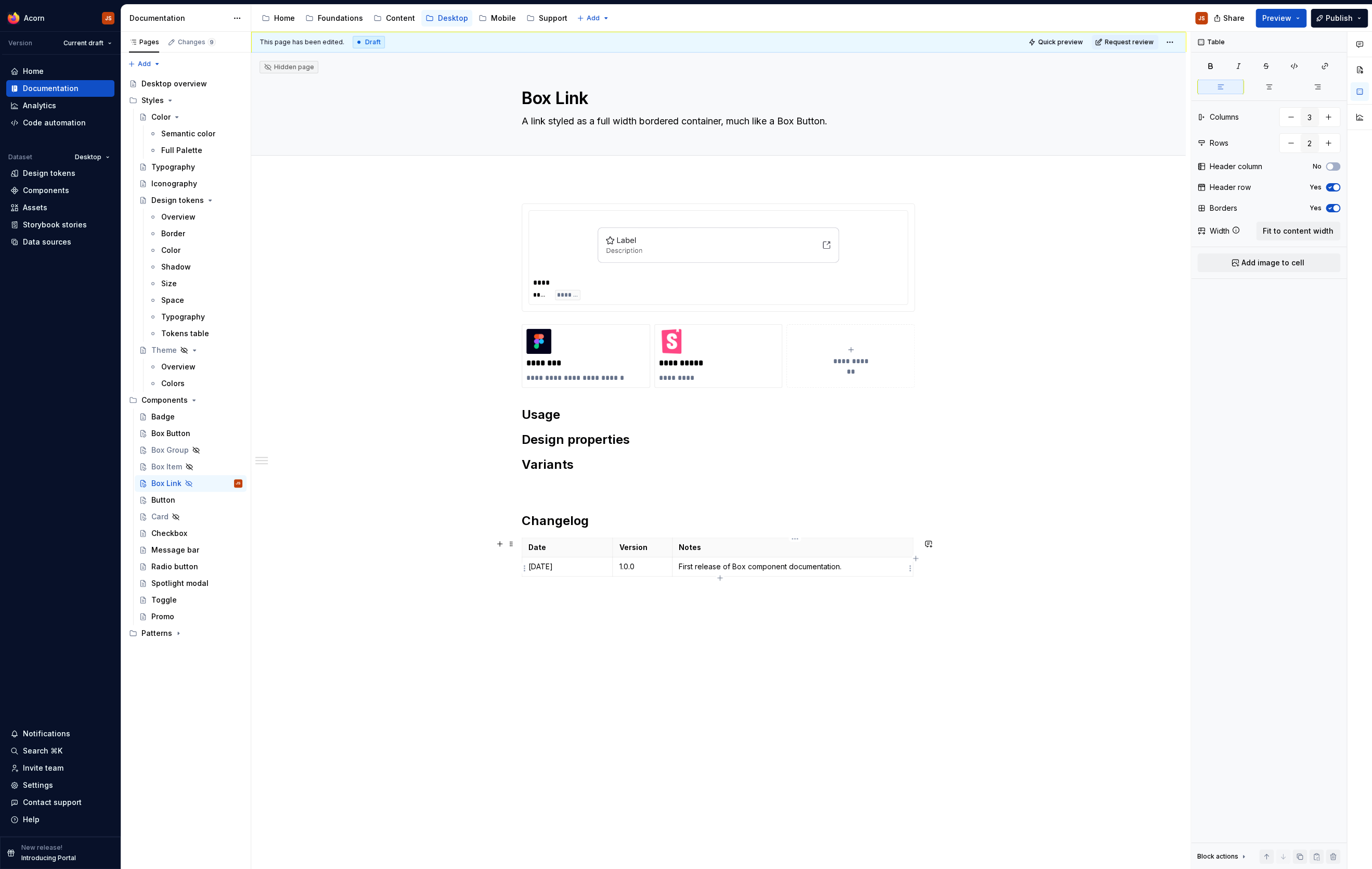
click at [751, 570] on p "First release of Box component documentation." at bounding box center [793, 566] width 228 height 11
type textarea "*"
